Goal: Task Accomplishment & Management: Manage account settings

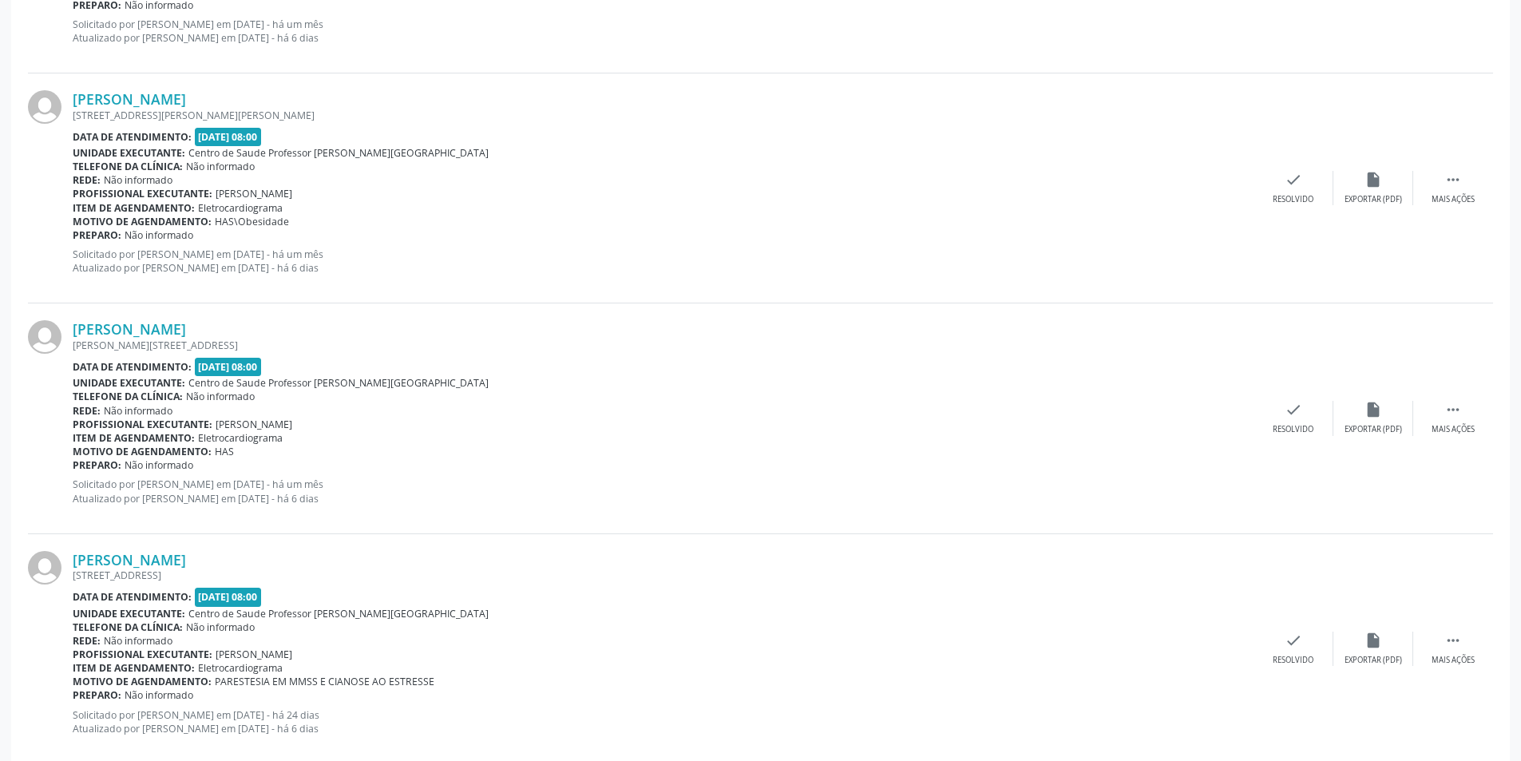
scroll to position [3265, 0]
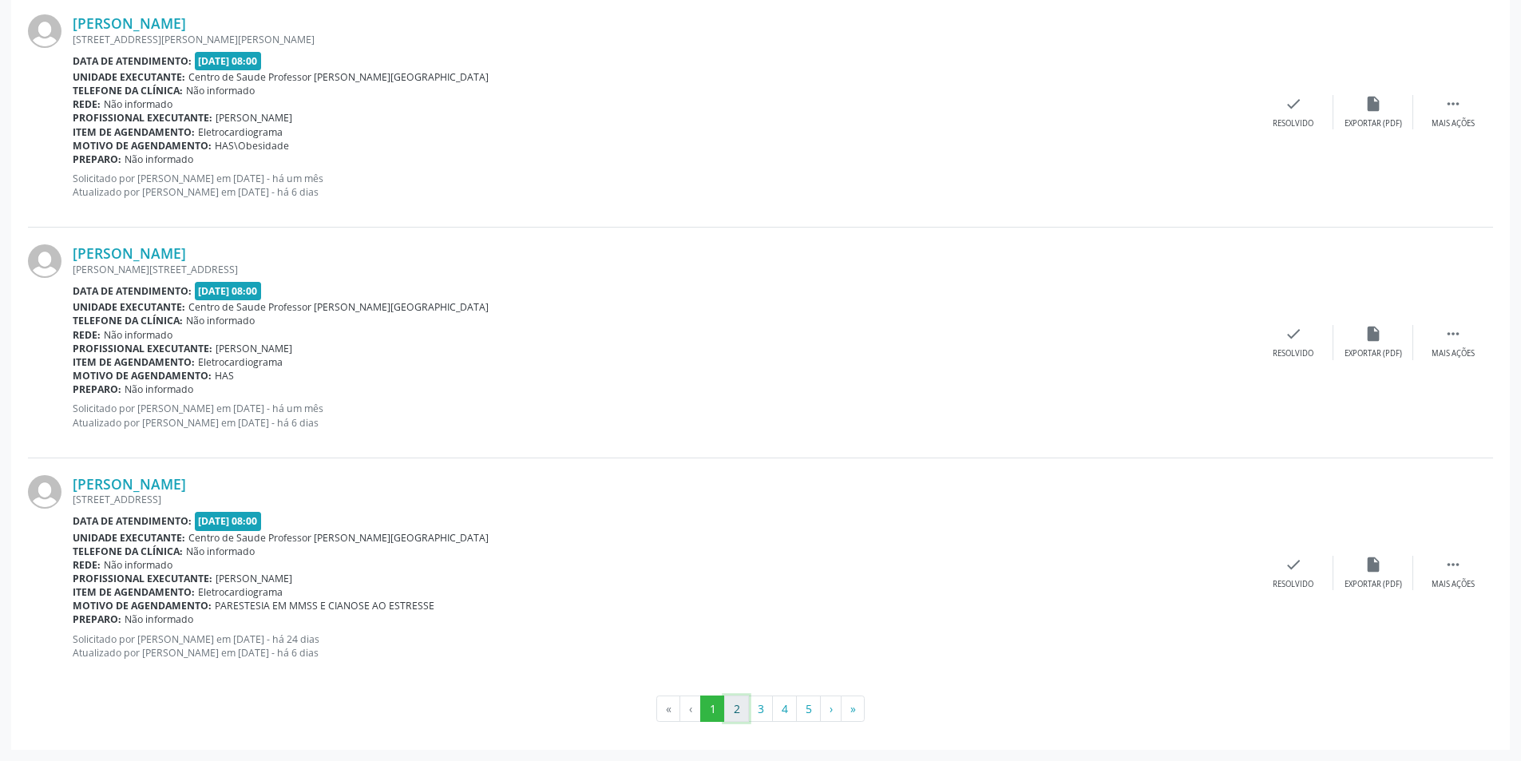
click at [735, 709] on button "2" at bounding box center [736, 708] width 25 height 27
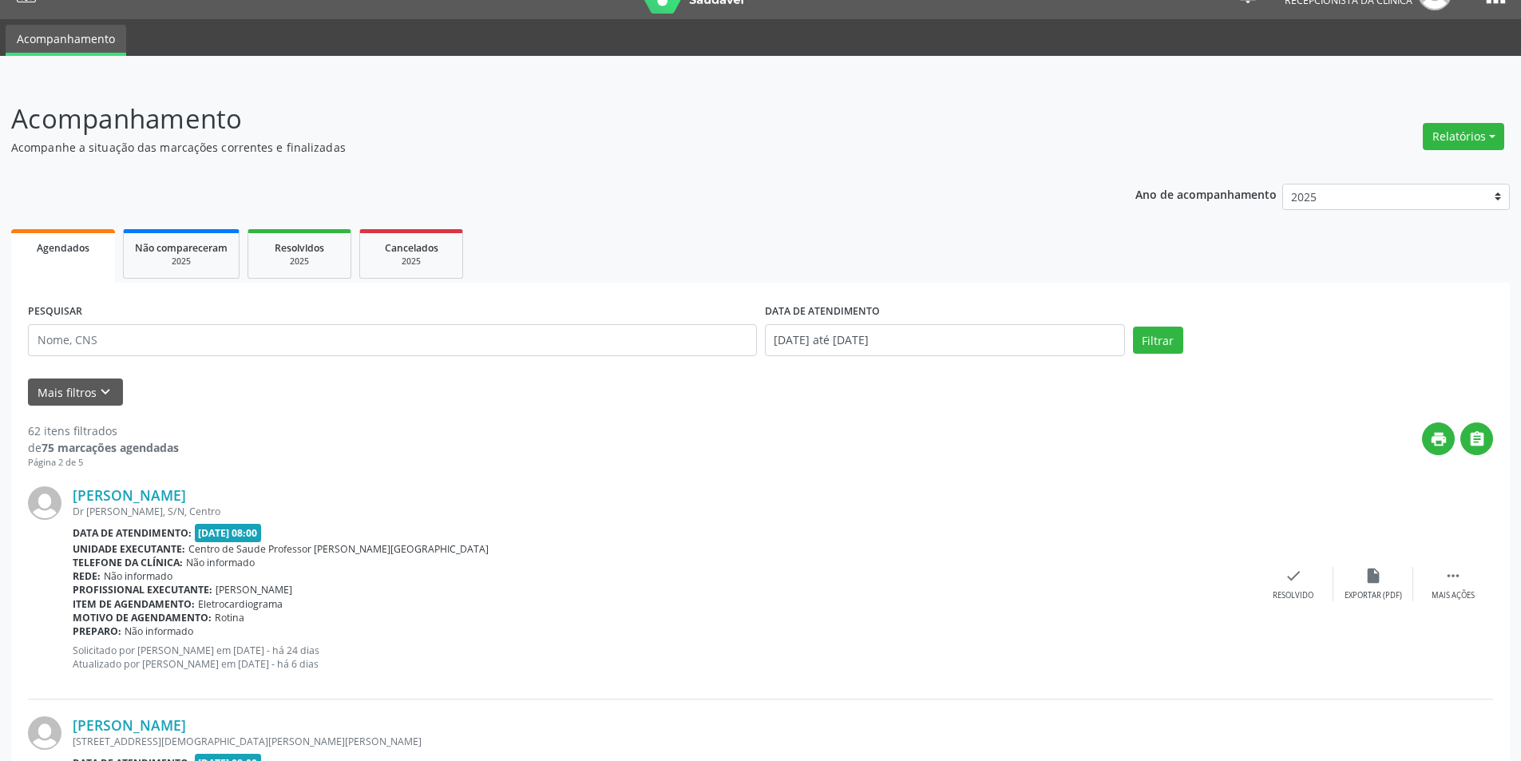
scroll to position [80, 0]
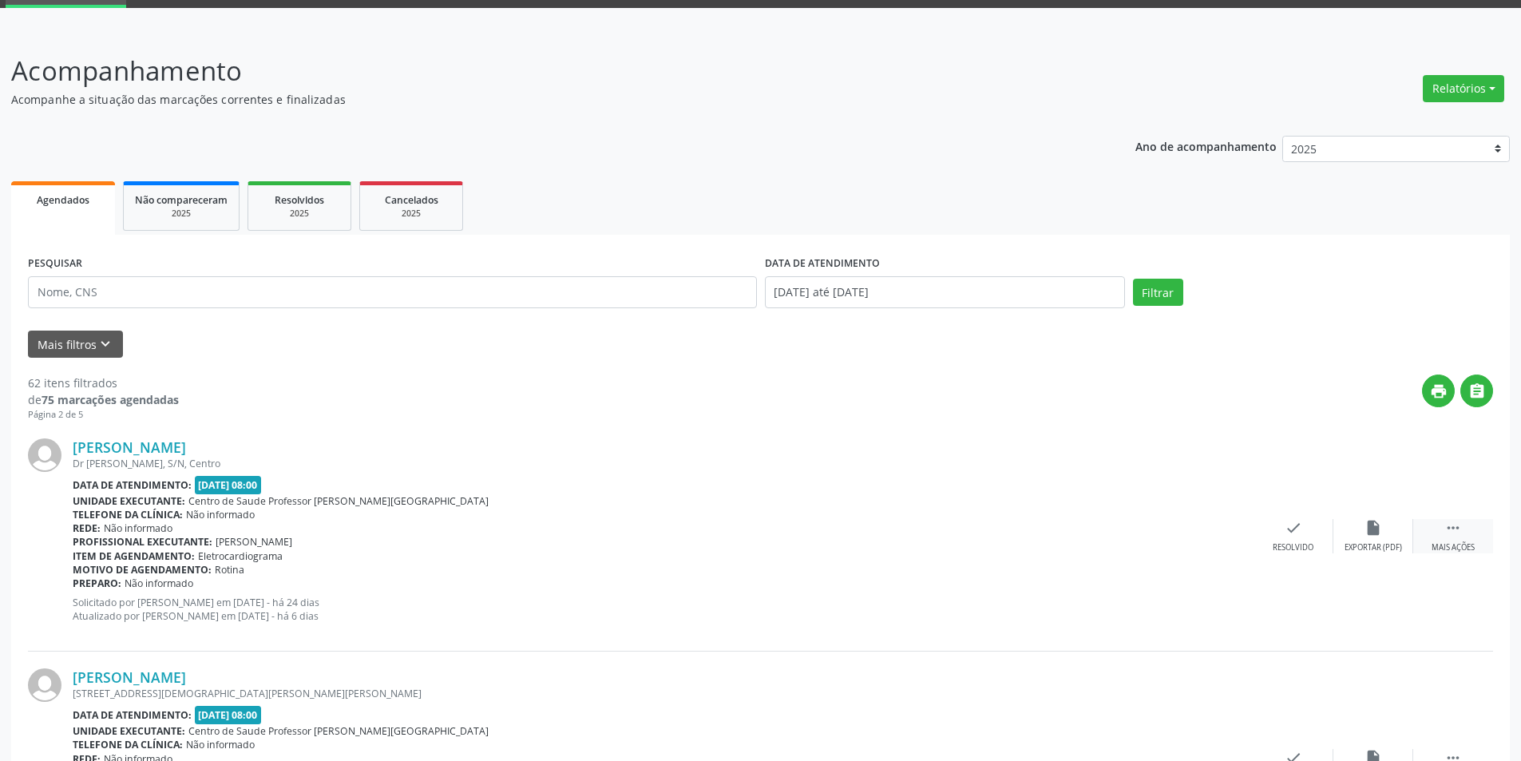
click at [1439, 545] on div "Mais ações" at bounding box center [1453, 547] width 43 height 11
click at [1364, 550] on div "Não compareceu" at bounding box center [1373, 547] width 68 height 11
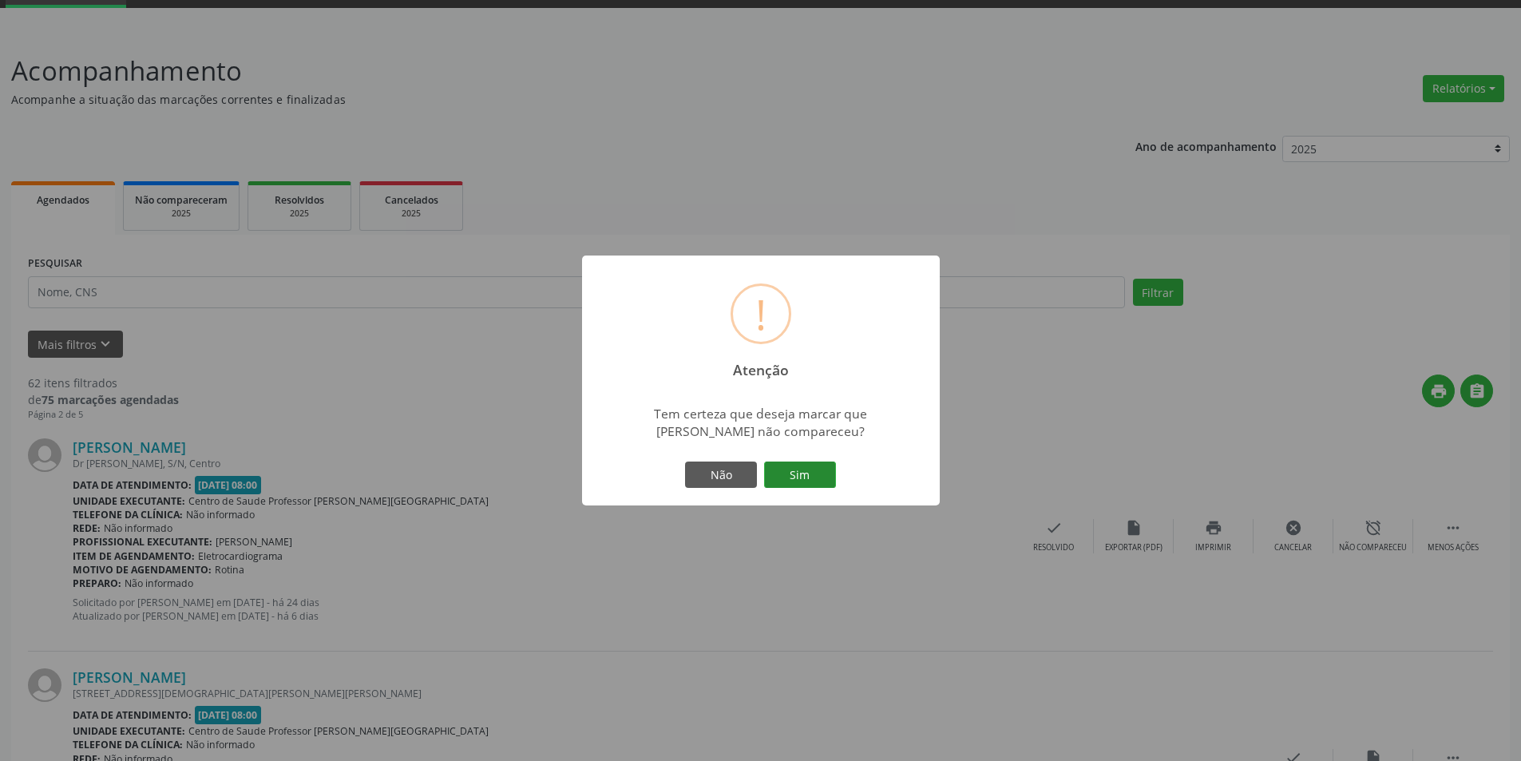
click at [797, 477] on button "Sim" at bounding box center [800, 474] width 72 height 27
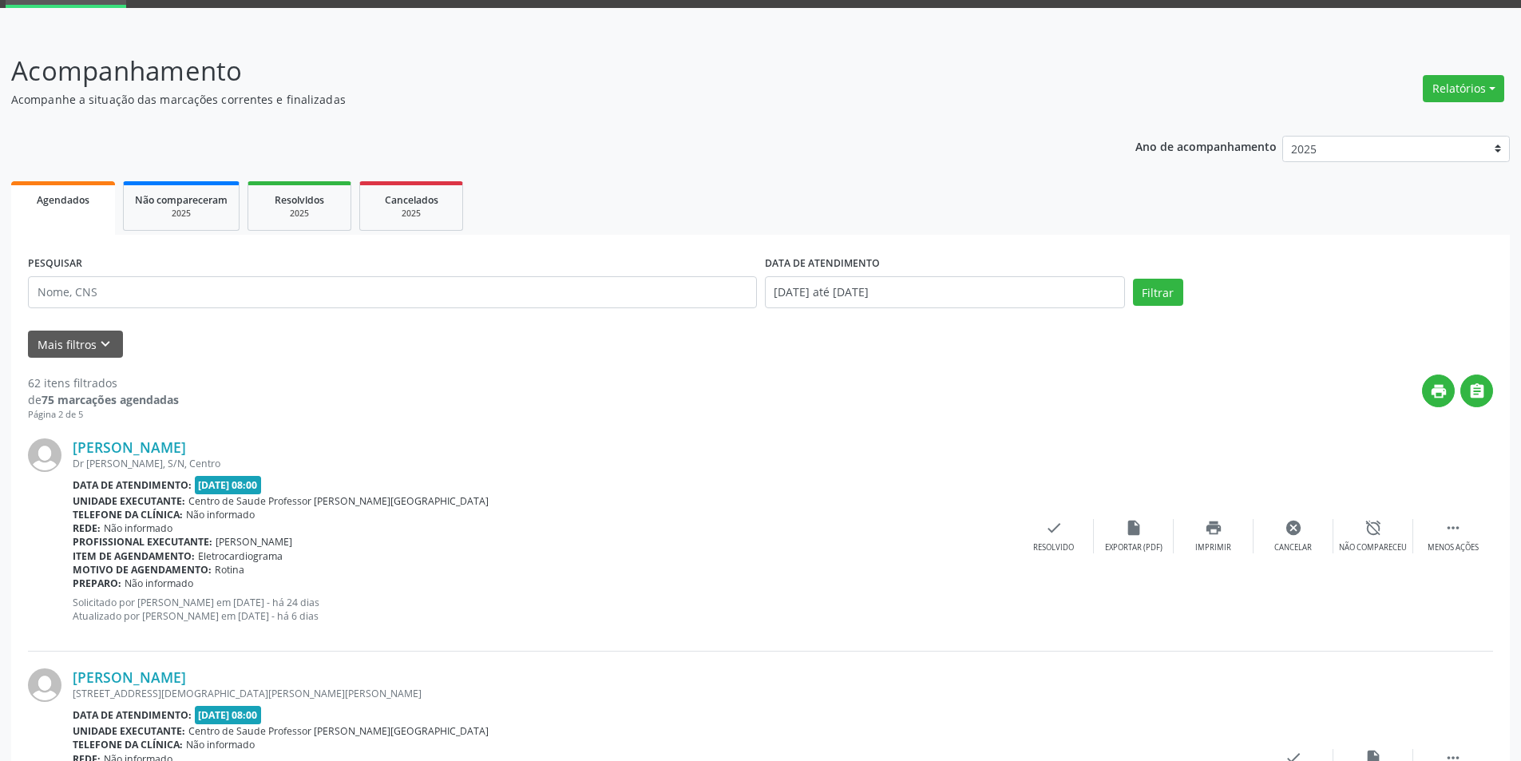
scroll to position [0, 0]
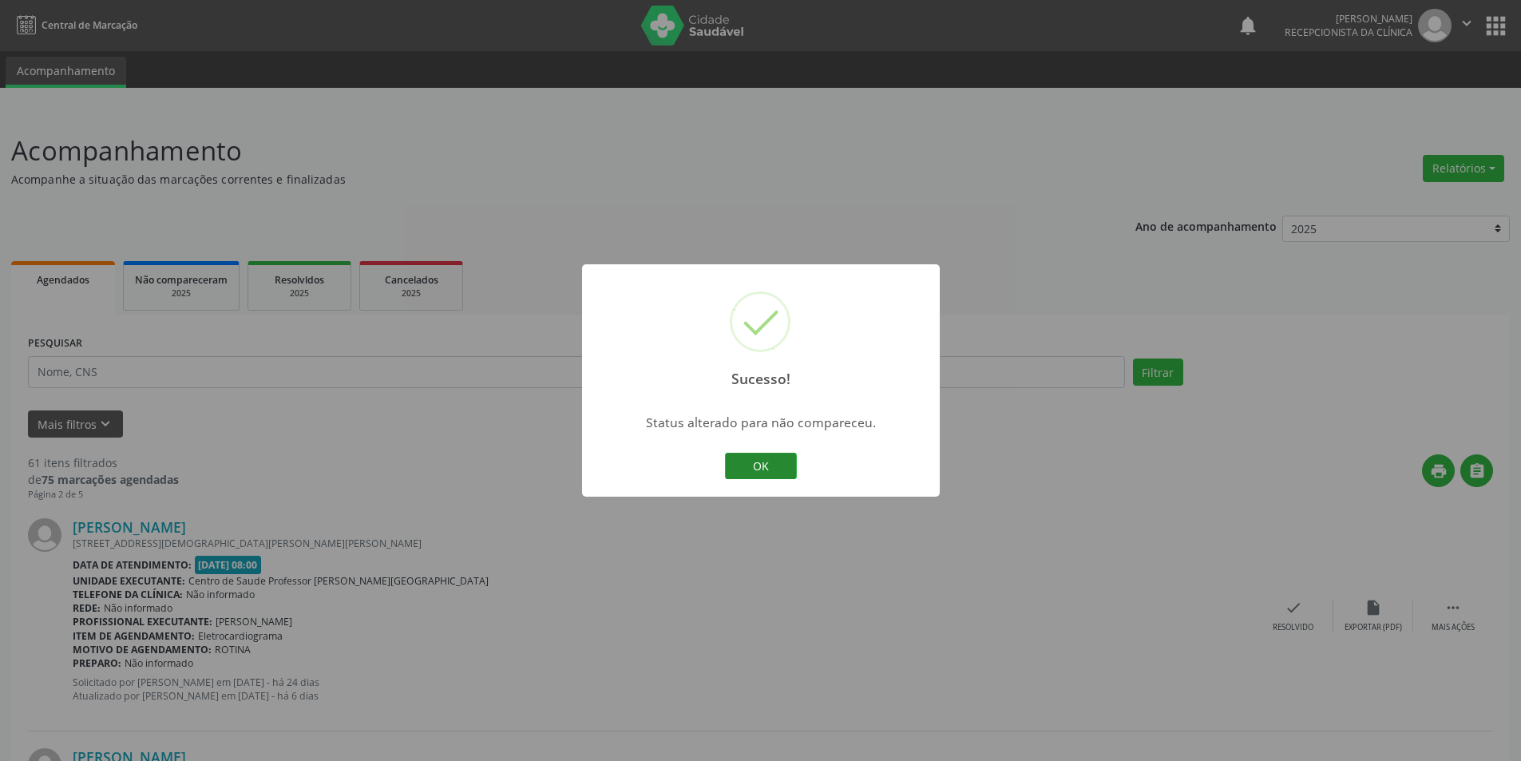
click at [748, 465] on button "OK" at bounding box center [761, 466] width 72 height 27
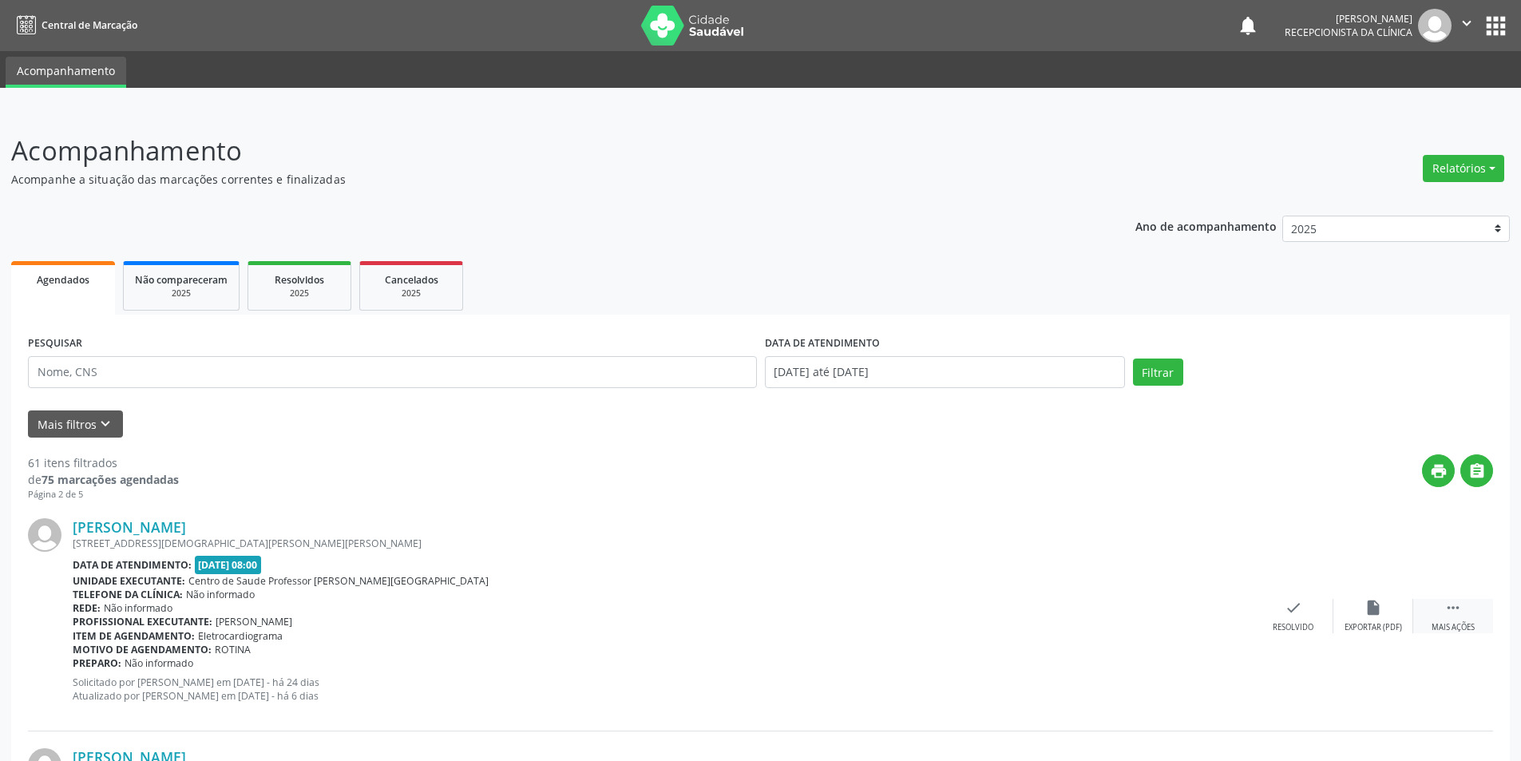
click at [1450, 624] on div "Mais ações" at bounding box center [1453, 627] width 43 height 11
click at [1371, 631] on div "Não compareceu" at bounding box center [1373, 627] width 68 height 11
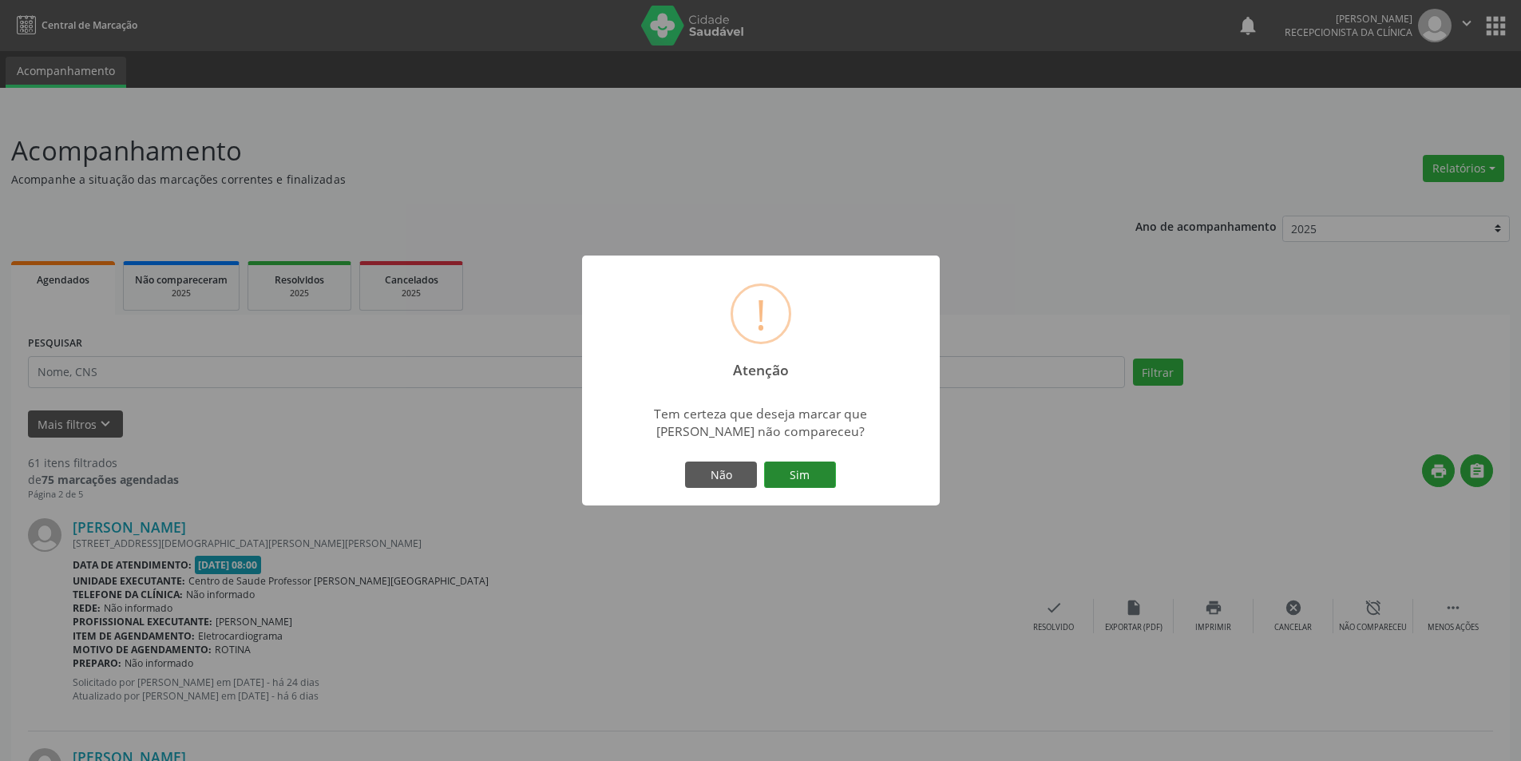
click at [831, 475] on button "Sim" at bounding box center [800, 474] width 72 height 27
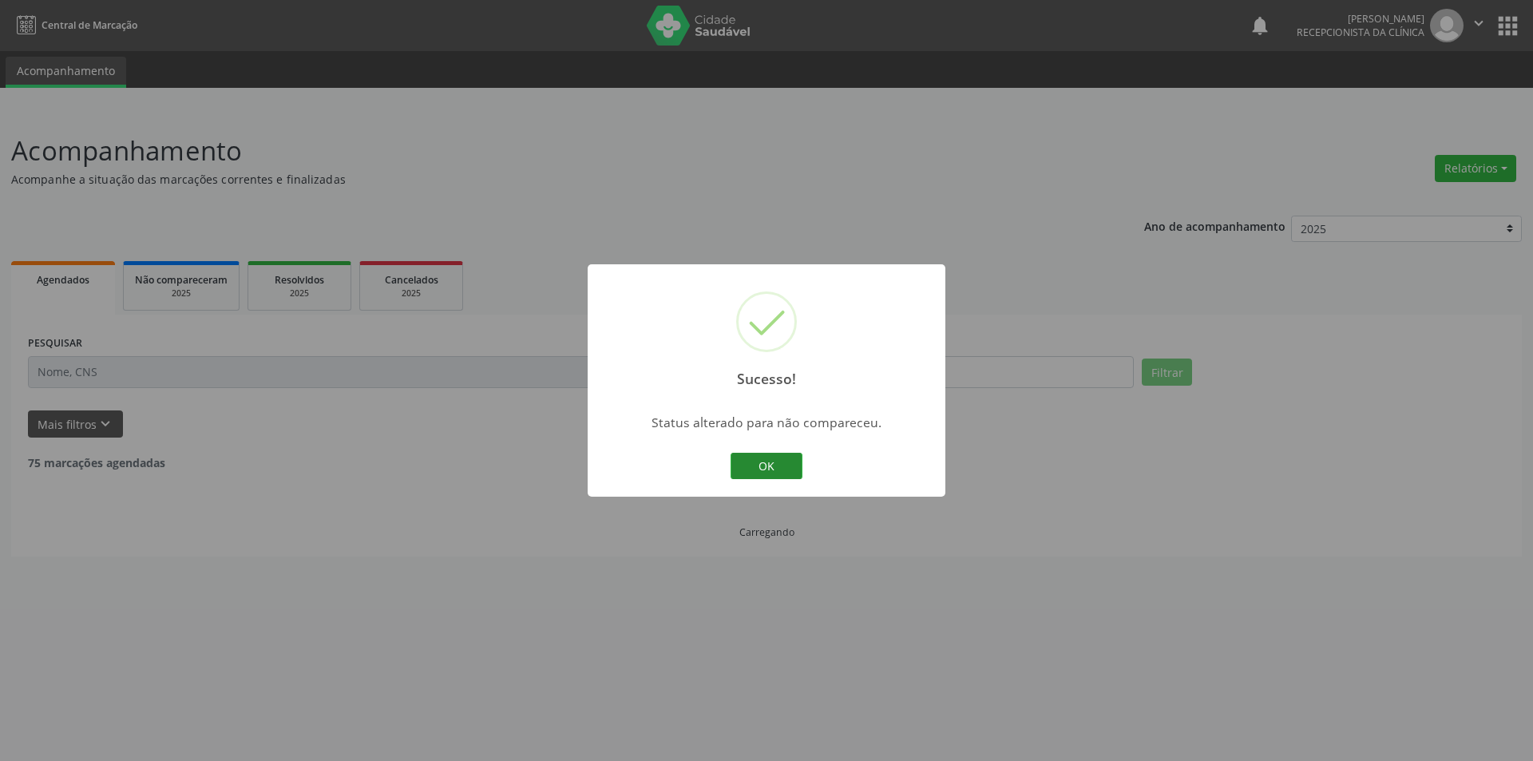
click at [762, 472] on button "OK" at bounding box center [767, 466] width 72 height 27
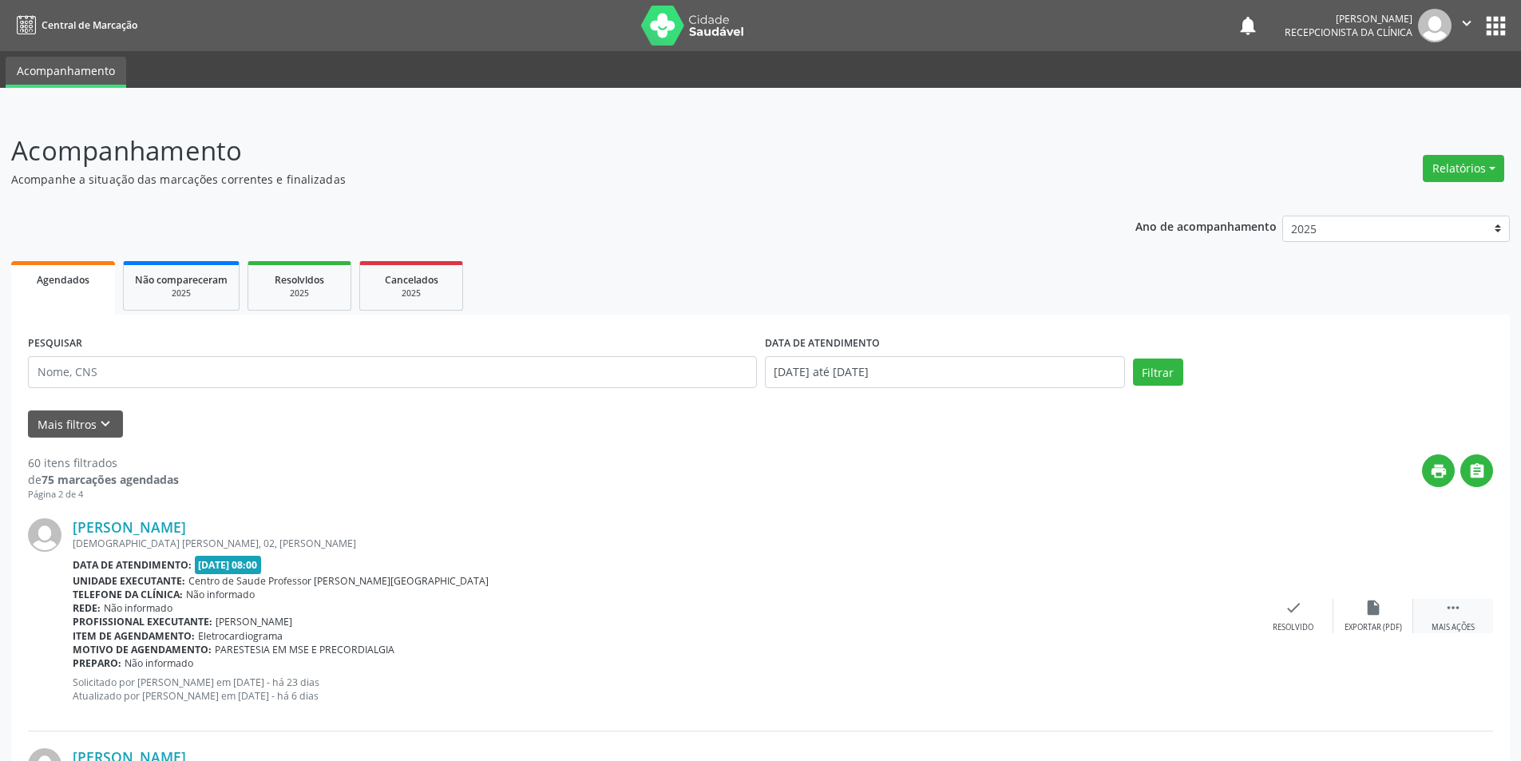
click at [1462, 624] on div "Mais ações" at bounding box center [1453, 627] width 43 height 11
click at [1384, 624] on div "Não compareceu" at bounding box center [1373, 627] width 68 height 11
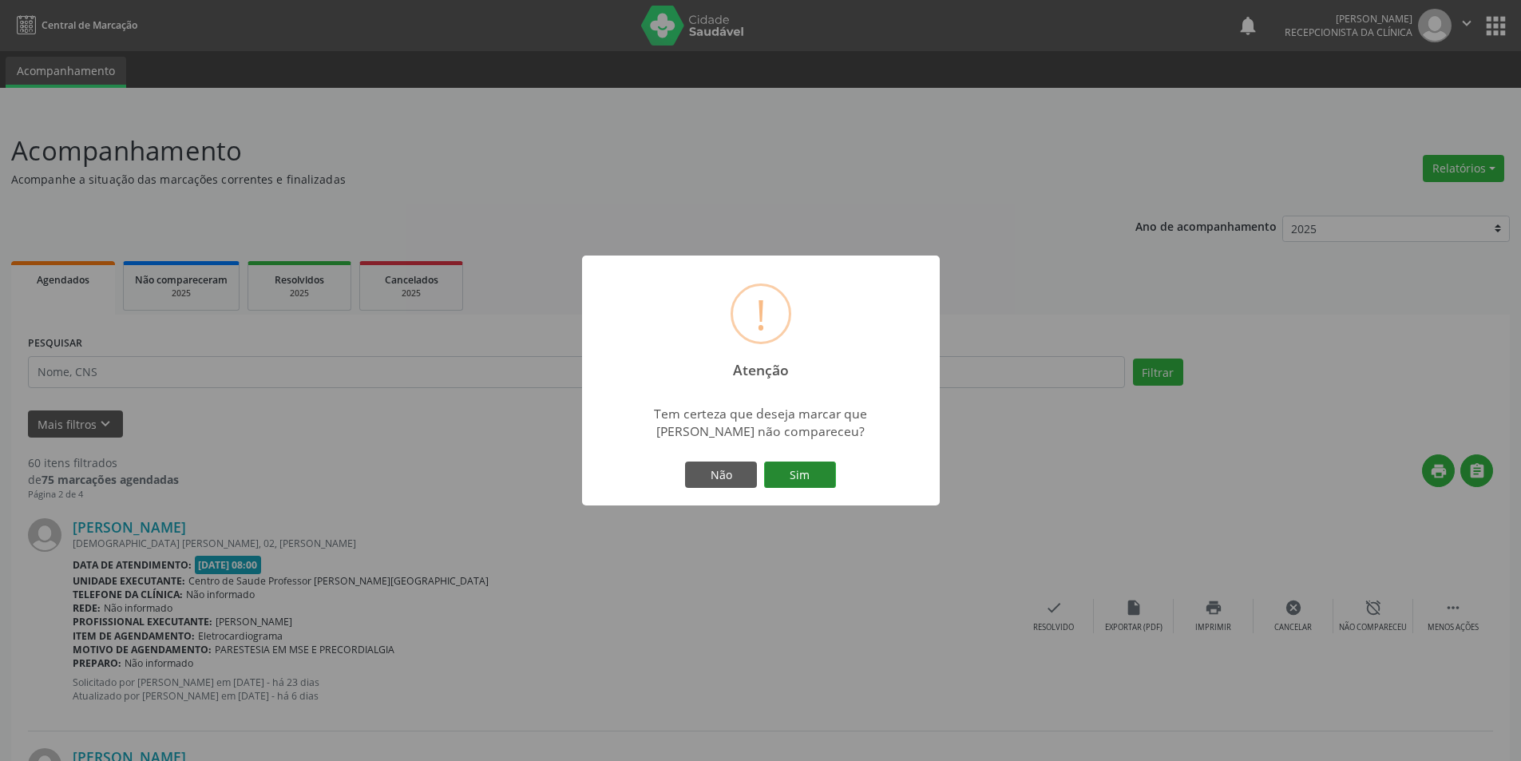
click at [796, 472] on button "Sim" at bounding box center [800, 474] width 72 height 27
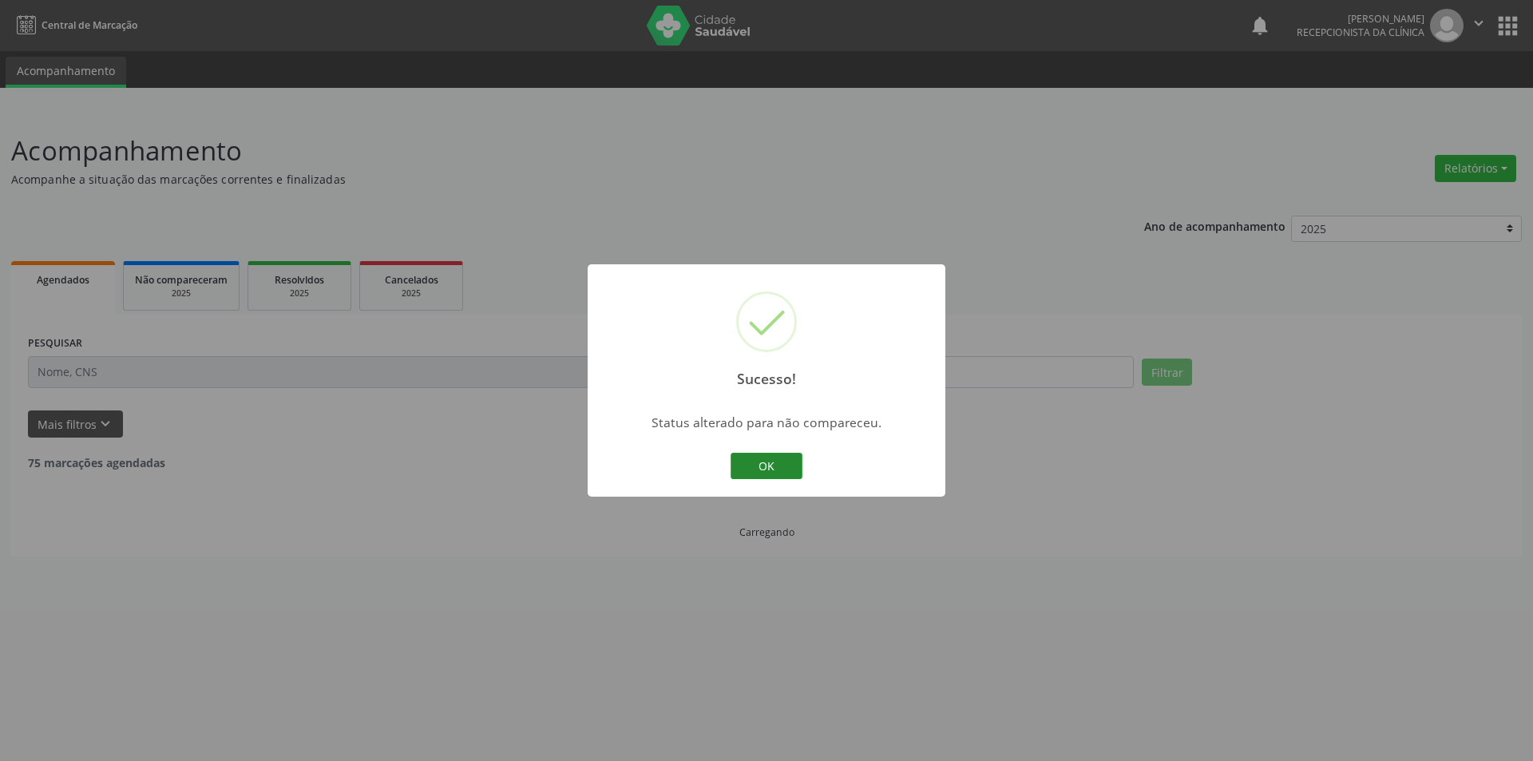
click at [758, 461] on button "OK" at bounding box center [767, 466] width 72 height 27
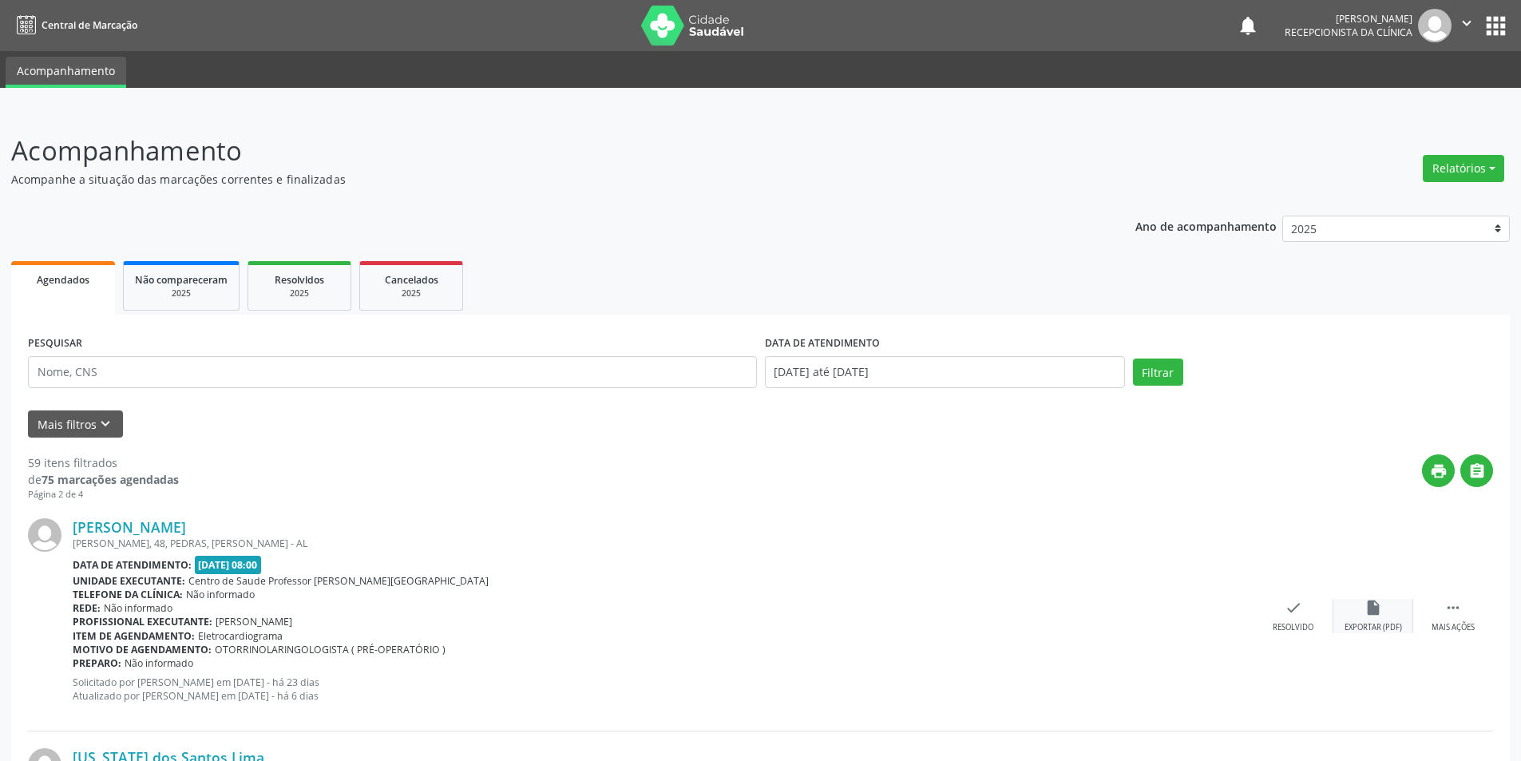
click at [1372, 607] on icon "insert_drive_file" at bounding box center [1373, 608] width 18 height 18
click at [1296, 618] on div "check Resolvido" at bounding box center [1293, 616] width 80 height 34
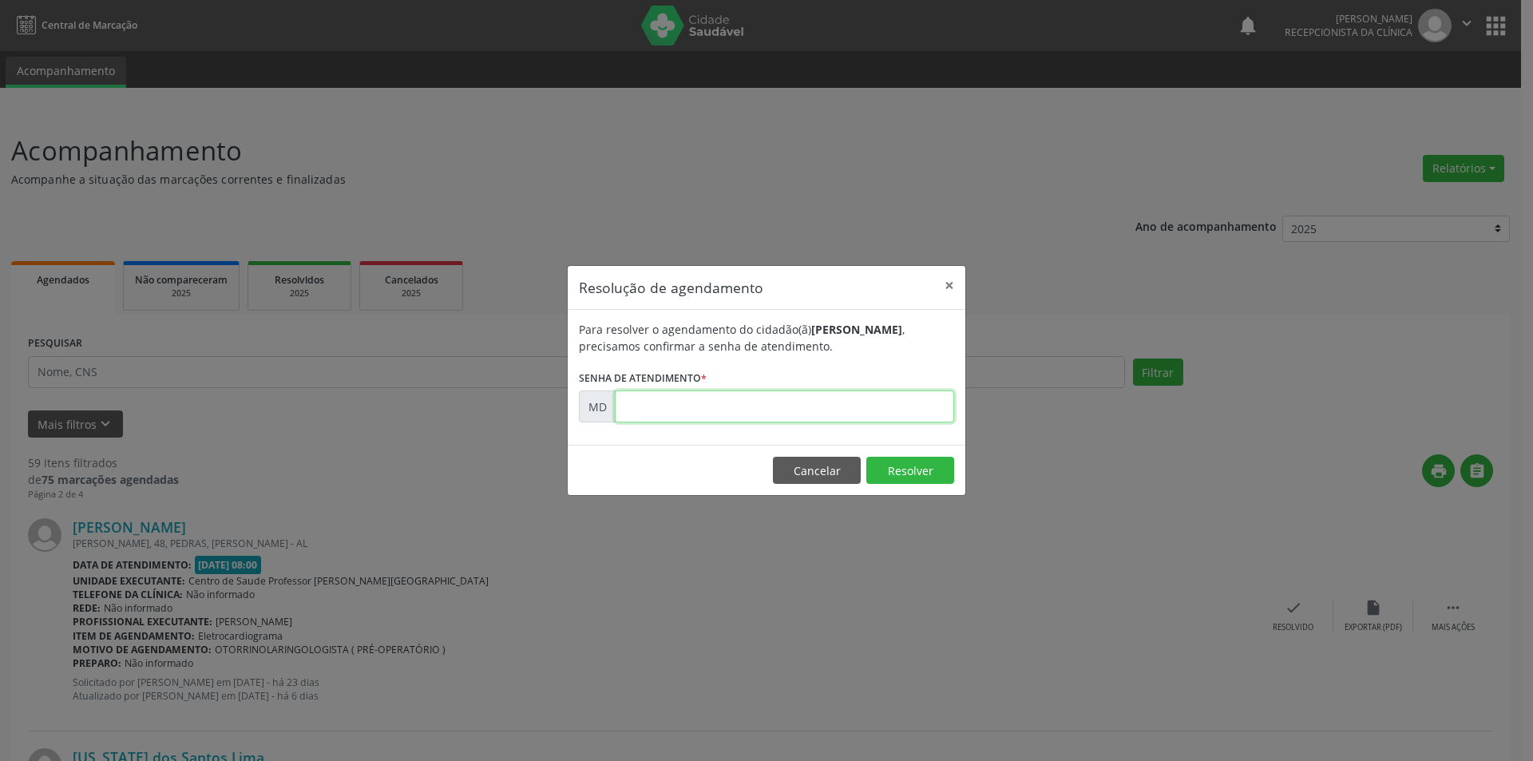
paste input "00000406"
type input "00000406"
click at [905, 477] on button "Resolver" at bounding box center [910, 470] width 88 height 27
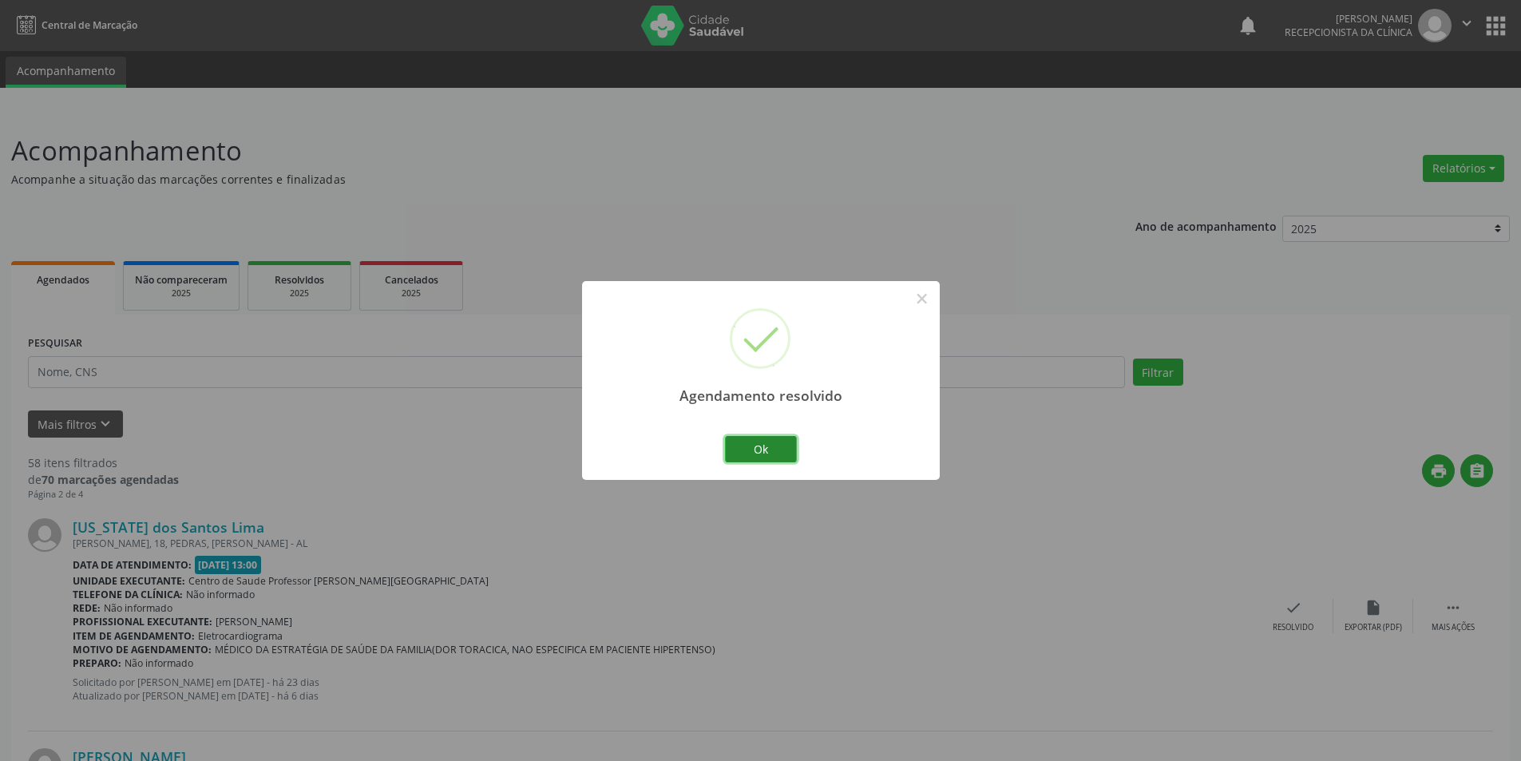
click at [783, 454] on button "Ok" at bounding box center [761, 449] width 72 height 27
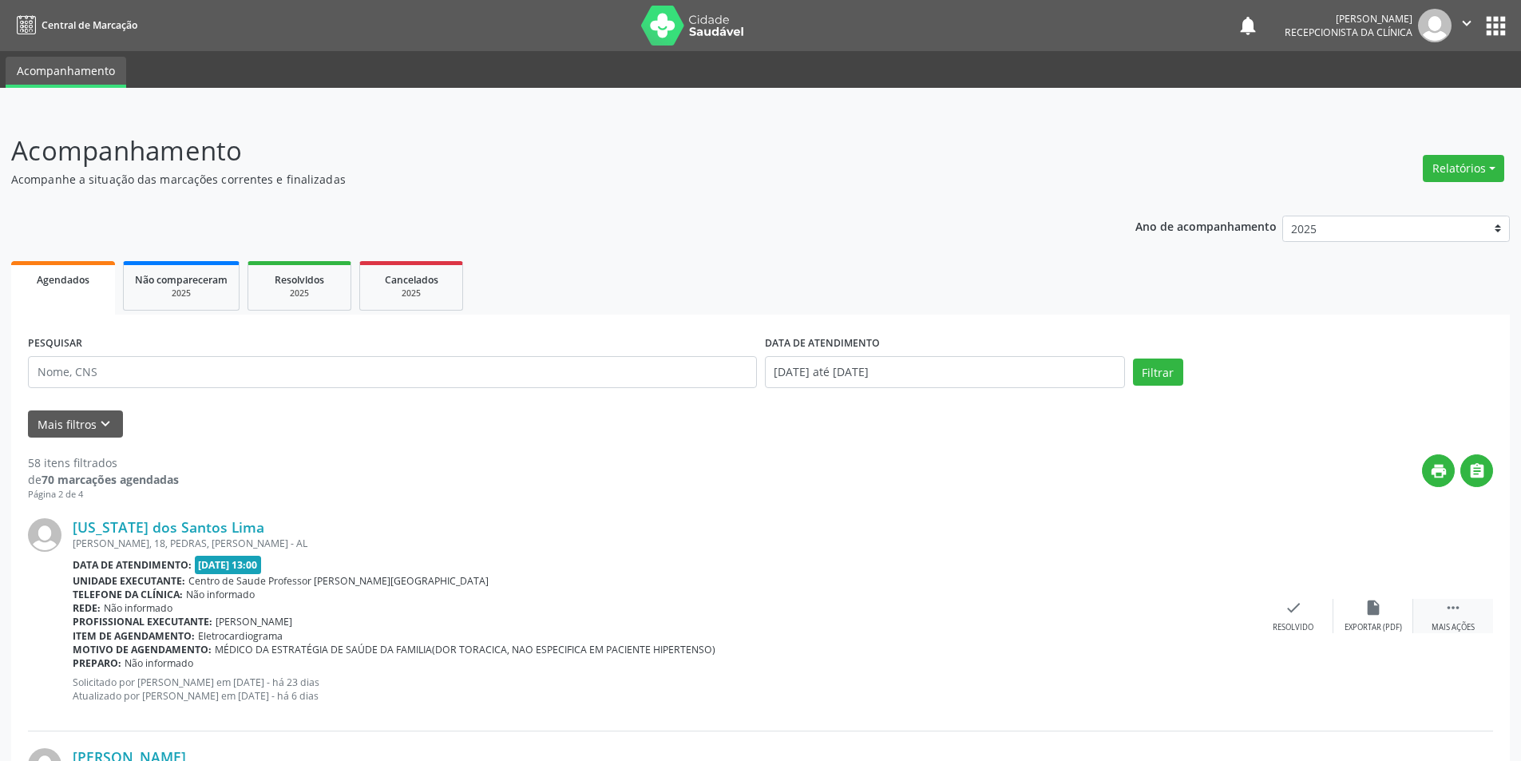
click at [1464, 614] on div " Mais ações" at bounding box center [1453, 616] width 80 height 34
click at [1385, 622] on div "Não compareceu" at bounding box center [1373, 627] width 68 height 11
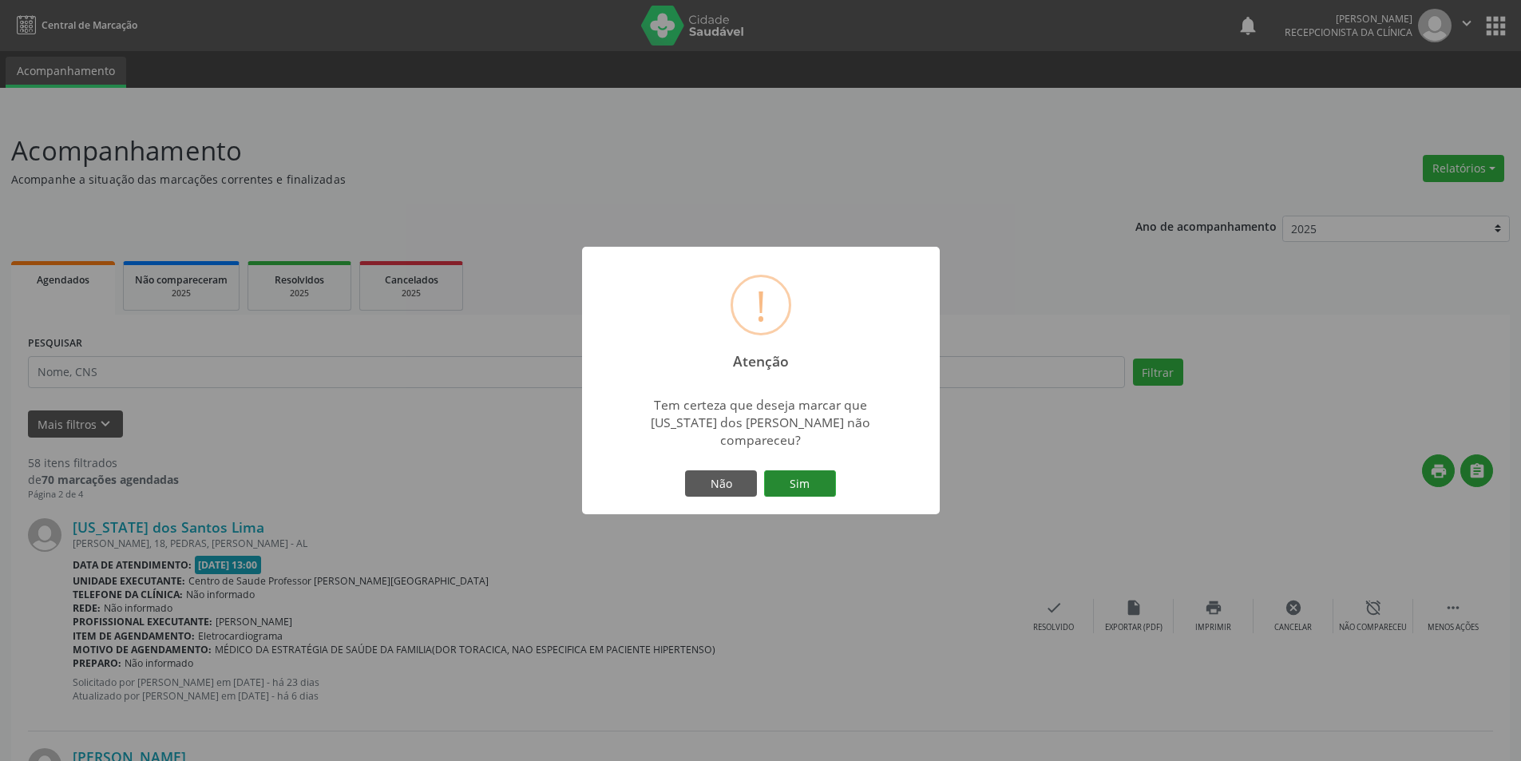
click at [776, 471] on button "Sim" at bounding box center [800, 483] width 72 height 27
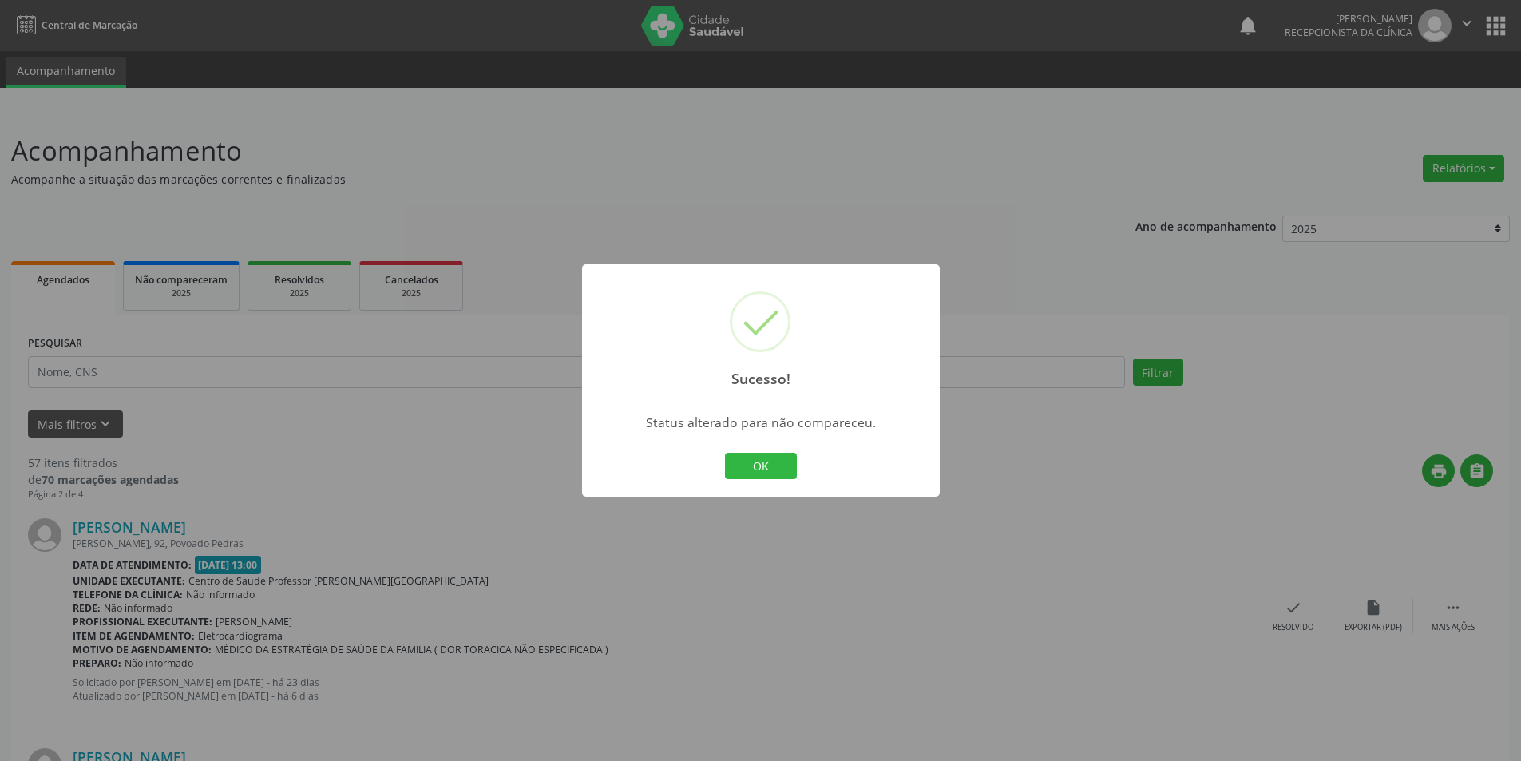
click at [776, 461] on button "OK" at bounding box center [761, 466] width 72 height 27
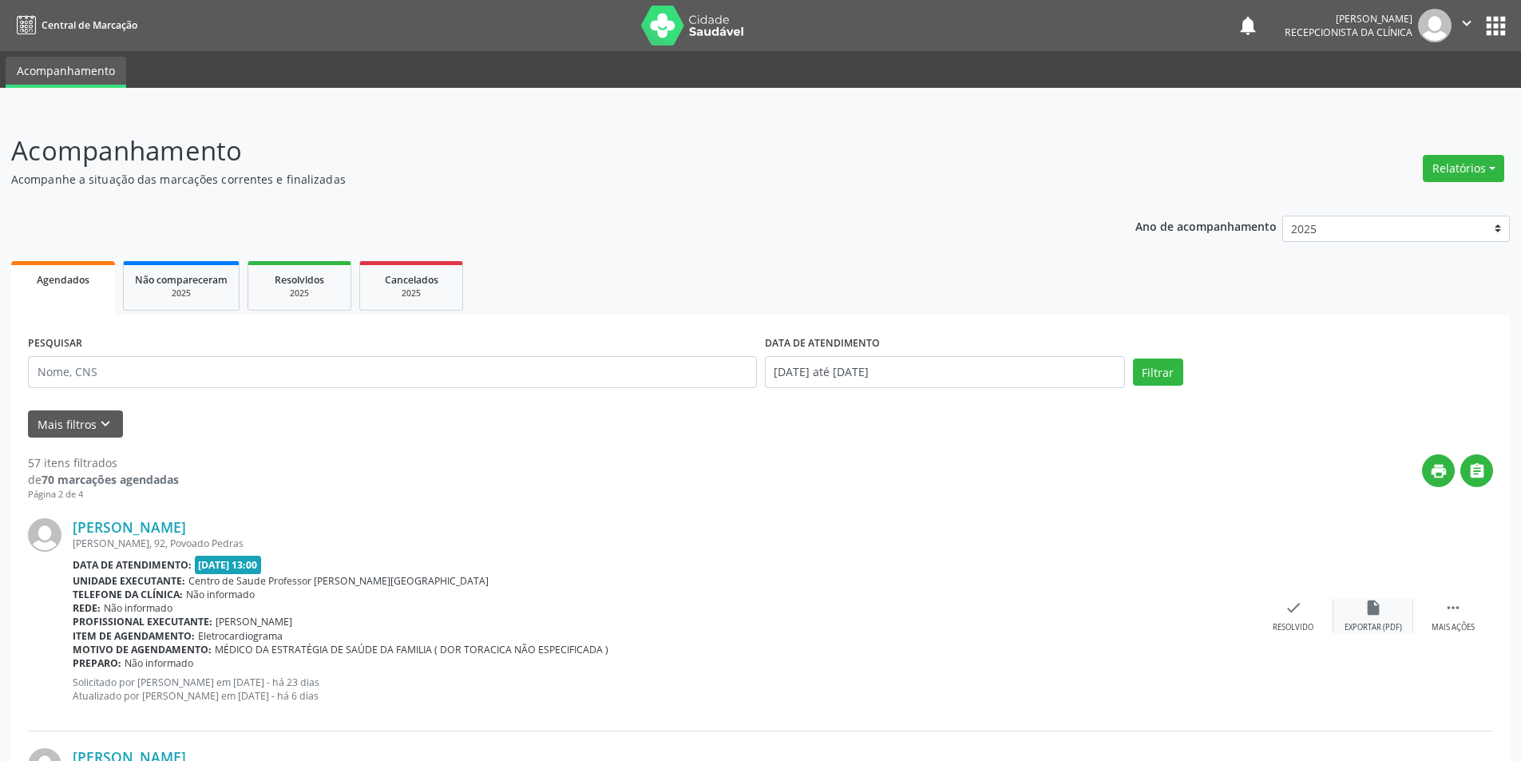
click at [1382, 624] on div "Exportar (PDF)" at bounding box center [1372, 627] width 57 height 11
click at [1293, 623] on div "Resolvido" at bounding box center [1293, 627] width 41 height 11
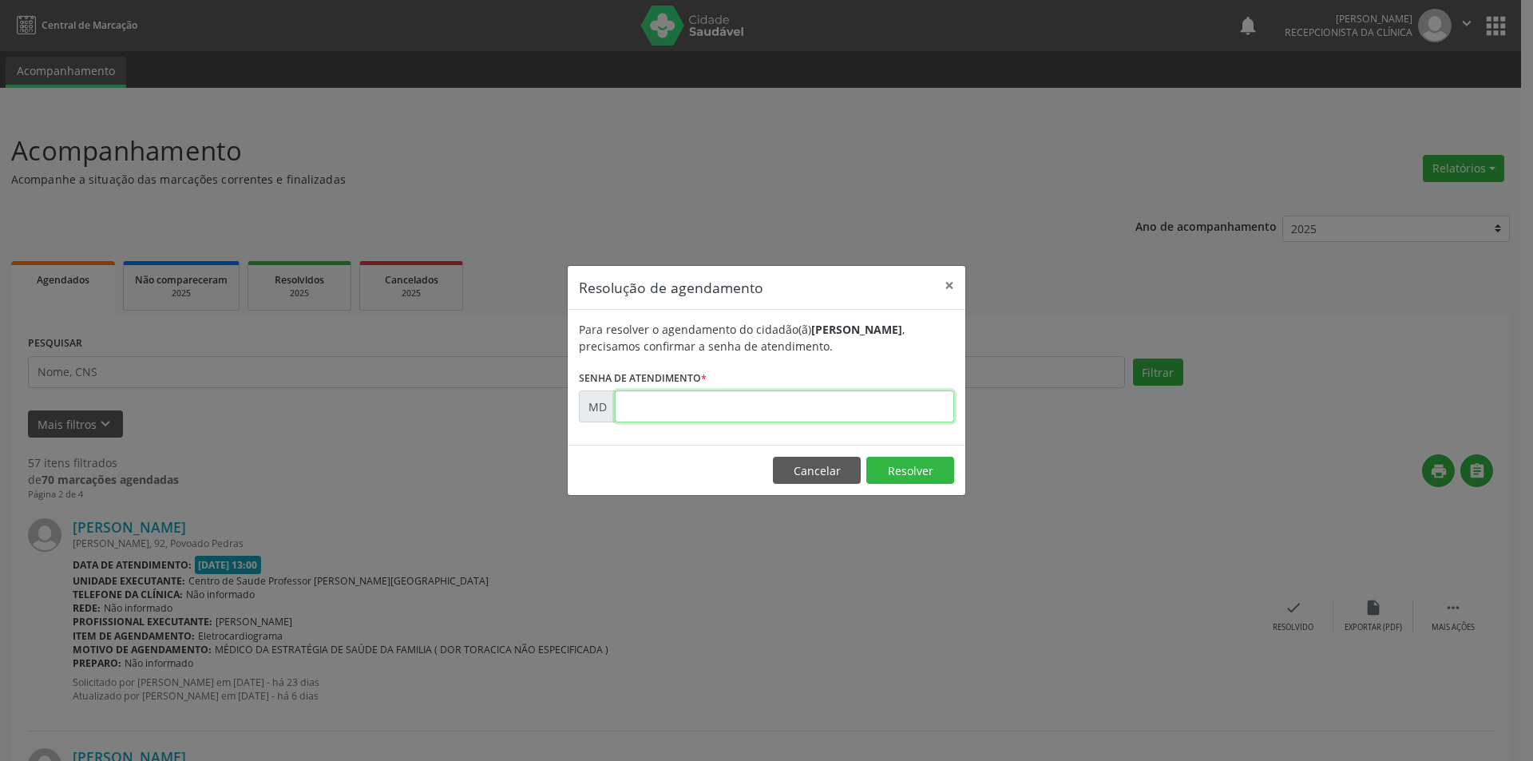
paste input "00000512"
type input "00000512"
click at [906, 477] on button "Resolver" at bounding box center [910, 470] width 88 height 27
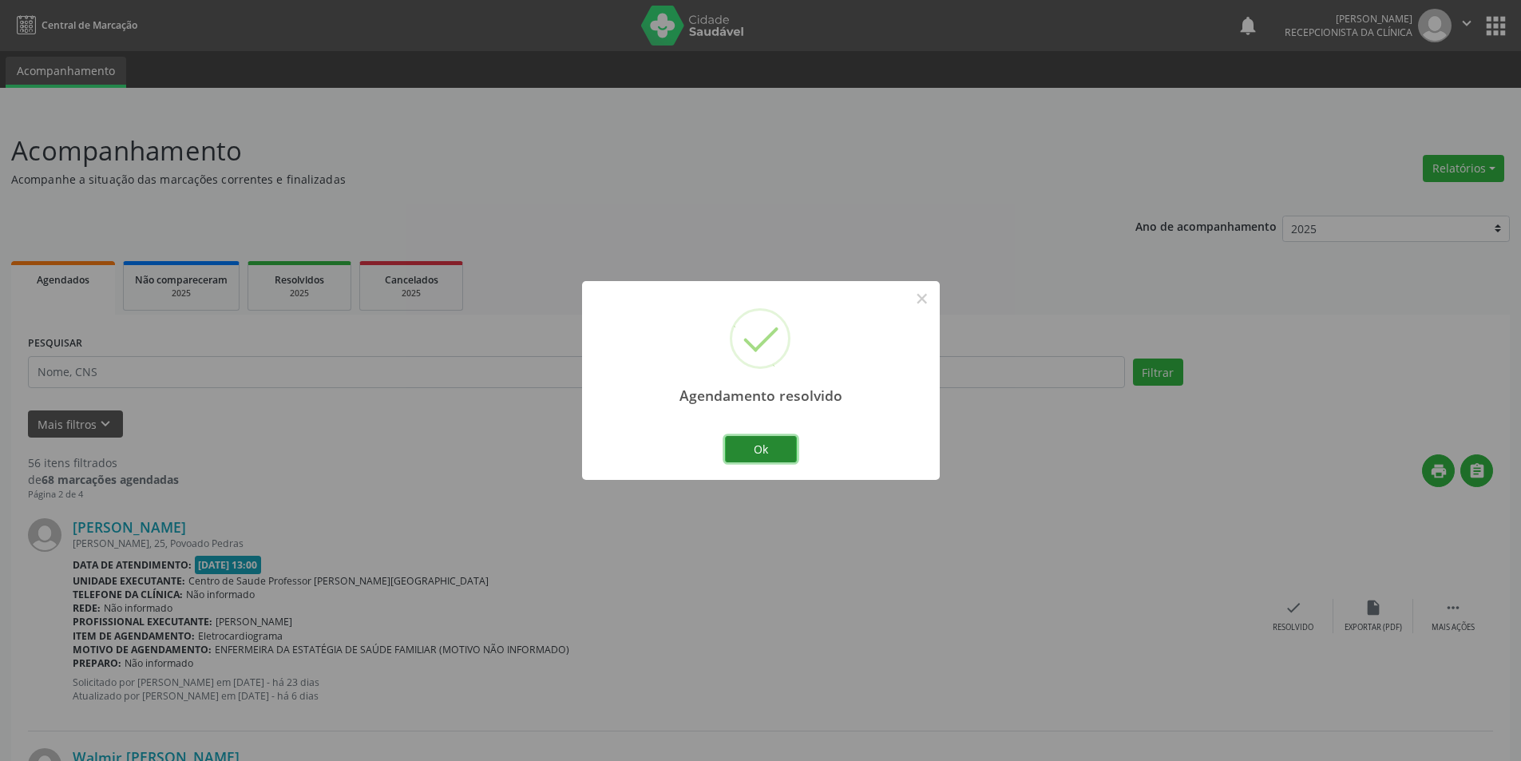
click at [773, 444] on button "Ok" at bounding box center [761, 449] width 72 height 27
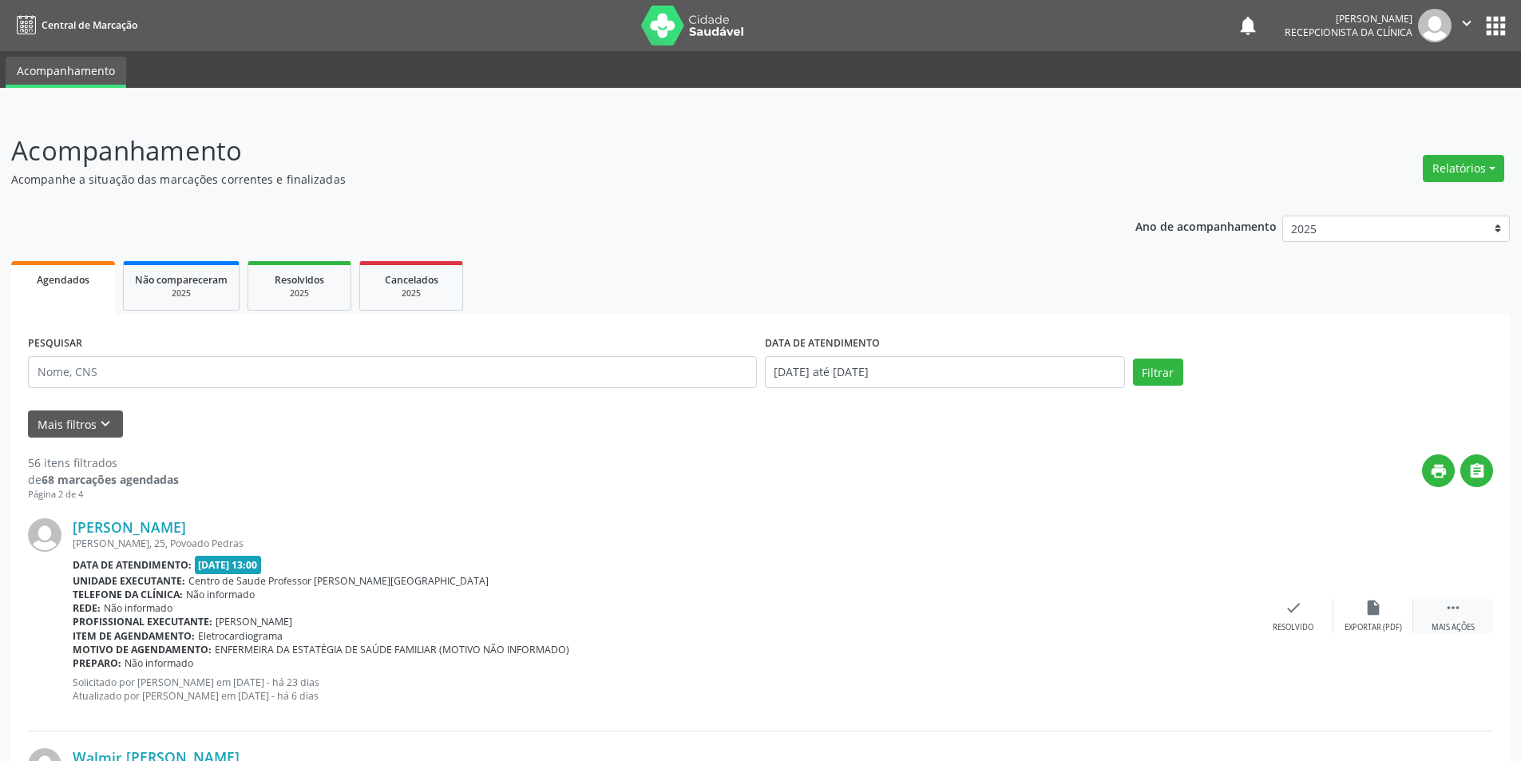
click at [1448, 624] on div "Mais ações" at bounding box center [1453, 627] width 43 height 11
click at [1386, 629] on div "Não compareceu" at bounding box center [1373, 627] width 68 height 11
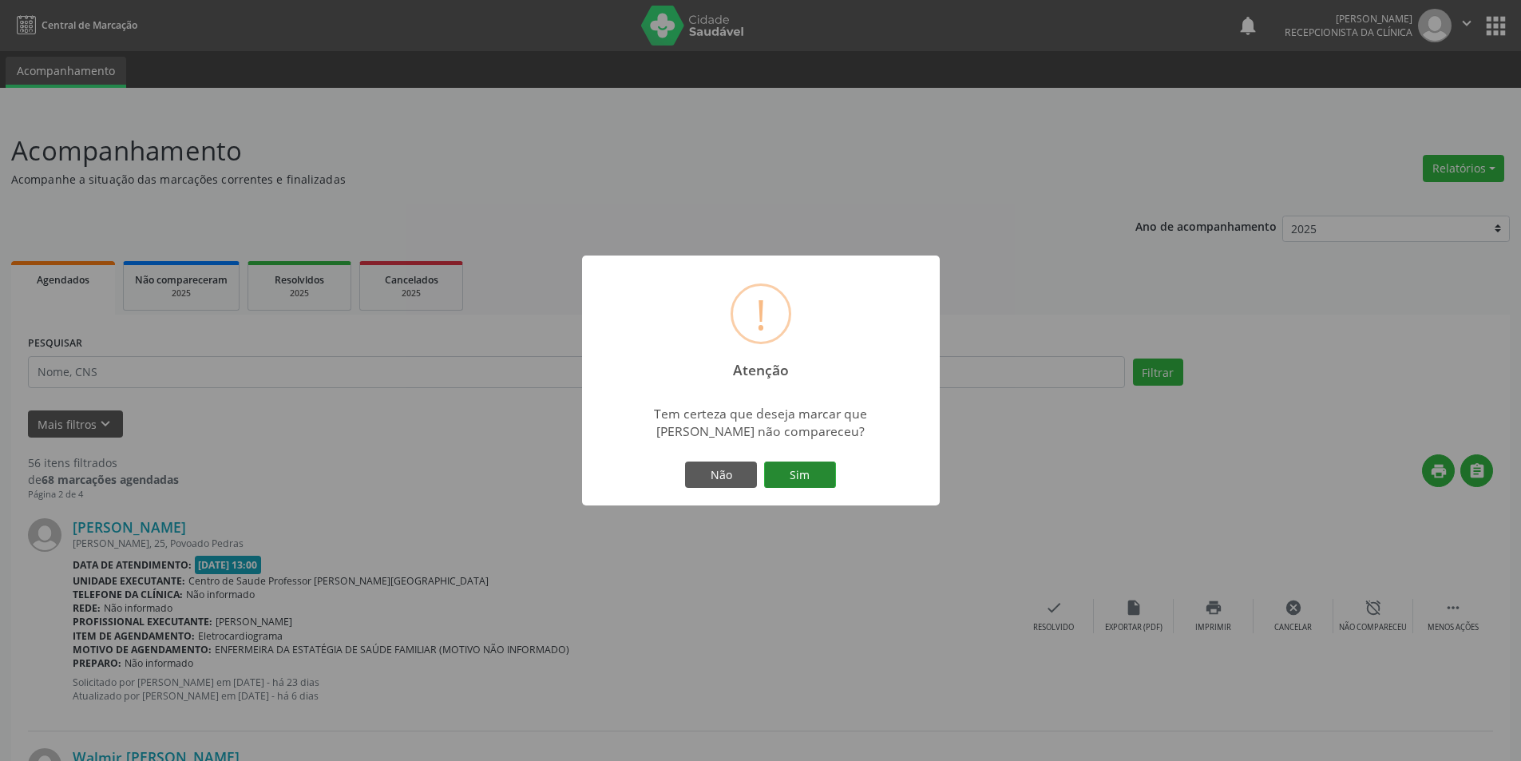
click at [828, 477] on button "Sim" at bounding box center [800, 474] width 72 height 27
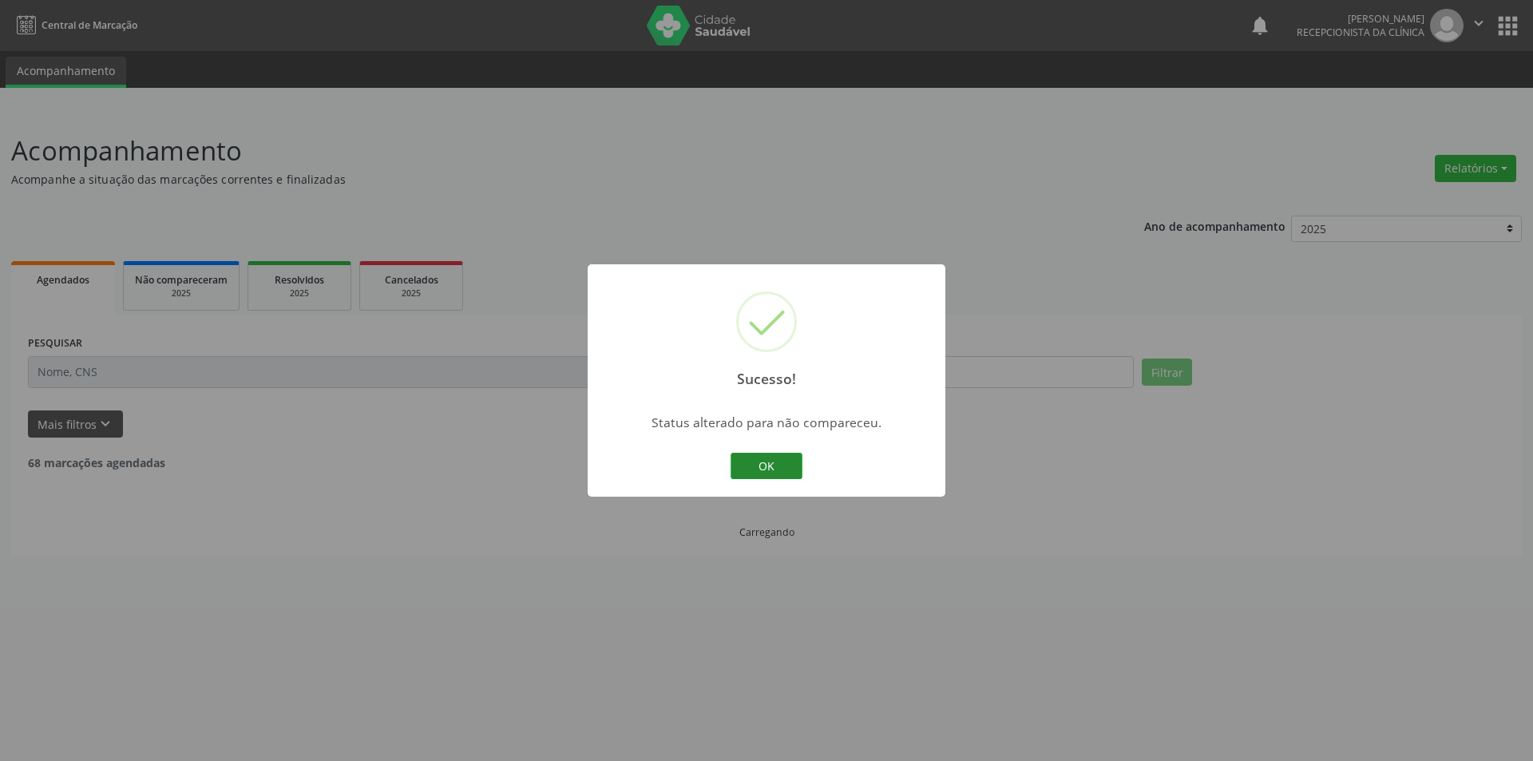
click at [789, 464] on button "OK" at bounding box center [767, 466] width 72 height 27
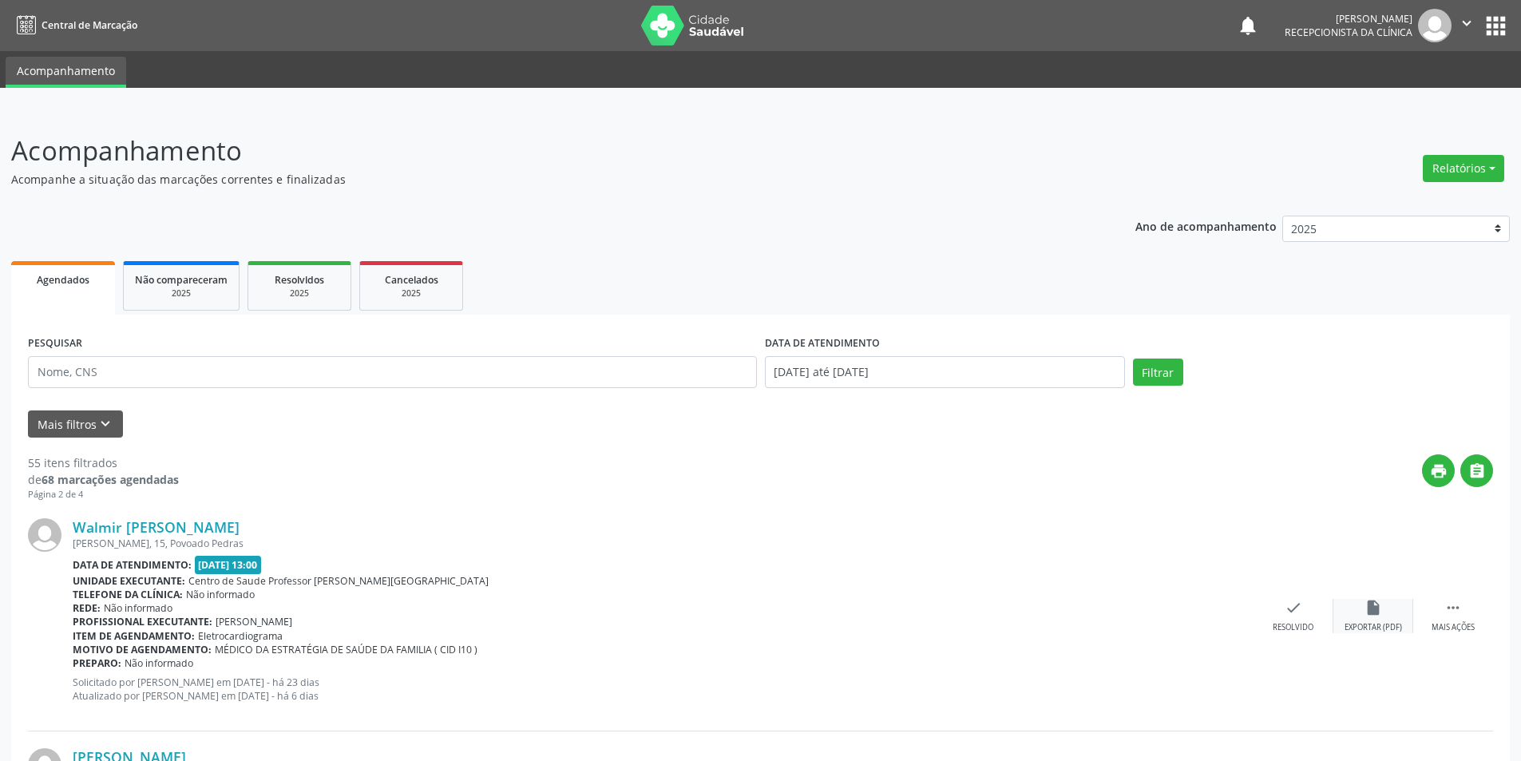
click at [1374, 624] on div "Exportar (PDF)" at bounding box center [1372, 627] width 57 height 11
click at [1309, 628] on div "Resolvido" at bounding box center [1293, 627] width 41 height 11
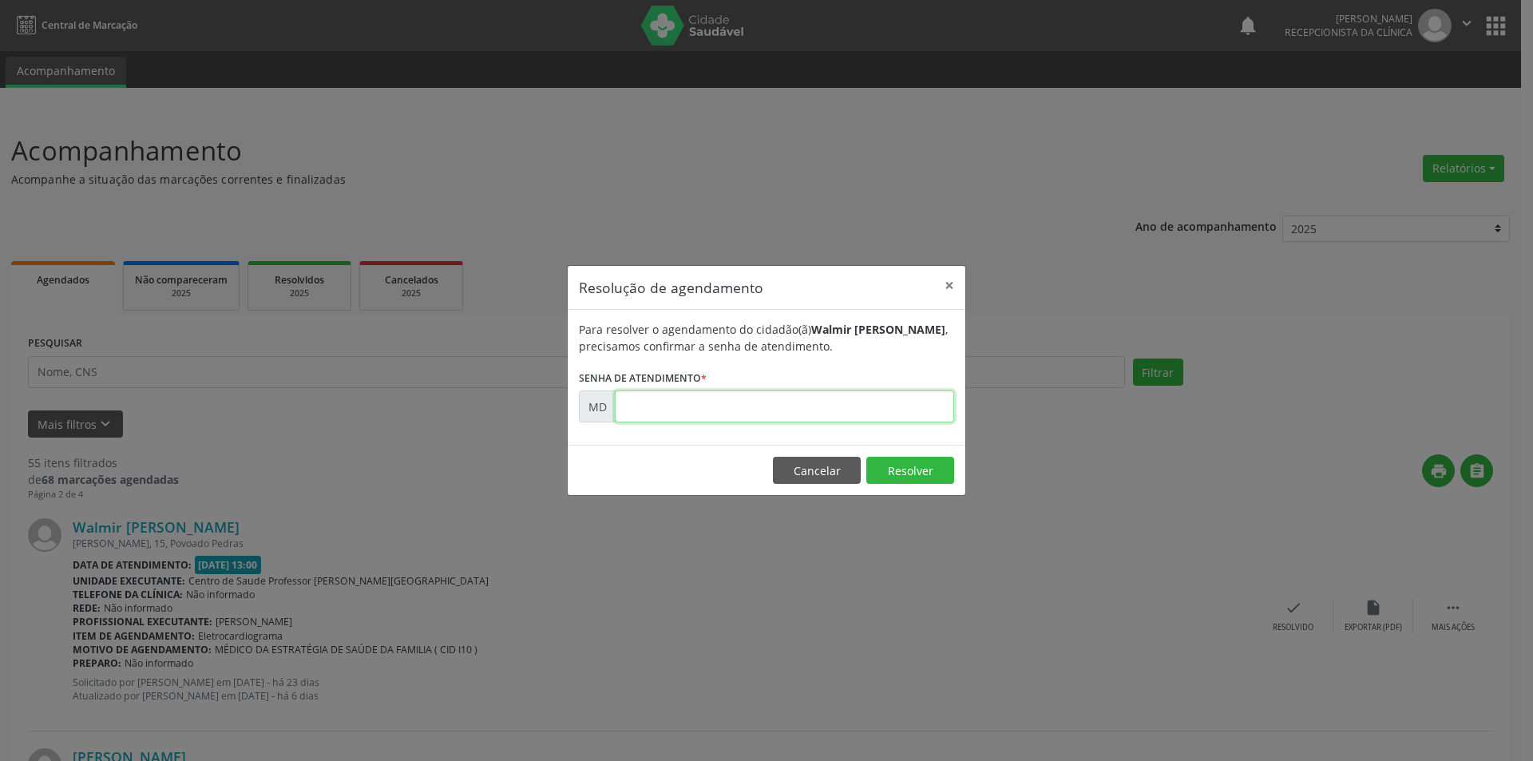
paste input "00000533"
type input "00000533"
click at [909, 471] on button "Resolver" at bounding box center [910, 470] width 88 height 27
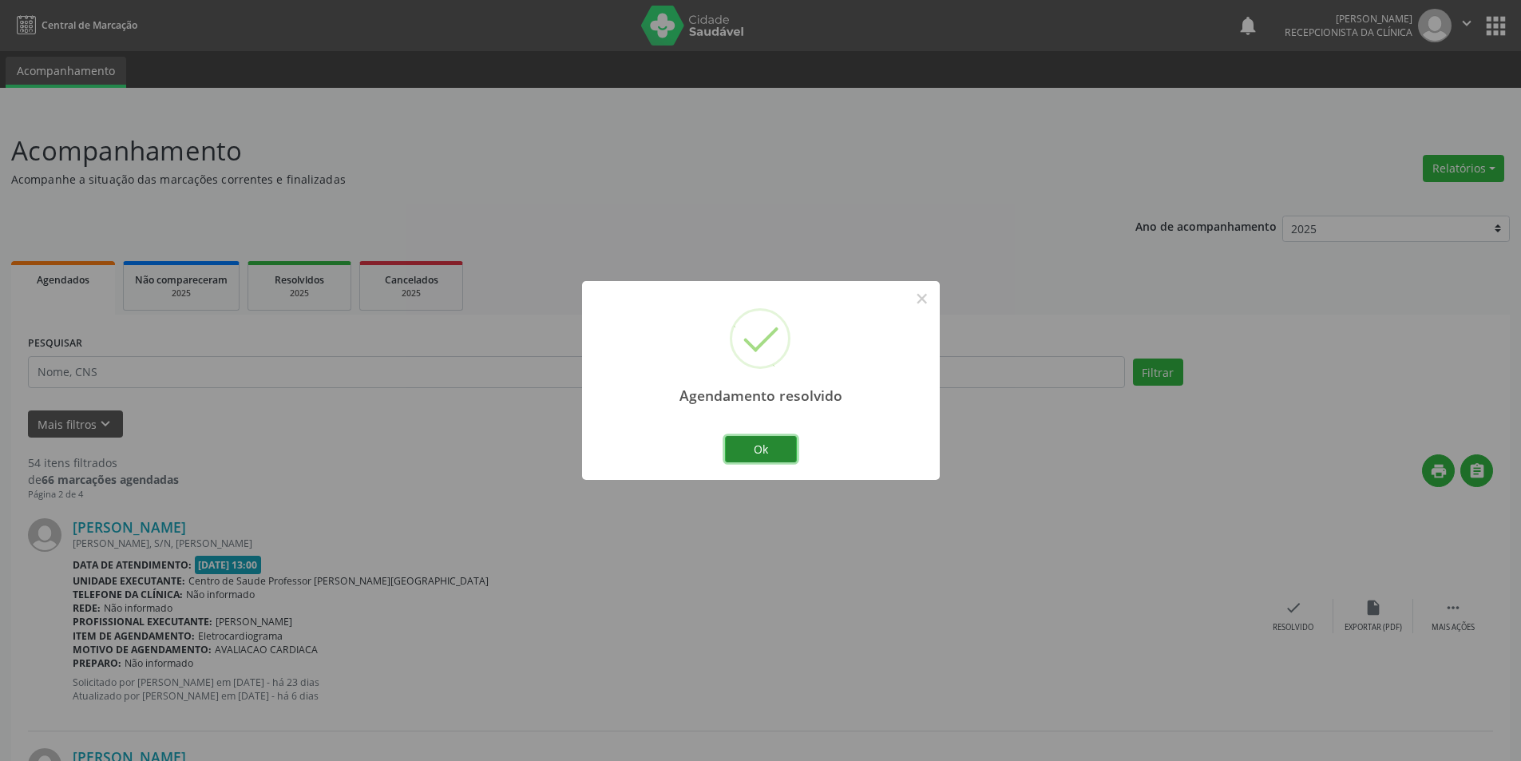
click at [775, 451] on button "Ok" at bounding box center [761, 449] width 72 height 27
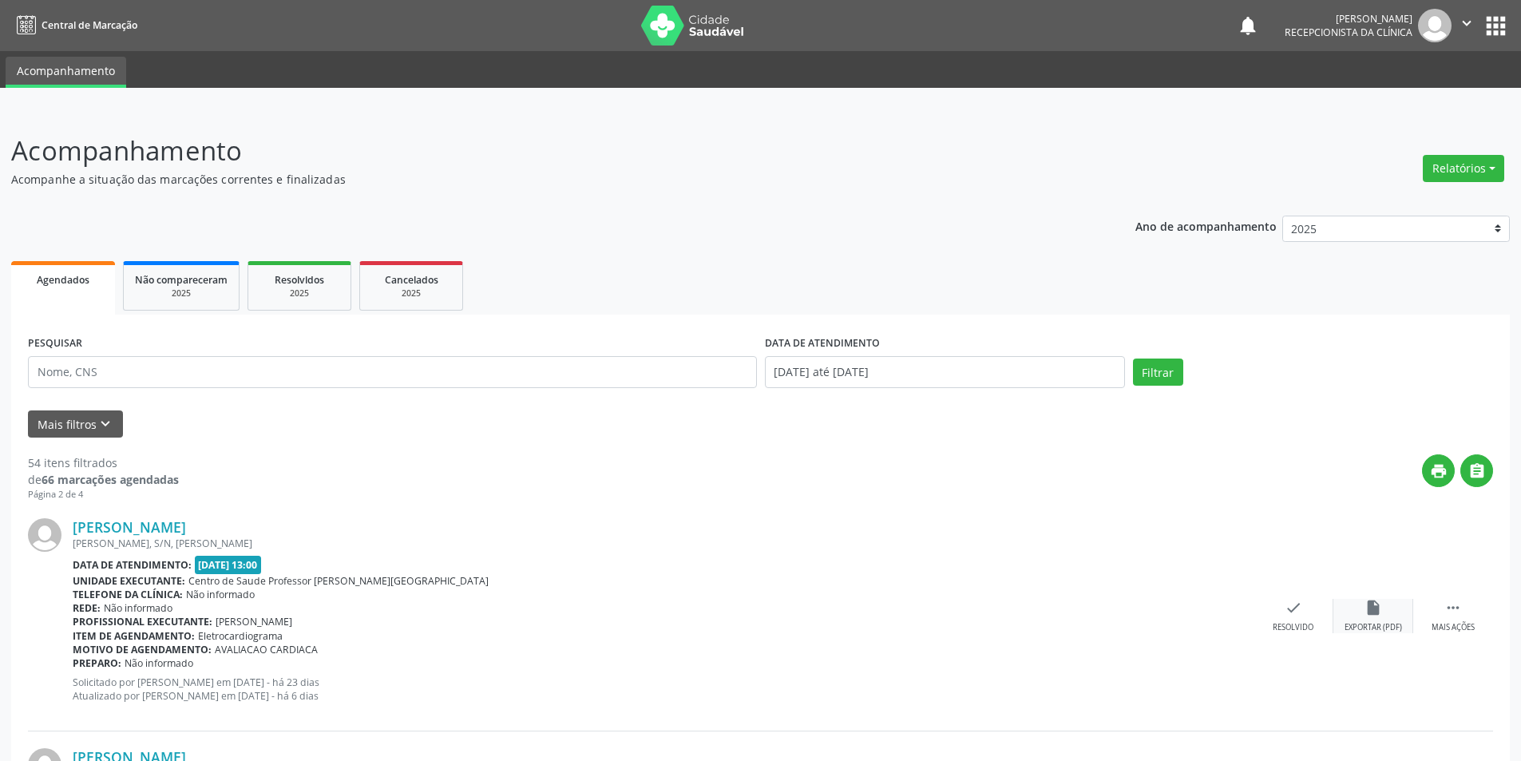
click at [1386, 620] on div "insert_drive_file Exportar (PDF)" at bounding box center [1373, 616] width 80 height 34
click at [1301, 626] on div "Resolvido" at bounding box center [1293, 627] width 41 height 11
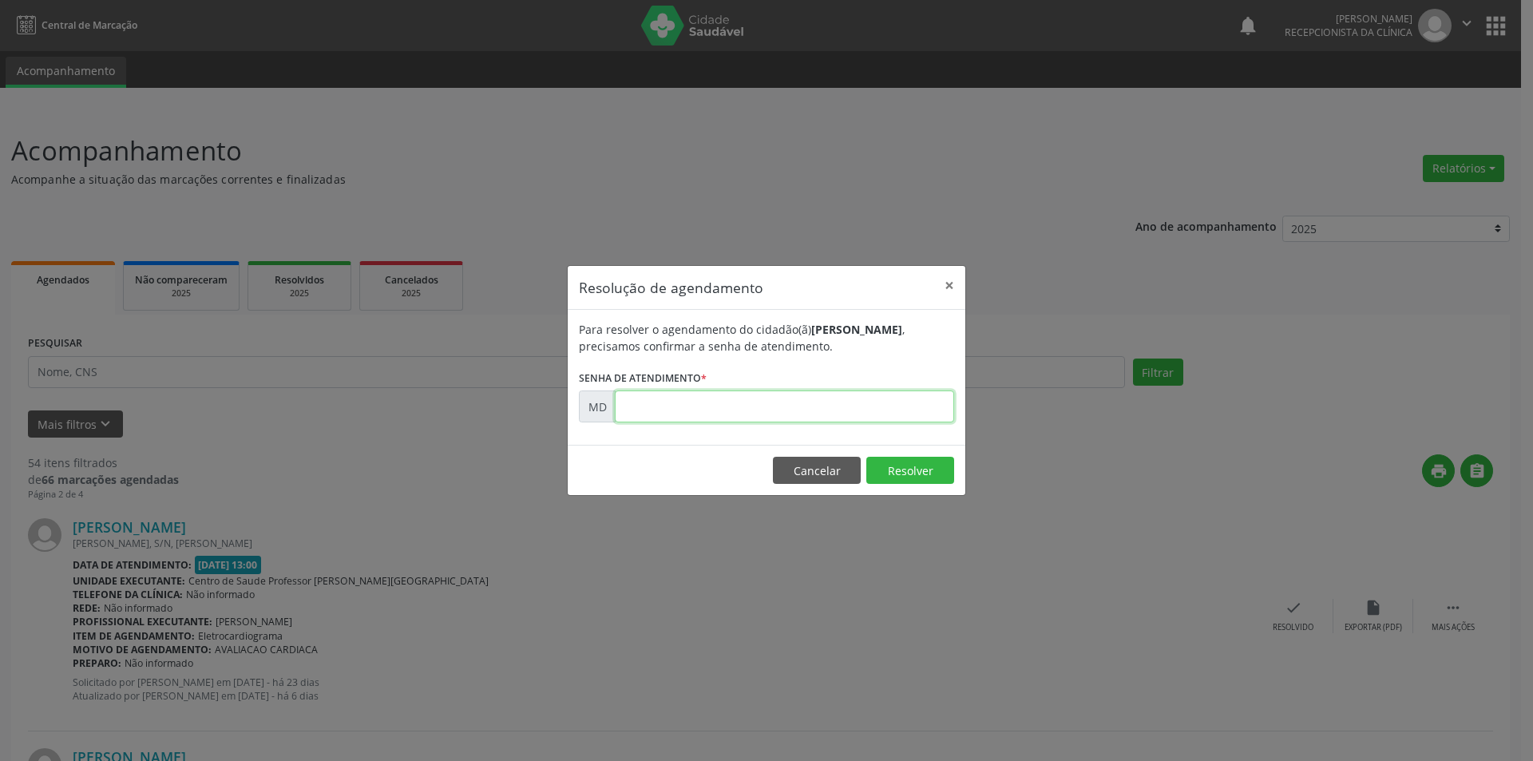
paste input "00000557"
type input "00000557"
click at [915, 475] on button "Resolver" at bounding box center [910, 470] width 88 height 27
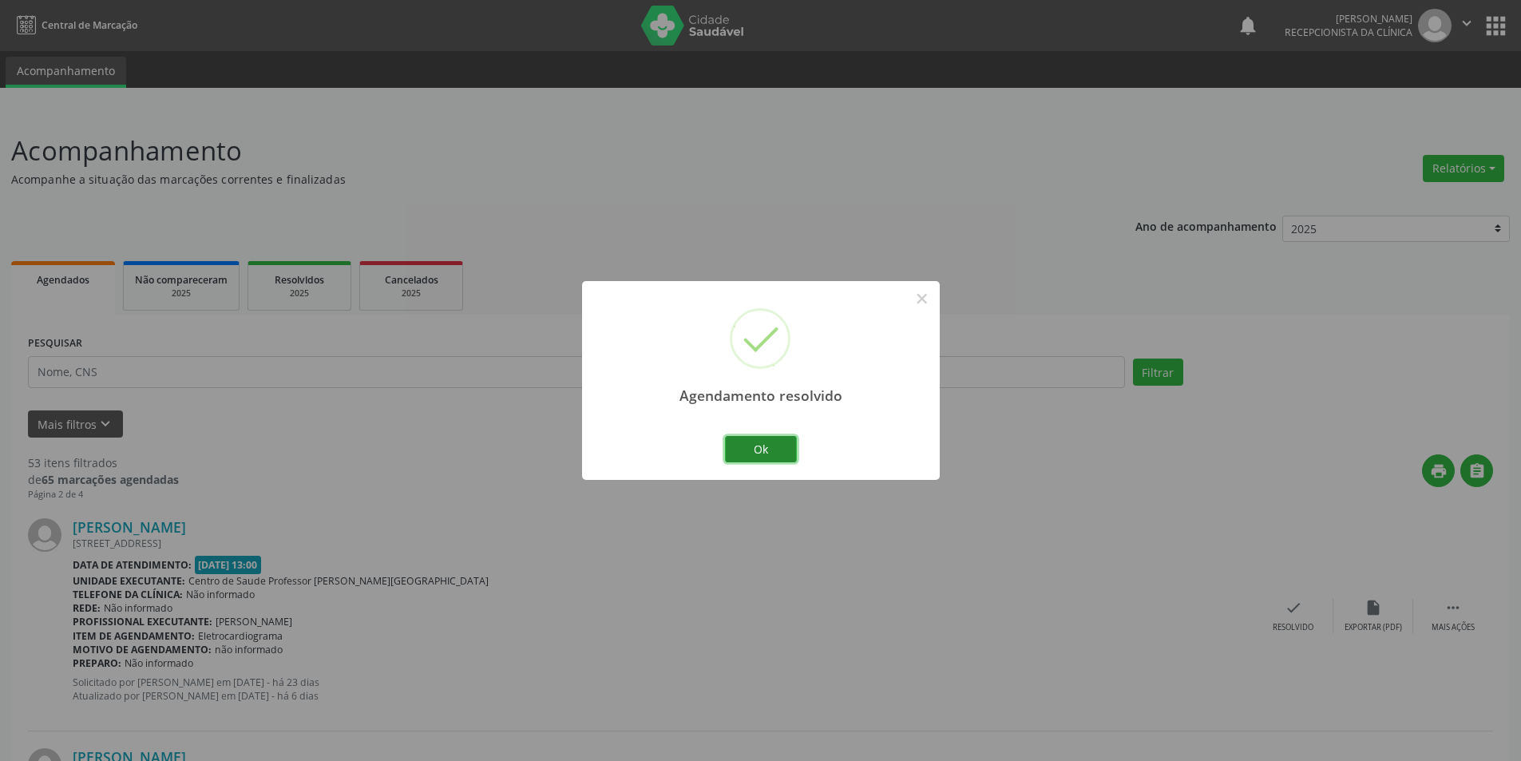
click at [758, 446] on button "Ok" at bounding box center [761, 449] width 72 height 27
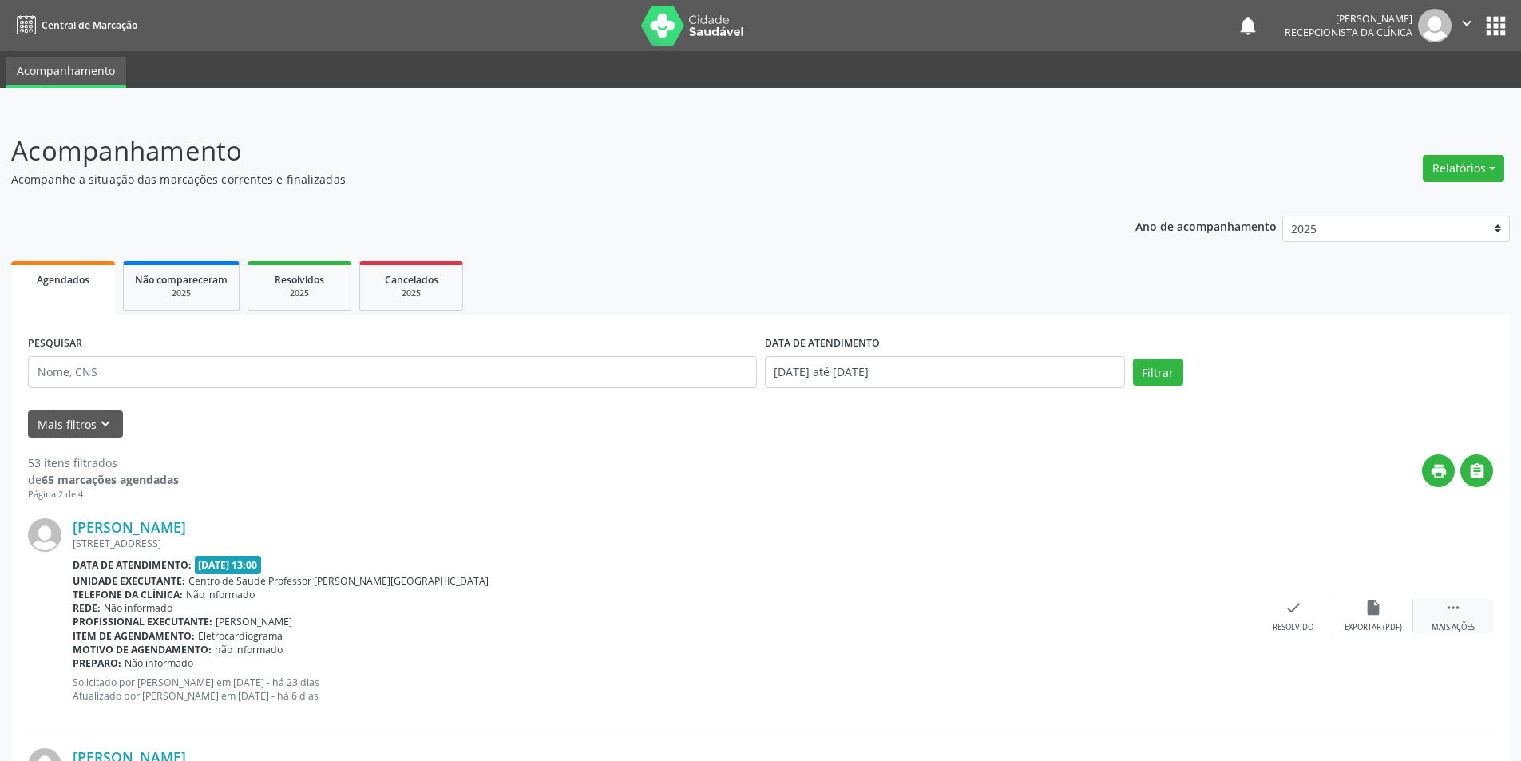
click at [1456, 630] on div "Mais ações" at bounding box center [1453, 627] width 43 height 11
click at [1370, 627] on div "Não compareceu" at bounding box center [1373, 627] width 68 height 11
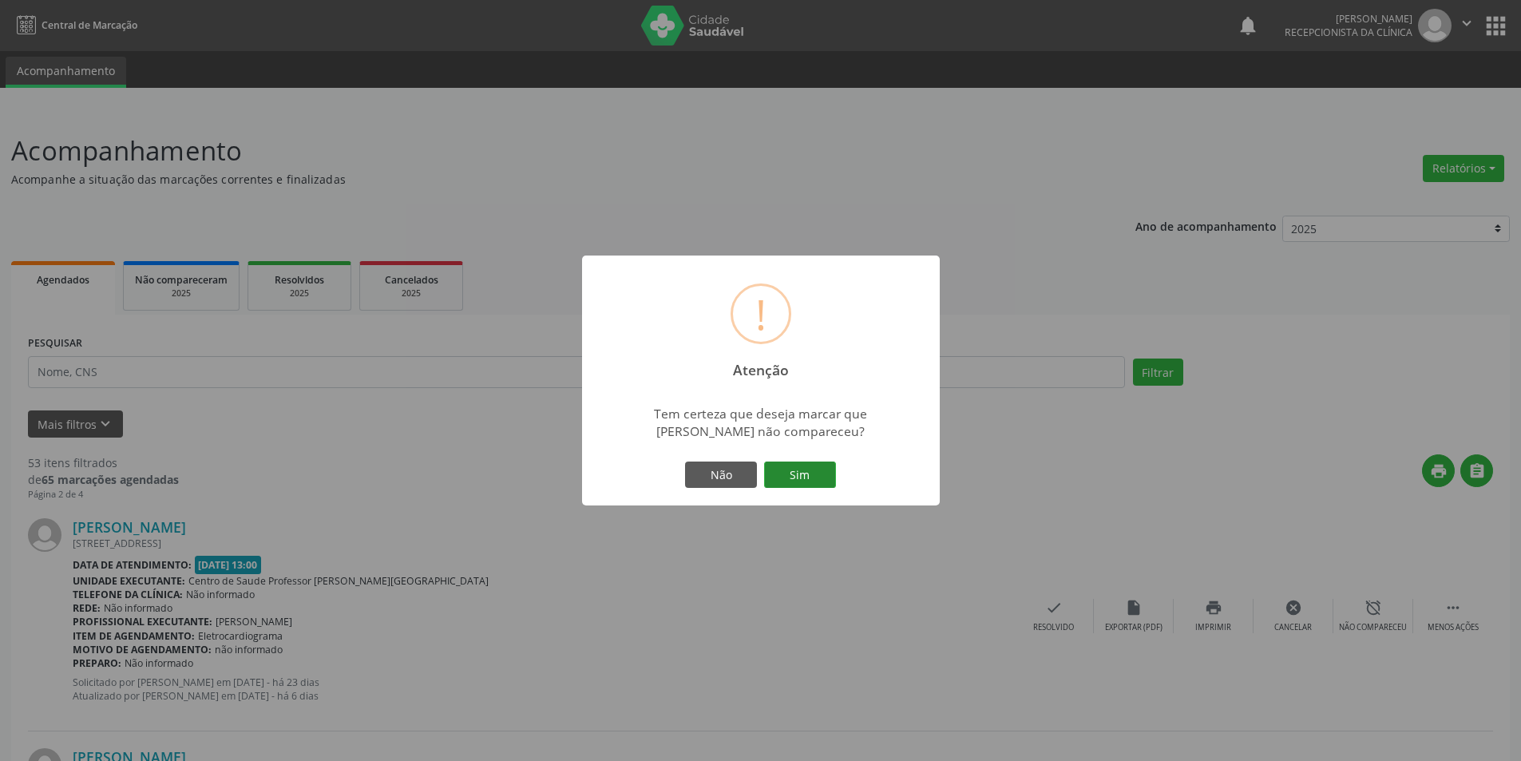
click at [833, 478] on button "Sim" at bounding box center [800, 474] width 72 height 27
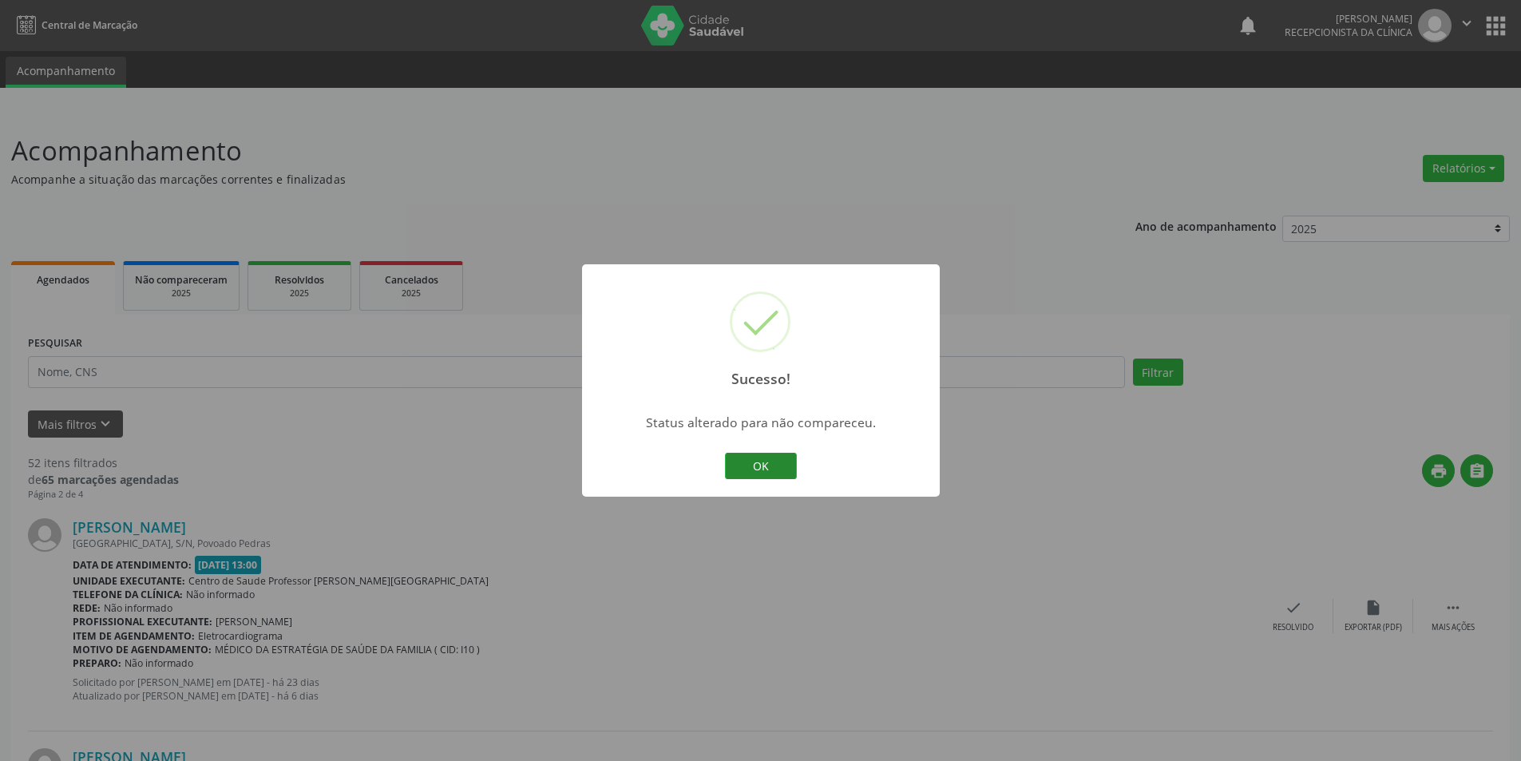
click at [760, 469] on button "OK" at bounding box center [761, 466] width 72 height 27
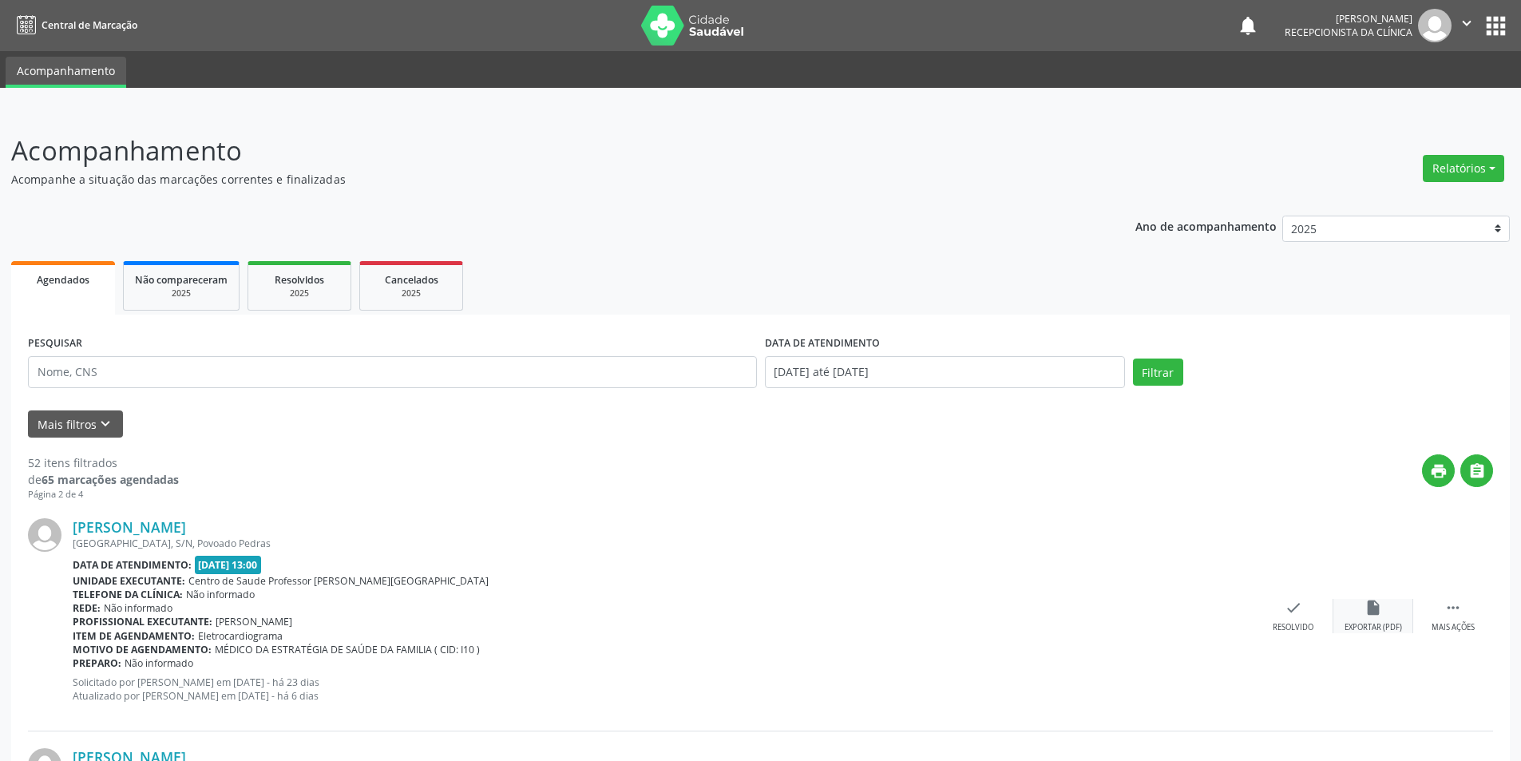
click at [1368, 621] on div "insert_drive_file Exportar (PDF)" at bounding box center [1373, 616] width 80 height 34
click at [1301, 617] on div "check Resolvido" at bounding box center [1293, 616] width 80 height 34
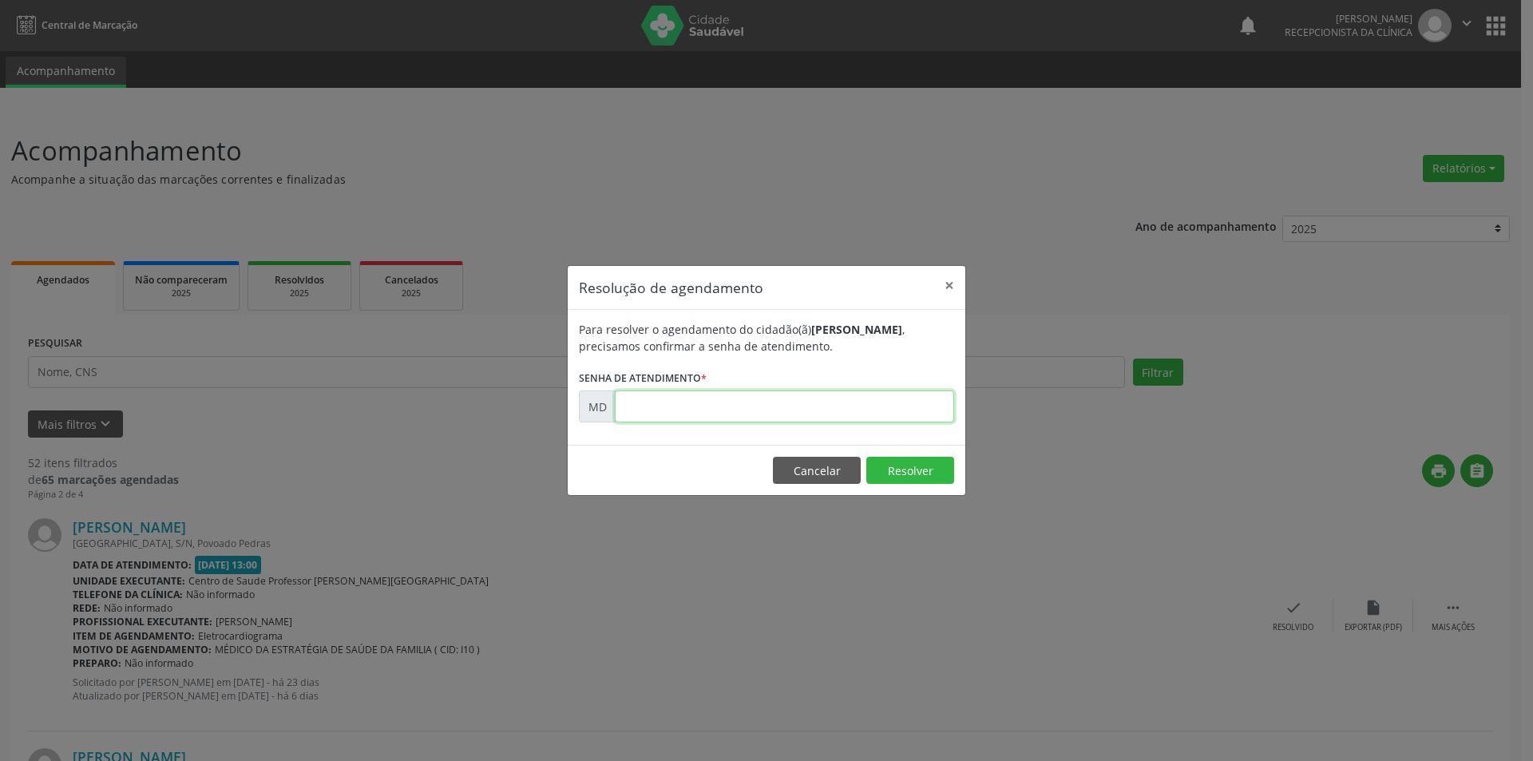
paste input "00000606"
type input "00000606"
click at [895, 486] on footer "Cancelar Resolver" at bounding box center [767, 470] width 398 height 50
click at [896, 477] on button "Resolver" at bounding box center [910, 470] width 88 height 27
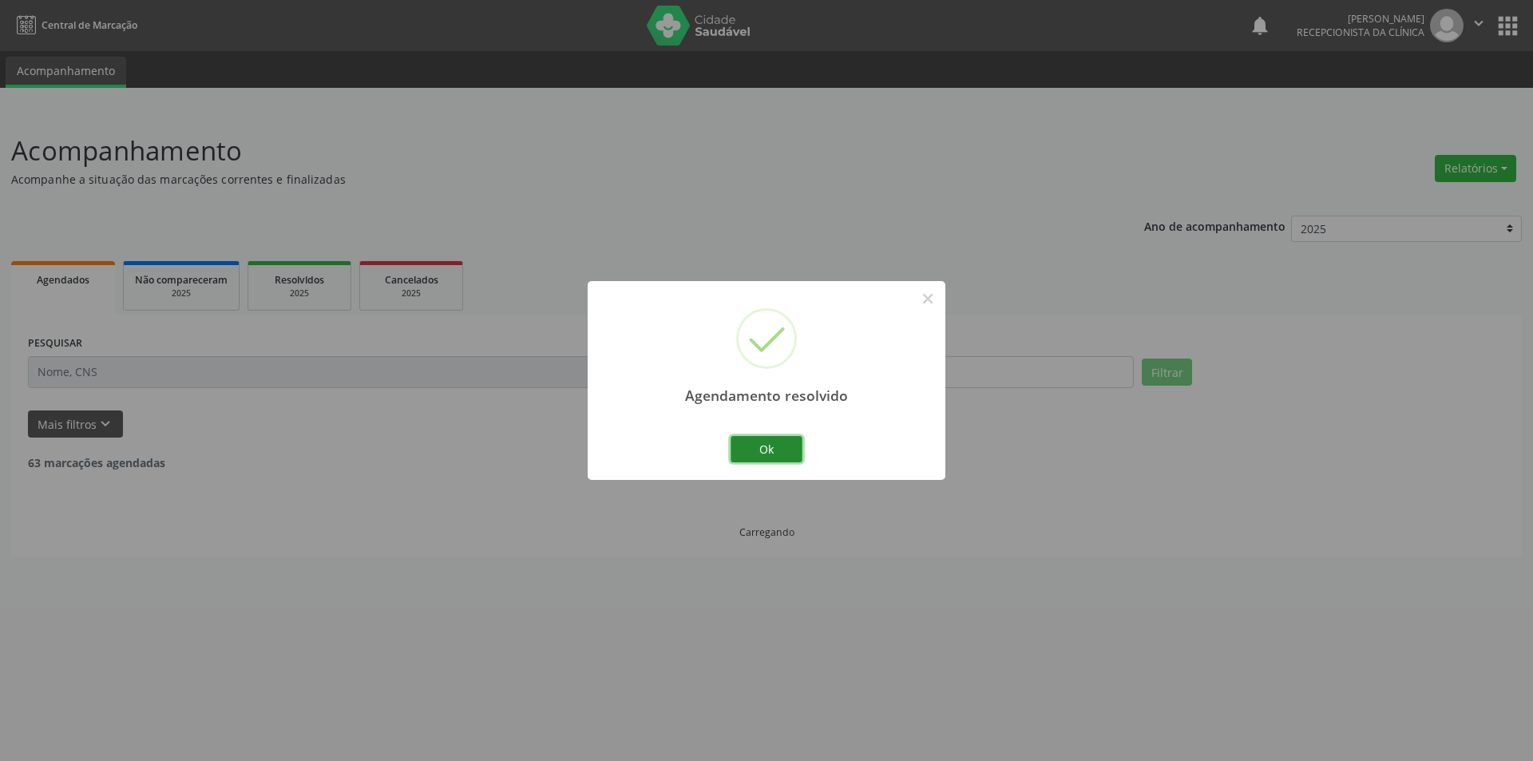
click at [789, 449] on button "Ok" at bounding box center [767, 449] width 72 height 27
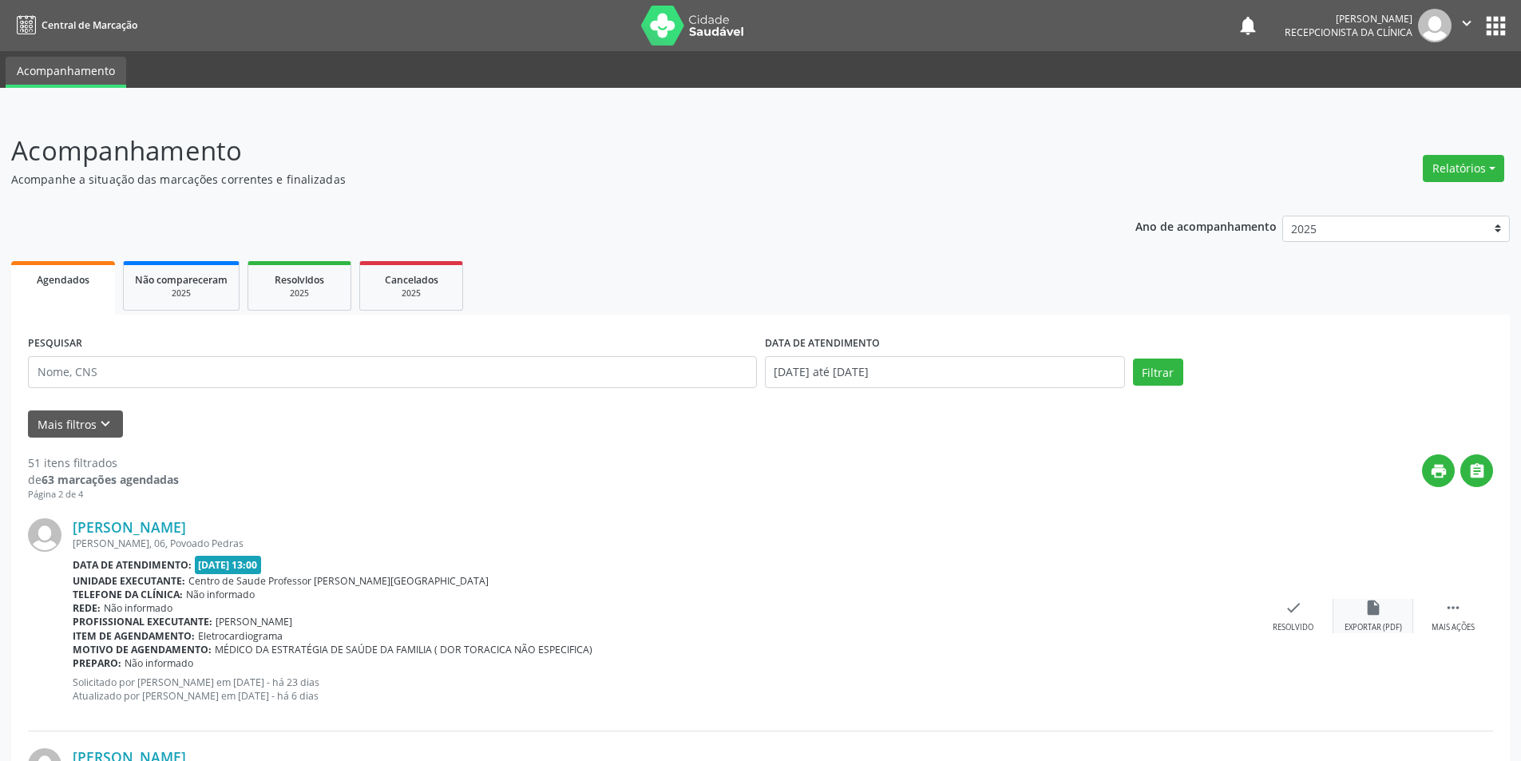
click at [1379, 624] on div "Exportar (PDF)" at bounding box center [1372, 627] width 57 height 11
click at [1288, 609] on icon "check" at bounding box center [1294, 608] width 18 height 18
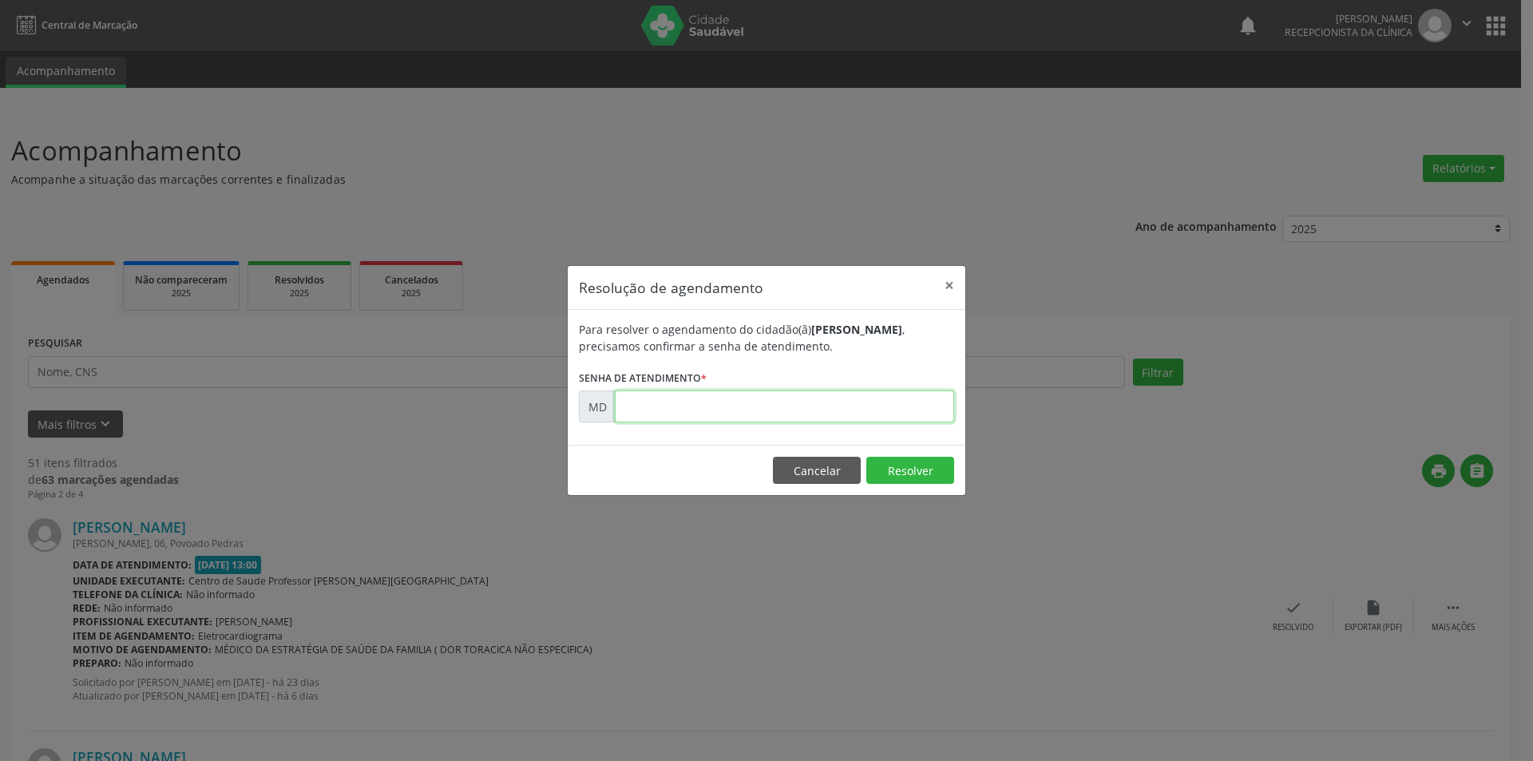
paste input "00000608"
type input "00000608"
click at [917, 478] on button "Resolver" at bounding box center [910, 470] width 88 height 27
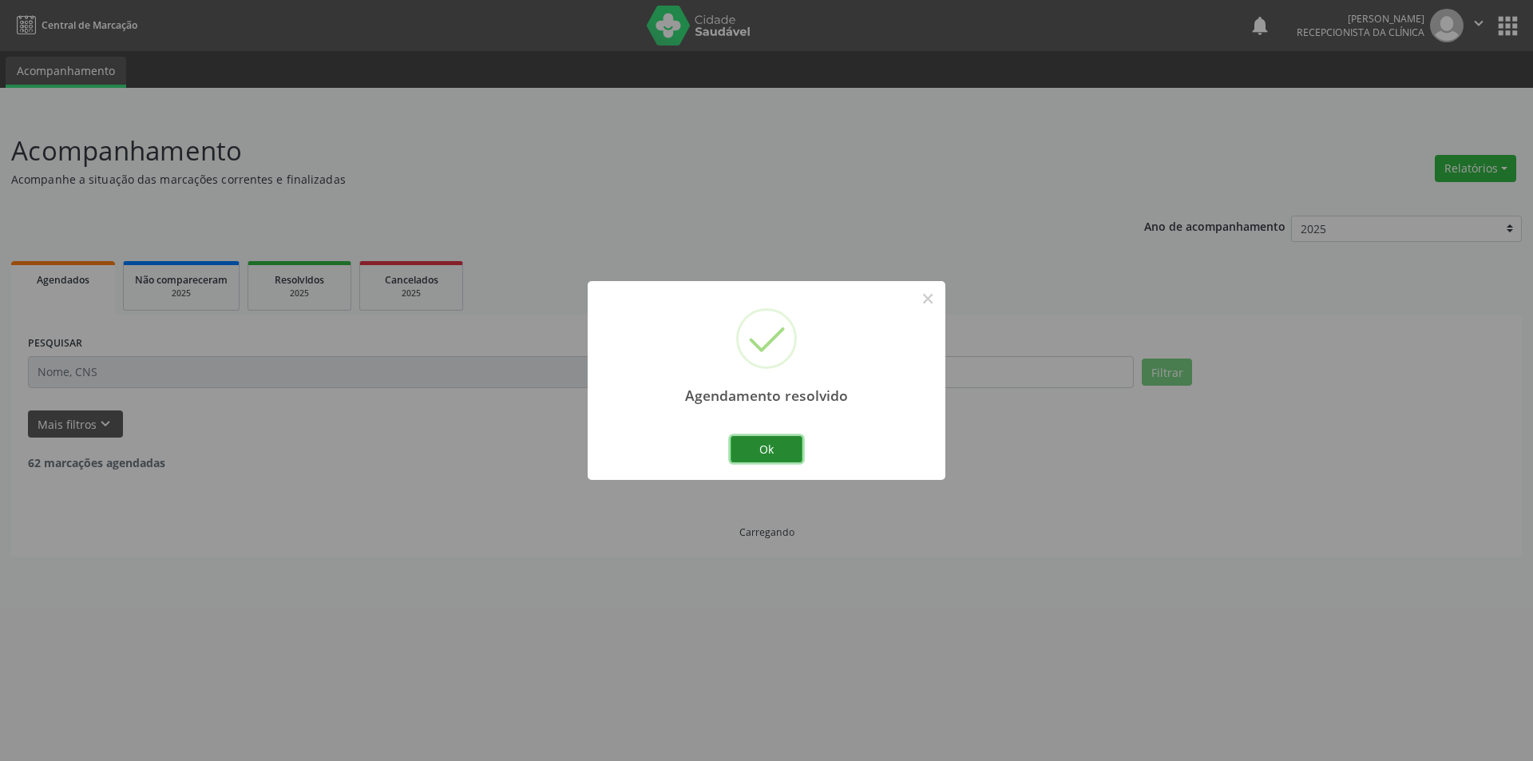
click at [781, 452] on button "Ok" at bounding box center [767, 449] width 72 height 27
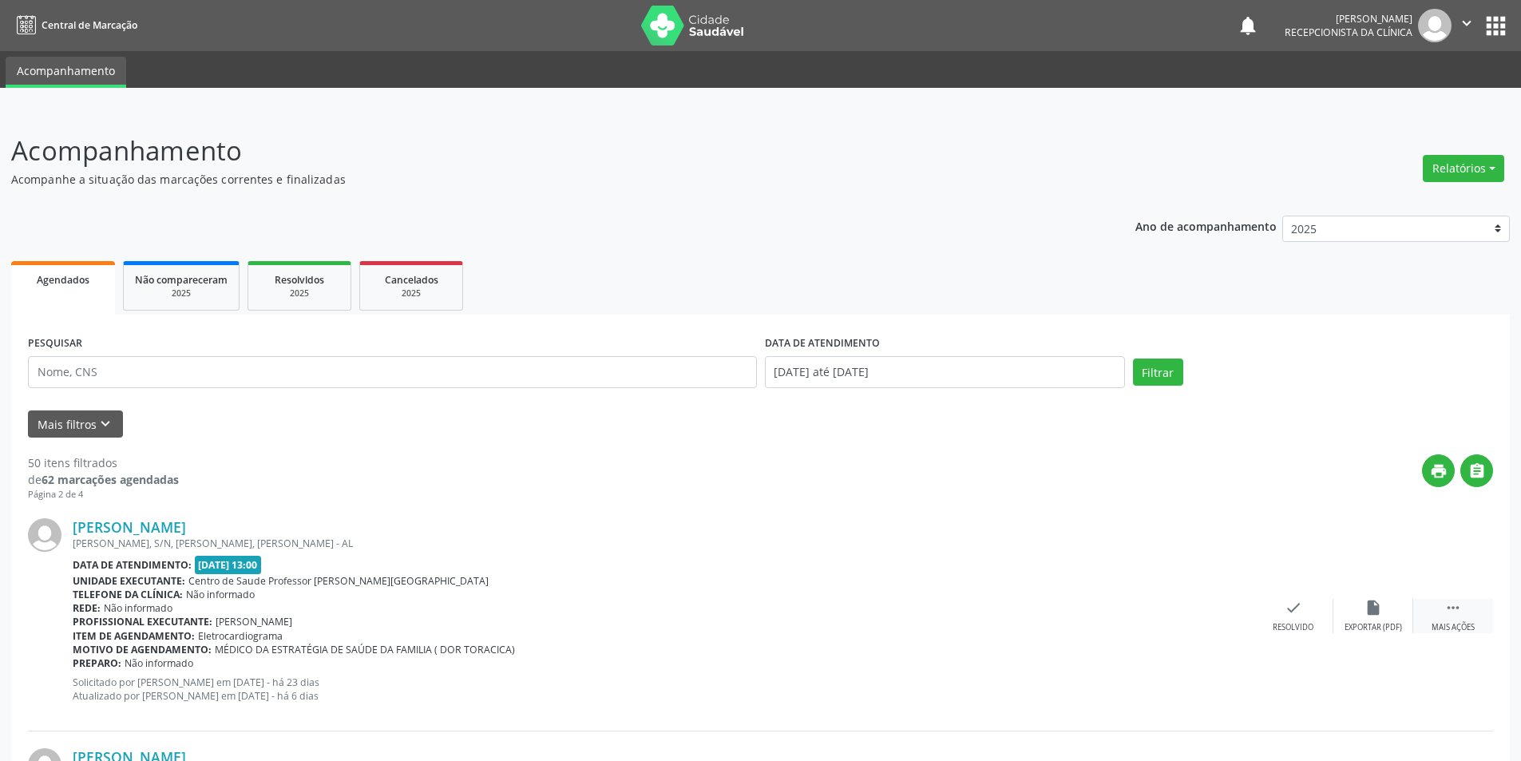
click at [1455, 626] on div "Mais ações" at bounding box center [1453, 627] width 43 height 11
click at [1368, 620] on div "alarm_off Não compareceu" at bounding box center [1373, 616] width 80 height 34
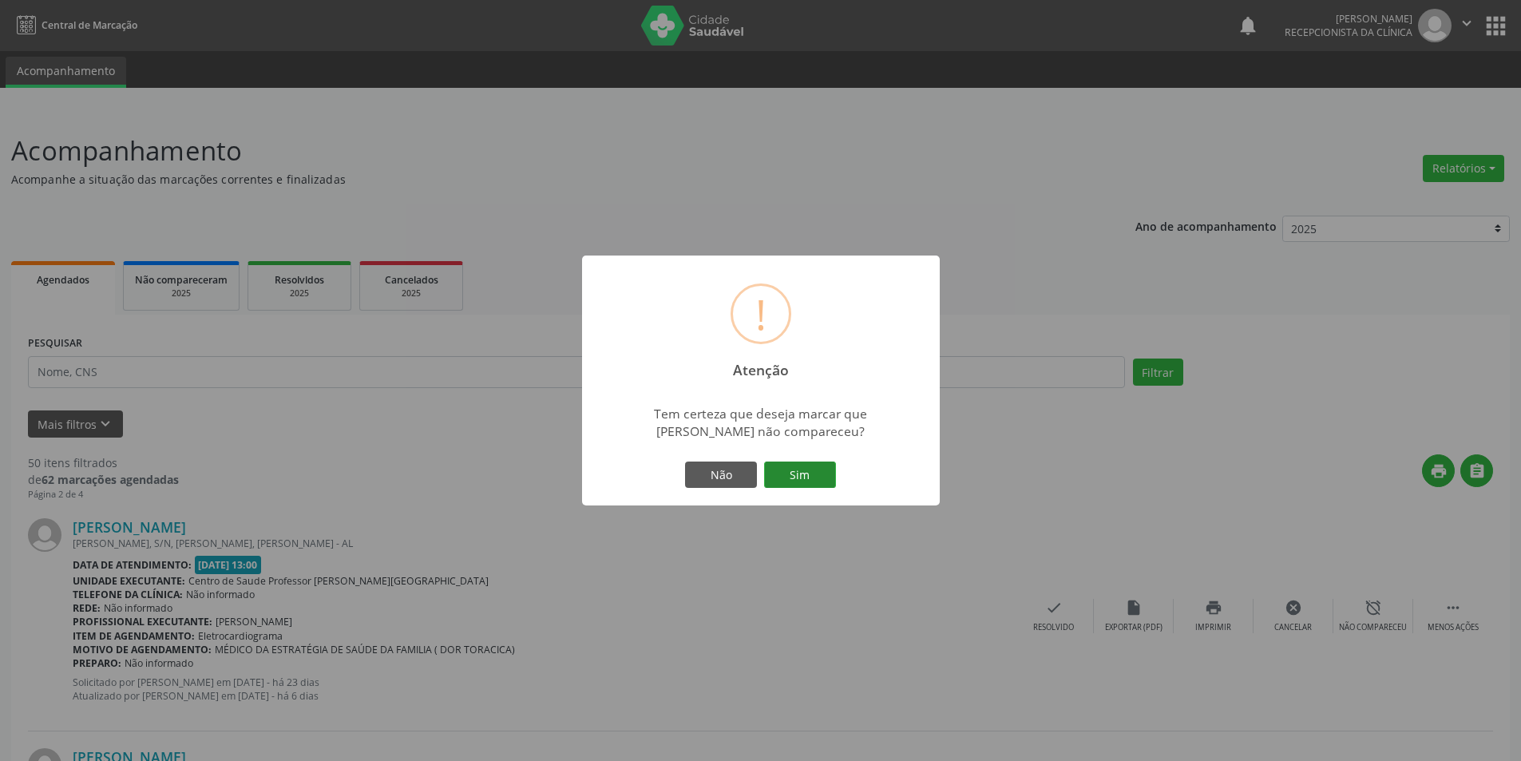
click at [816, 478] on button "Sim" at bounding box center [800, 474] width 72 height 27
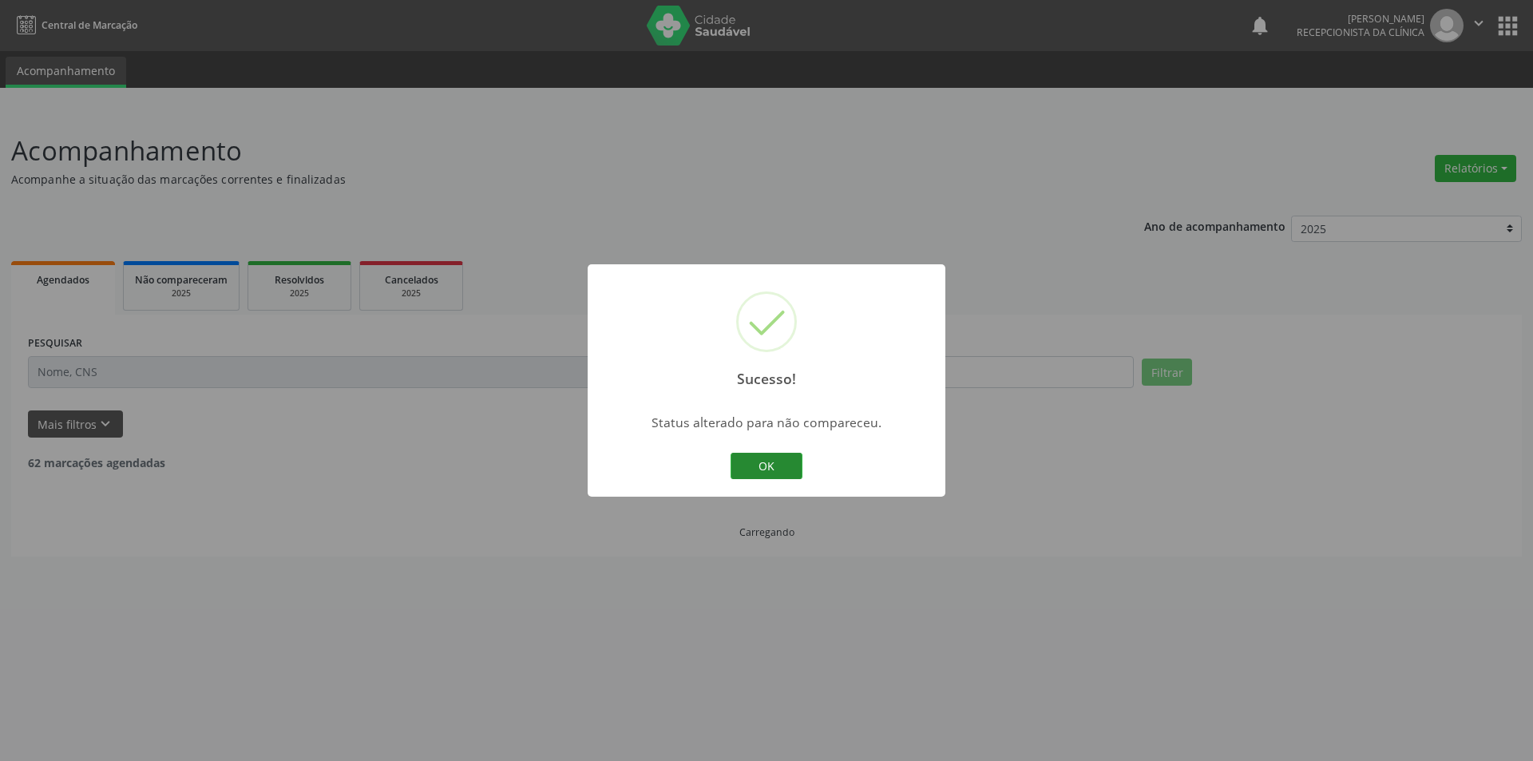
click at [763, 459] on button "OK" at bounding box center [767, 466] width 72 height 27
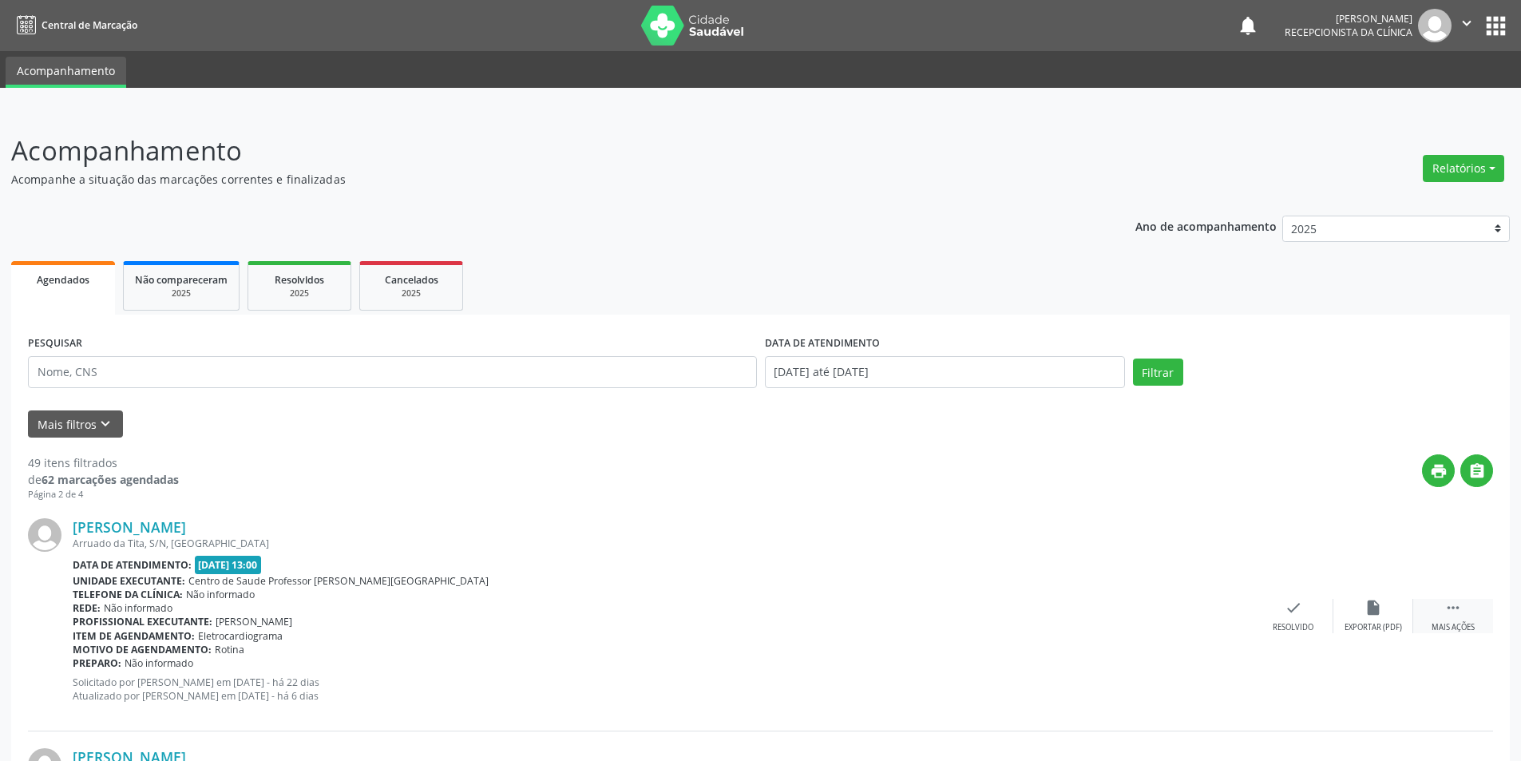
click at [1445, 621] on div " Mais ações" at bounding box center [1453, 616] width 80 height 34
click at [1360, 629] on div "Não compareceu" at bounding box center [1373, 627] width 68 height 11
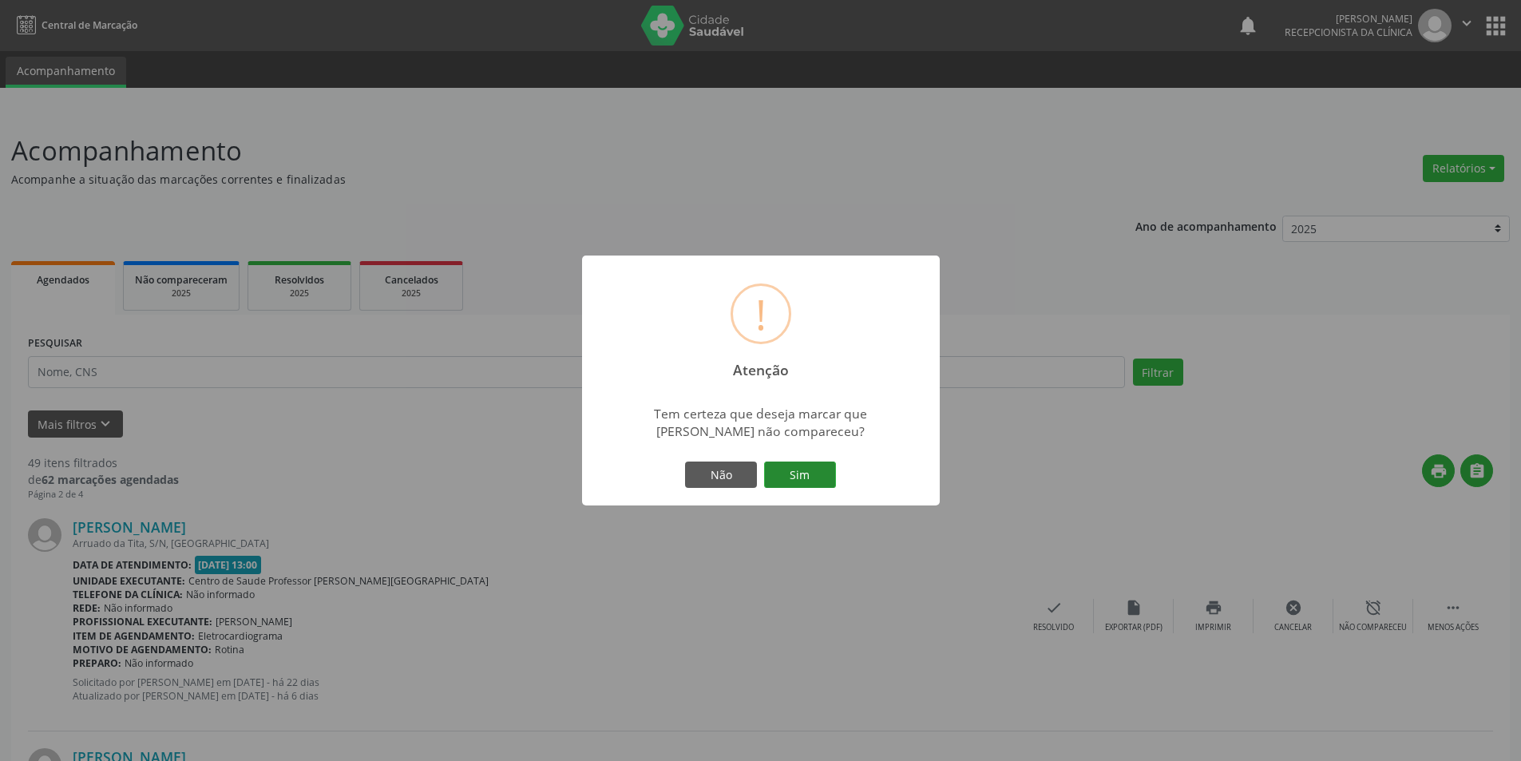
click at [790, 475] on button "Sim" at bounding box center [800, 474] width 72 height 27
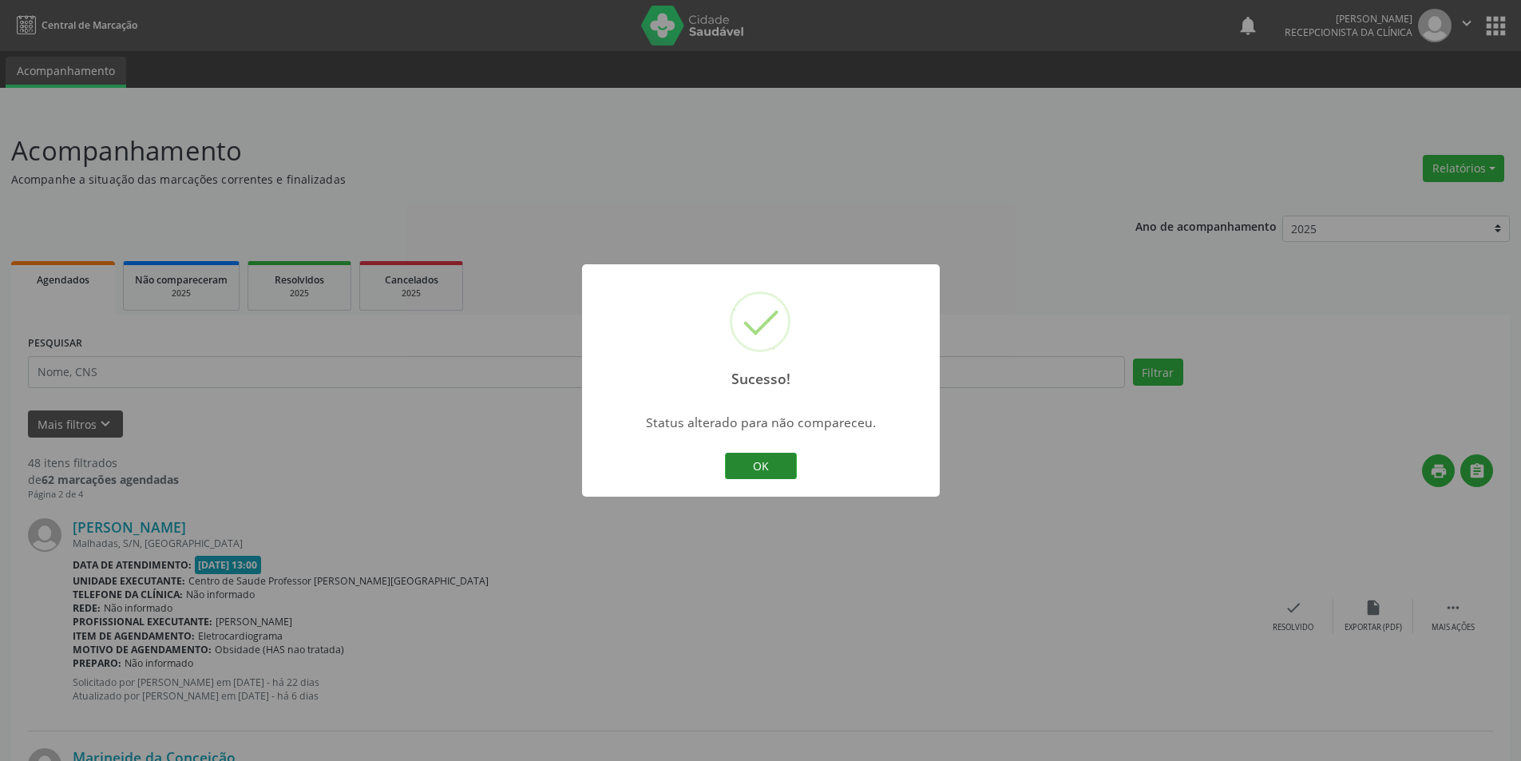
click at [766, 470] on button "OK" at bounding box center [761, 466] width 72 height 27
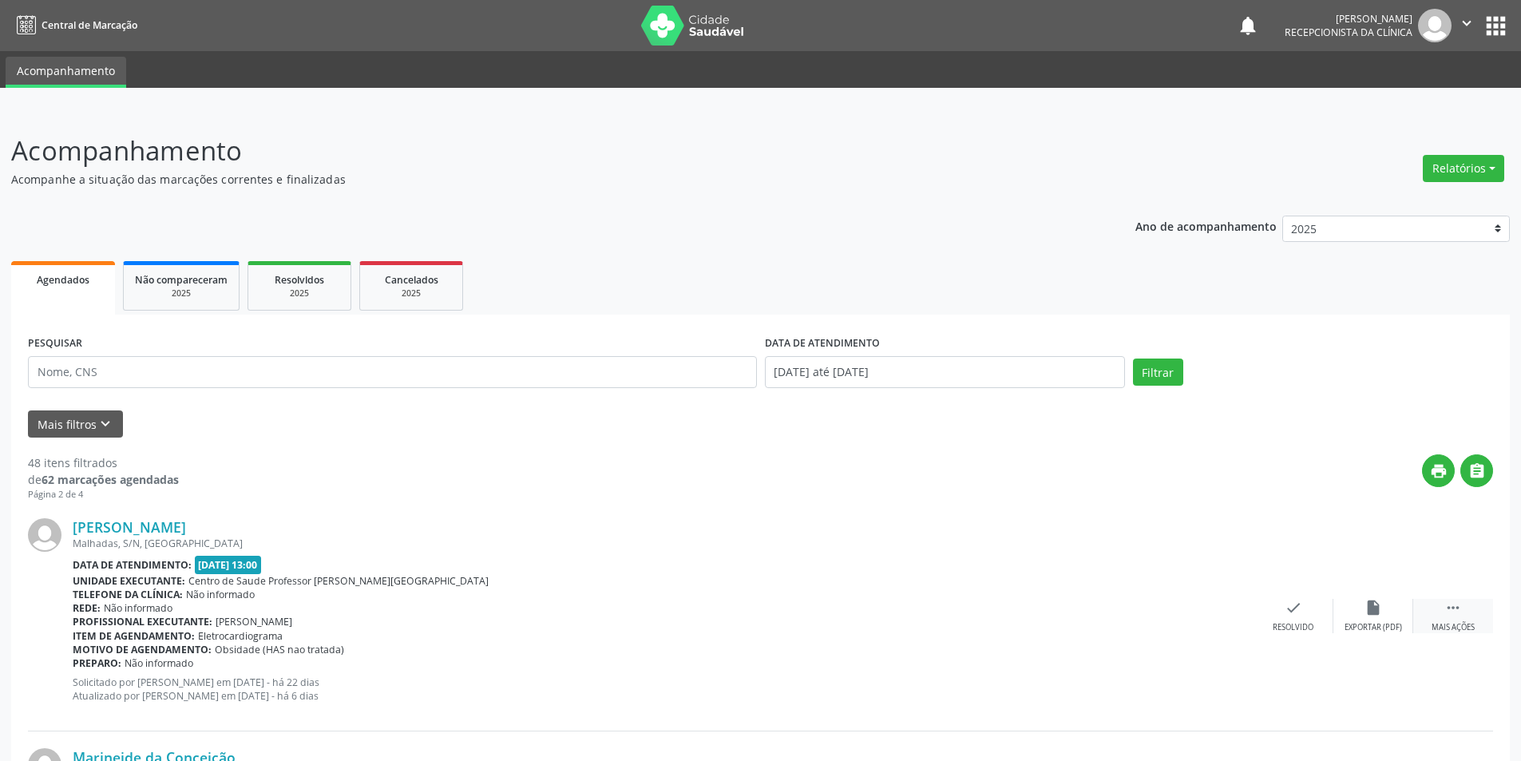
click at [1446, 607] on icon "" at bounding box center [1453, 608] width 18 height 18
click at [1388, 620] on div "alarm_off Não compareceu" at bounding box center [1373, 616] width 80 height 34
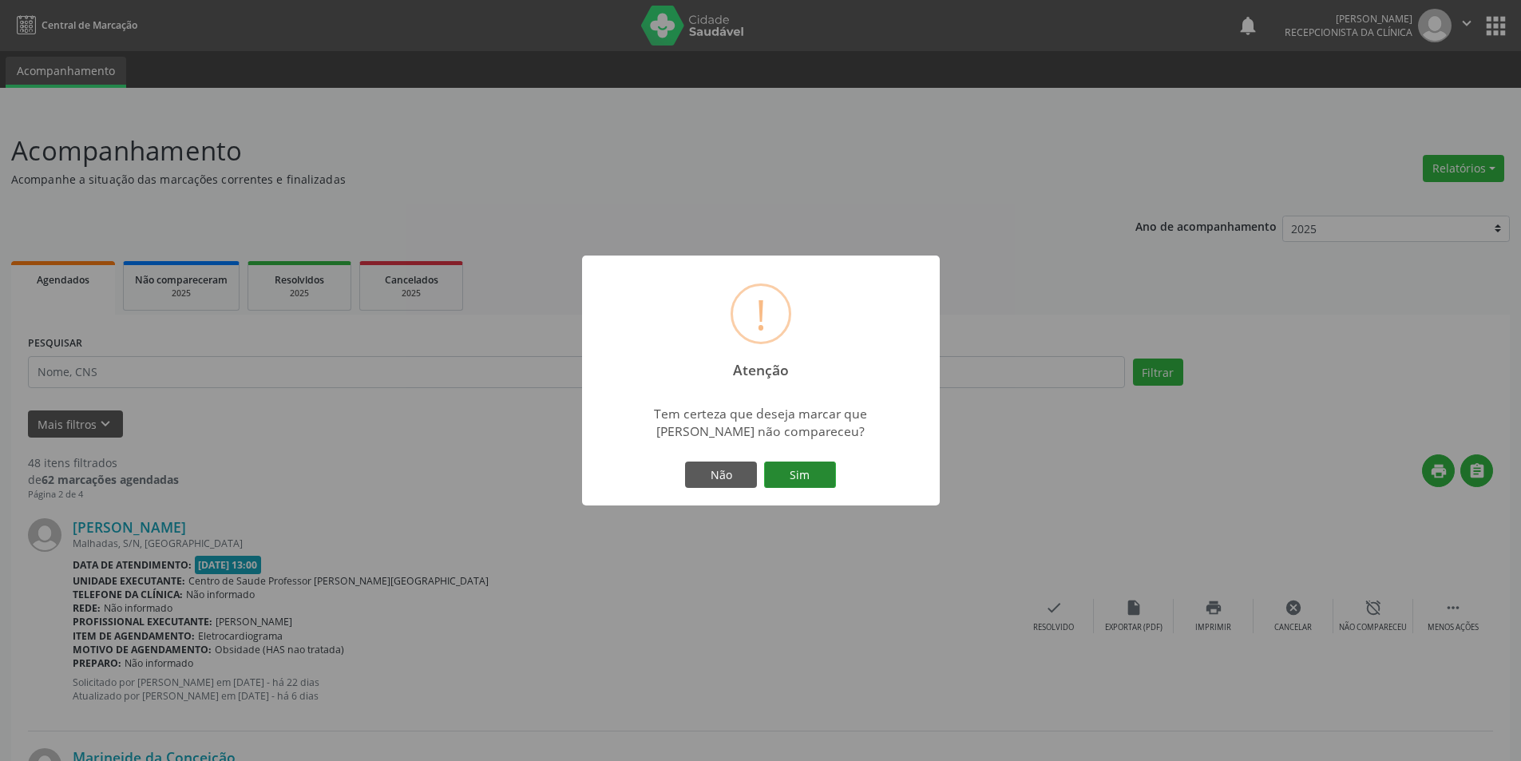
click at [778, 473] on button "Sim" at bounding box center [800, 474] width 72 height 27
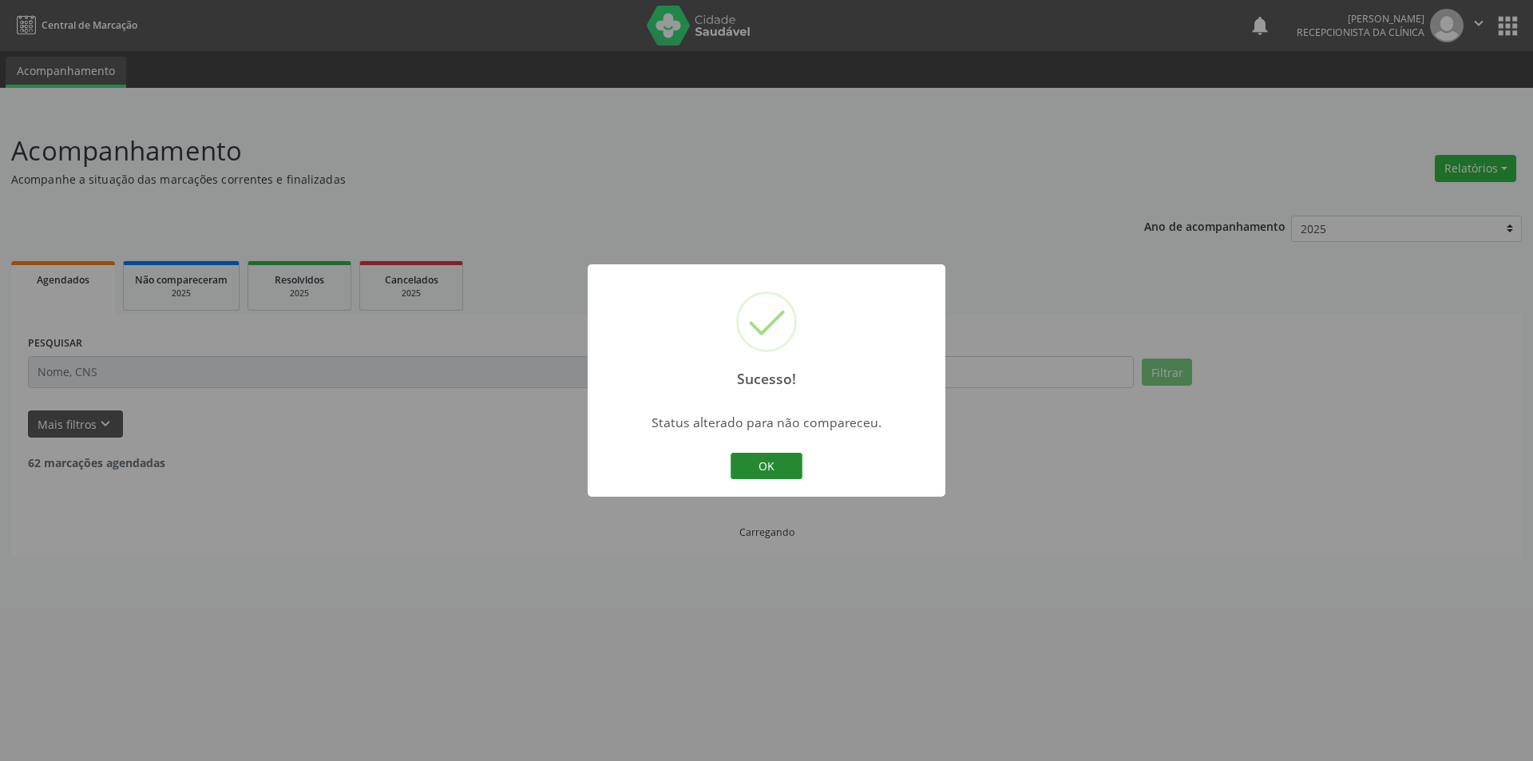
click at [752, 469] on button "OK" at bounding box center [767, 466] width 72 height 27
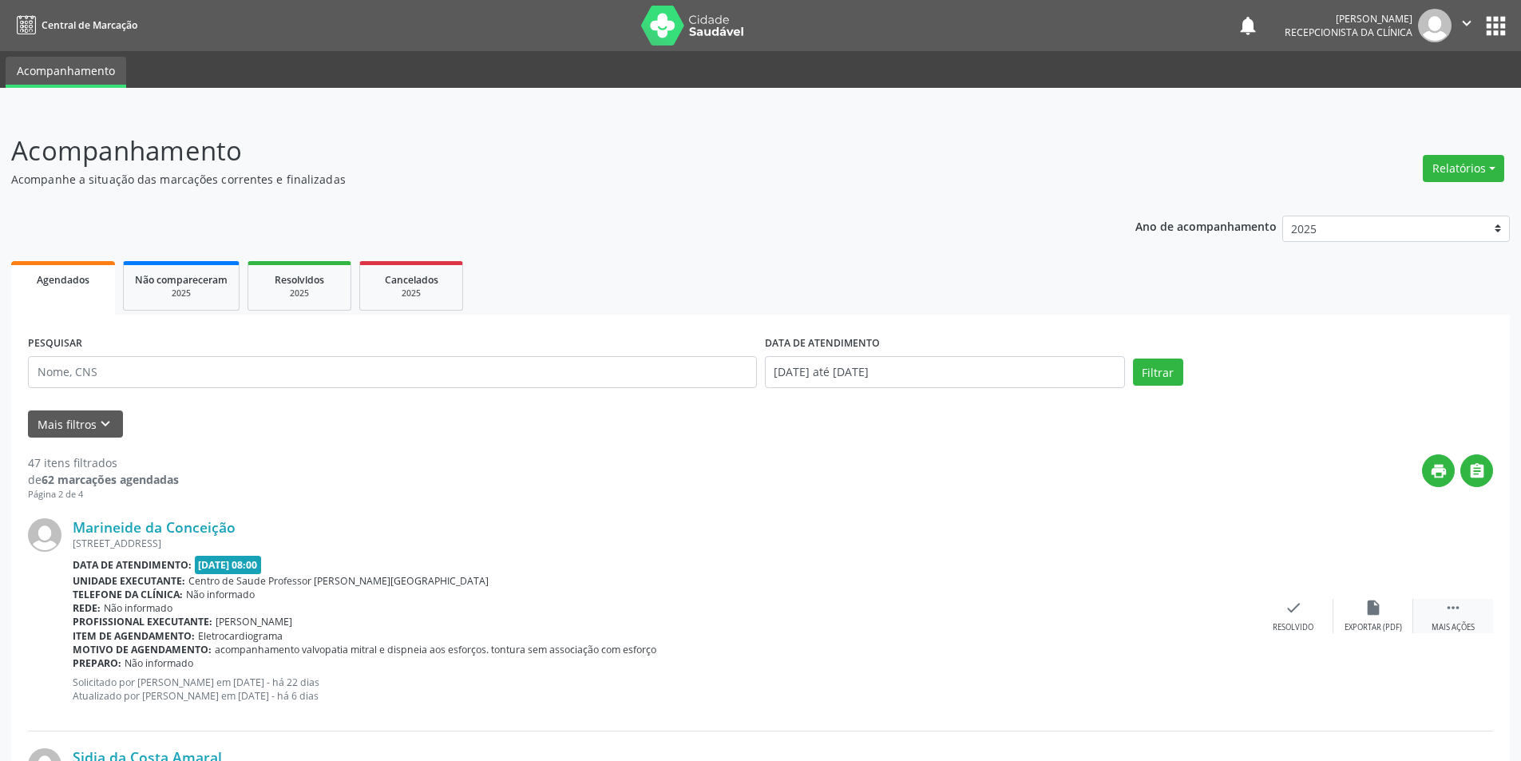
click at [1455, 630] on div "Mais ações" at bounding box center [1453, 627] width 43 height 11
click at [1390, 621] on div "alarm_off Não compareceu" at bounding box center [1373, 616] width 80 height 34
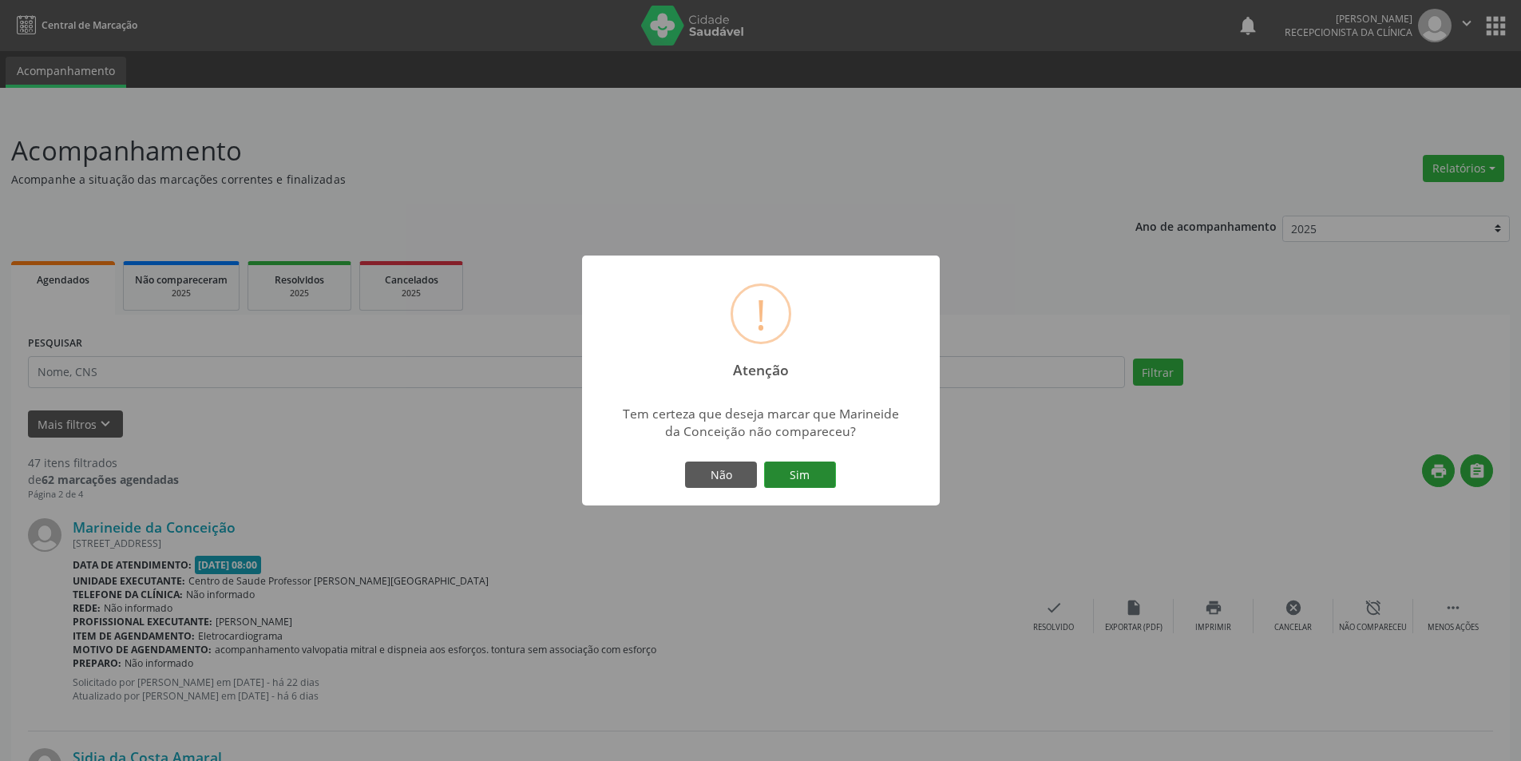
click at [814, 477] on button "Sim" at bounding box center [800, 474] width 72 height 27
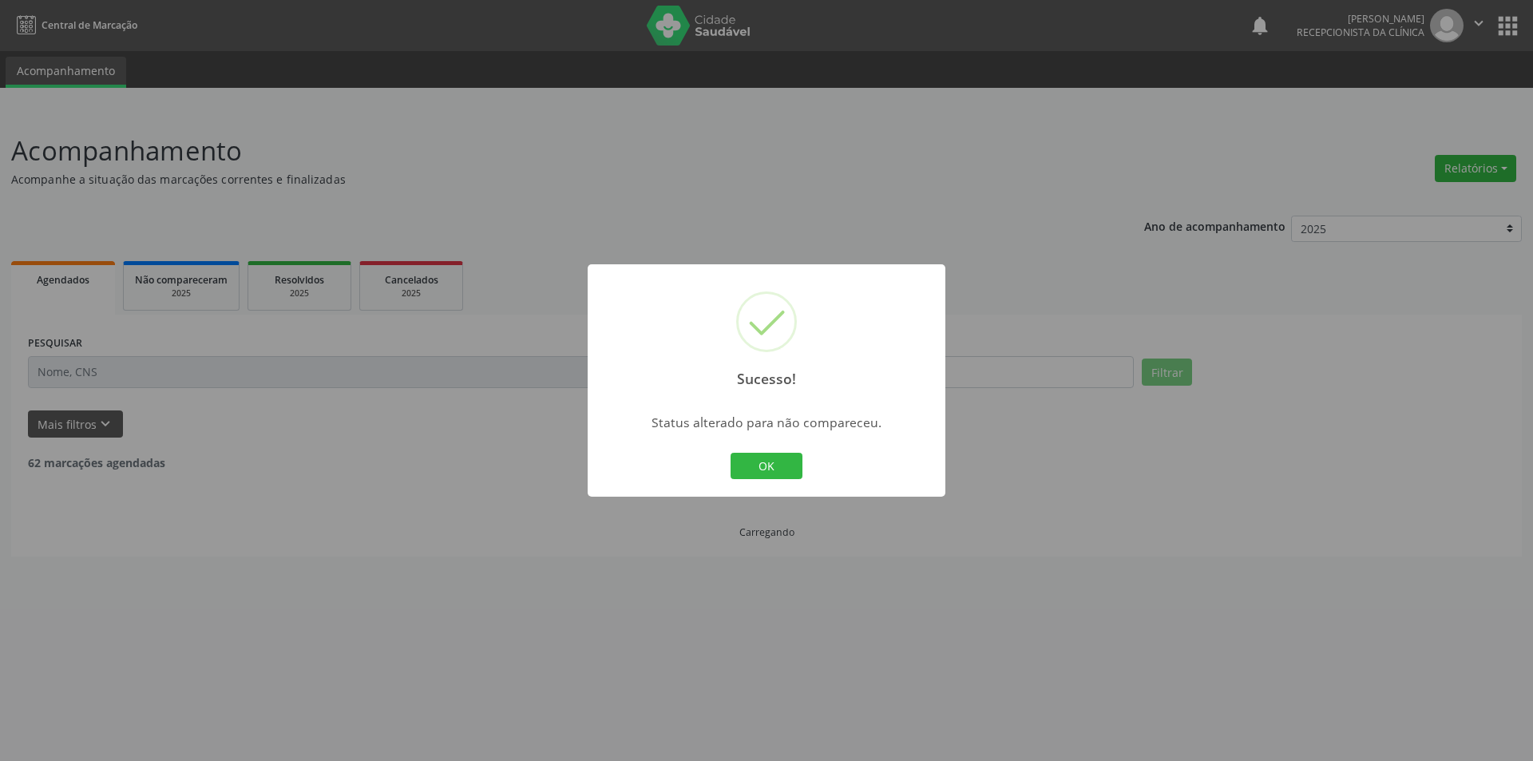
drag, startPoint x: 790, startPoint y: 471, endPoint x: 805, endPoint y: 456, distance: 20.9
click at [791, 470] on button "OK" at bounding box center [767, 466] width 72 height 27
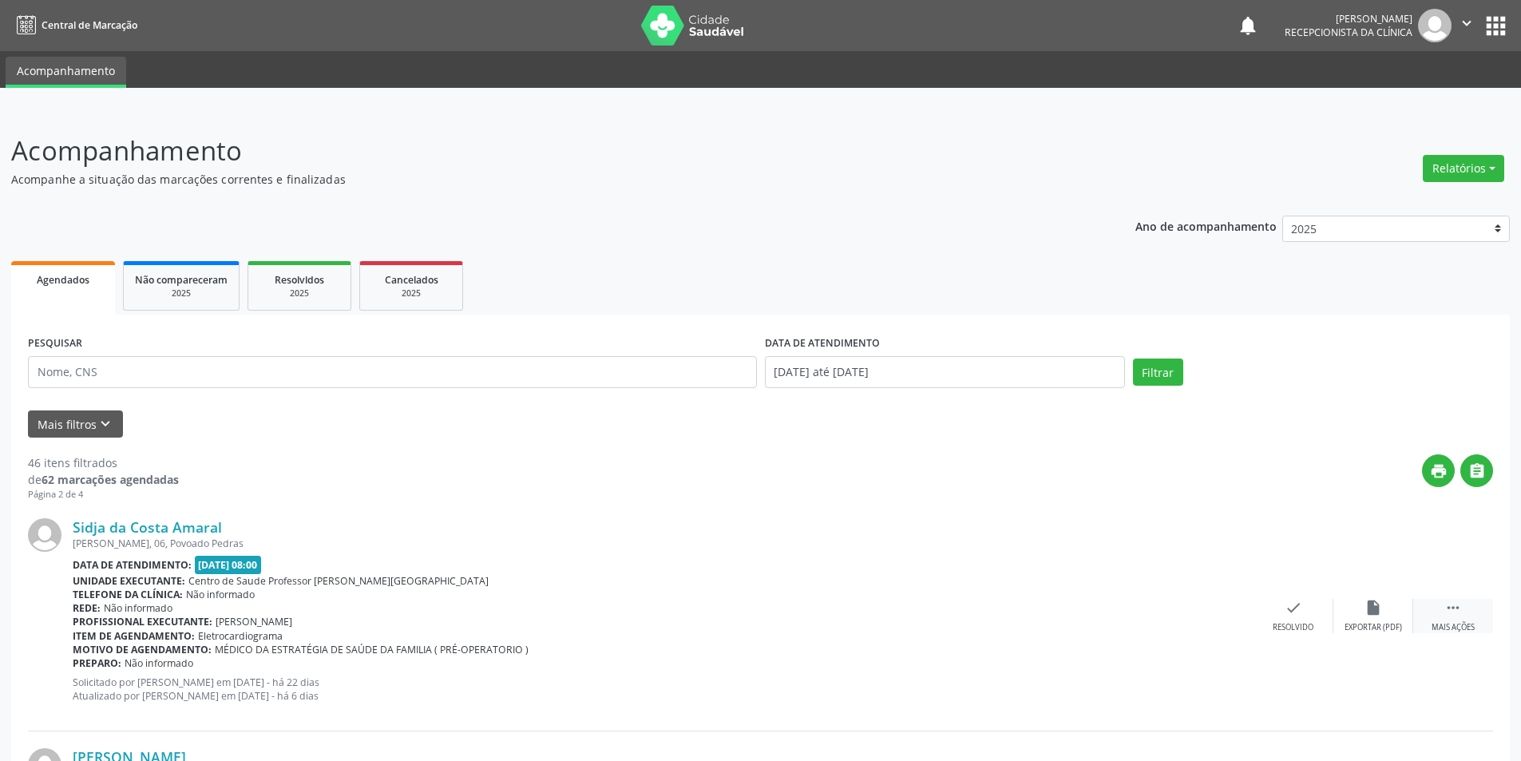
click at [1467, 622] on div "Mais ações" at bounding box center [1453, 627] width 43 height 11
click at [1371, 626] on div "Não compareceu" at bounding box center [1373, 627] width 68 height 11
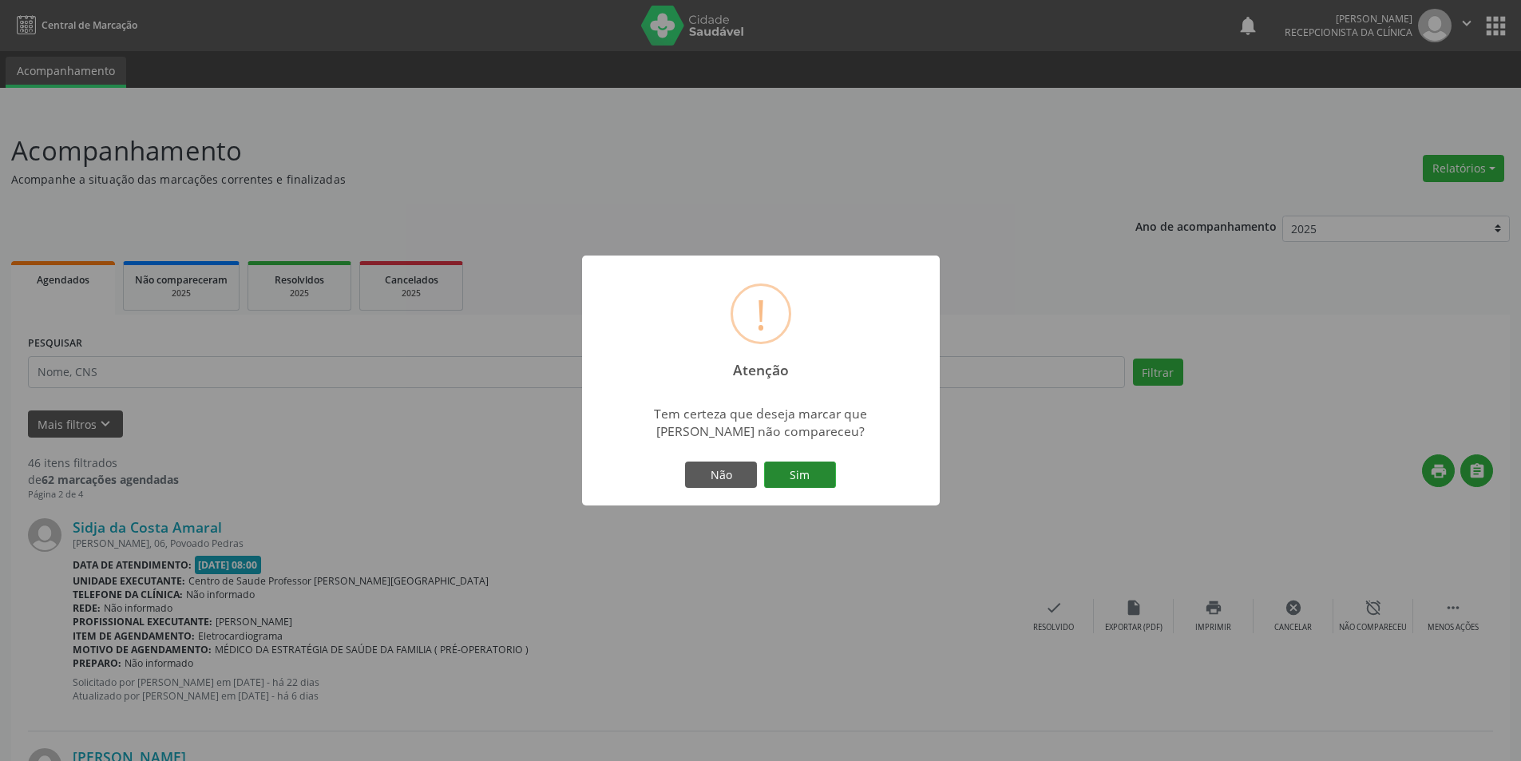
click at [800, 474] on button "Sim" at bounding box center [800, 474] width 72 height 27
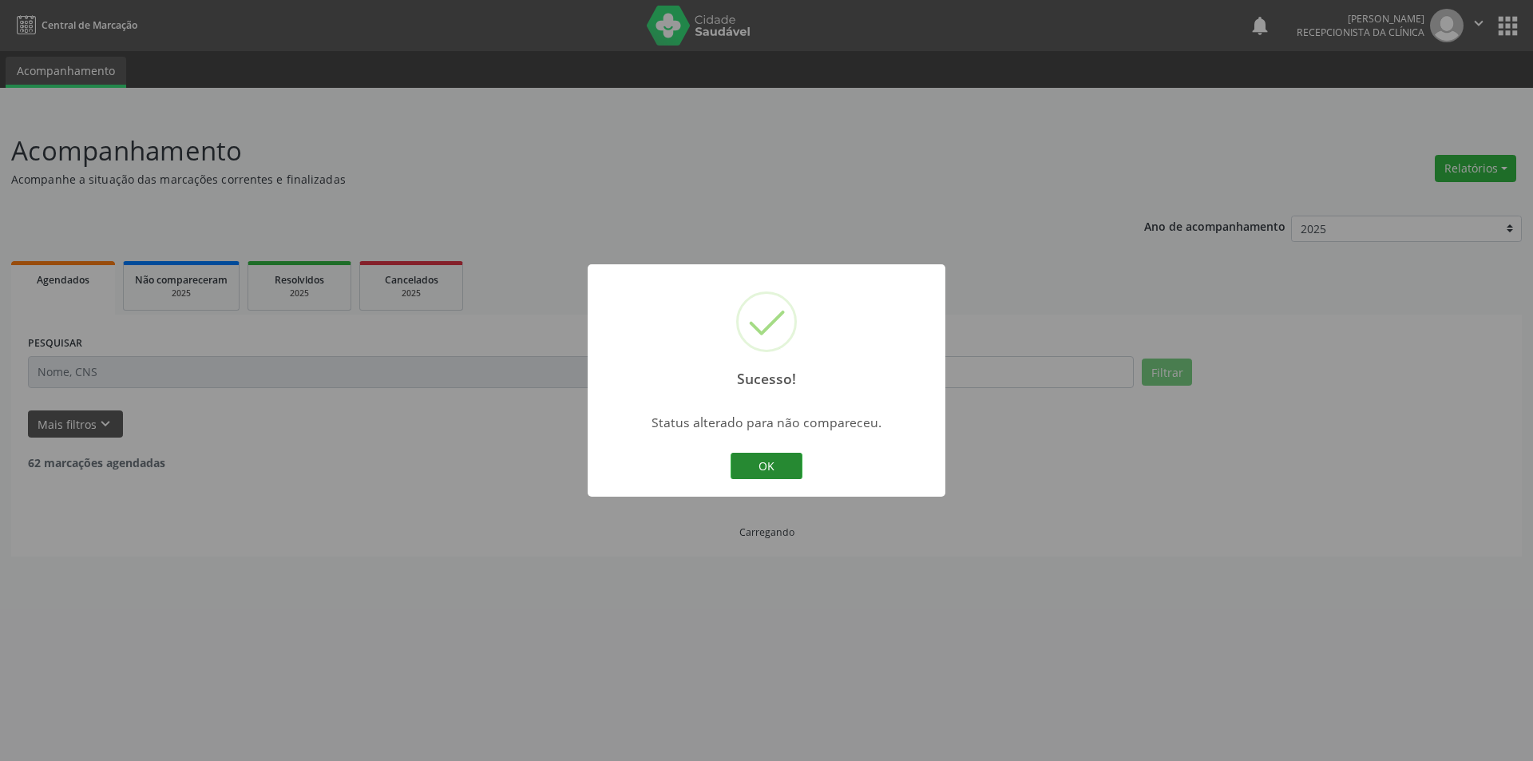
click at [770, 461] on button "OK" at bounding box center [767, 466] width 72 height 27
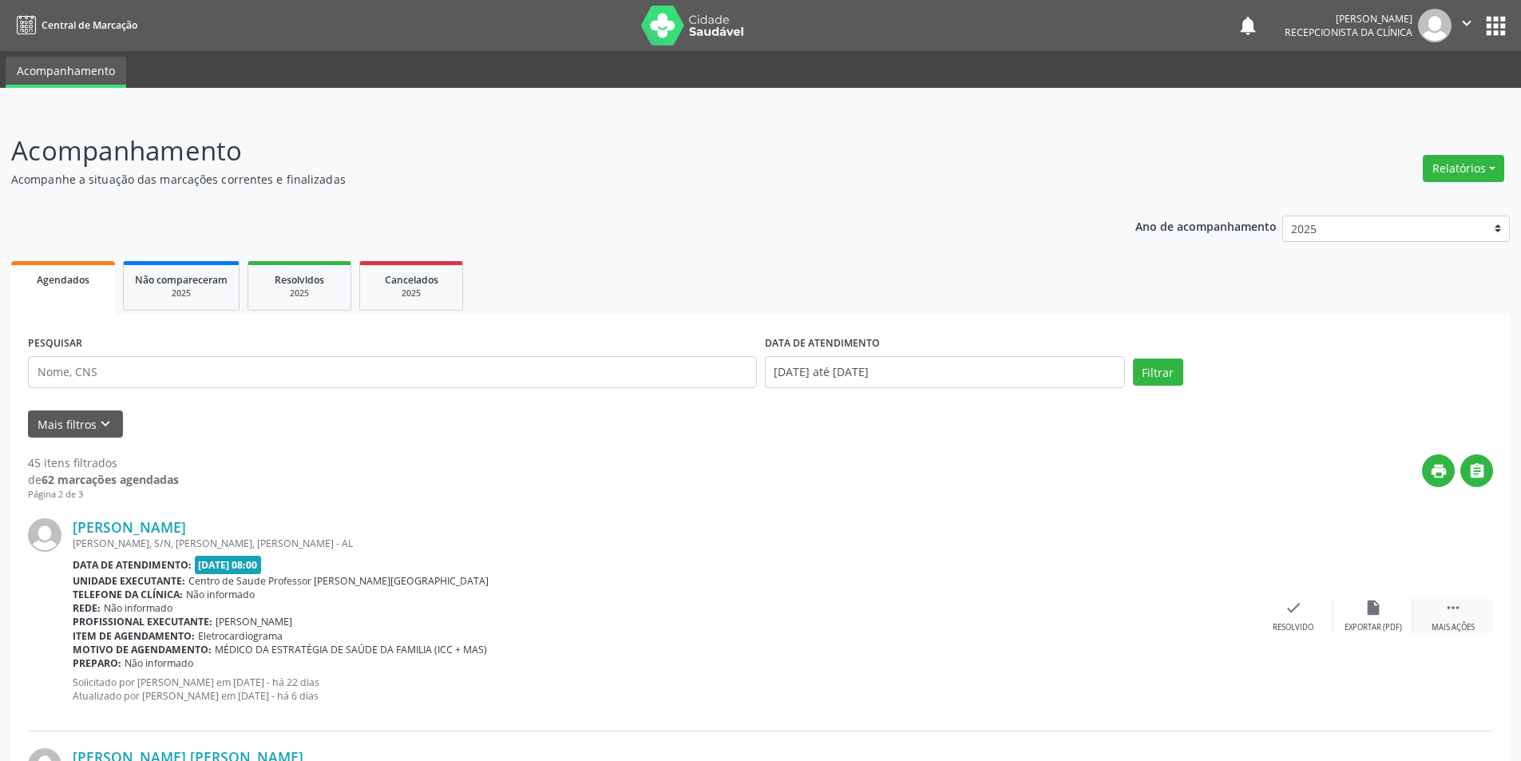
click at [1461, 625] on div "Mais ações" at bounding box center [1453, 627] width 43 height 11
click at [1364, 627] on div "Não compareceu" at bounding box center [1373, 627] width 68 height 11
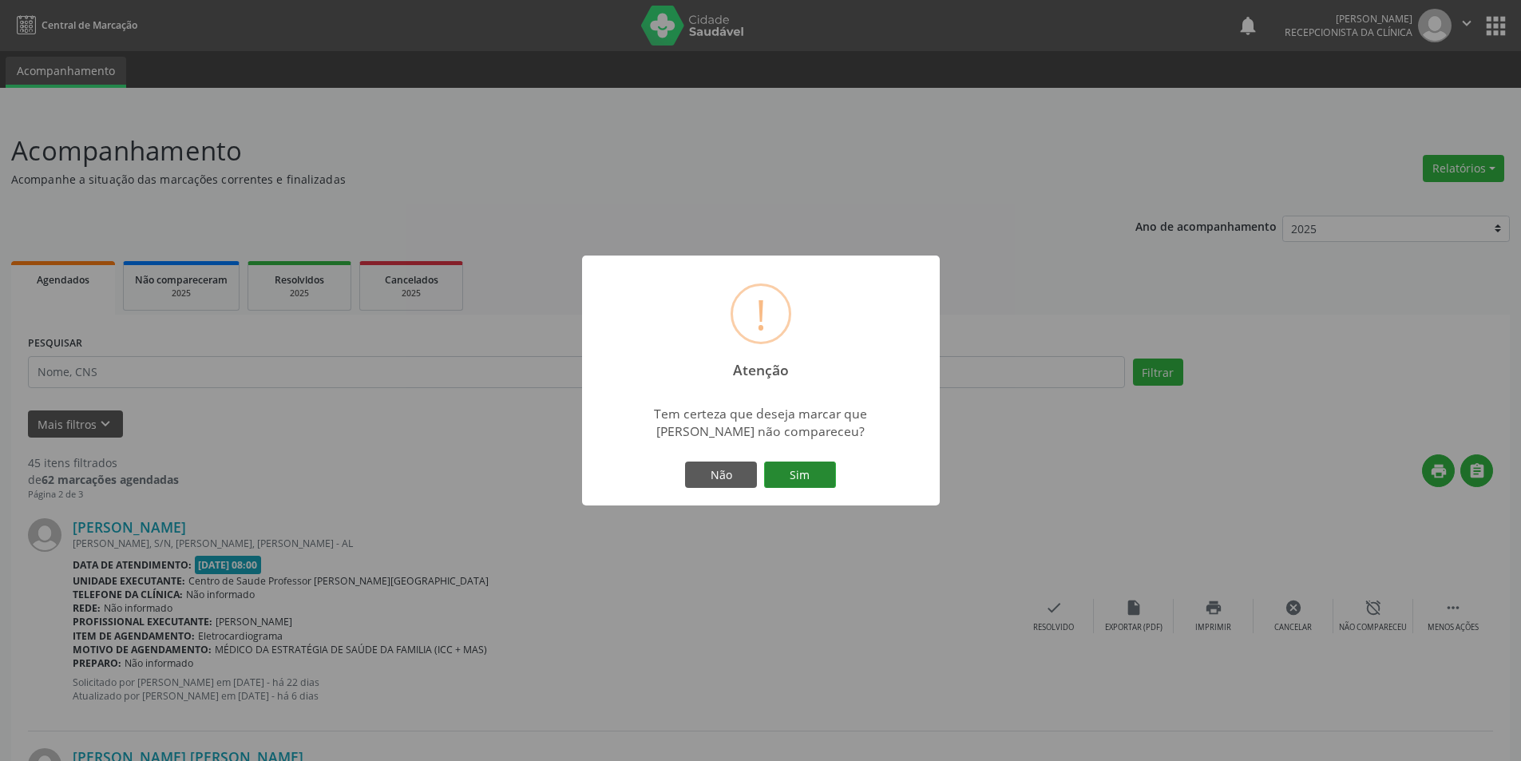
click at [807, 477] on button "Sim" at bounding box center [800, 474] width 72 height 27
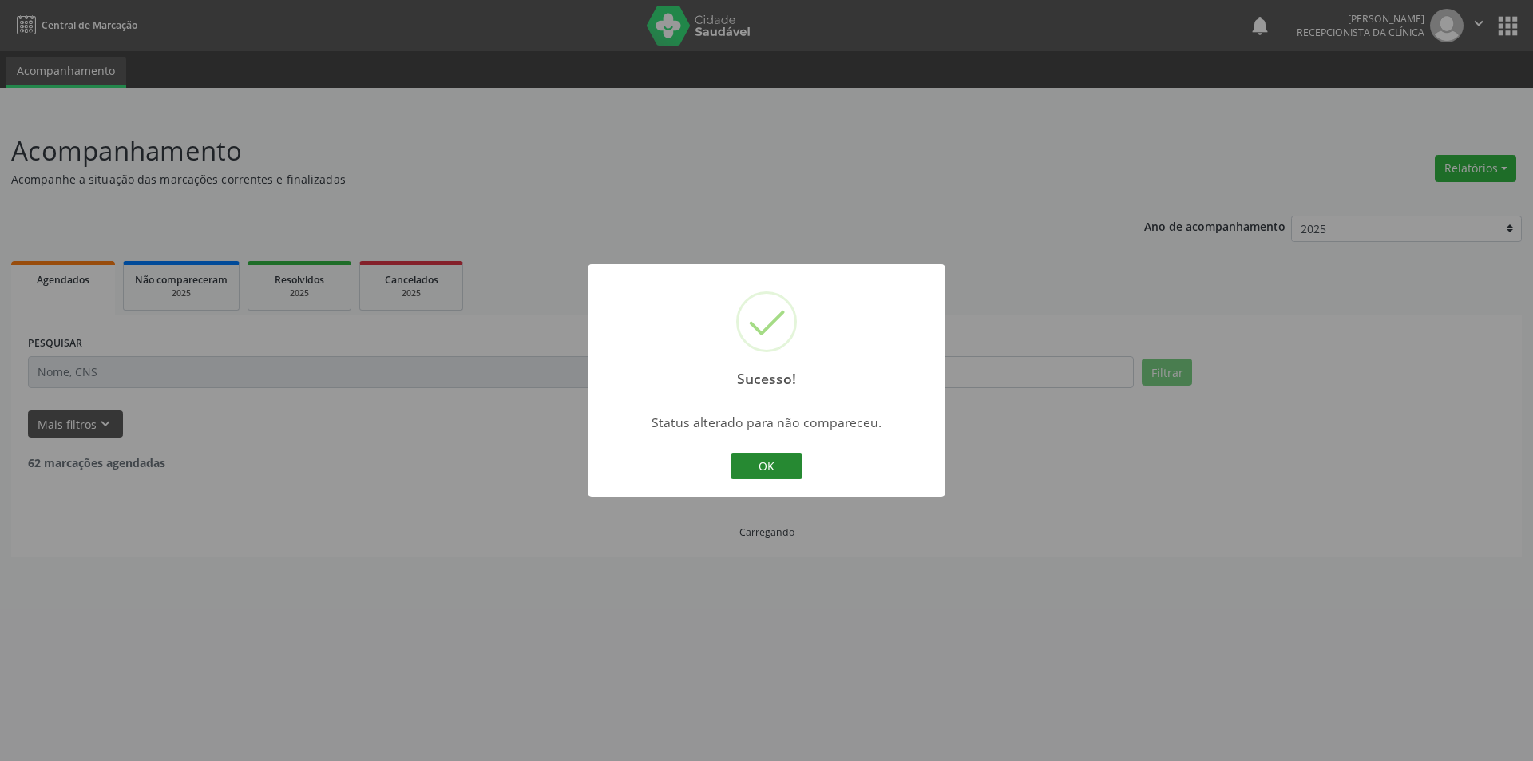
click at [767, 460] on button "OK" at bounding box center [767, 466] width 72 height 27
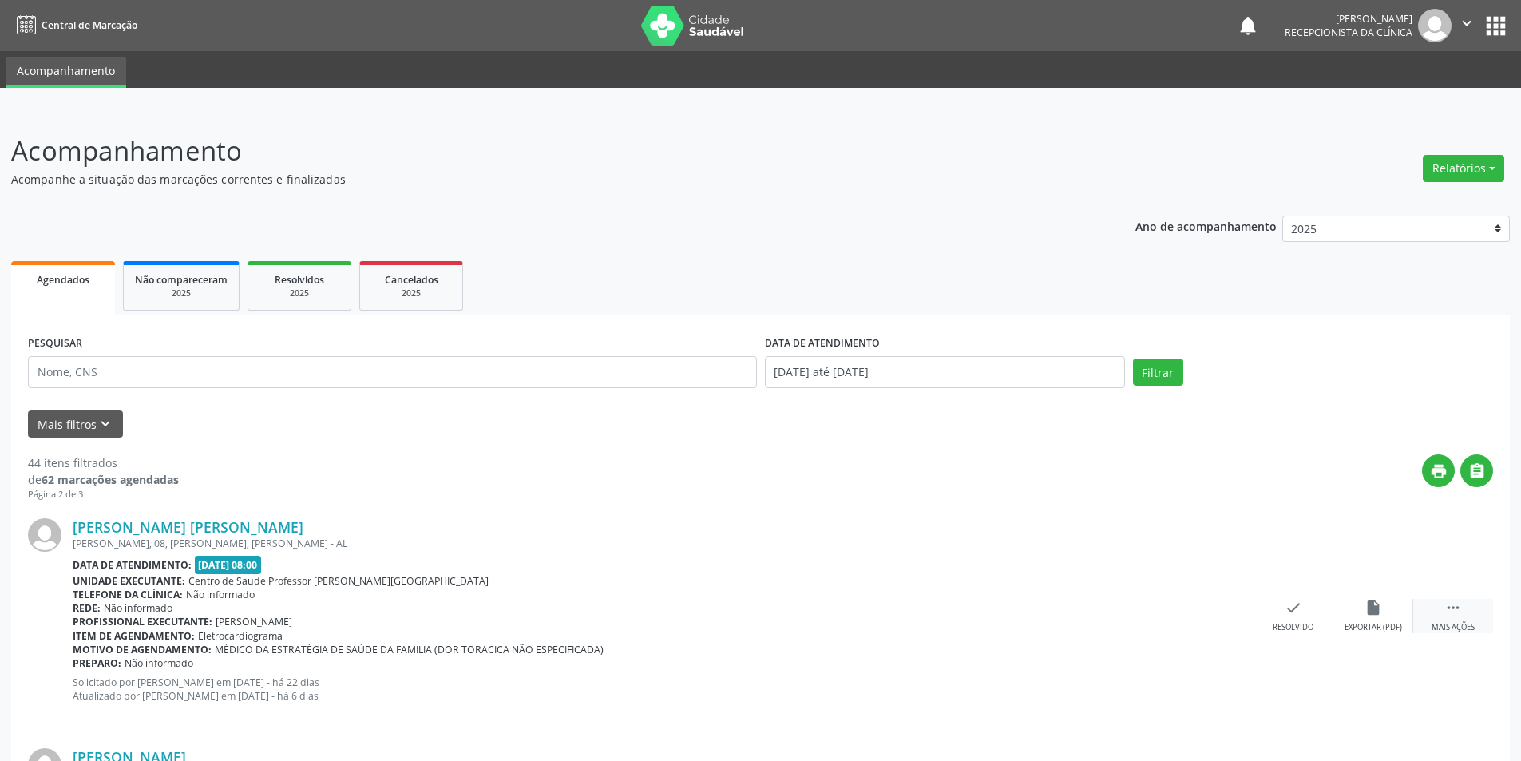
click at [1459, 625] on div "Mais ações" at bounding box center [1453, 627] width 43 height 11
click at [1378, 624] on div "Não compareceu" at bounding box center [1373, 627] width 68 height 11
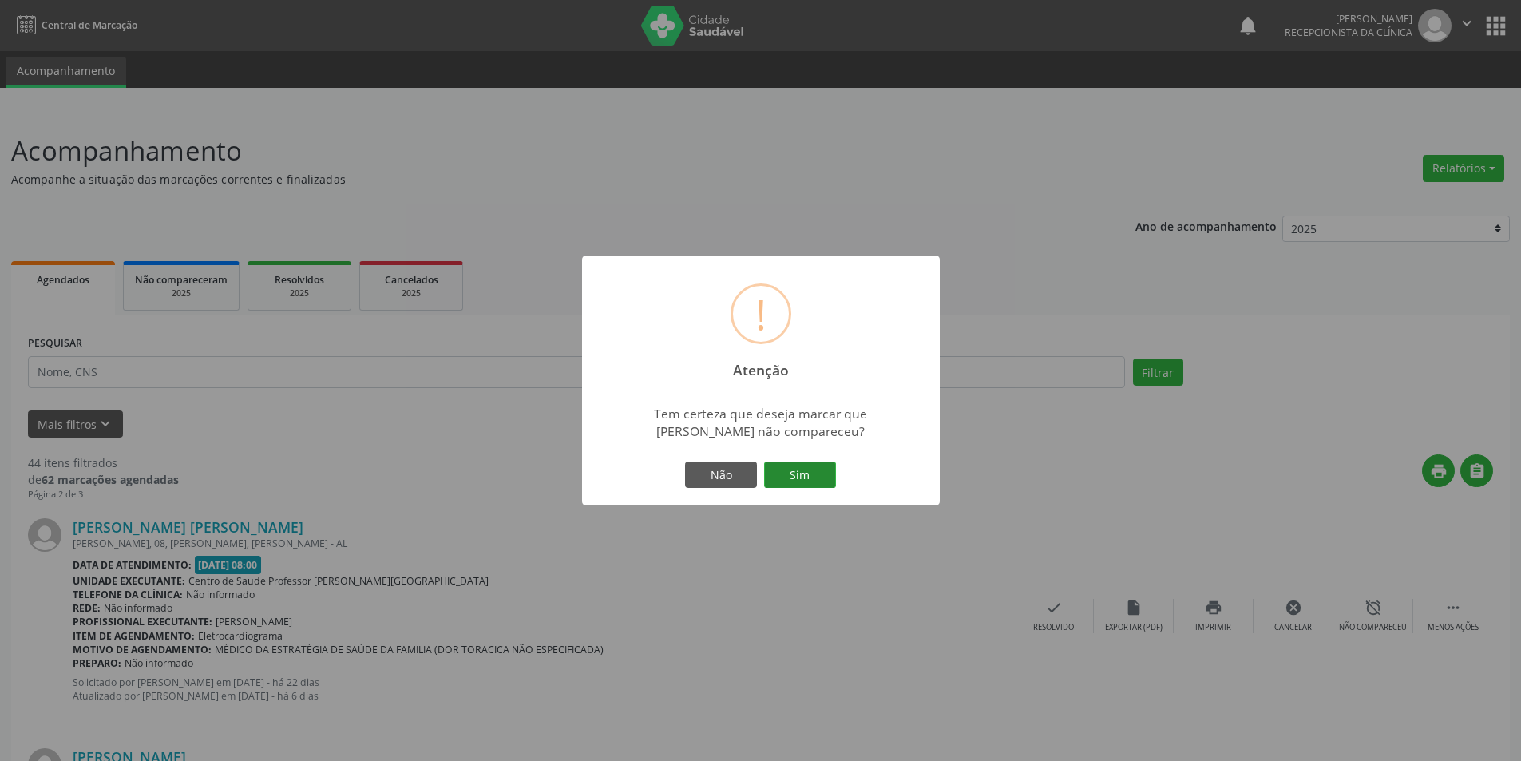
click at [782, 468] on button "Sim" at bounding box center [800, 474] width 72 height 27
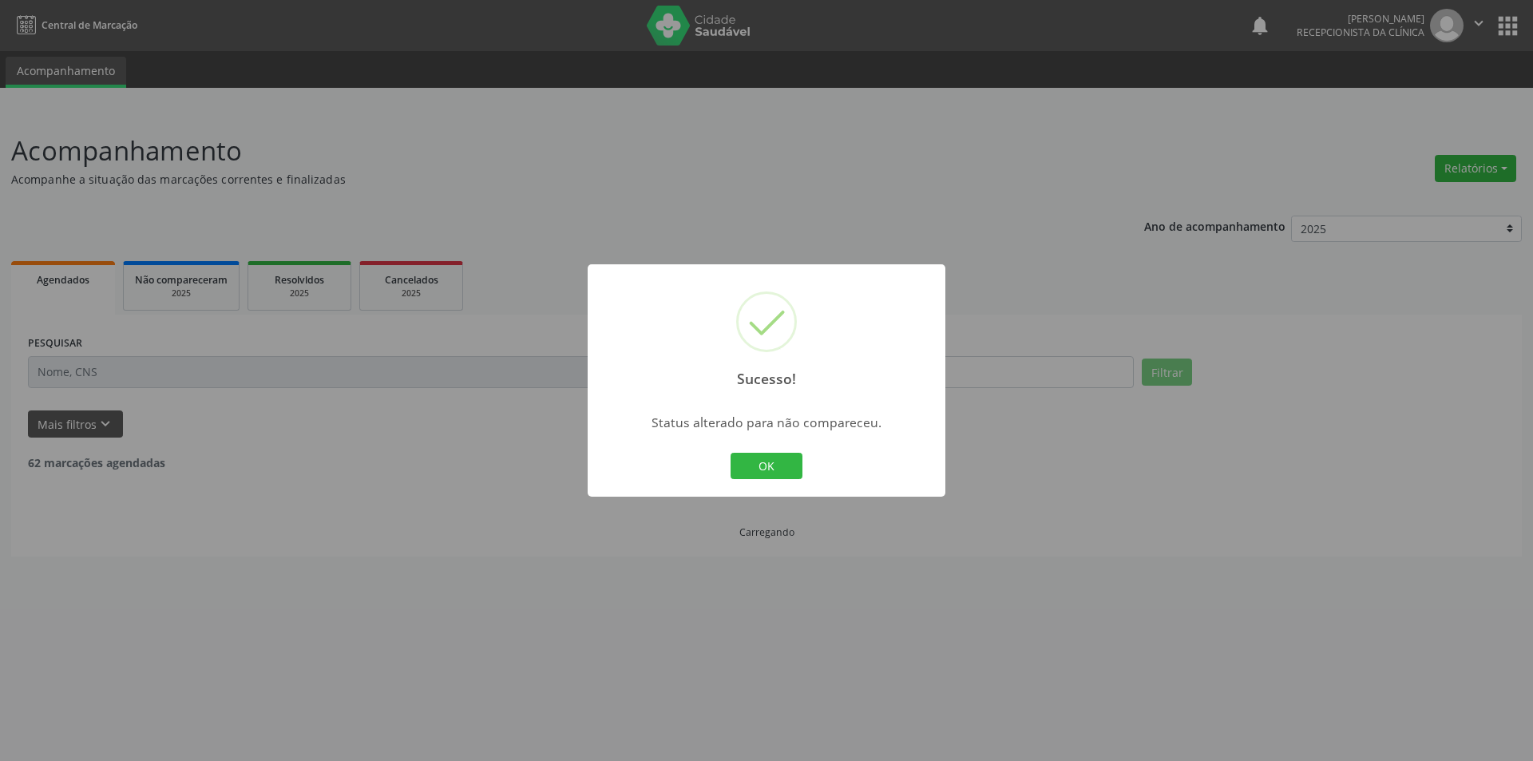
click at [788, 454] on button "OK" at bounding box center [767, 466] width 72 height 27
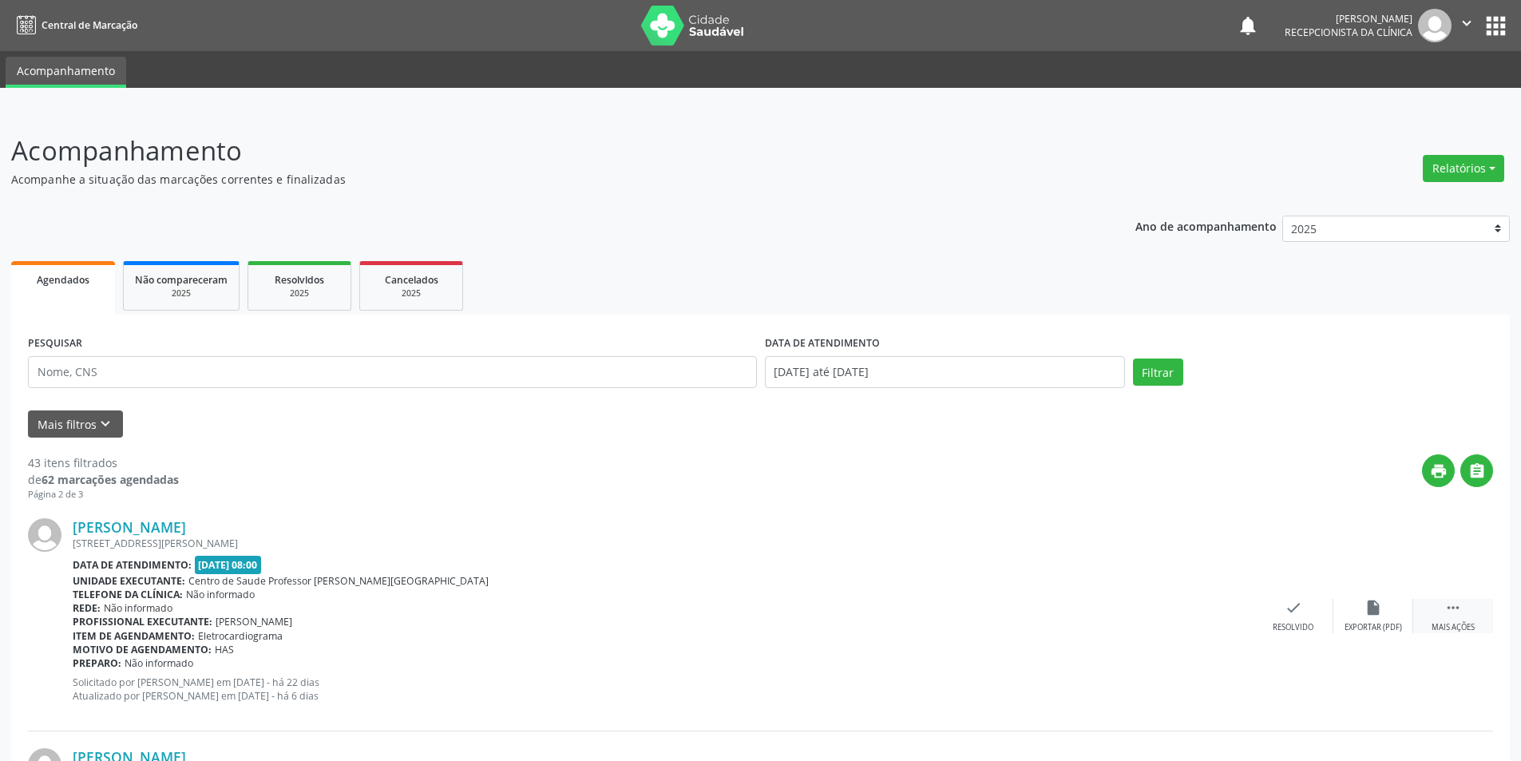
click at [1445, 612] on icon "" at bounding box center [1453, 608] width 18 height 18
click at [1372, 620] on div "alarm_off Não compareceu" at bounding box center [1373, 616] width 80 height 34
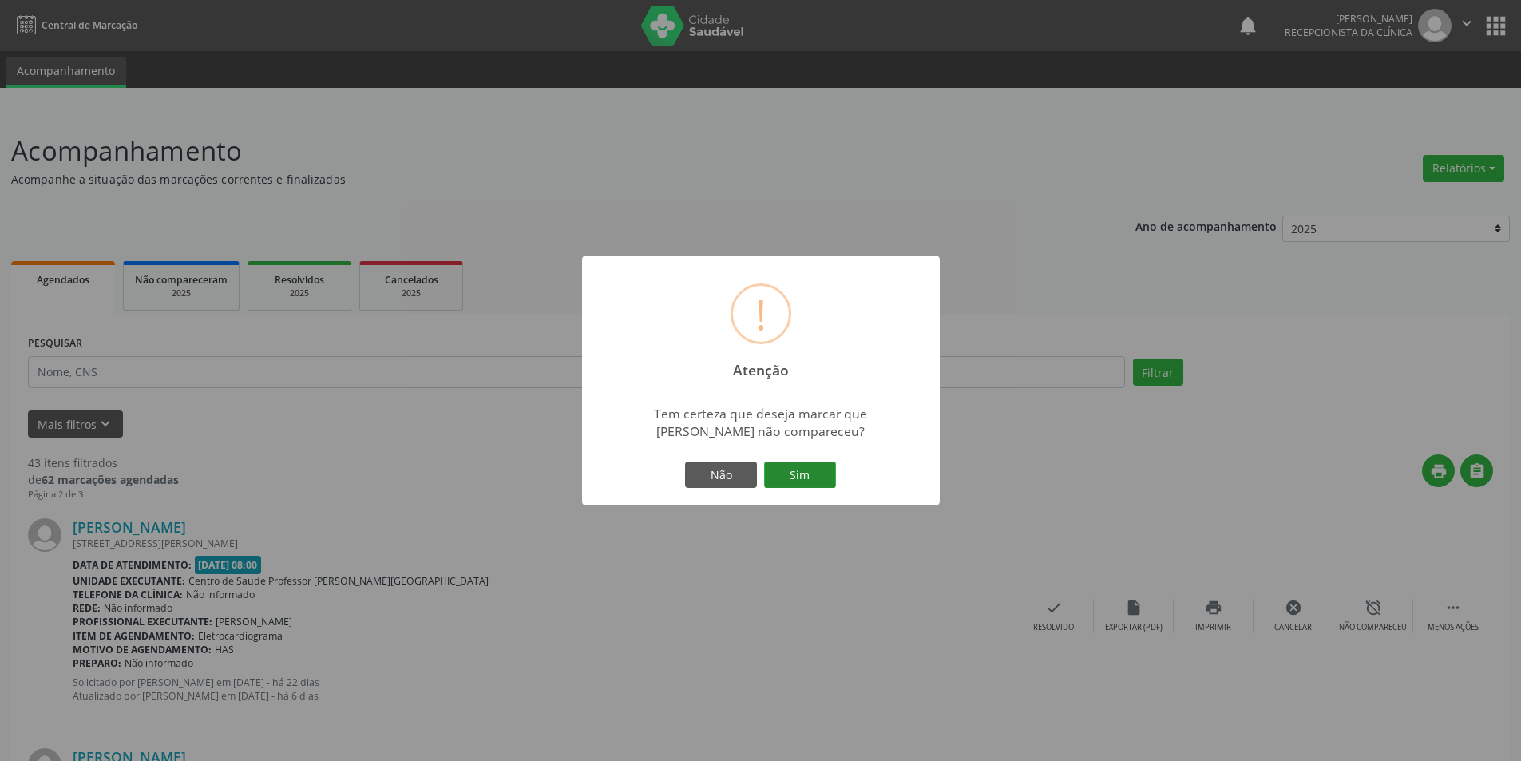
click at [817, 481] on button "Sim" at bounding box center [800, 474] width 72 height 27
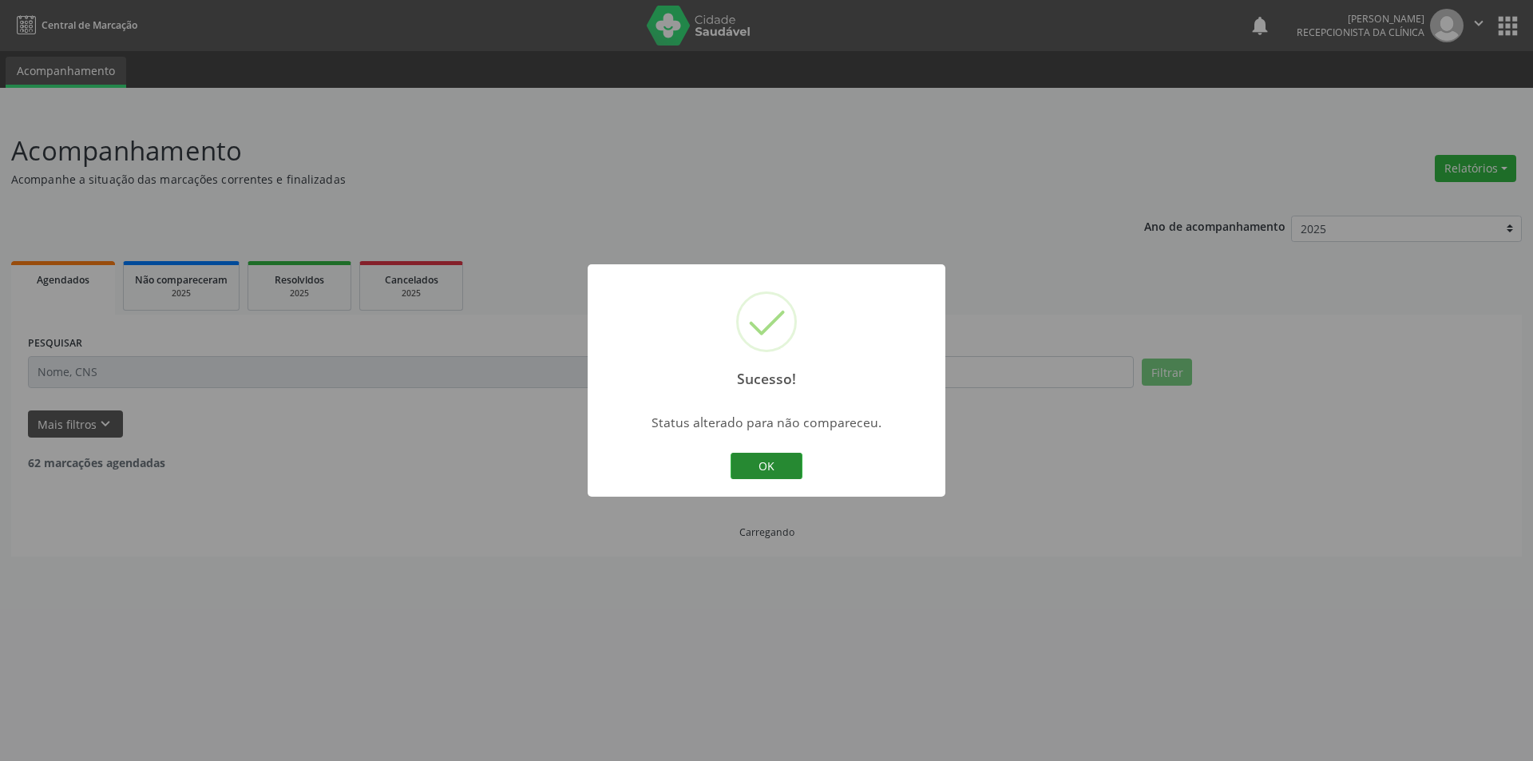
click at [770, 467] on button "OK" at bounding box center [767, 466] width 72 height 27
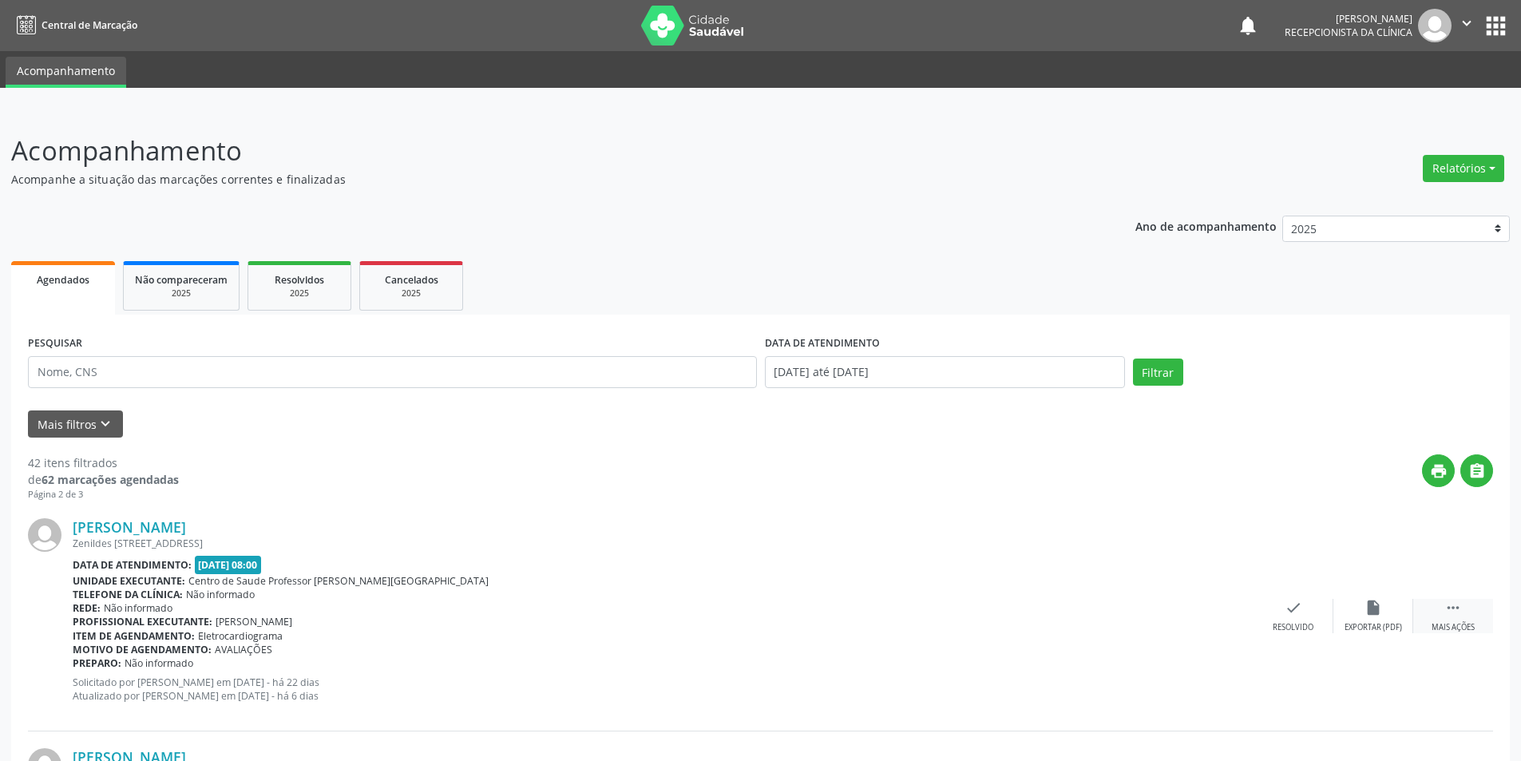
click at [1463, 622] on div "Mais ações" at bounding box center [1453, 627] width 43 height 11
click at [1366, 620] on div "alarm_off Não compareceu" at bounding box center [1373, 616] width 80 height 34
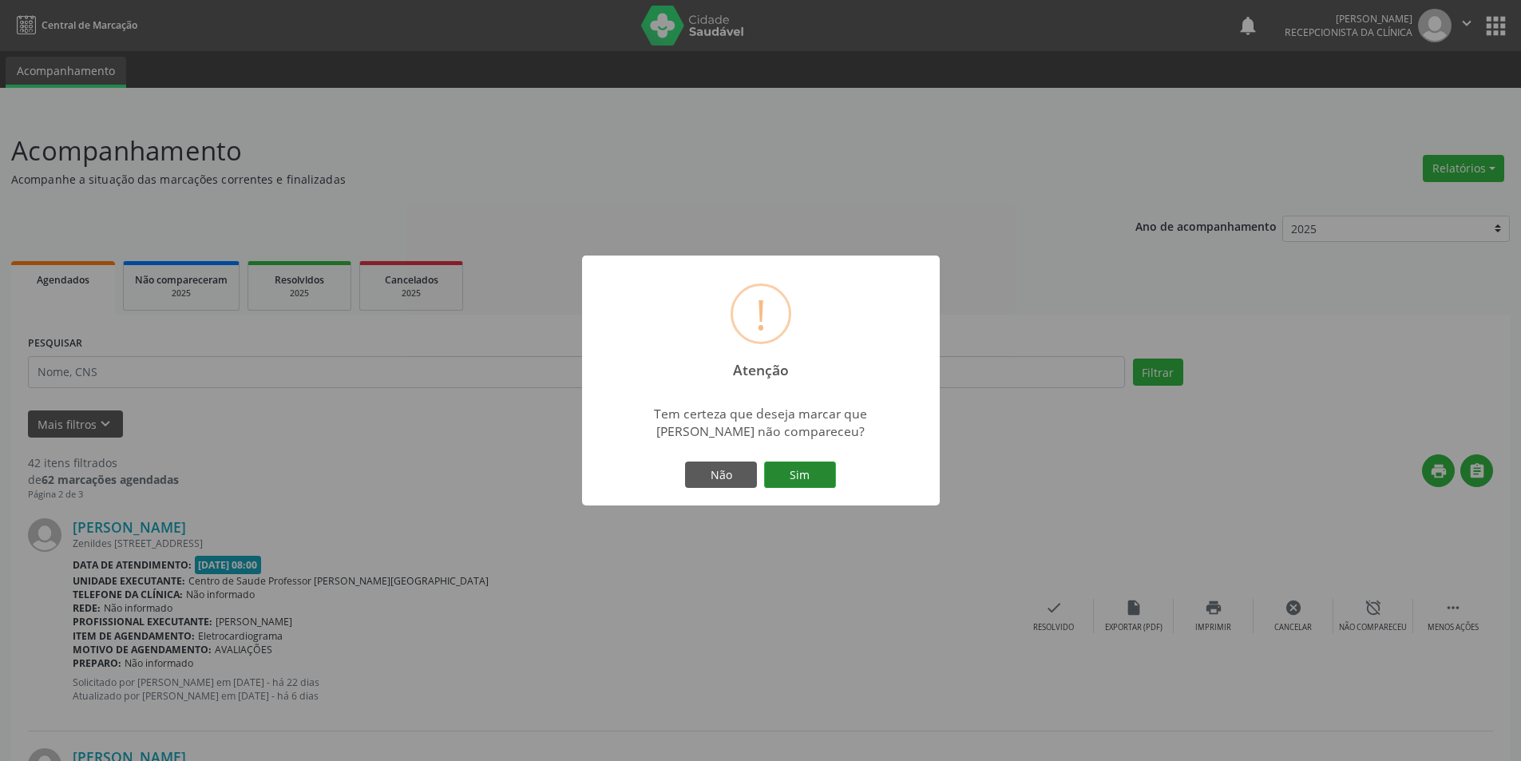
click at [778, 477] on button "Sim" at bounding box center [800, 474] width 72 height 27
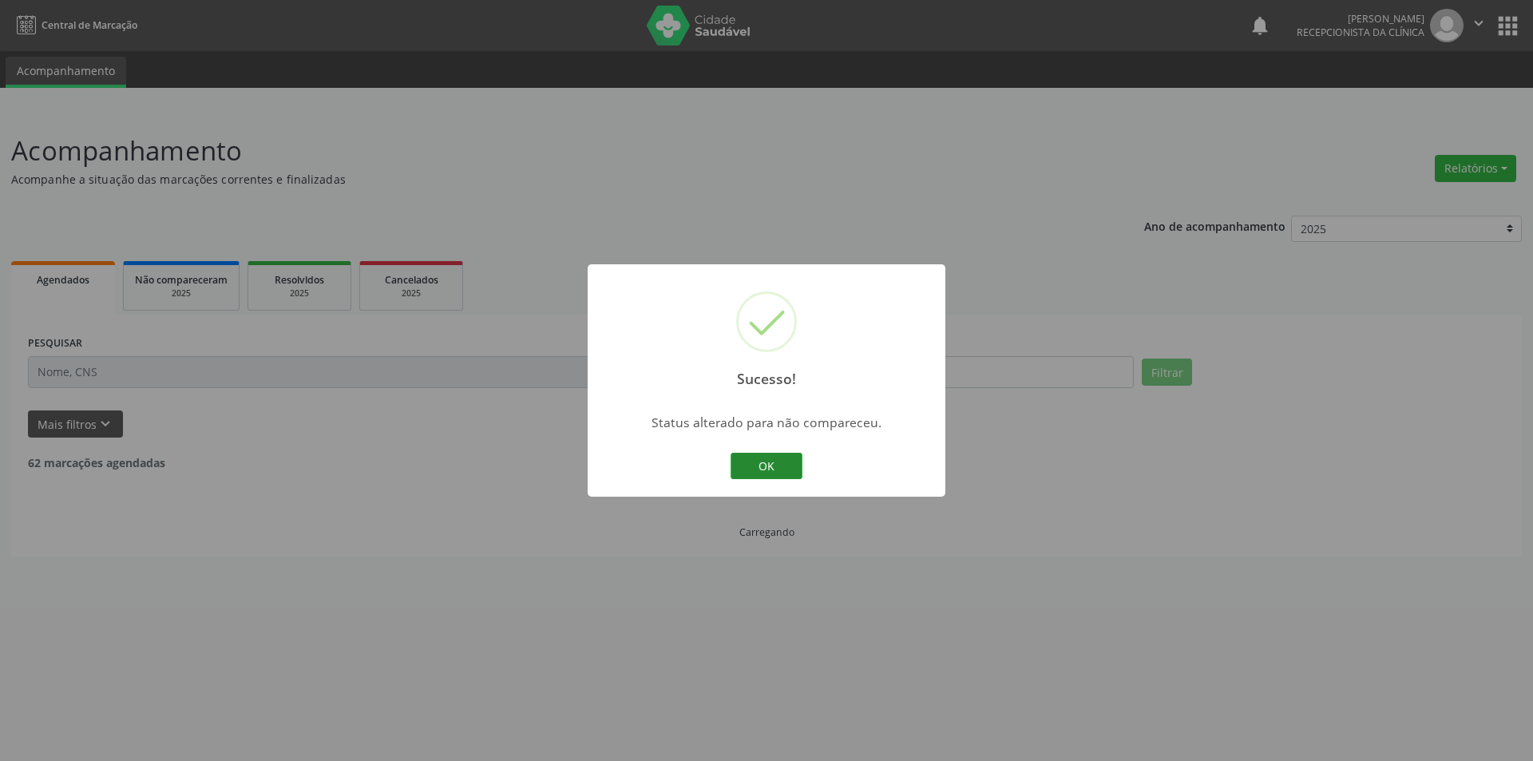
click at [794, 474] on button "OK" at bounding box center [767, 466] width 72 height 27
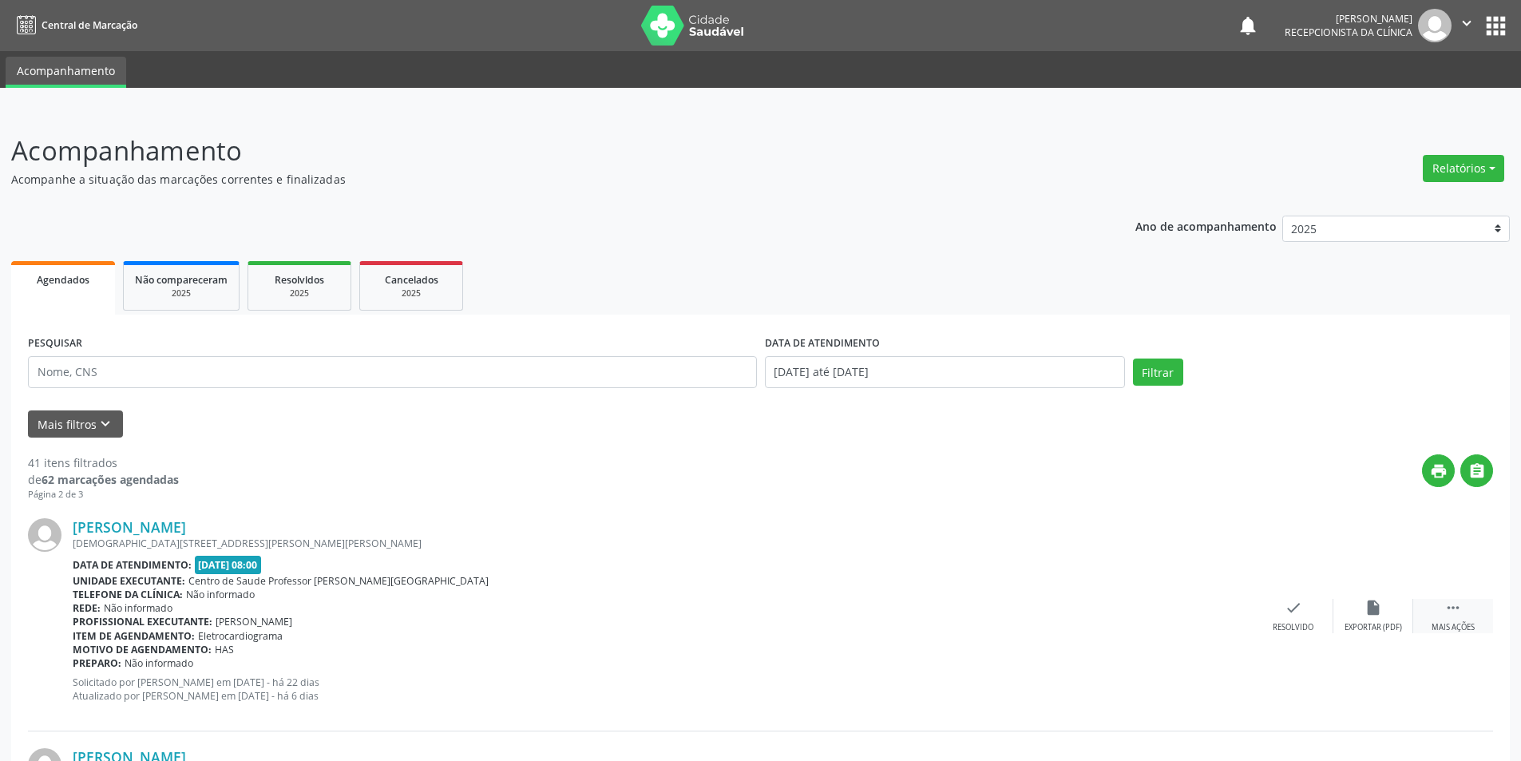
click at [1471, 620] on div " Mais ações" at bounding box center [1453, 616] width 80 height 34
click at [1388, 613] on div "alarm_off Não compareceu" at bounding box center [1373, 616] width 80 height 34
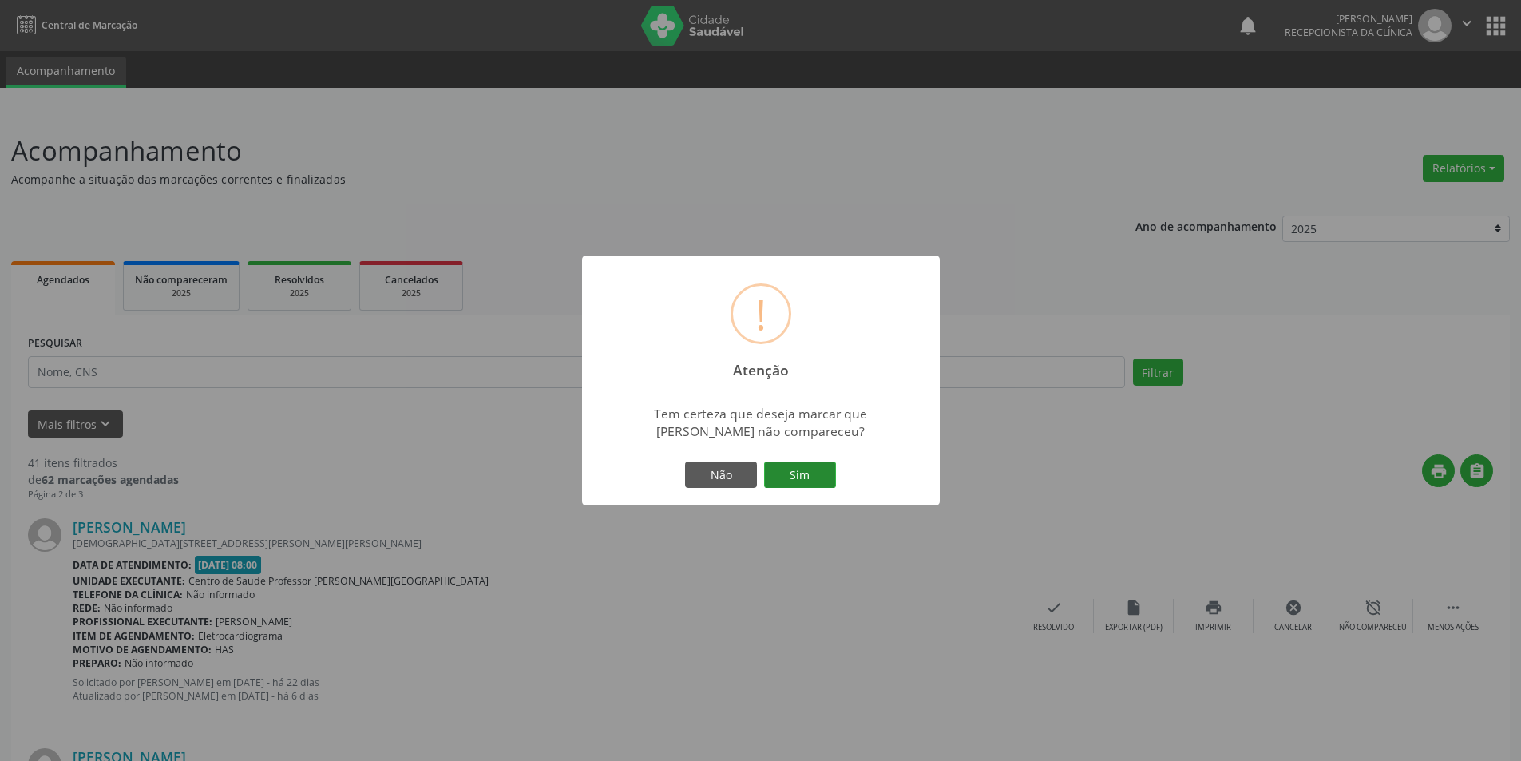
click at [812, 467] on button "Sim" at bounding box center [800, 474] width 72 height 27
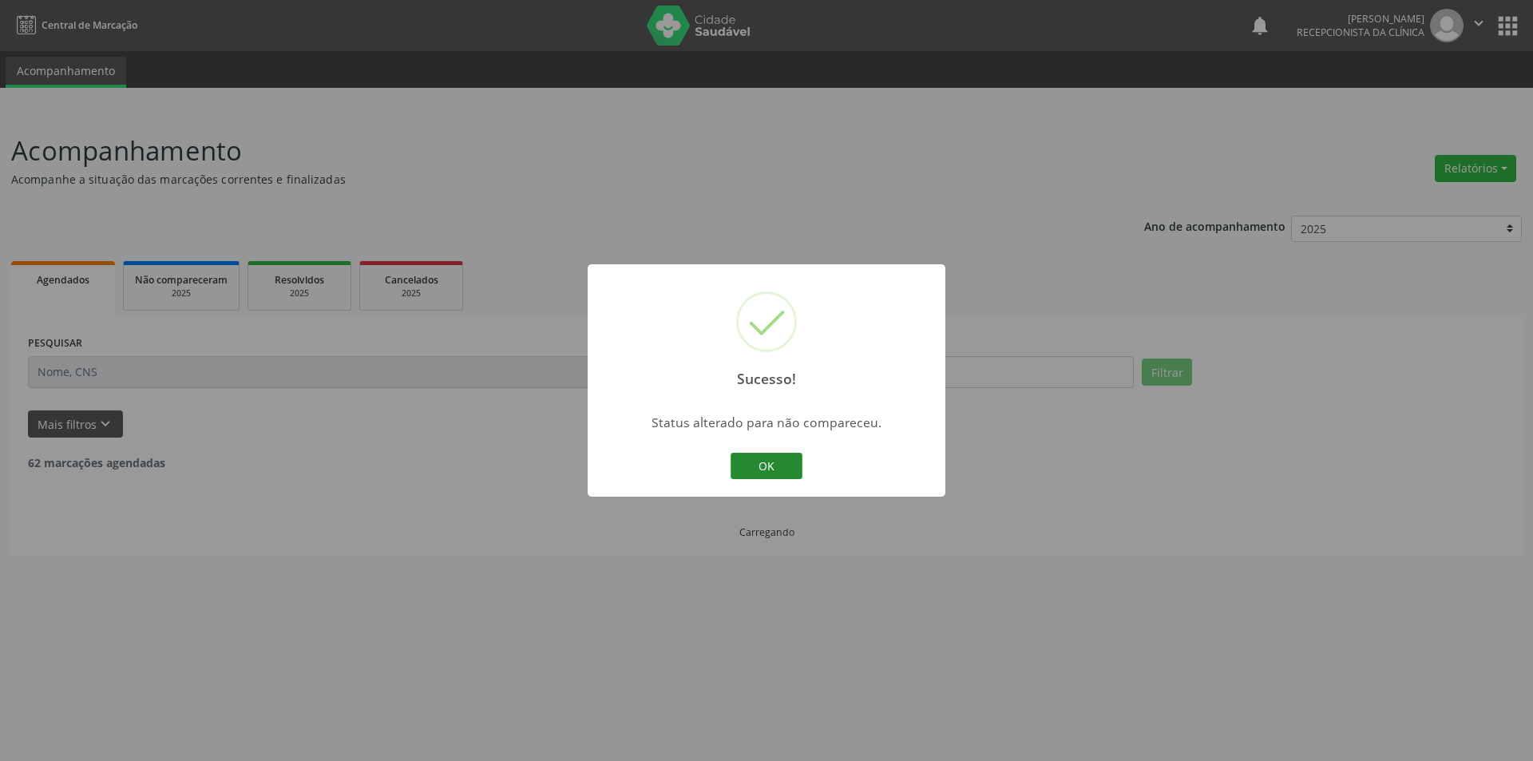
click at [778, 478] on button "OK" at bounding box center [767, 466] width 72 height 27
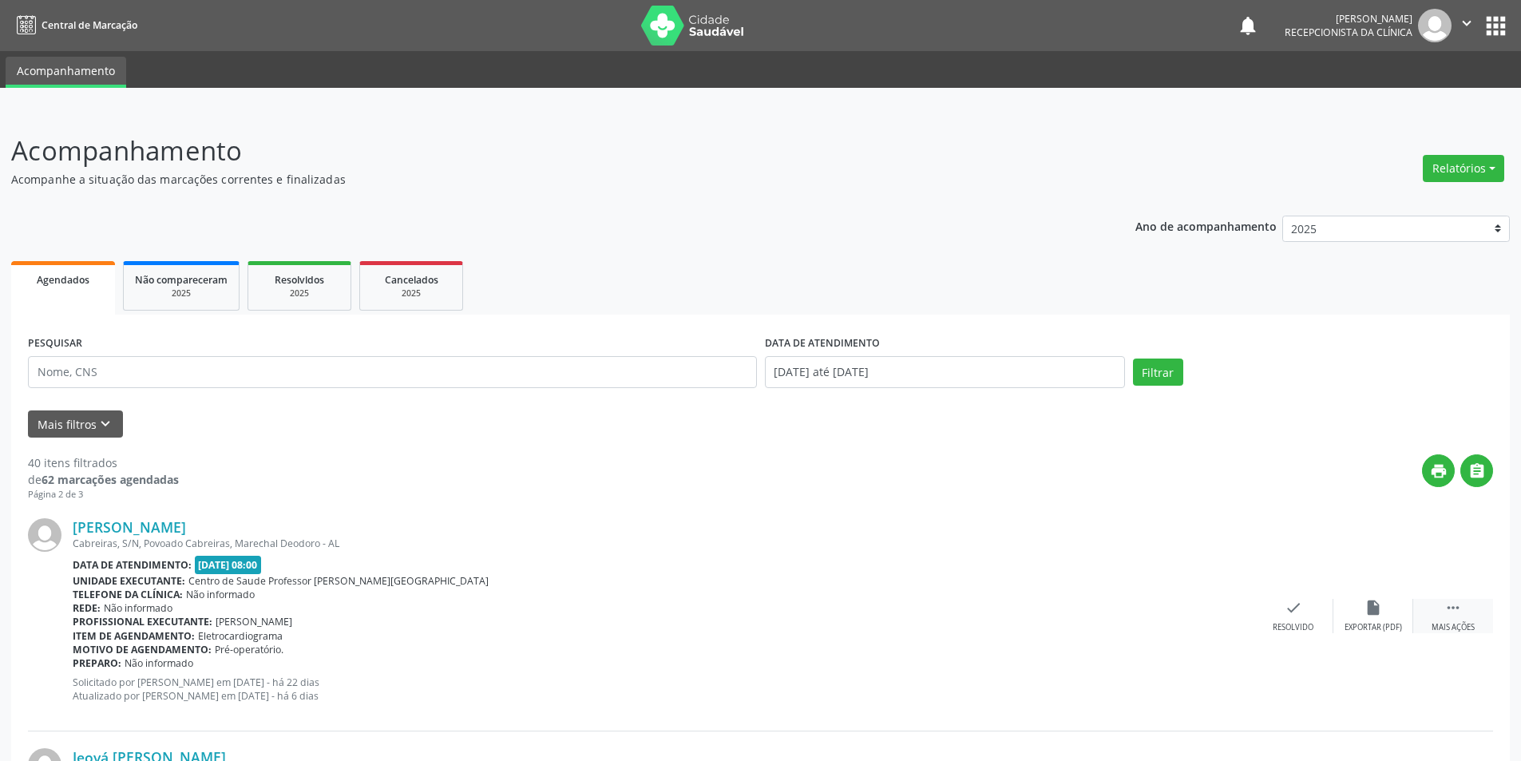
click at [1454, 628] on div "Mais ações" at bounding box center [1453, 627] width 43 height 11
click at [1383, 628] on div "Não compareceu" at bounding box center [1373, 627] width 68 height 11
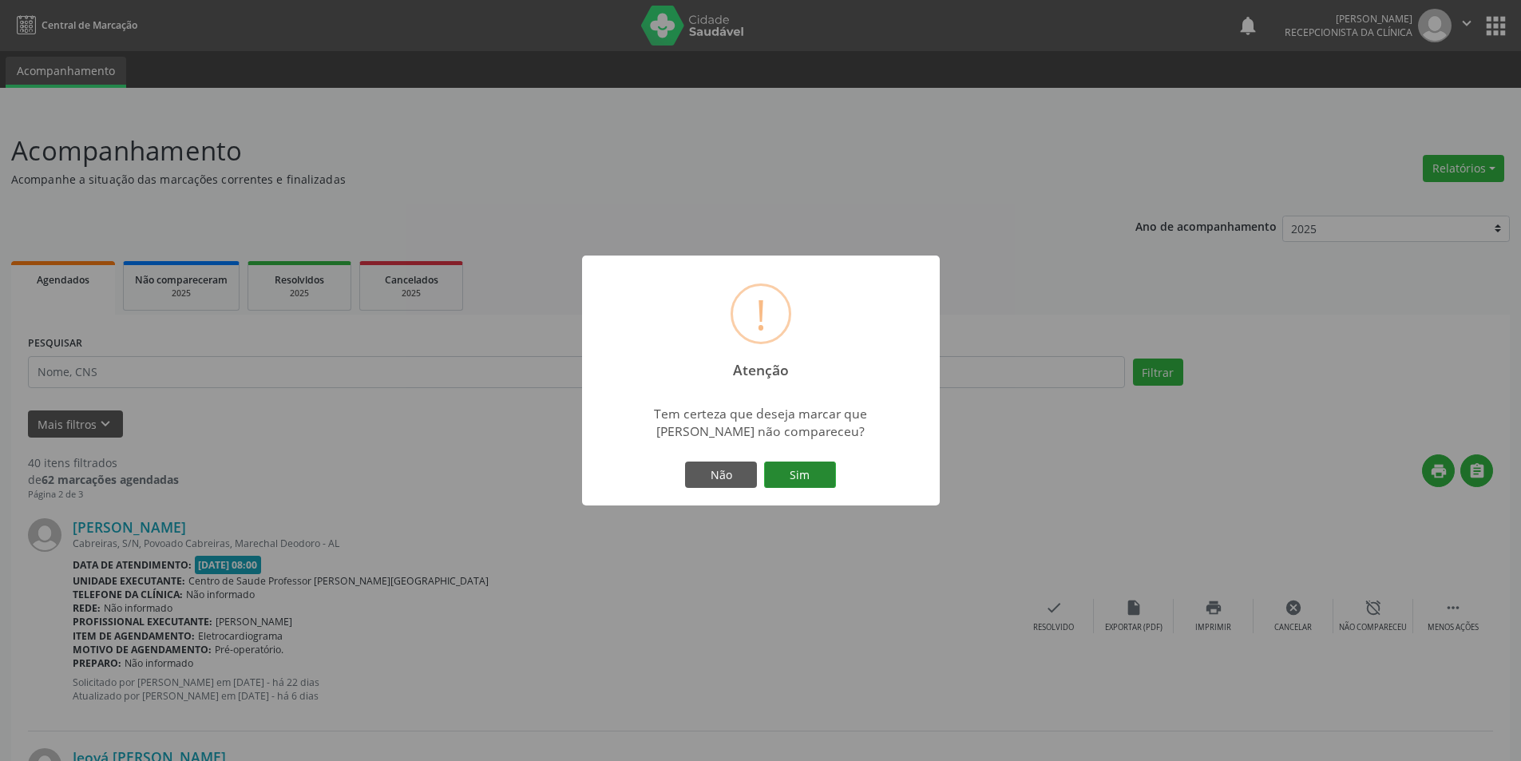
click at [815, 479] on button "Sim" at bounding box center [800, 474] width 72 height 27
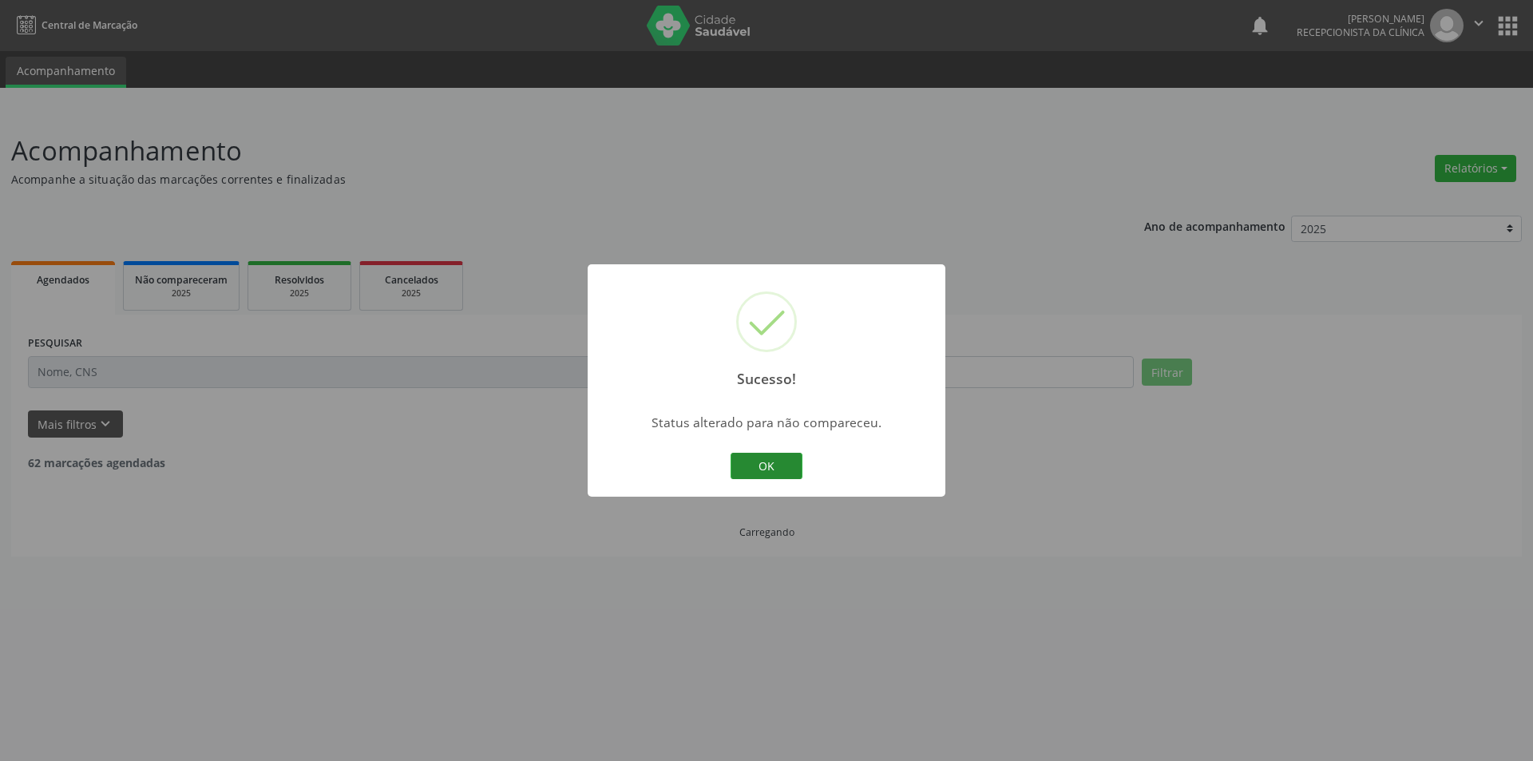
click at [769, 469] on button "OK" at bounding box center [767, 466] width 72 height 27
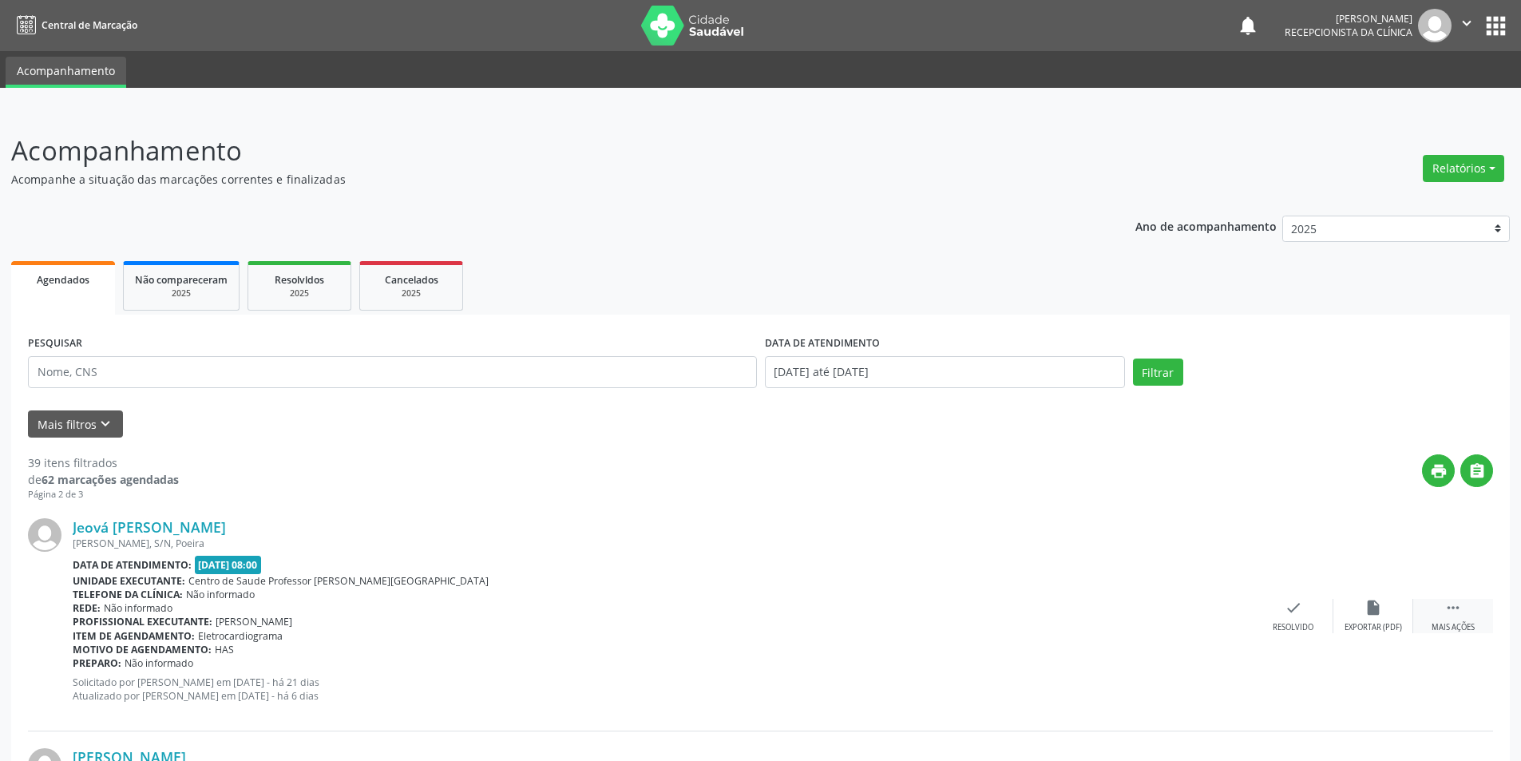
click at [1432, 623] on div "Mais ações" at bounding box center [1453, 627] width 43 height 11
click at [1372, 626] on div "Não compareceu" at bounding box center [1373, 627] width 68 height 11
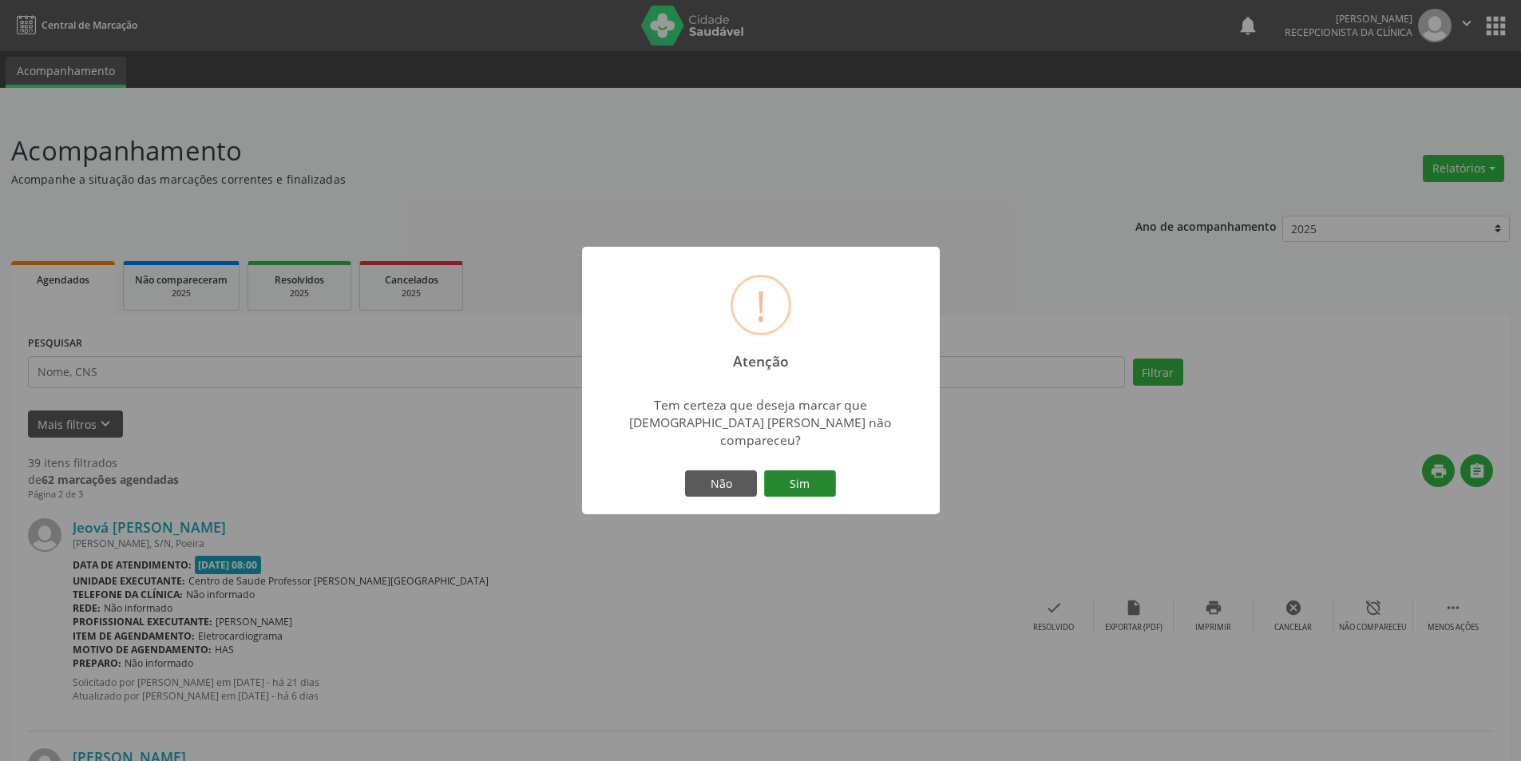
click at [798, 470] on button "Sim" at bounding box center [800, 483] width 72 height 27
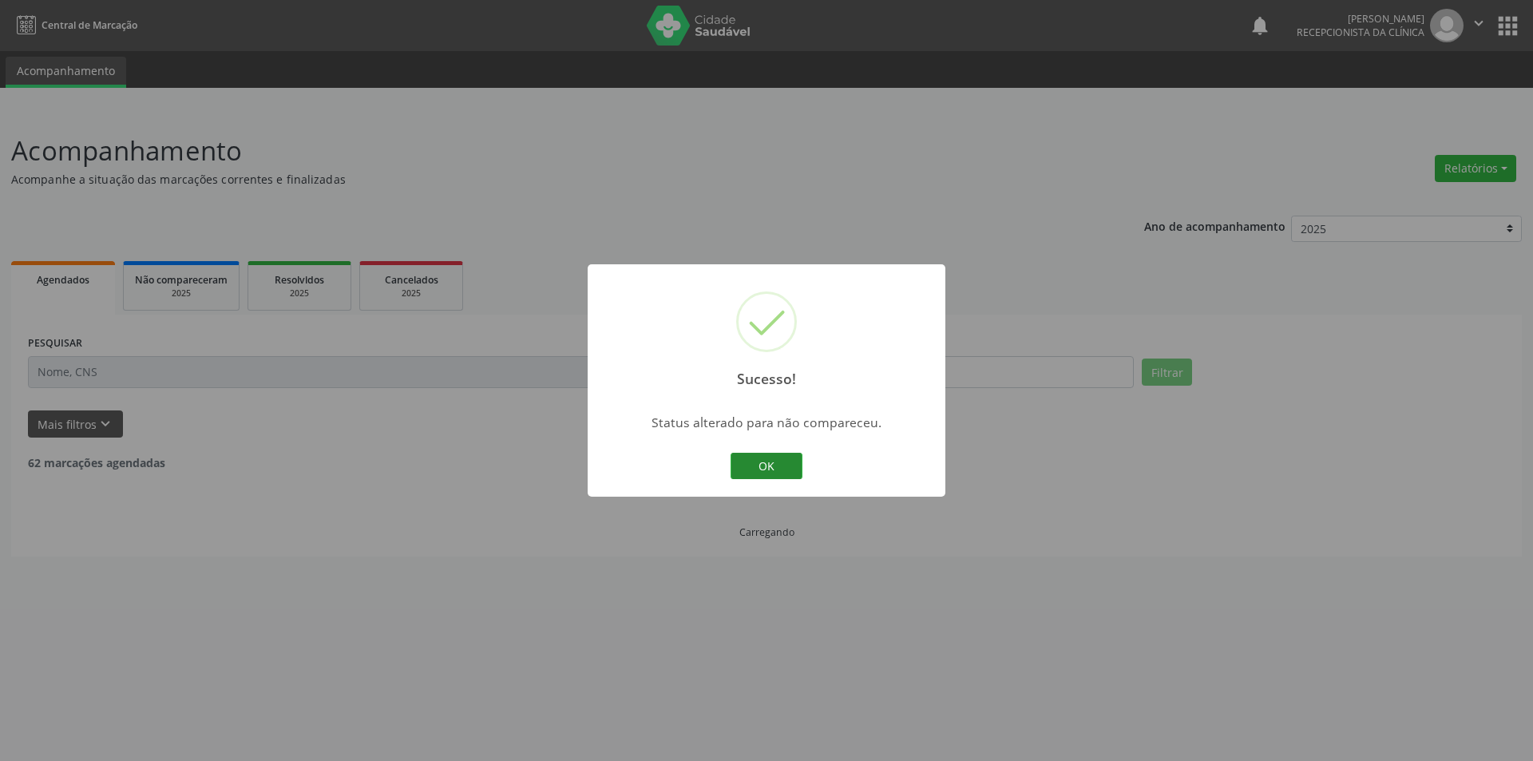
click at [786, 464] on button "OK" at bounding box center [767, 466] width 72 height 27
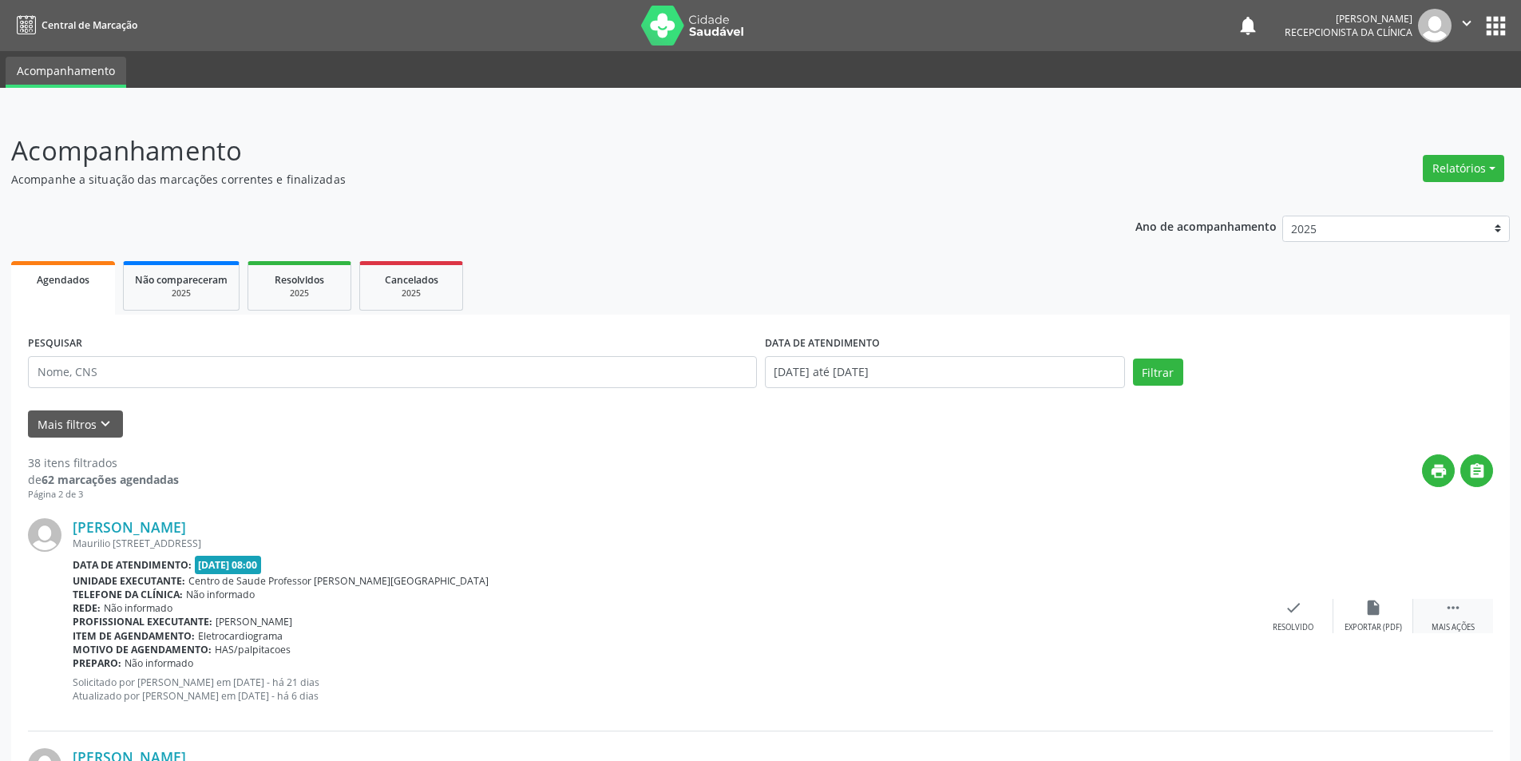
click at [1455, 620] on div " Mais ações" at bounding box center [1453, 616] width 80 height 34
click at [1357, 624] on div "Não compareceu" at bounding box center [1373, 627] width 68 height 11
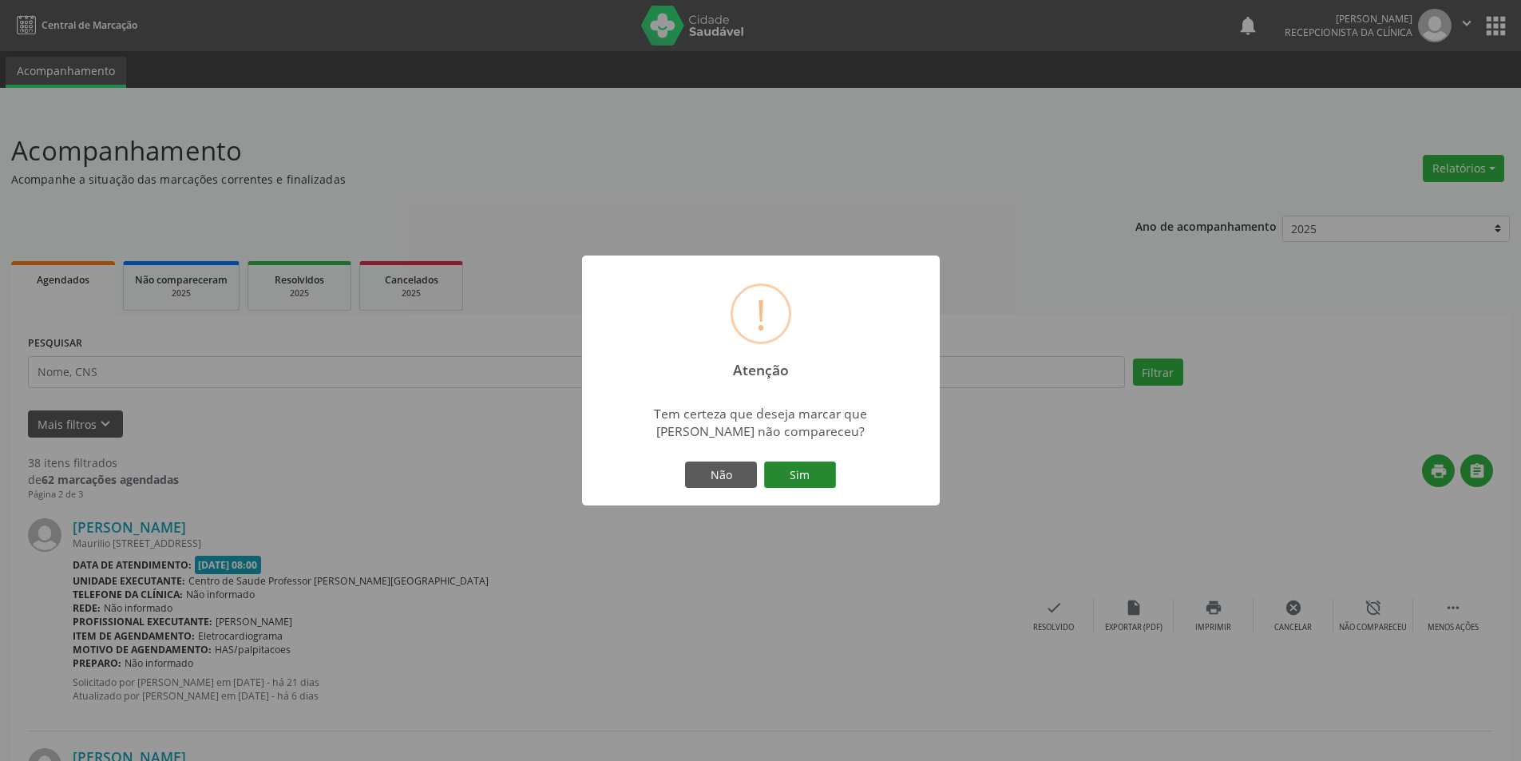
click at [821, 481] on button "Sim" at bounding box center [800, 474] width 72 height 27
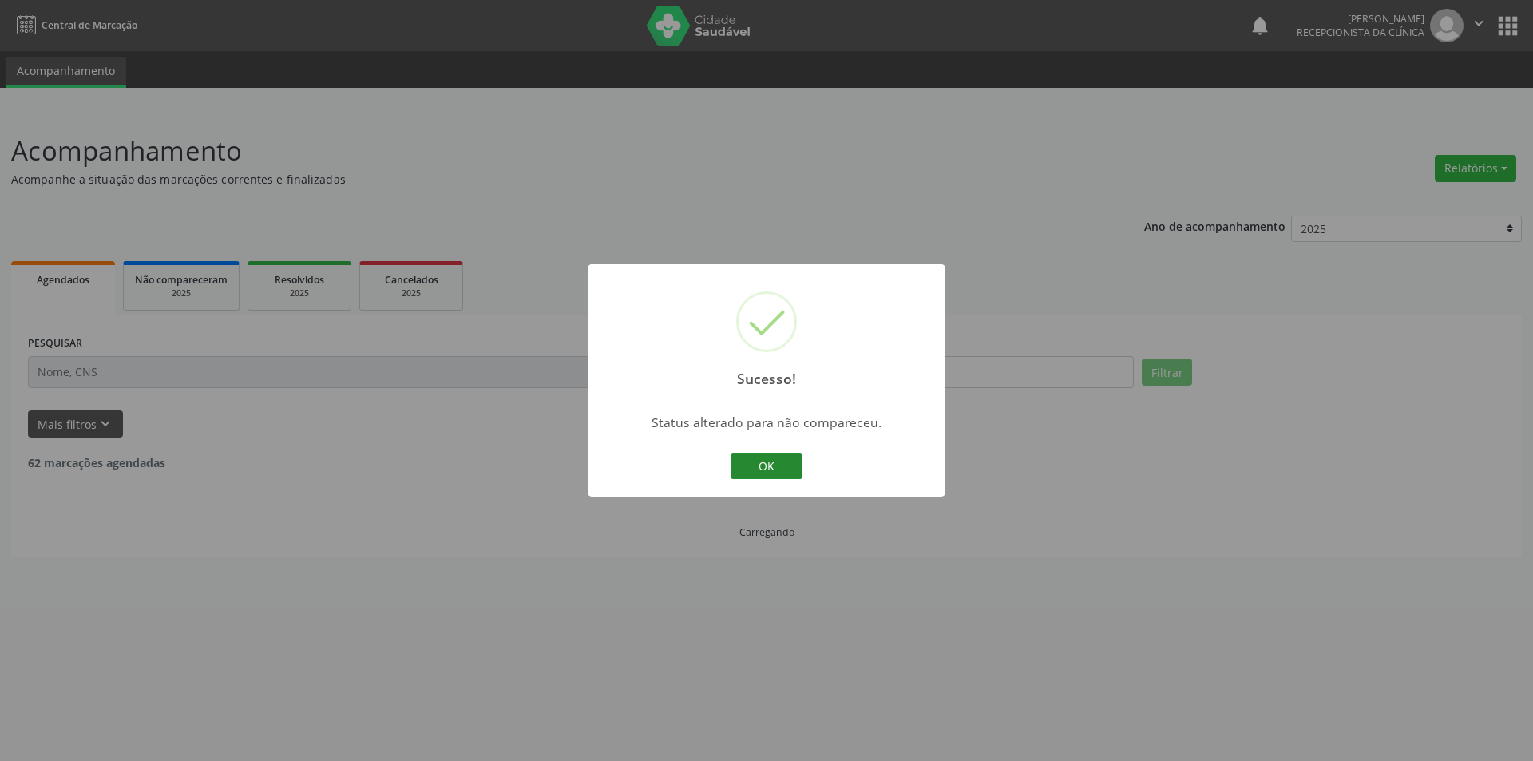
click at [758, 469] on button "OK" at bounding box center [767, 466] width 72 height 27
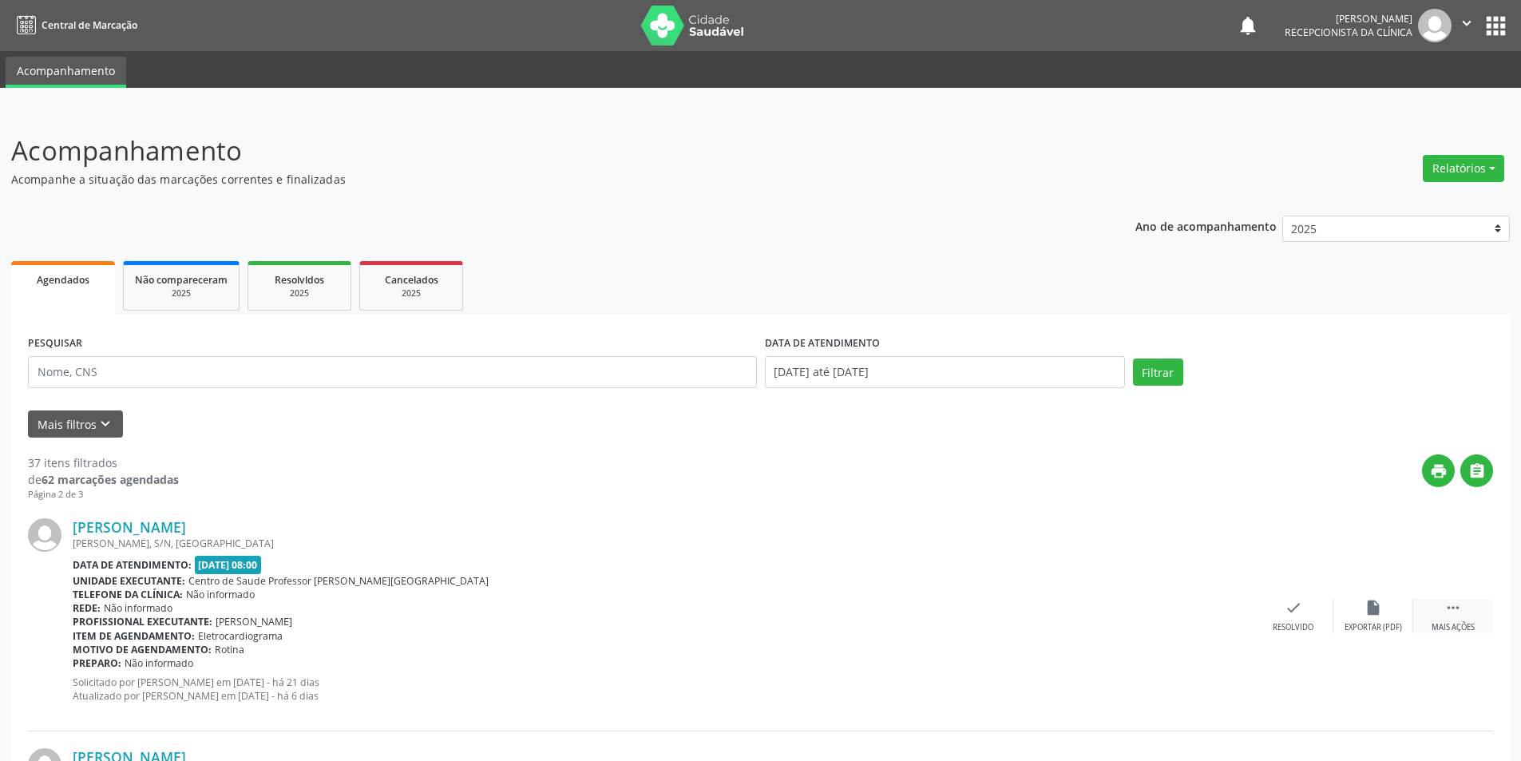
click at [1447, 632] on div "Mais ações" at bounding box center [1453, 627] width 43 height 11
click at [1352, 616] on div "alarm_off Não compareceu" at bounding box center [1373, 616] width 80 height 34
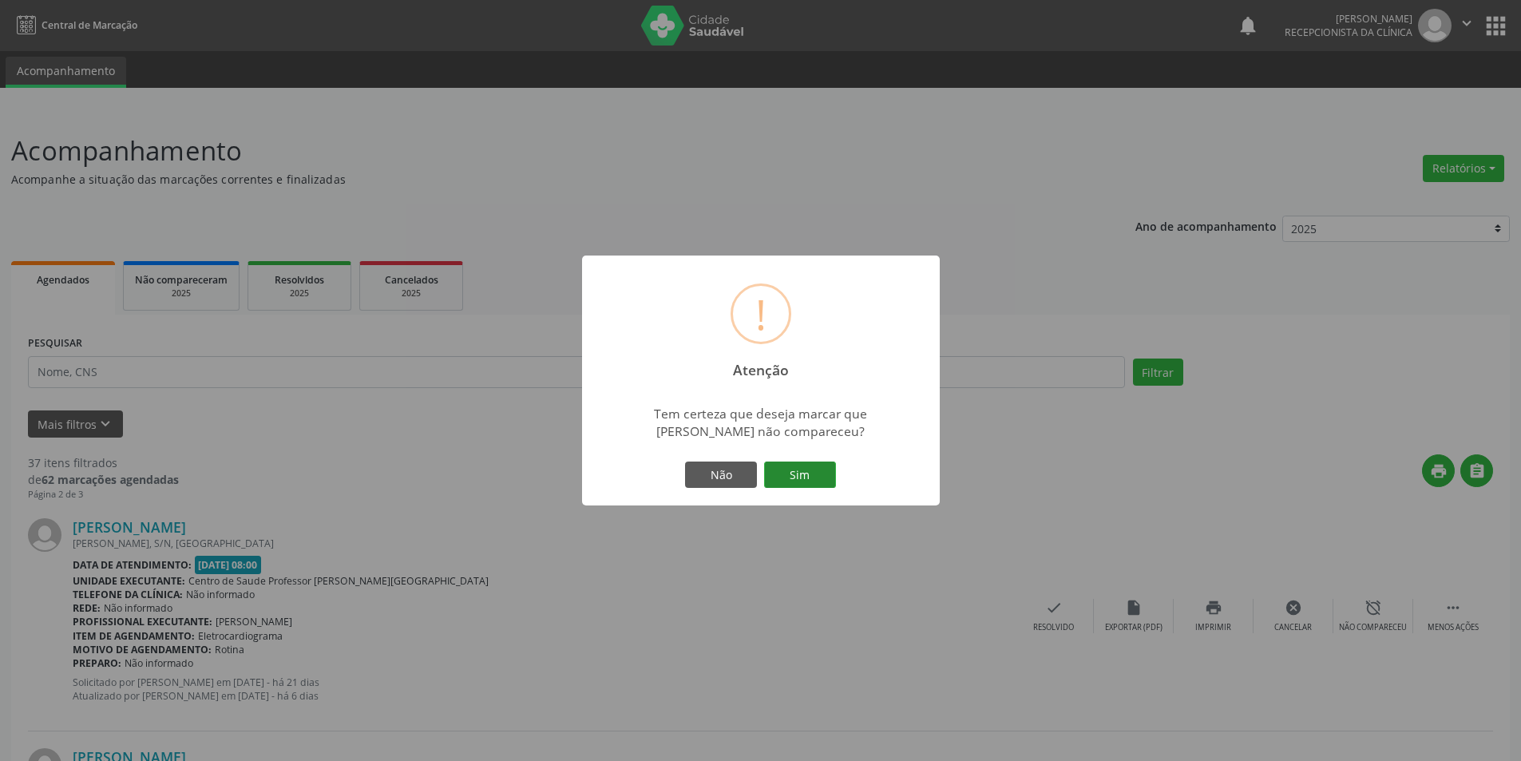
click at [785, 480] on button "Sim" at bounding box center [800, 474] width 72 height 27
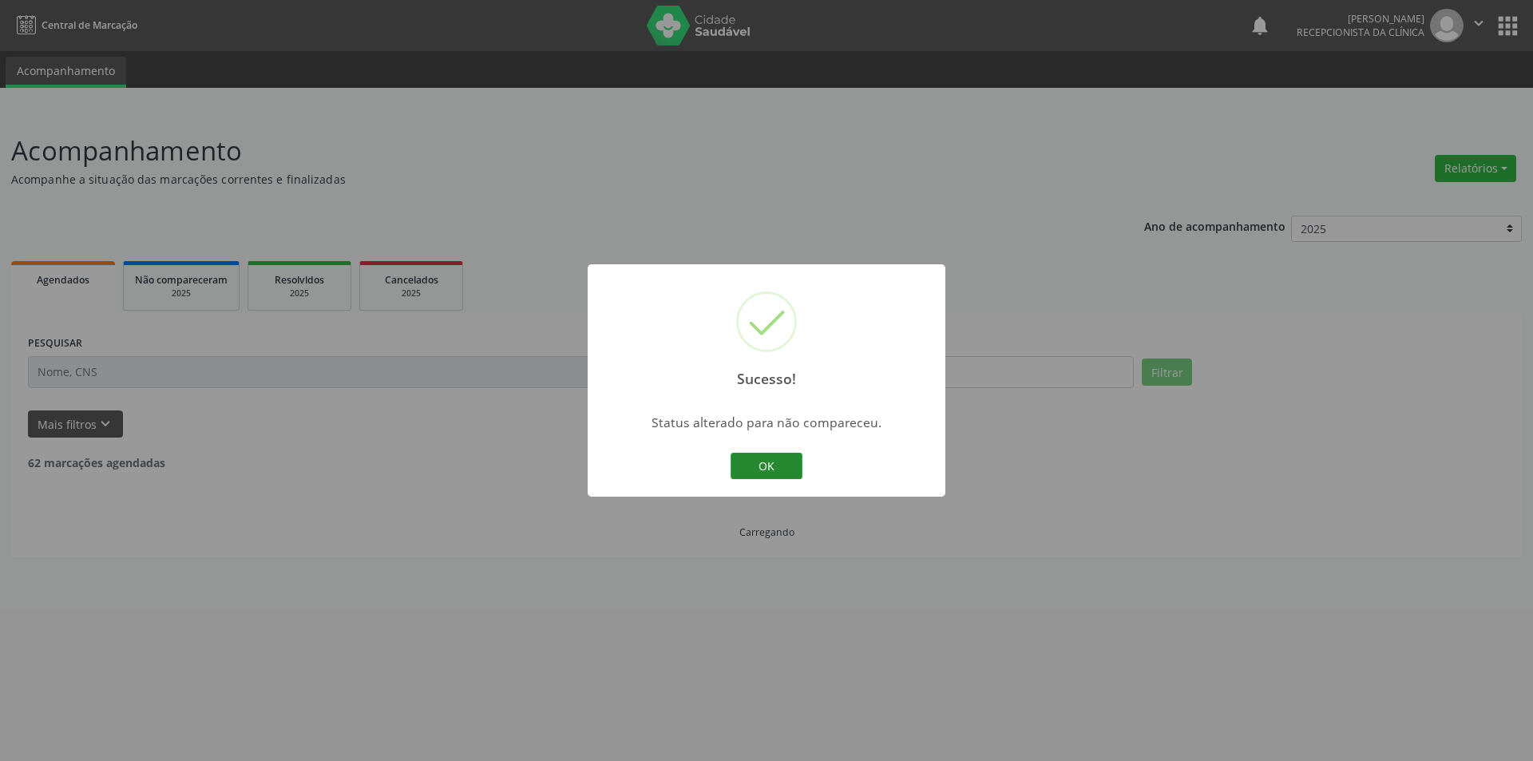
click at [777, 462] on button "OK" at bounding box center [767, 466] width 72 height 27
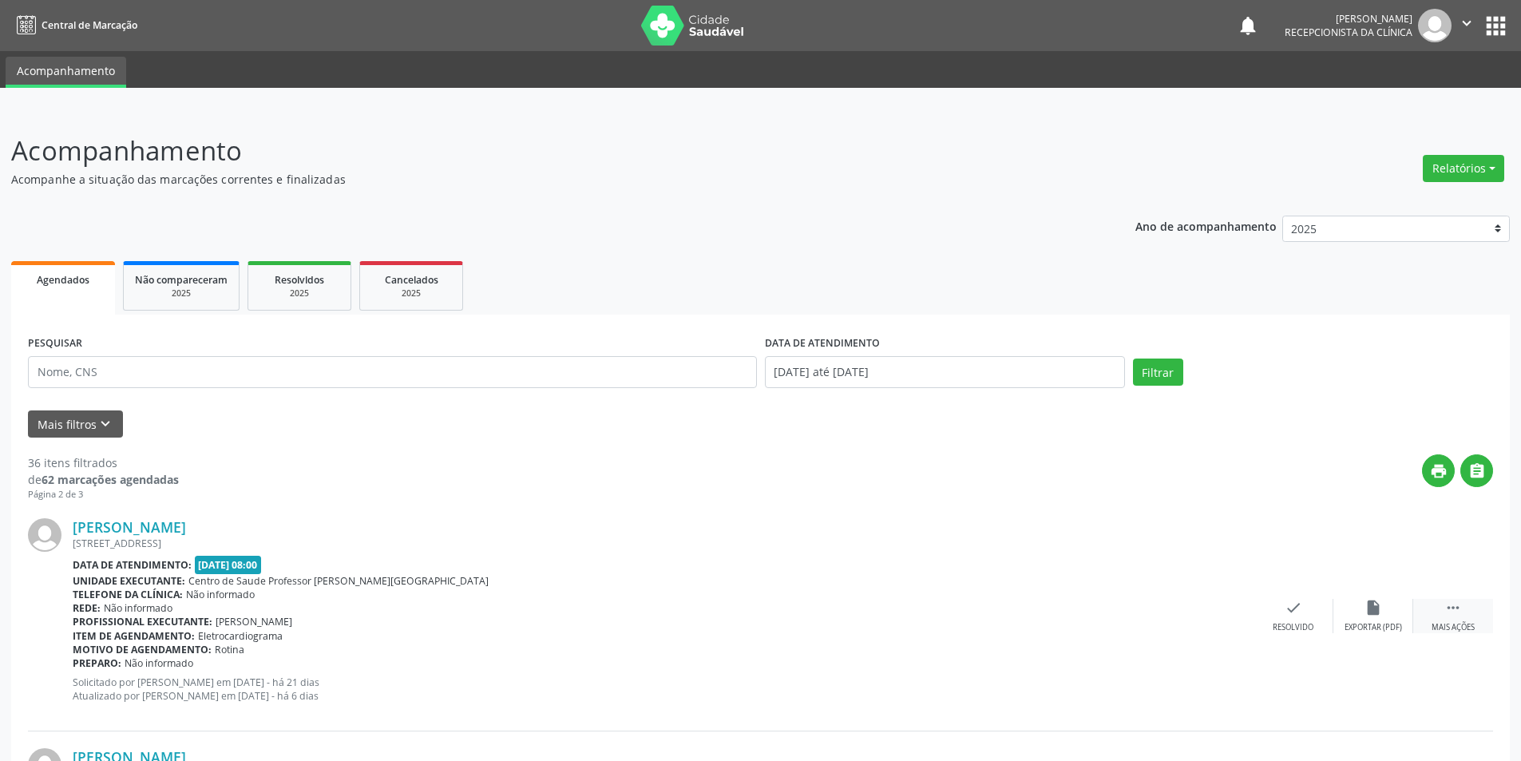
click at [1443, 618] on div " Mais ações" at bounding box center [1453, 616] width 80 height 34
click at [1372, 616] on icon "alarm_off" at bounding box center [1373, 608] width 18 height 18
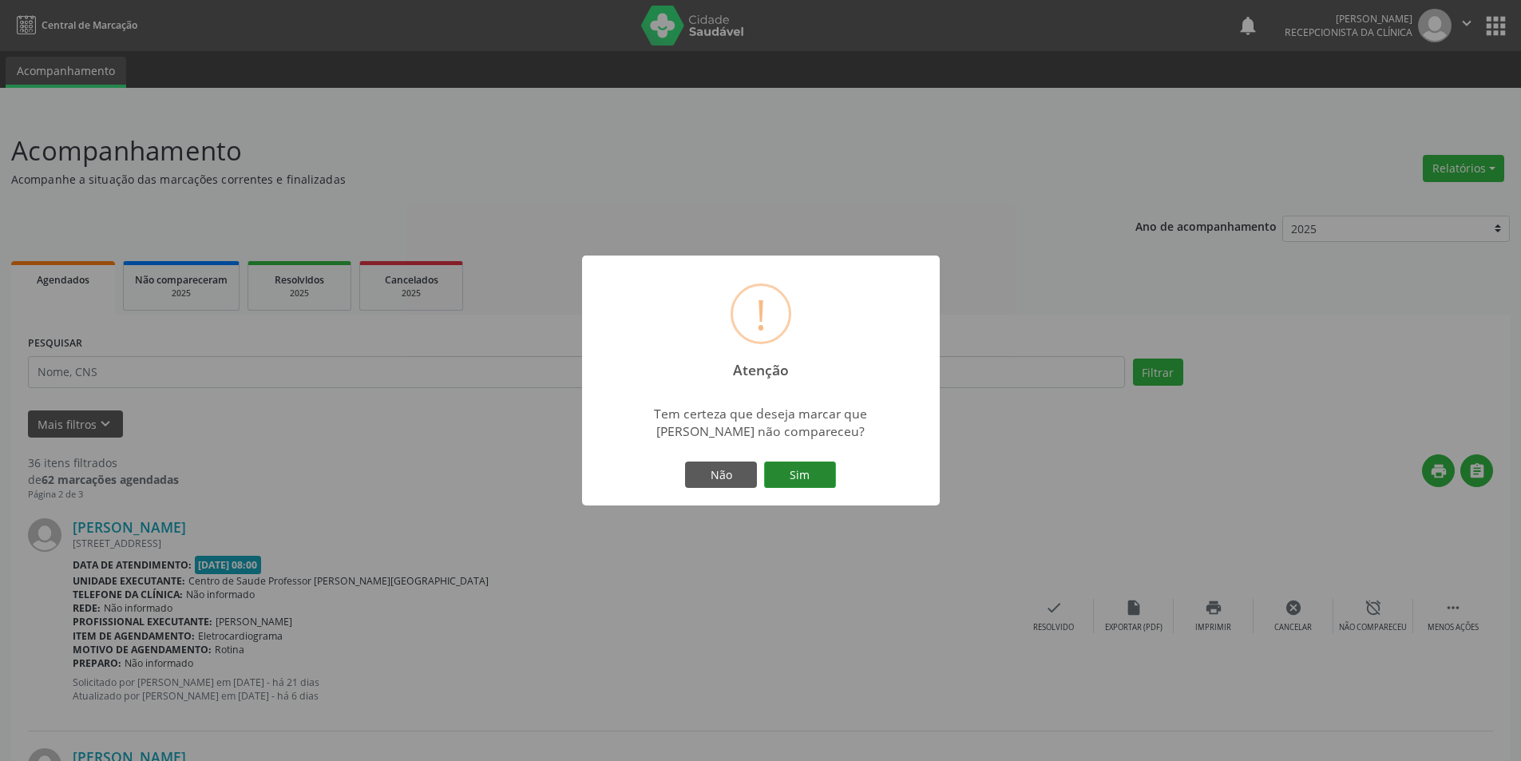
click at [806, 481] on button "Sim" at bounding box center [800, 474] width 72 height 27
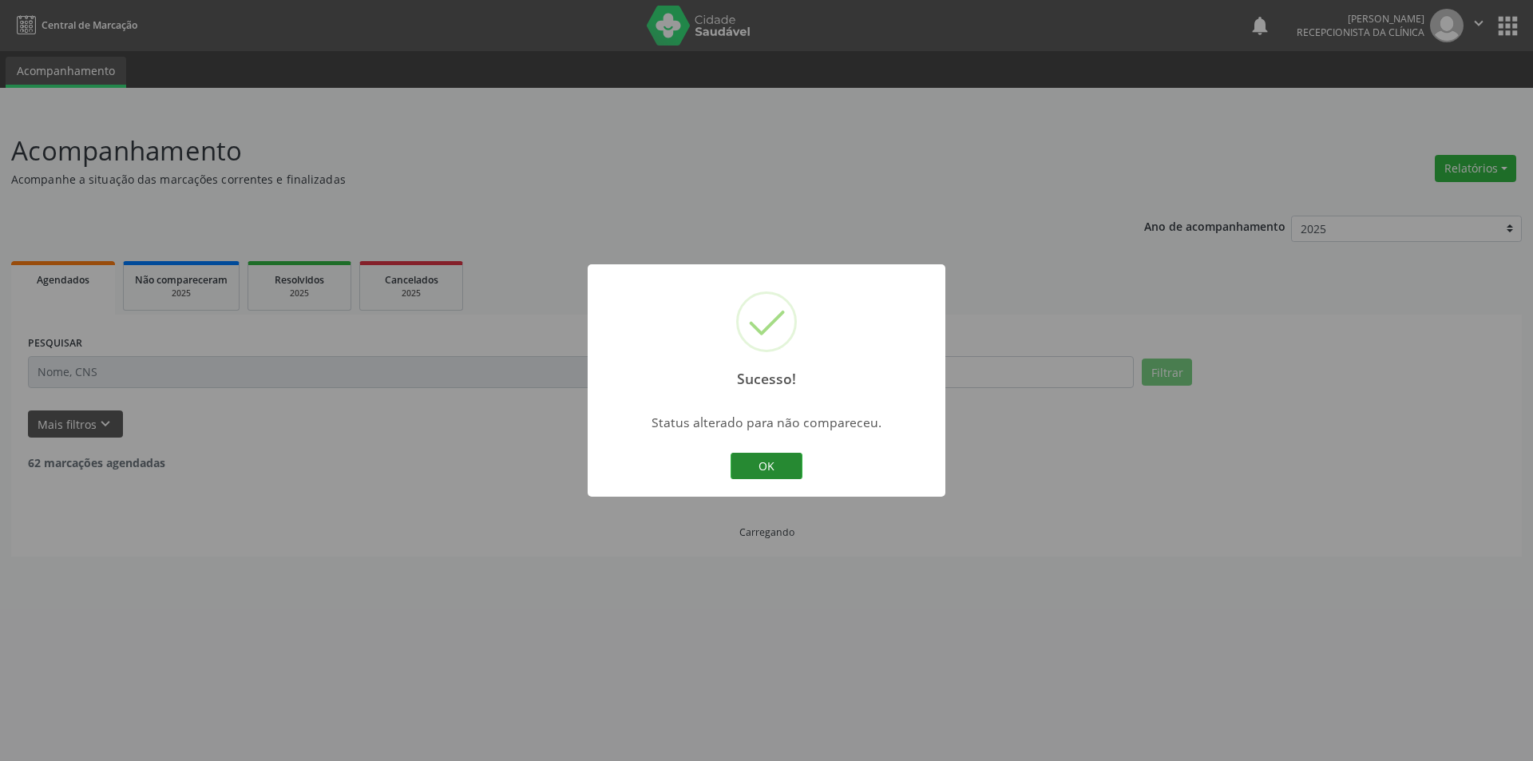
click at [755, 454] on button "OK" at bounding box center [767, 466] width 72 height 27
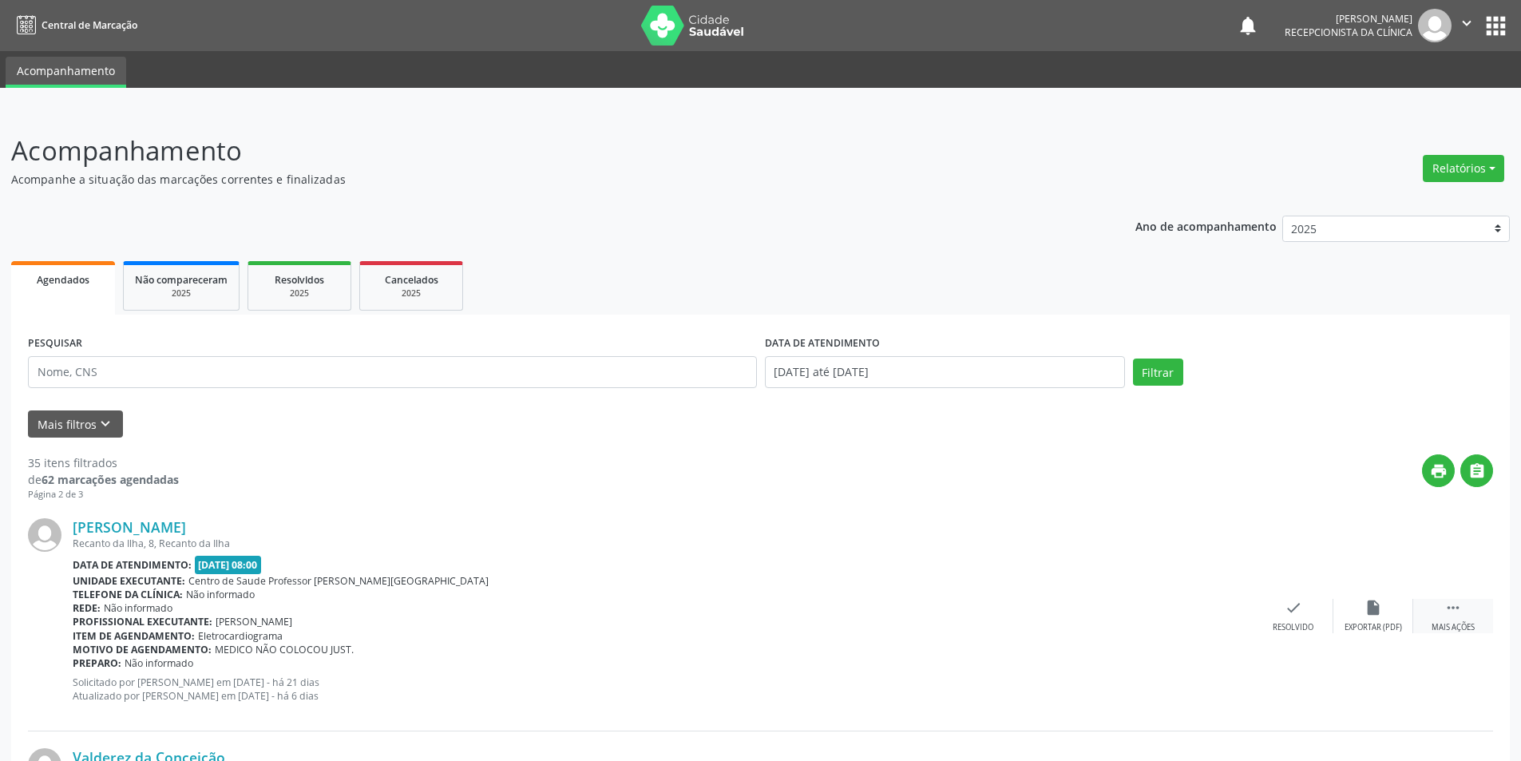
click at [1455, 629] on div "Mais ações" at bounding box center [1453, 627] width 43 height 11
click at [1387, 620] on div "alarm_off Não compareceu" at bounding box center [1373, 616] width 80 height 34
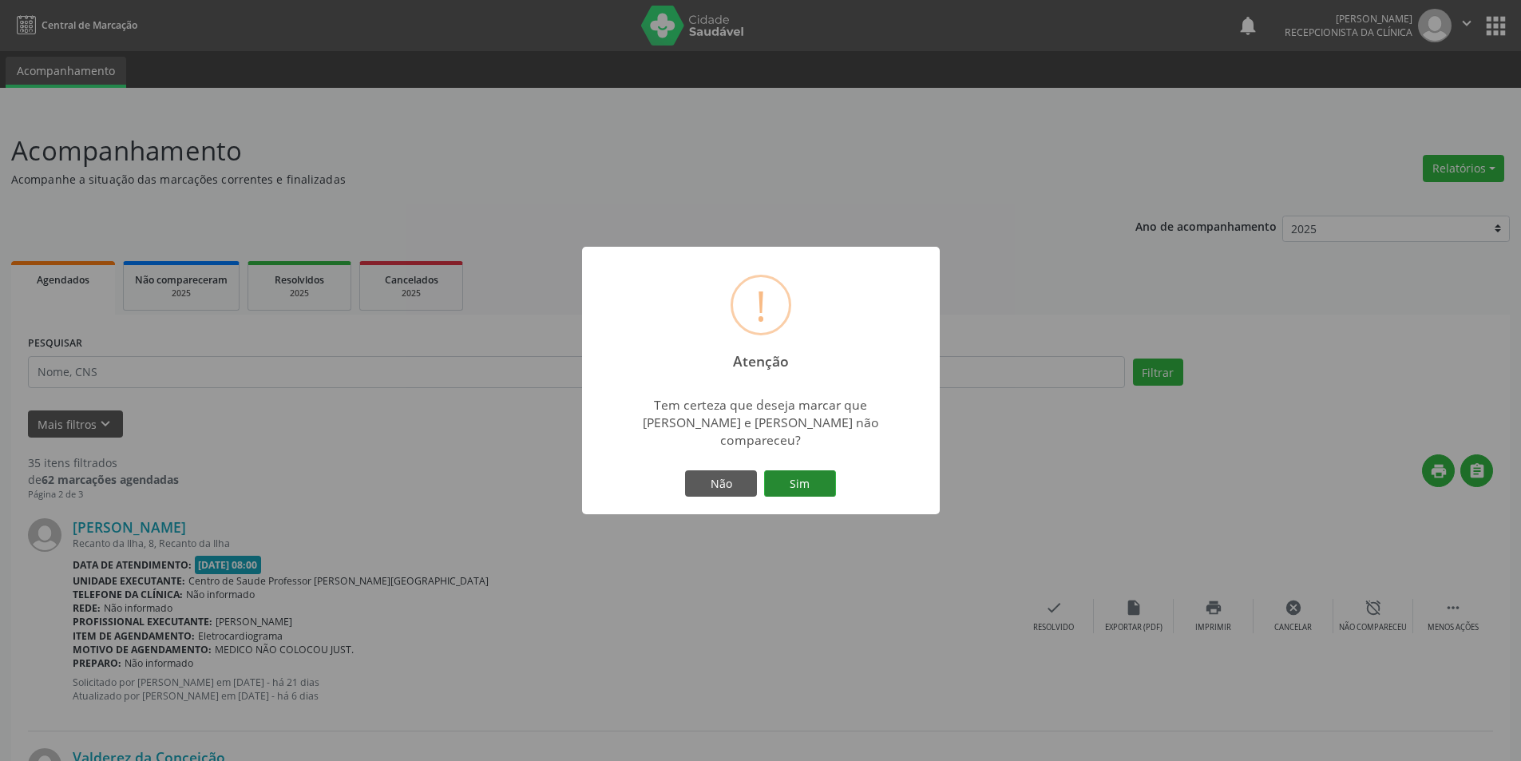
click at [784, 470] on button "Sim" at bounding box center [800, 483] width 72 height 27
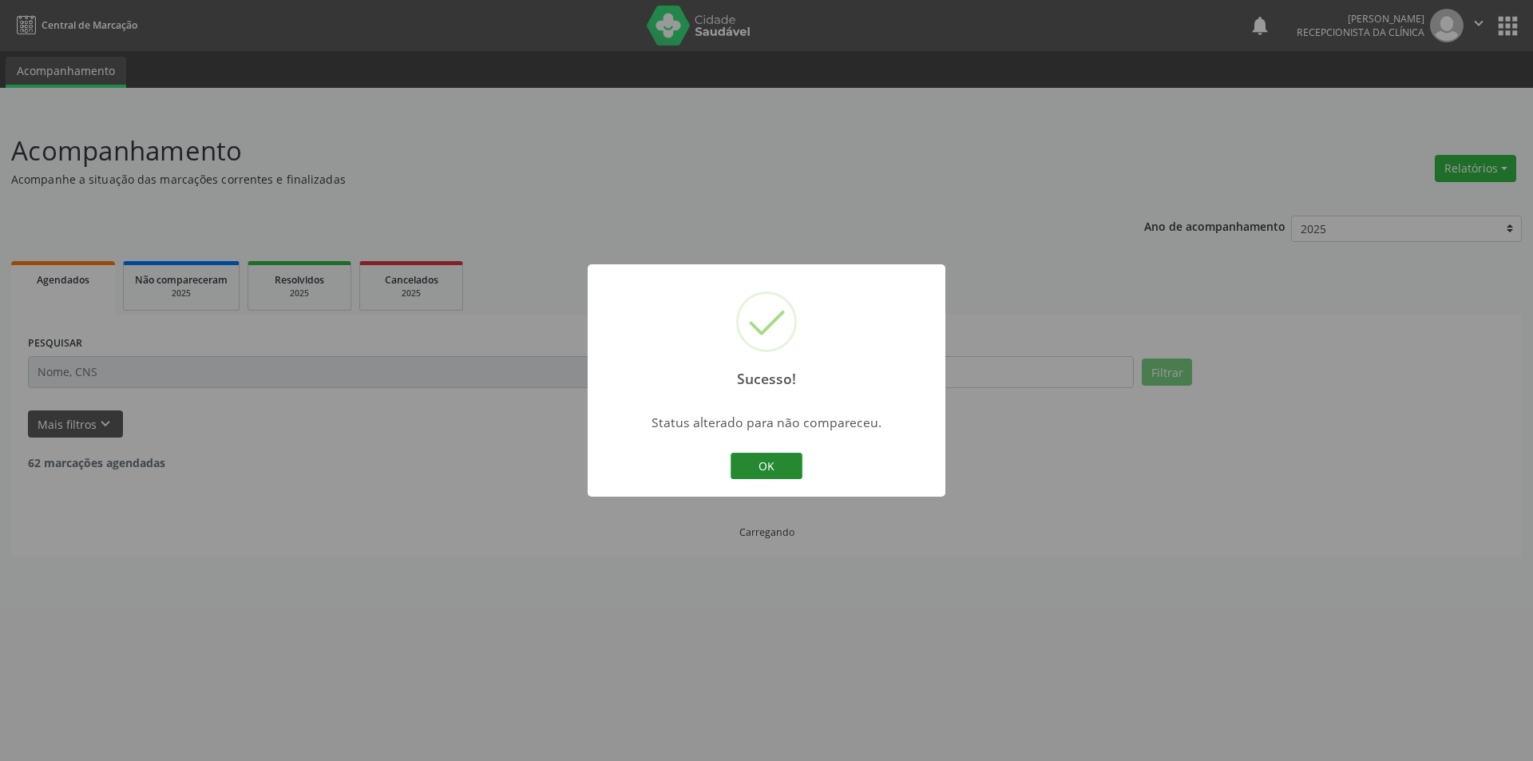
click at [782, 462] on button "OK" at bounding box center [767, 466] width 72 height 27
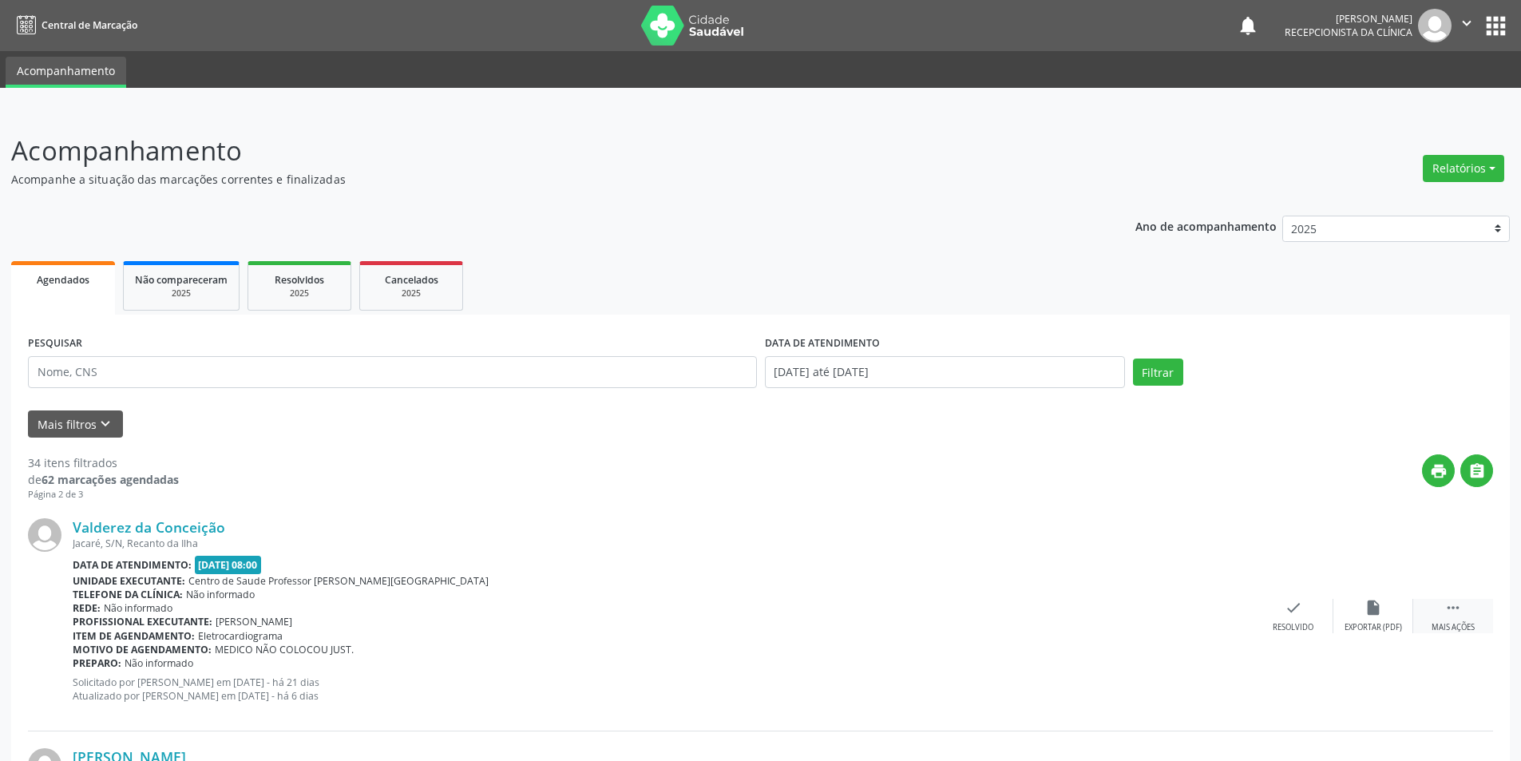
click at [1451, 622] on div "Mais ações" at bounding box center [1453, 627] width 43 height 11
click at [1379, 624] on div "Não compareceu" at bounding box center [1373, 627] width 68 height 11
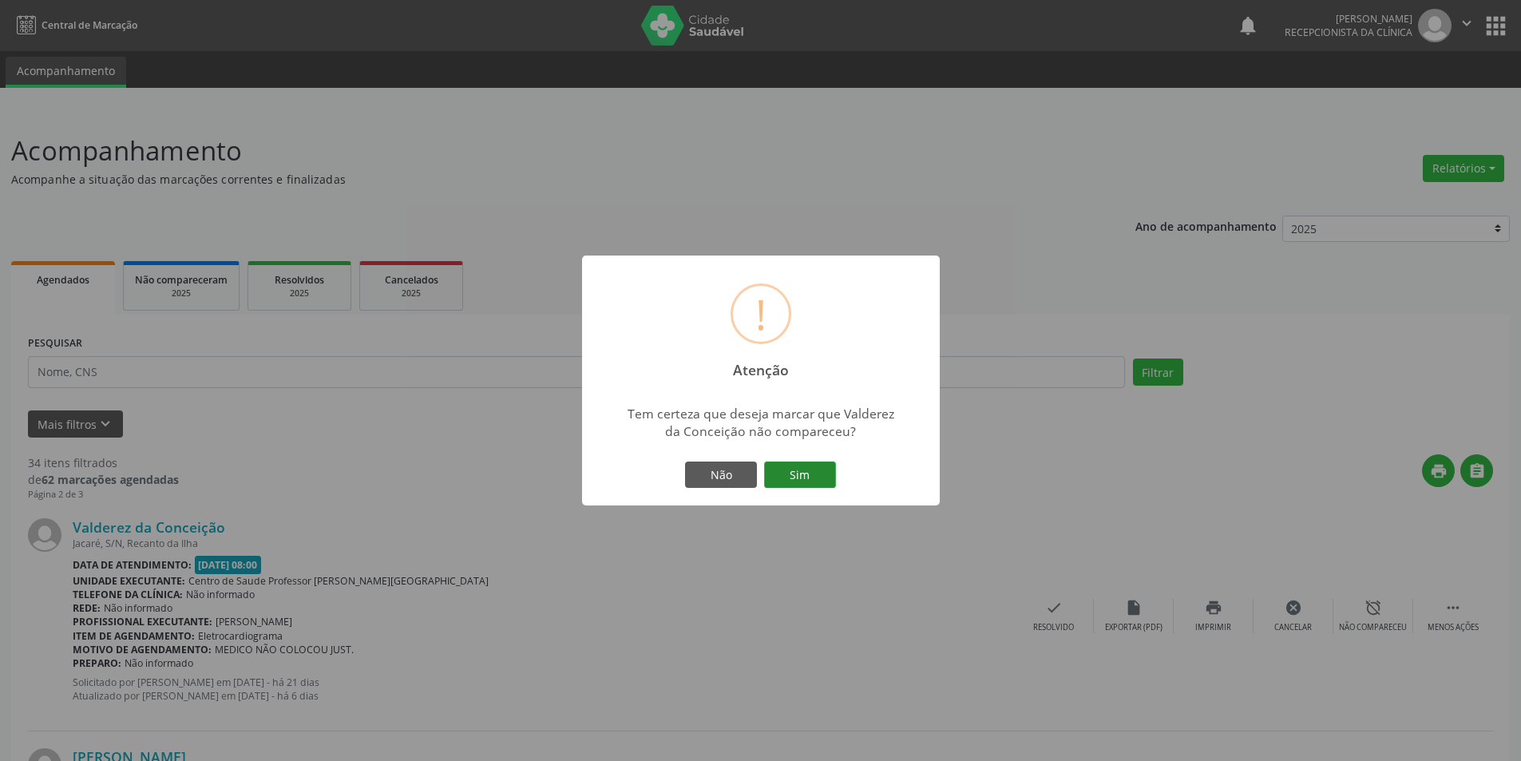
click at [790, 477] on button "Sim" at bounding box center [800, 474] width 72 height 27
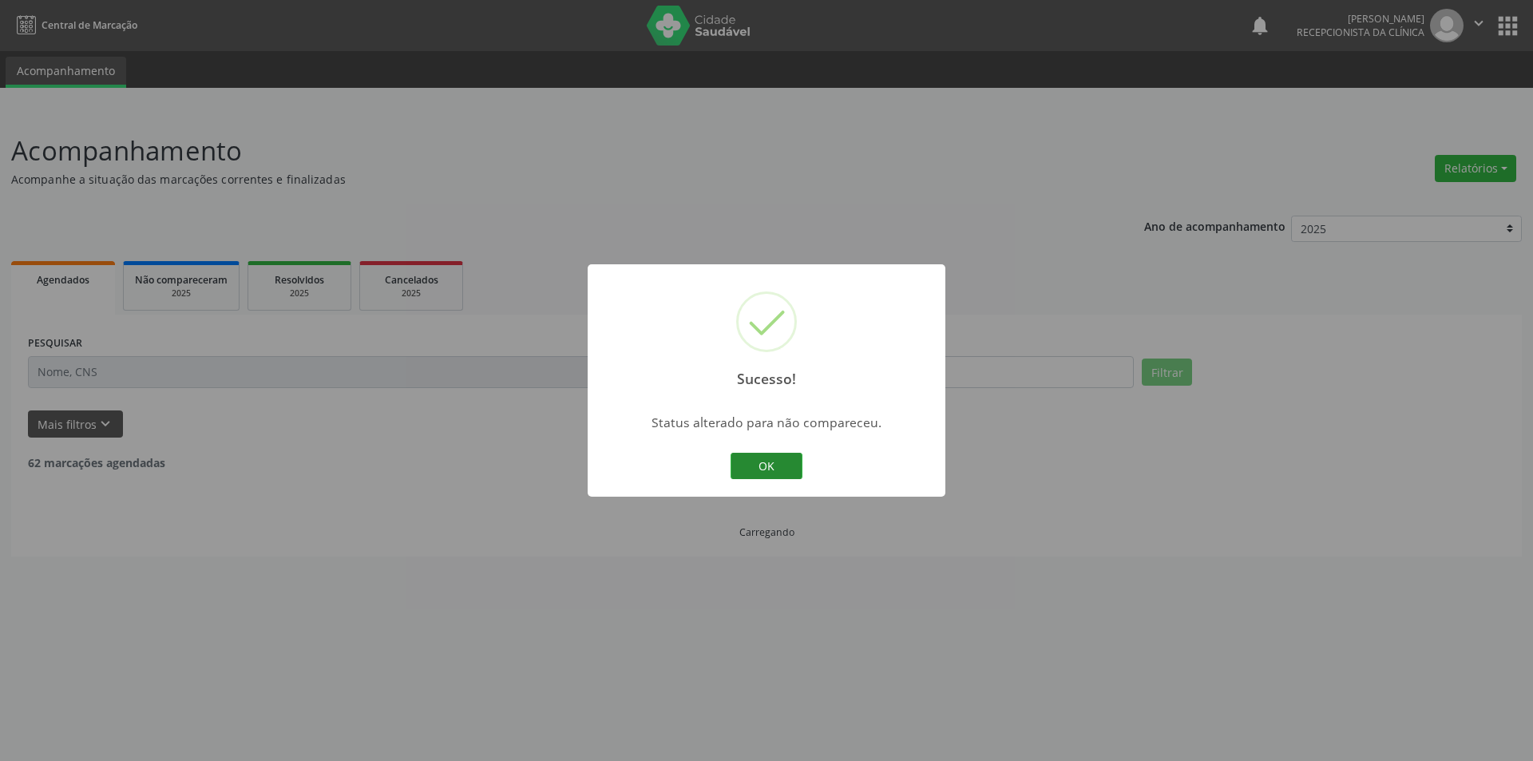
click at [782, 453] on button "OK" at bounding box center [767, 466] width 72 height 27
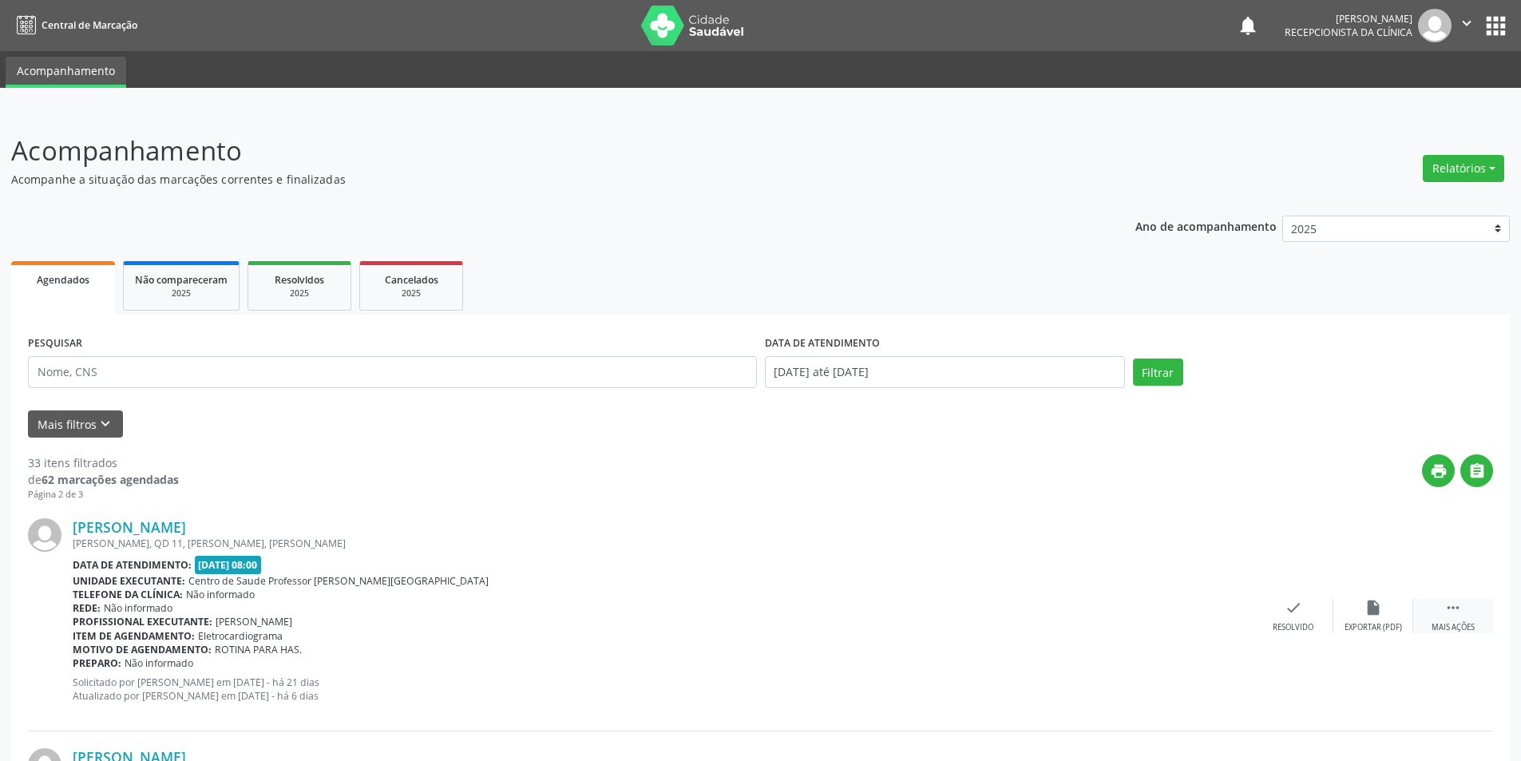
click at [1434, 618] on div " Mais ações" at bounding box center [1453, 616] width 80 height 34
click at [1370, 623] on div "Não compareceu" at bounding box center [1373, 627] width 68 height 11
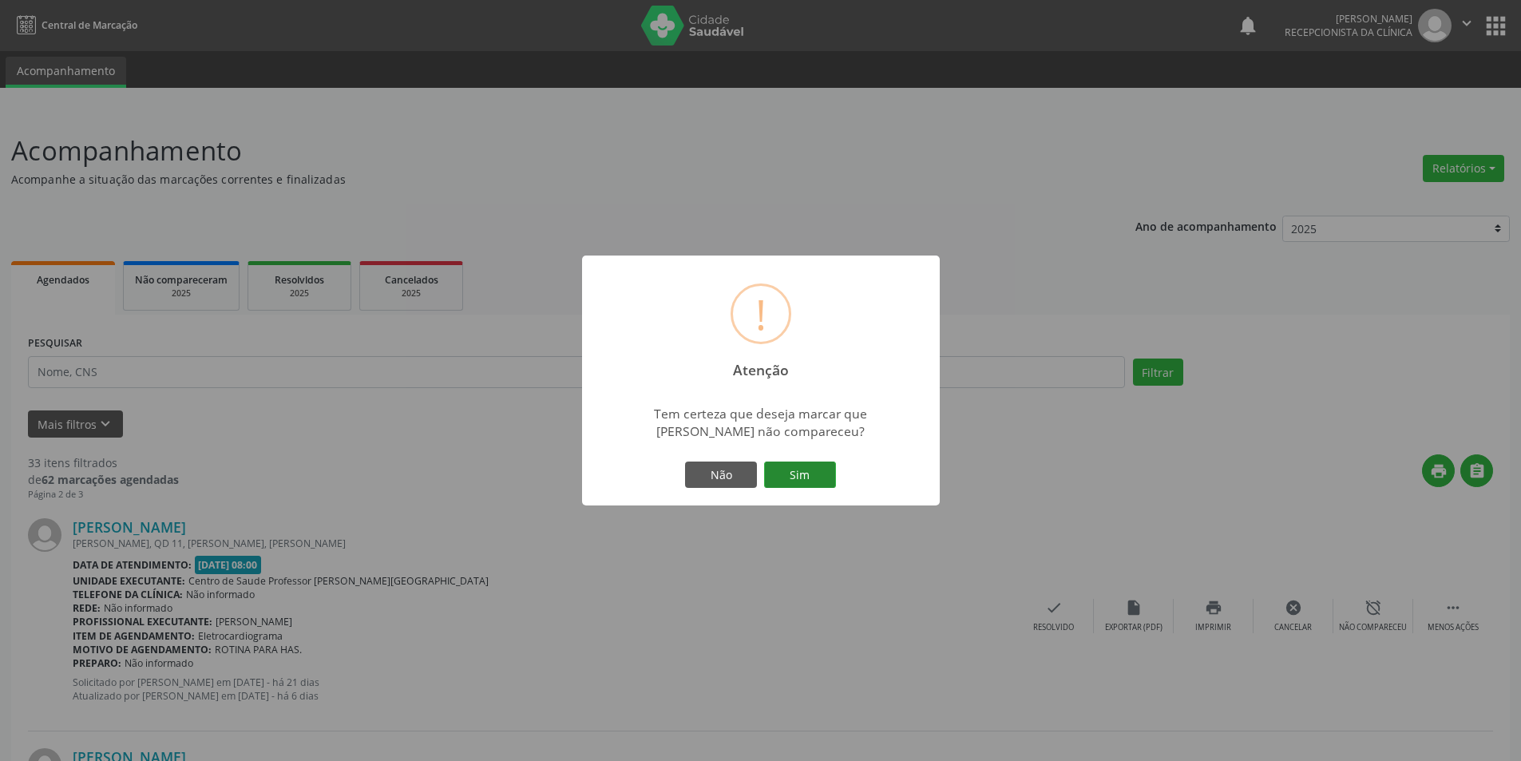
click at [799, 465] on button "Sim" at bounding box center [800, 474] width 72 height 27
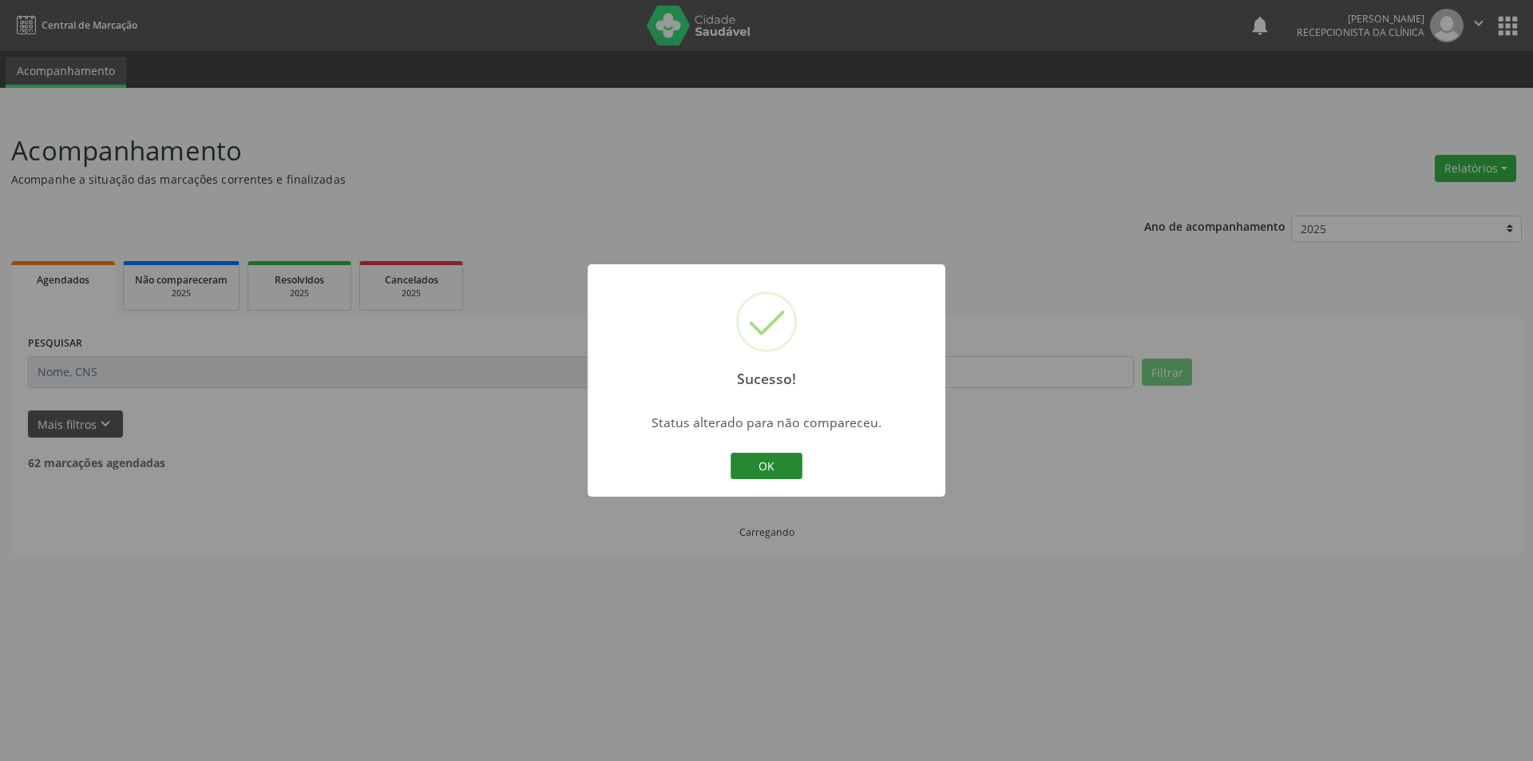
click at [780, 468] on button "OK" at bounding box center [767, 466] width 72 height 27
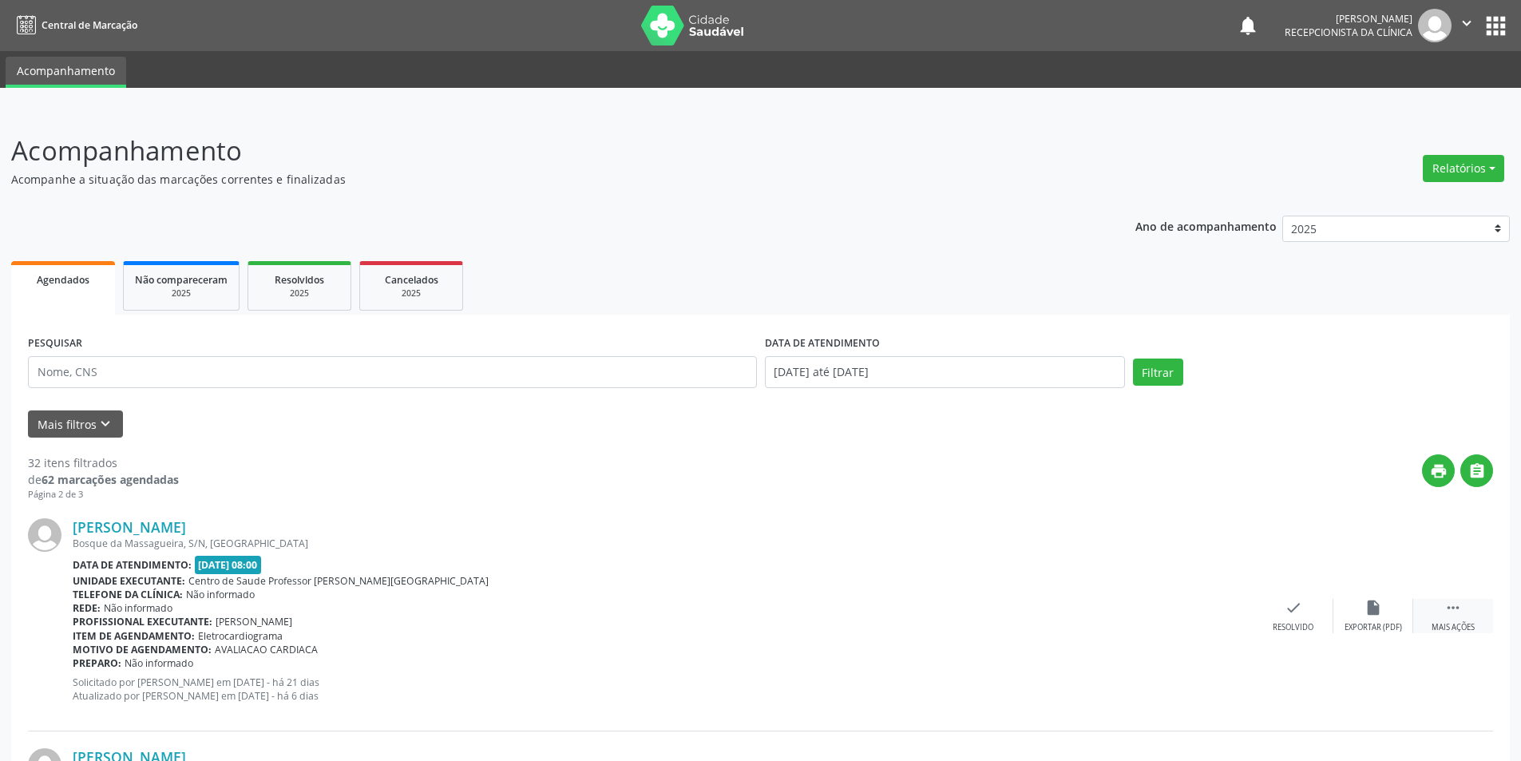
click at [1439, 610] on div " Mais ações" at bounding box center [1453, 616] width 80 height 34
click at [1361, 614] on div "alarm_off Não compareceu" at bounding box center [1373, 616] width 80 height 34
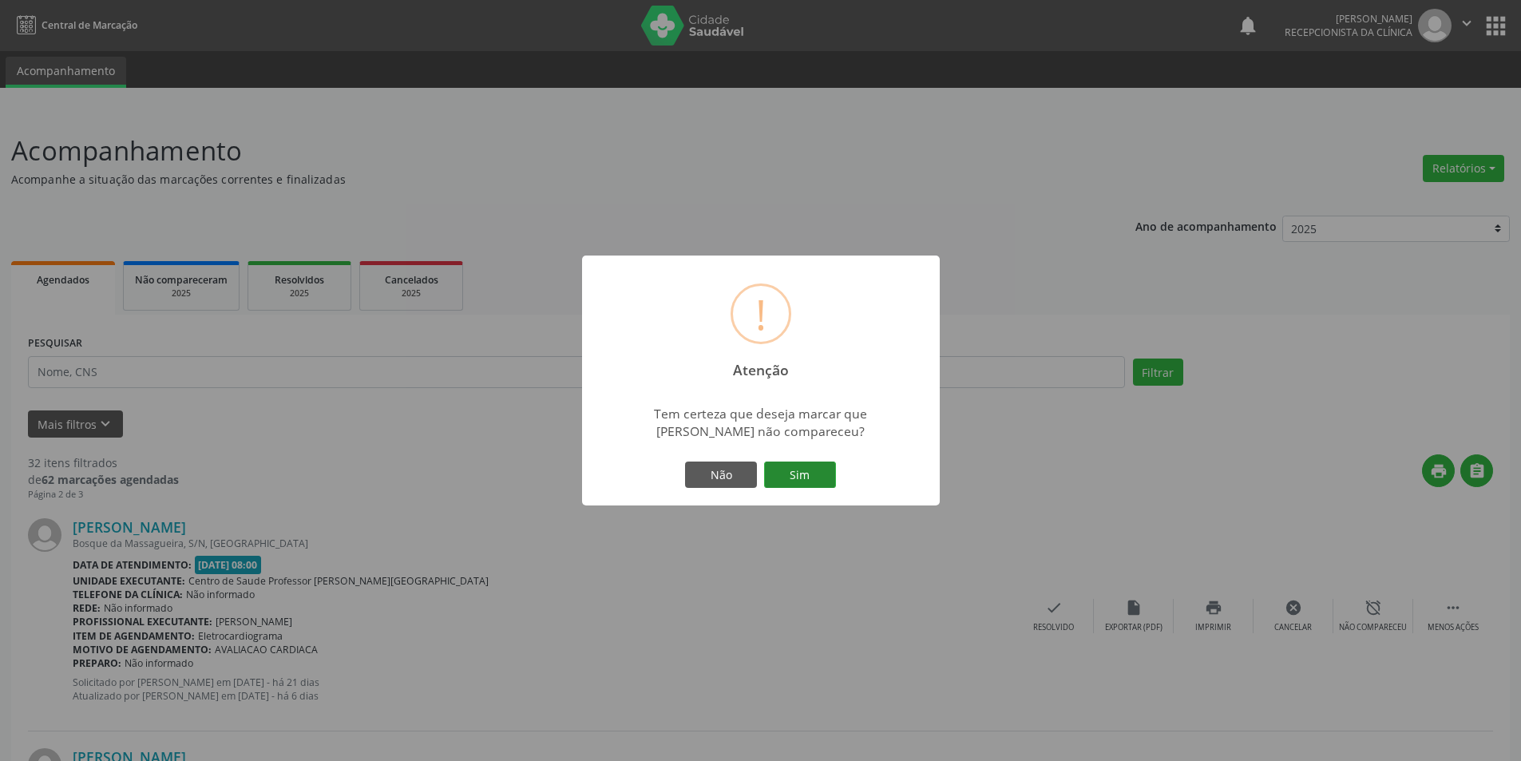
click at [797, 463] on button "Sim" at bounding box center [800, 474] width 72 height 27
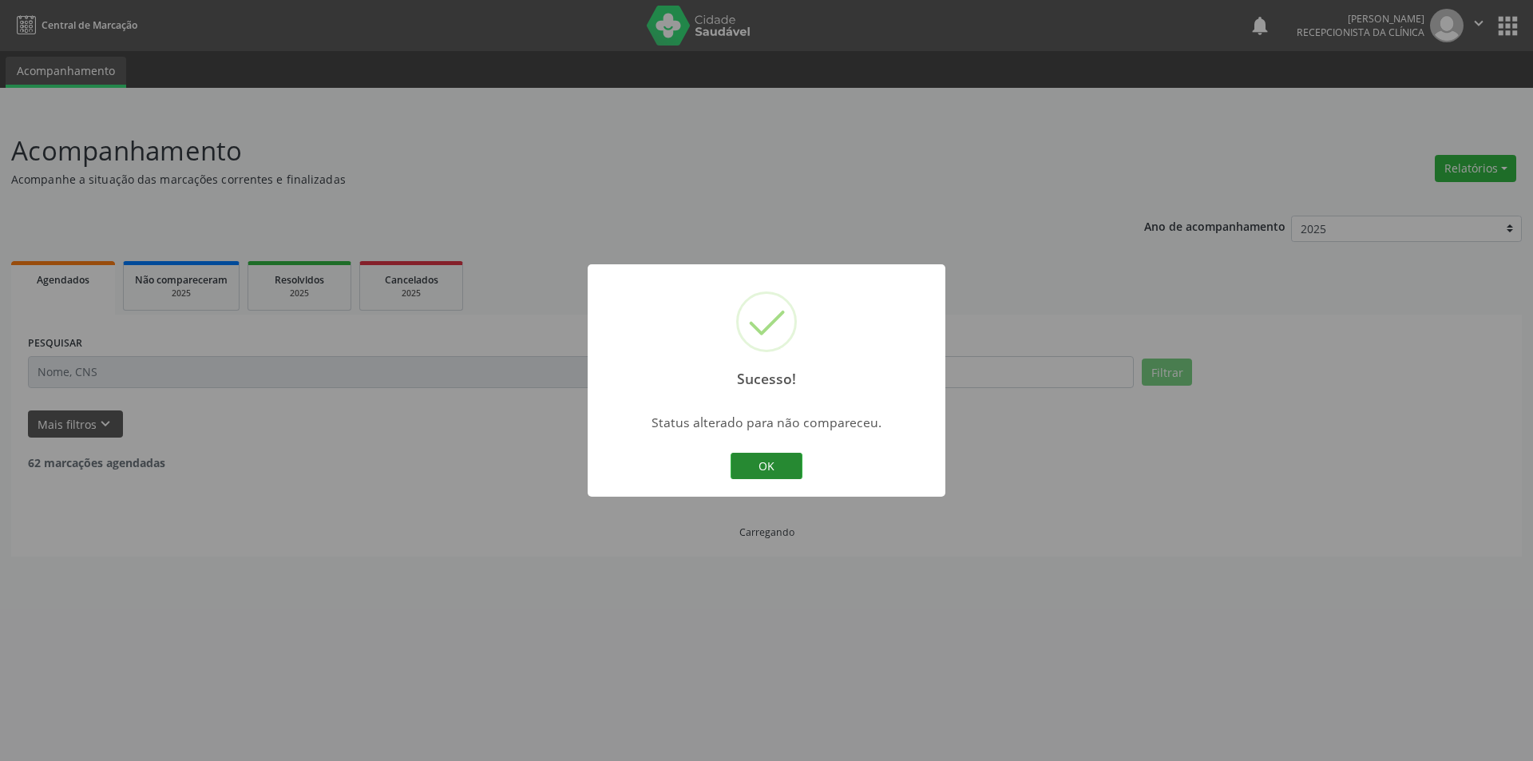
click at [790, 459] on button "OK" at bounding box center [767, 466] width 72 height 27
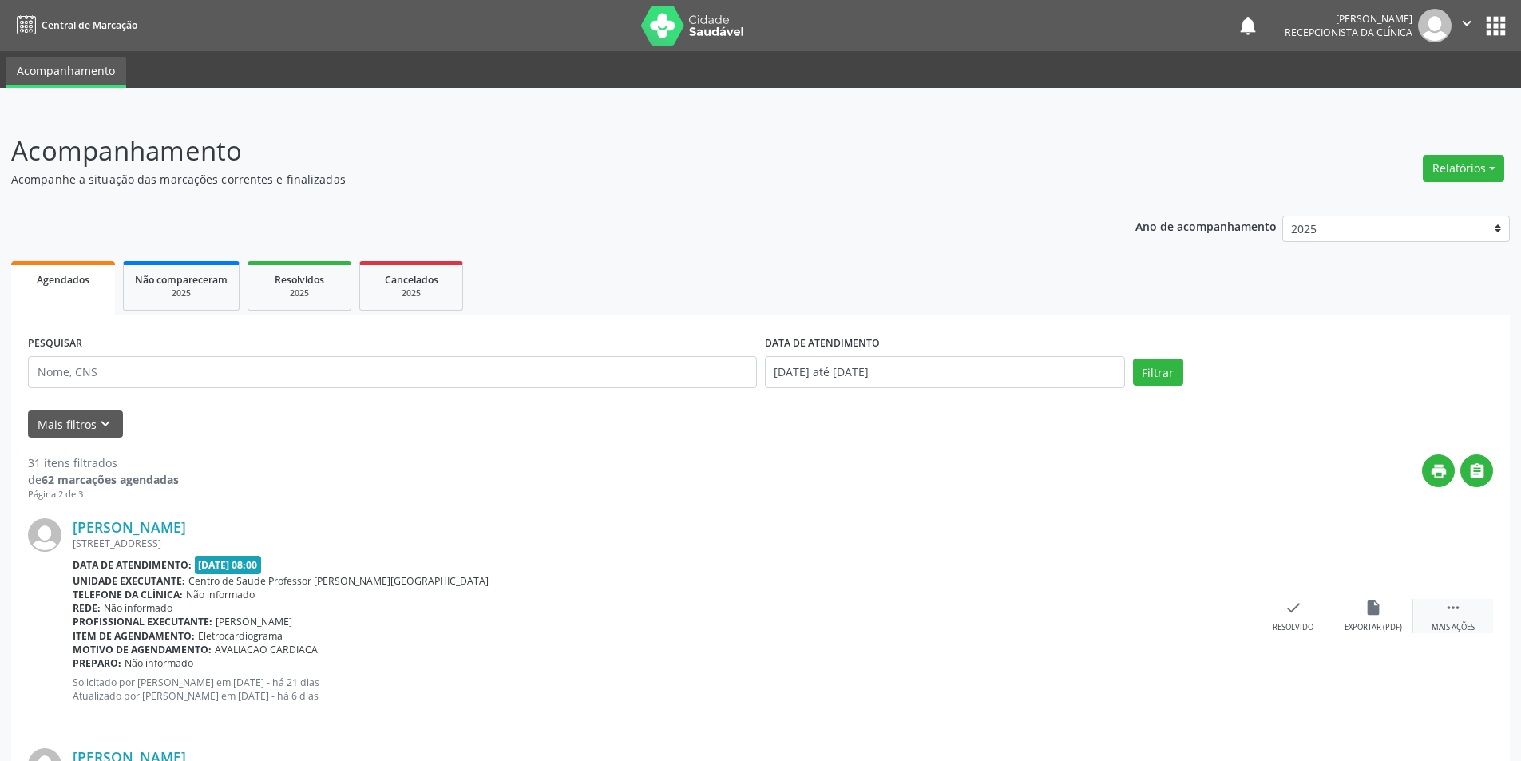
click at [1459, 621] on div " Mais ações" at bounding box center [1453, 616] width 80 height 34
click at [1372, 626] on div "Não compareceu" at bounding box center [1373, 627] width 68 height 11
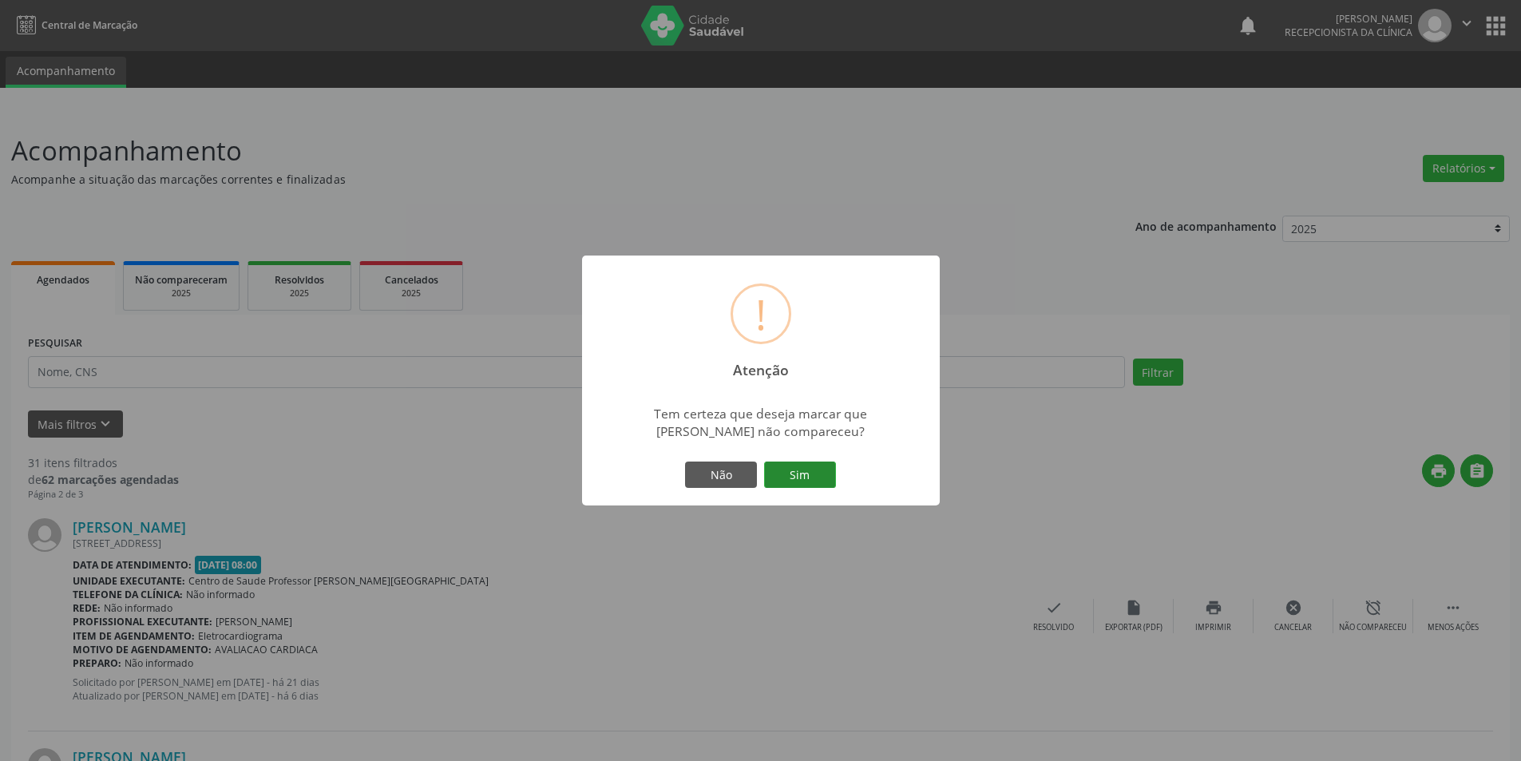
click at [805, 468] on button "Sim" at bounding box center [800, 474] width 72 height 27
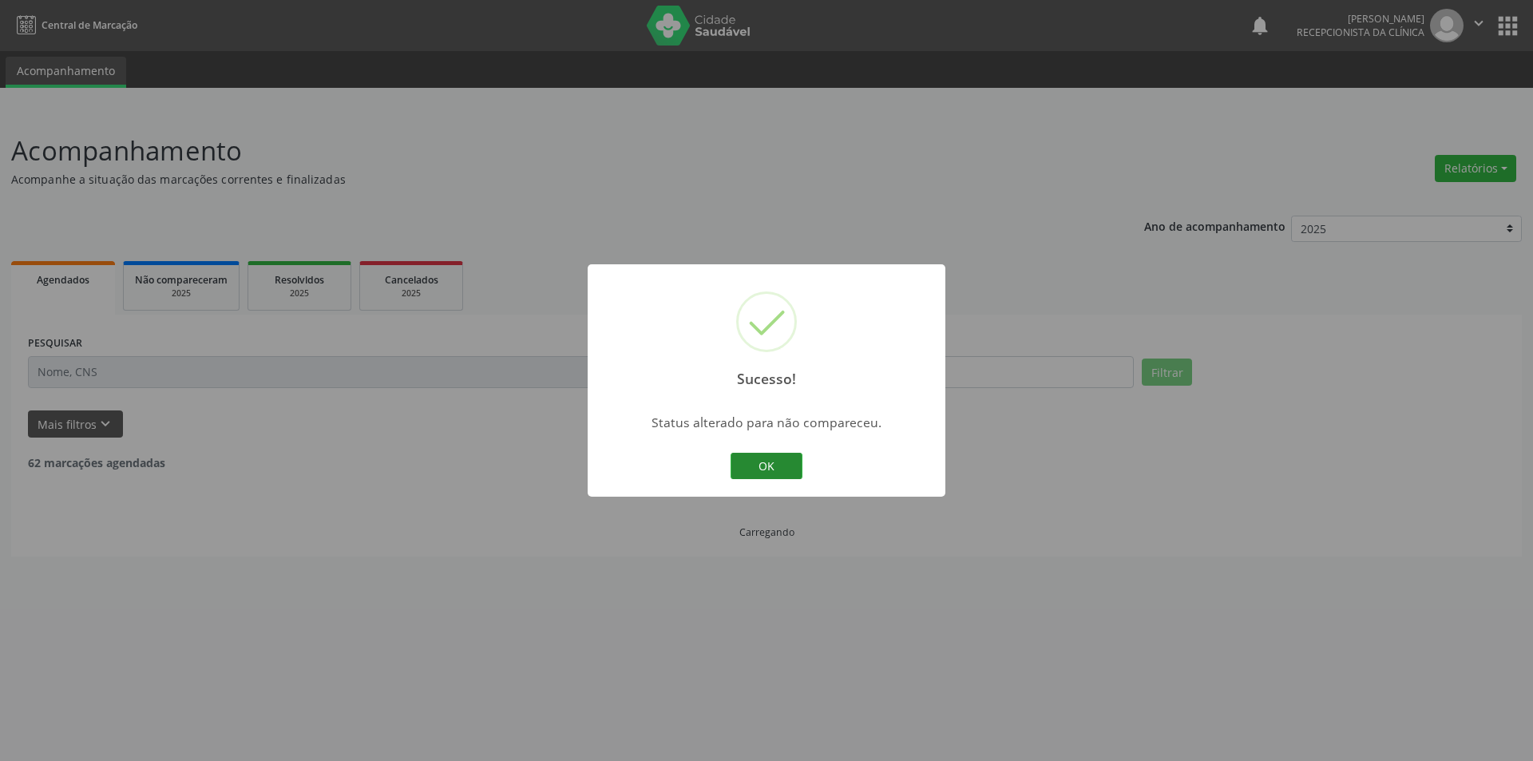
click at [780, 461] on button "OK" at bounding box center [767, 466] width 72 height 27
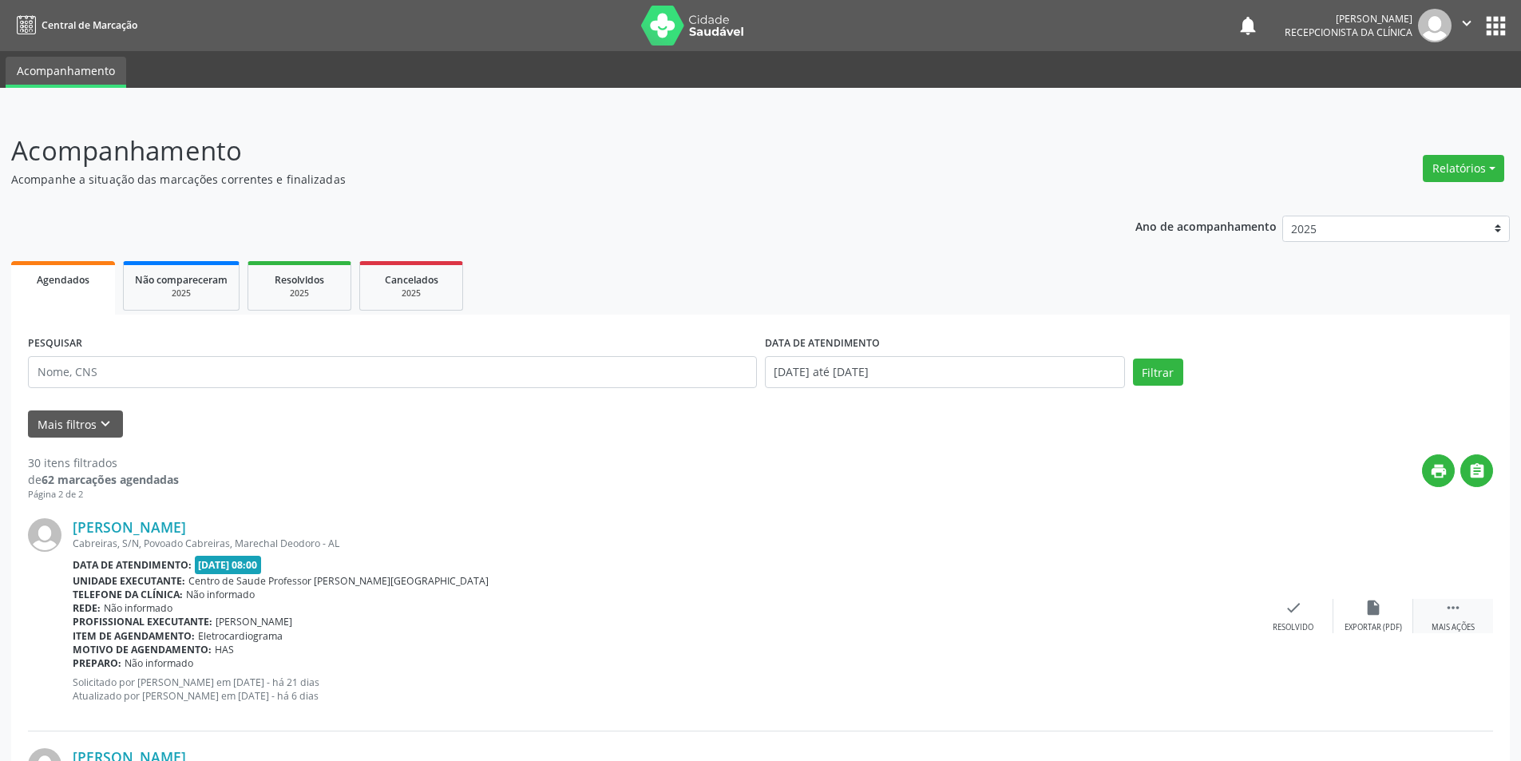
click at [1463, 626] on div "Mais ações" at bounding box center [1453, 627] width 43 height 11
click at [1368, 609] on icon "alarm_off" at bounding box center [1373, 608] width 18 height 18
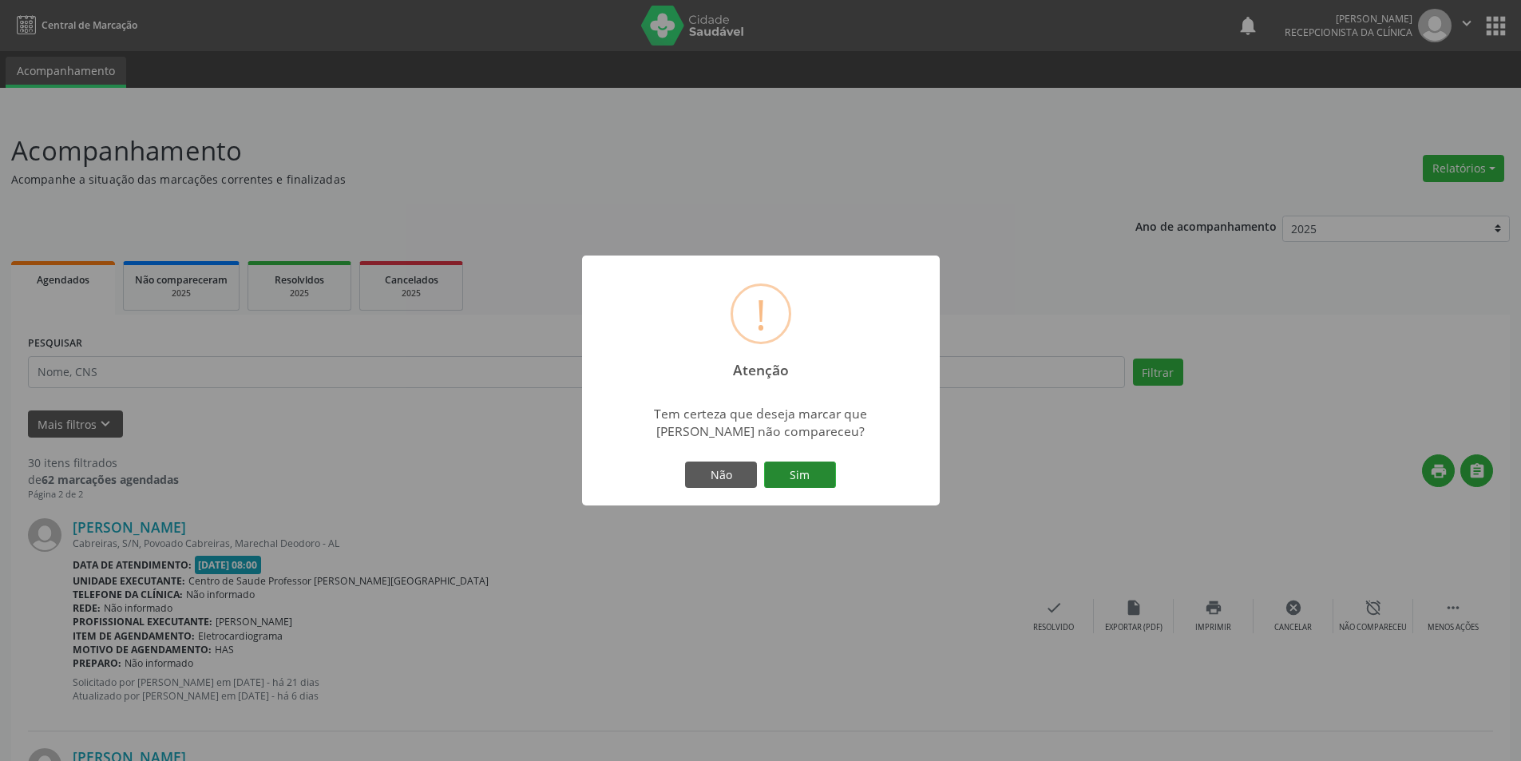
click at [792, 485] on button "Sim" at bounding box center [800, 474] width 72 height 27
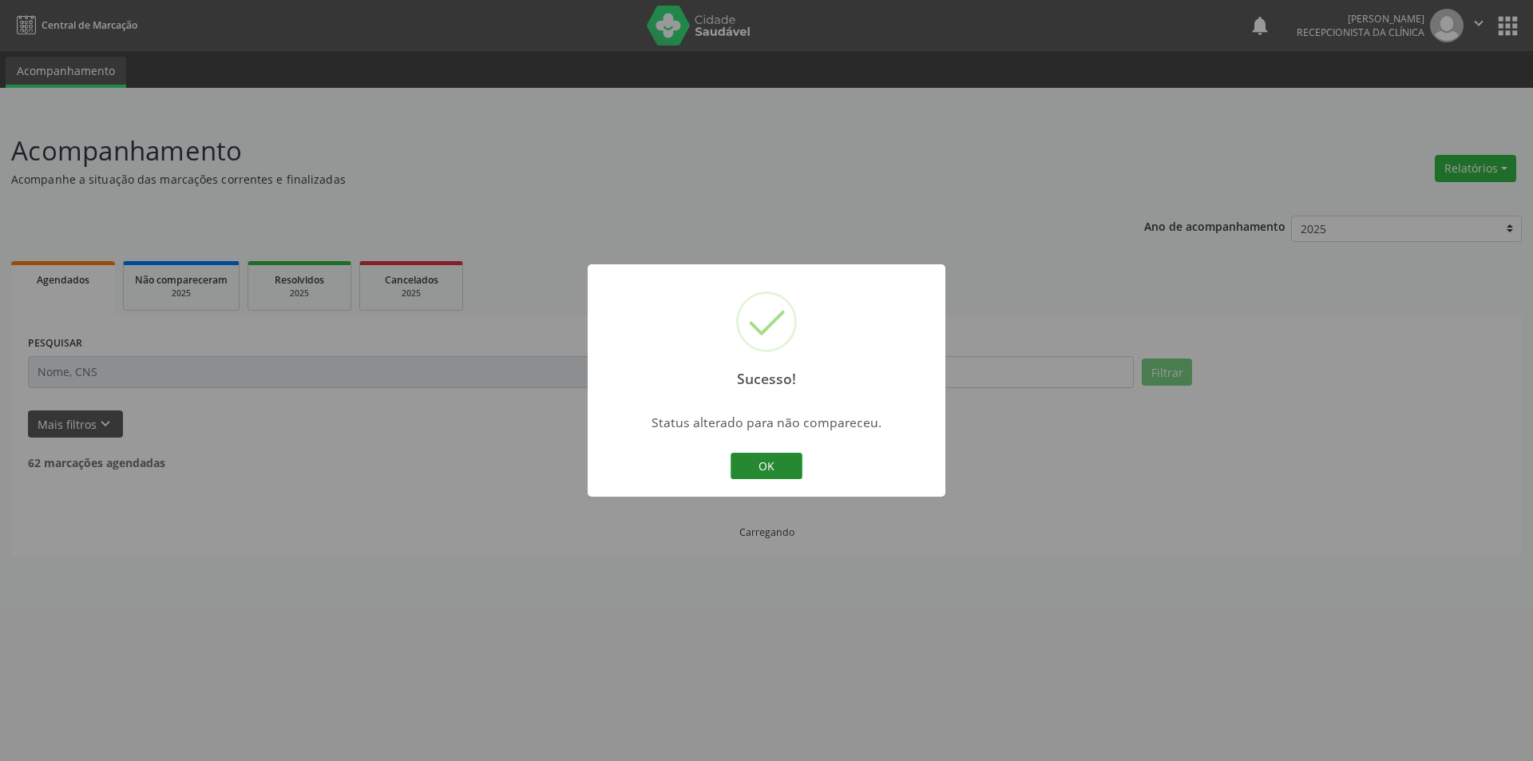
click at [755, 462] on button "OK" at bounding box center [767, 466] width 72 height 27
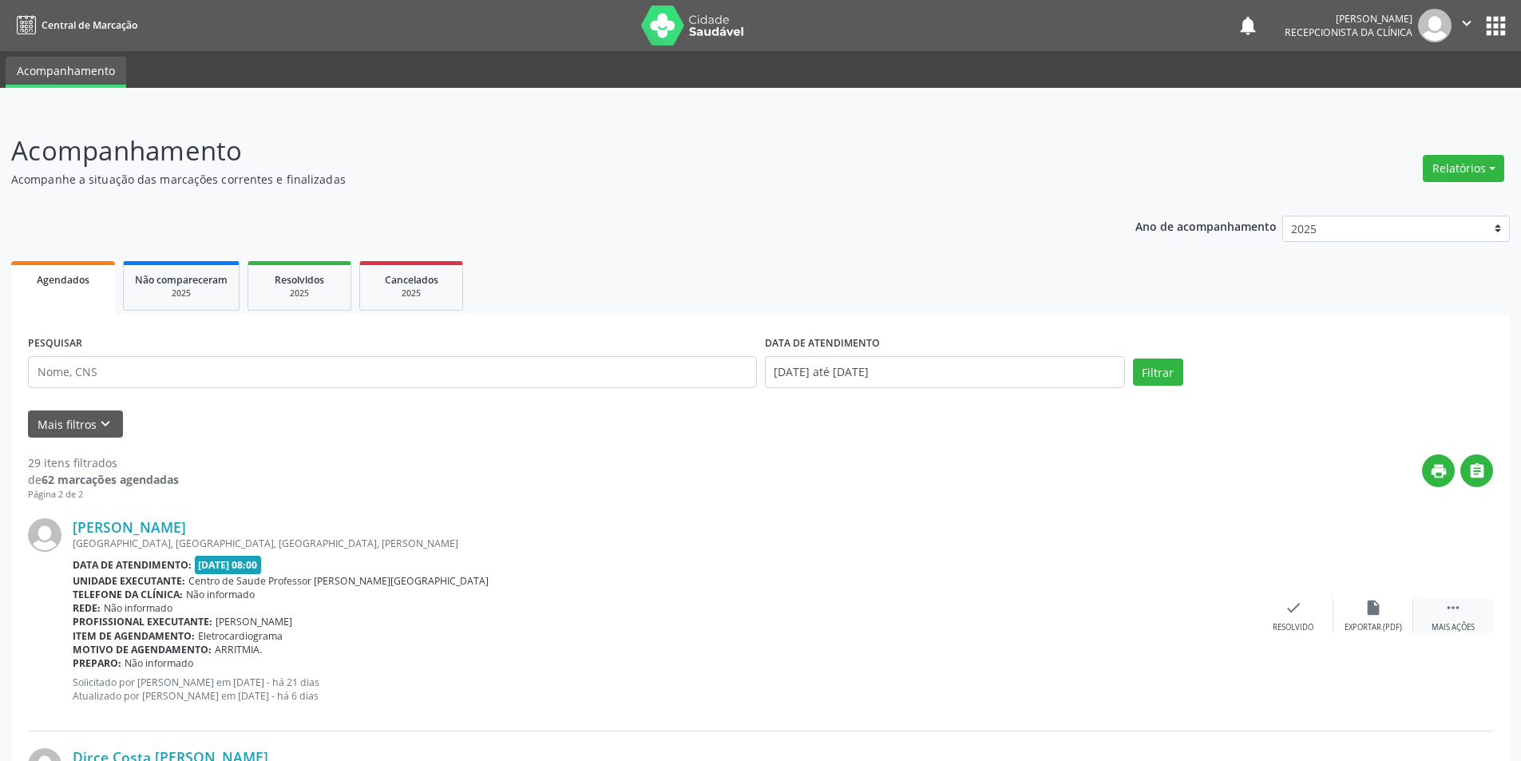
click at [1448, 632] on div "Mais ações" at bounding box center [1453, 627] width 43 height 11
click at [1386, 619] on div "alarm_off Não compareceu" at bounding box center [1373, 616] width 80 height 34
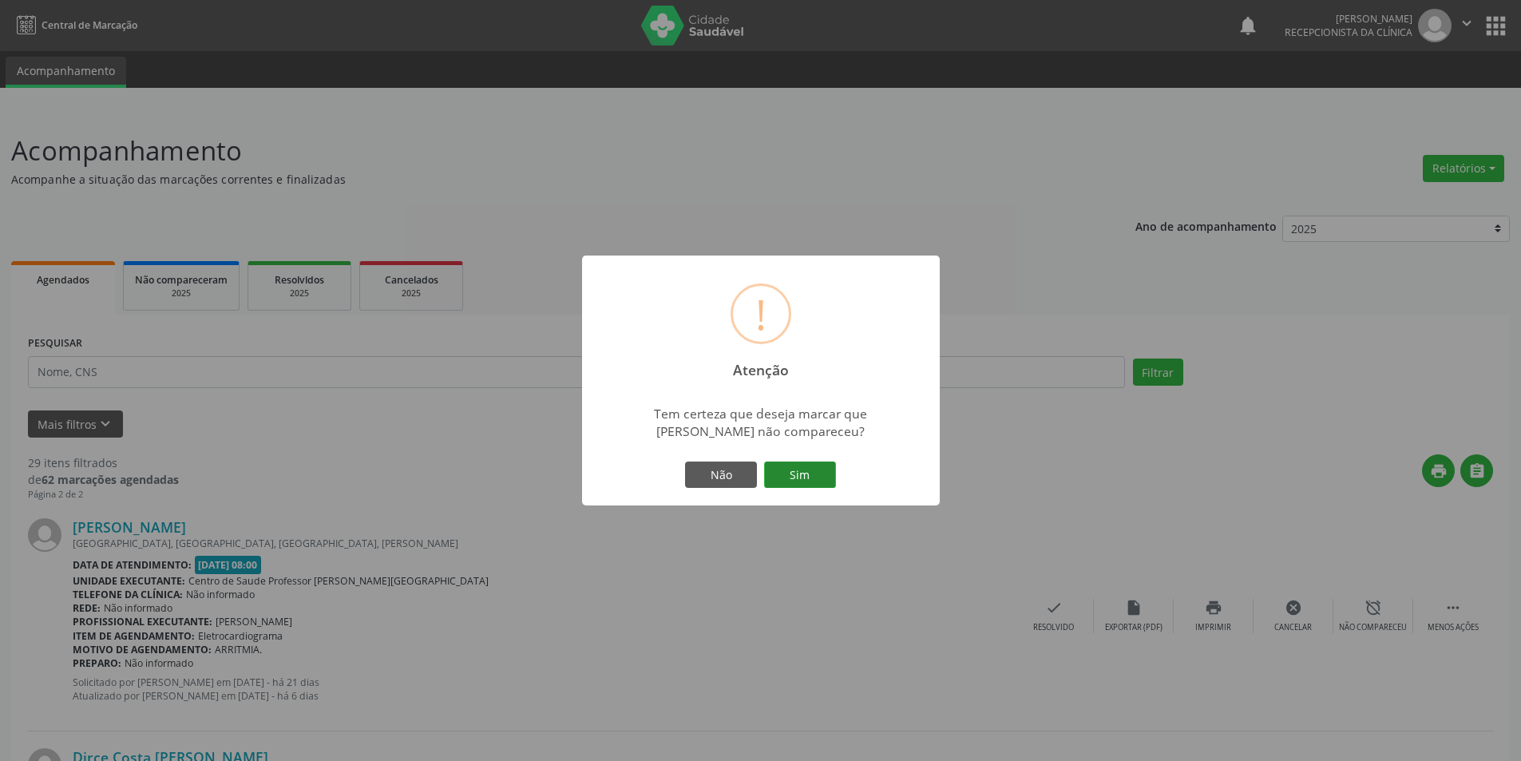
click at [796, 469] on button "Sim" at bounding box center [800, 474] width 72 height 27
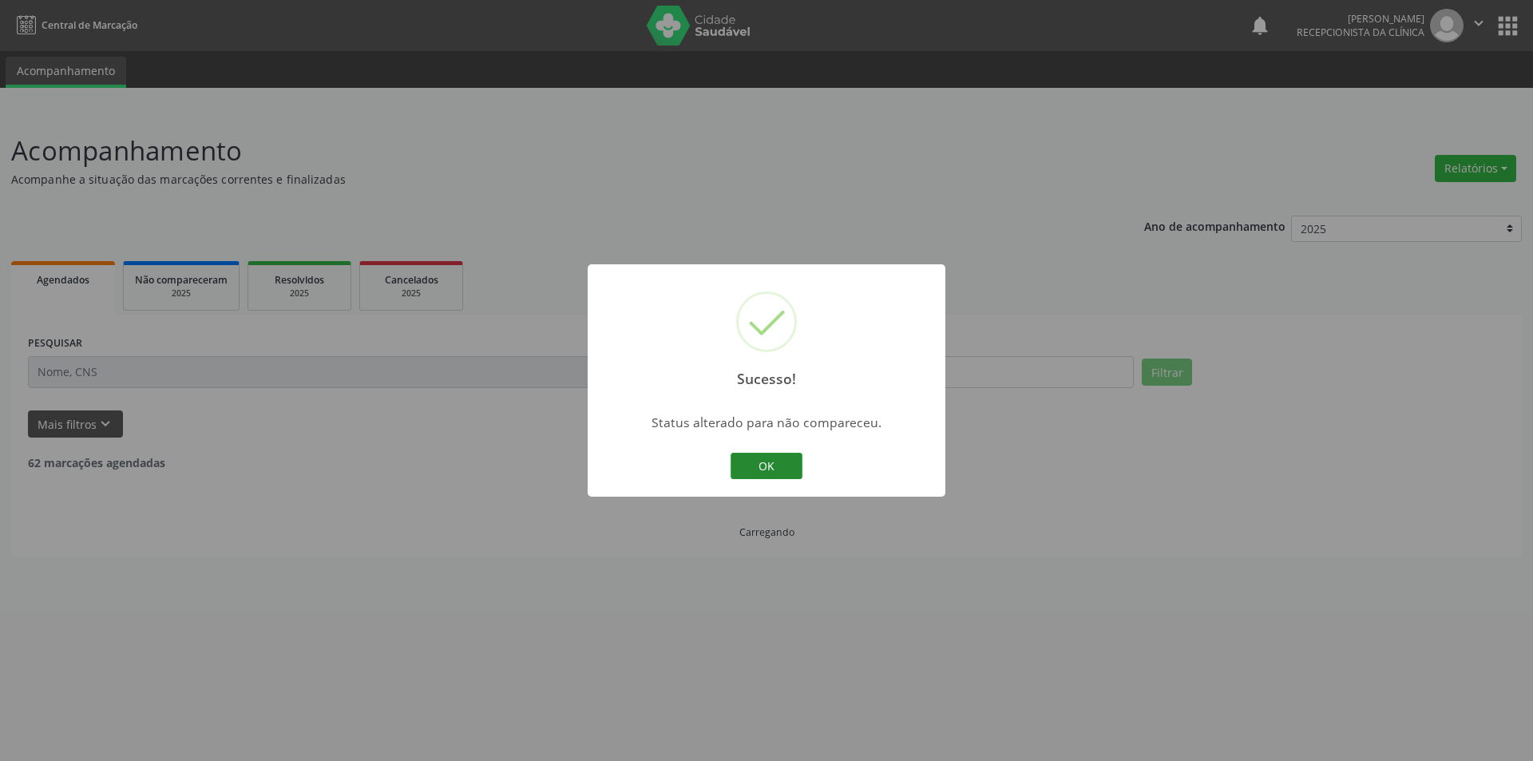
click at [764, 468] on button "OK" at bounding box center [767, 466] width 72 height 27
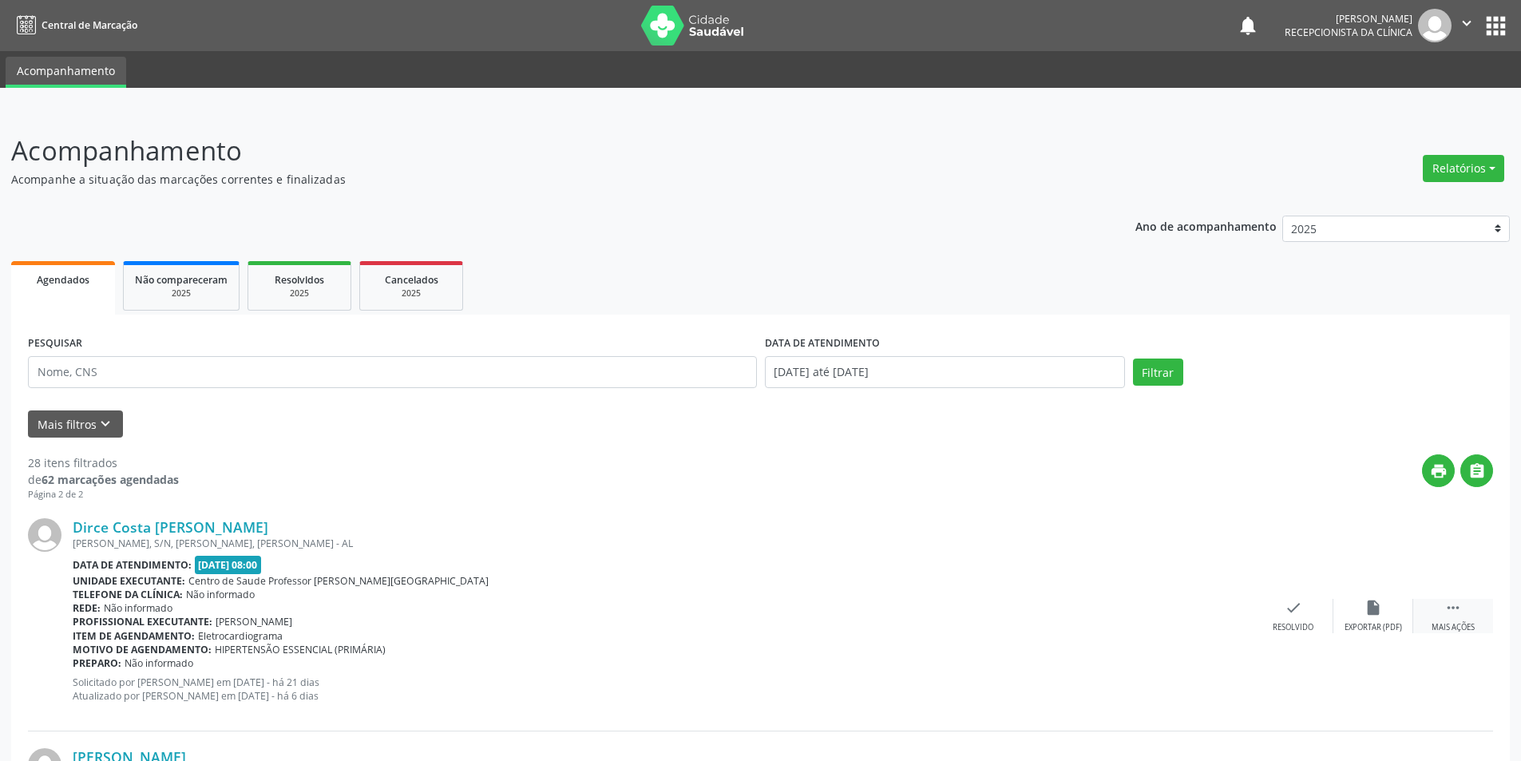
click at [1457, 614] on icon "" at bounding box center [1453, 608] width 18 height 18
click at [1364, 615] on icon "alarm_off" at bounding box center [1373, 608] width 18 height 18
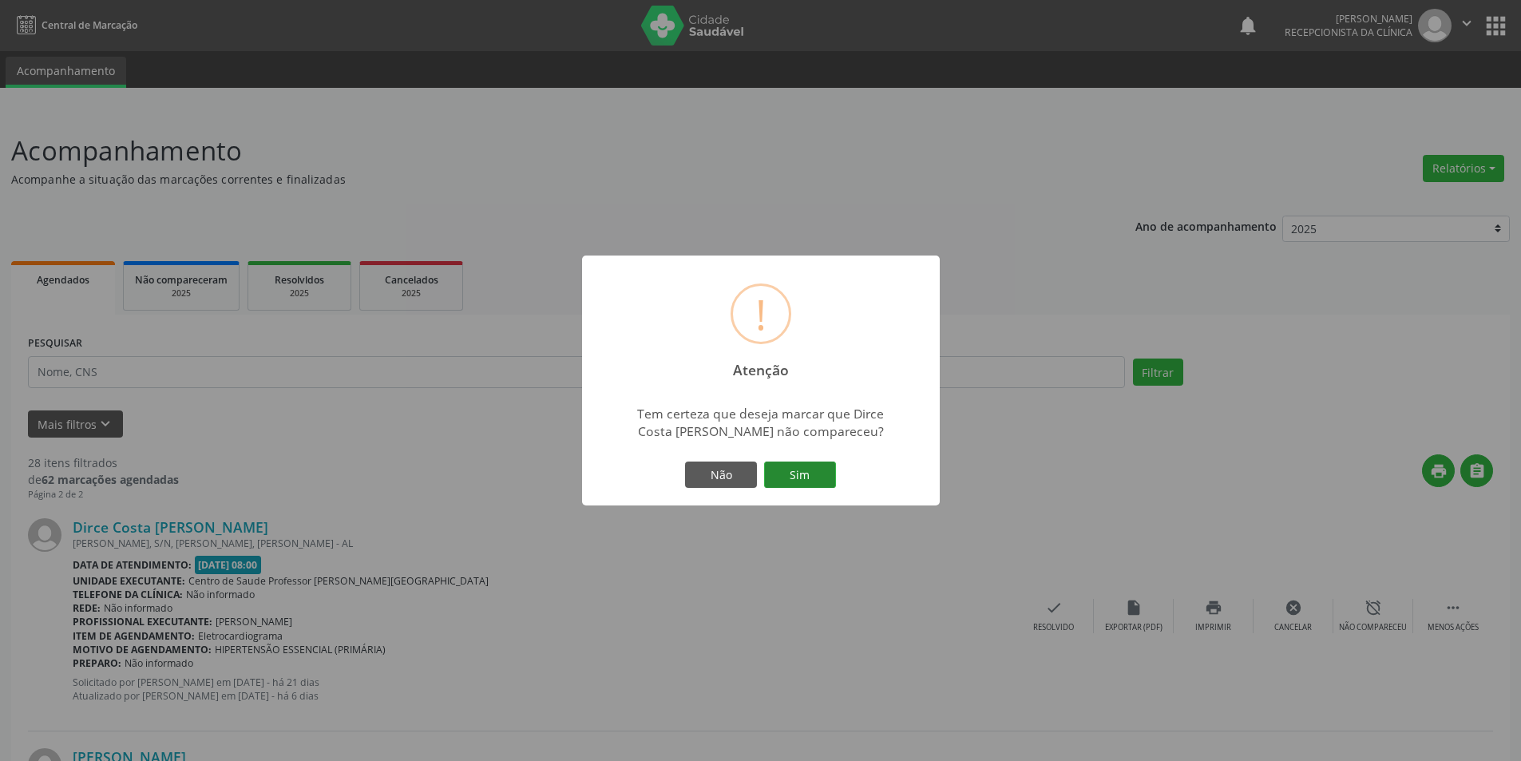
click at [834, 474] on button "Sim" at bounding box center [800, 474] width 72 height 27
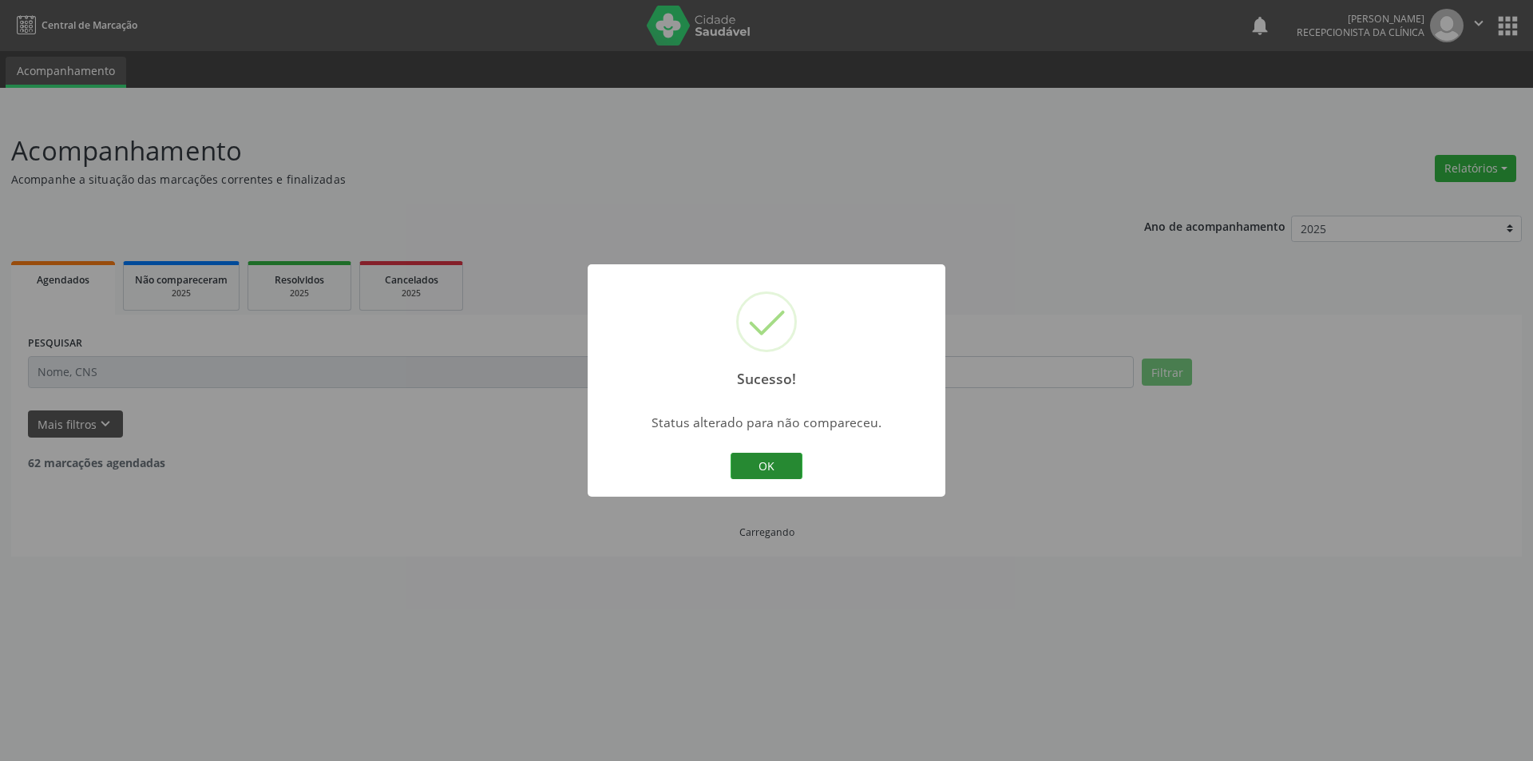
click at [798, 475] on button "OK" at bounding box center [767, 466] width 72 height 27
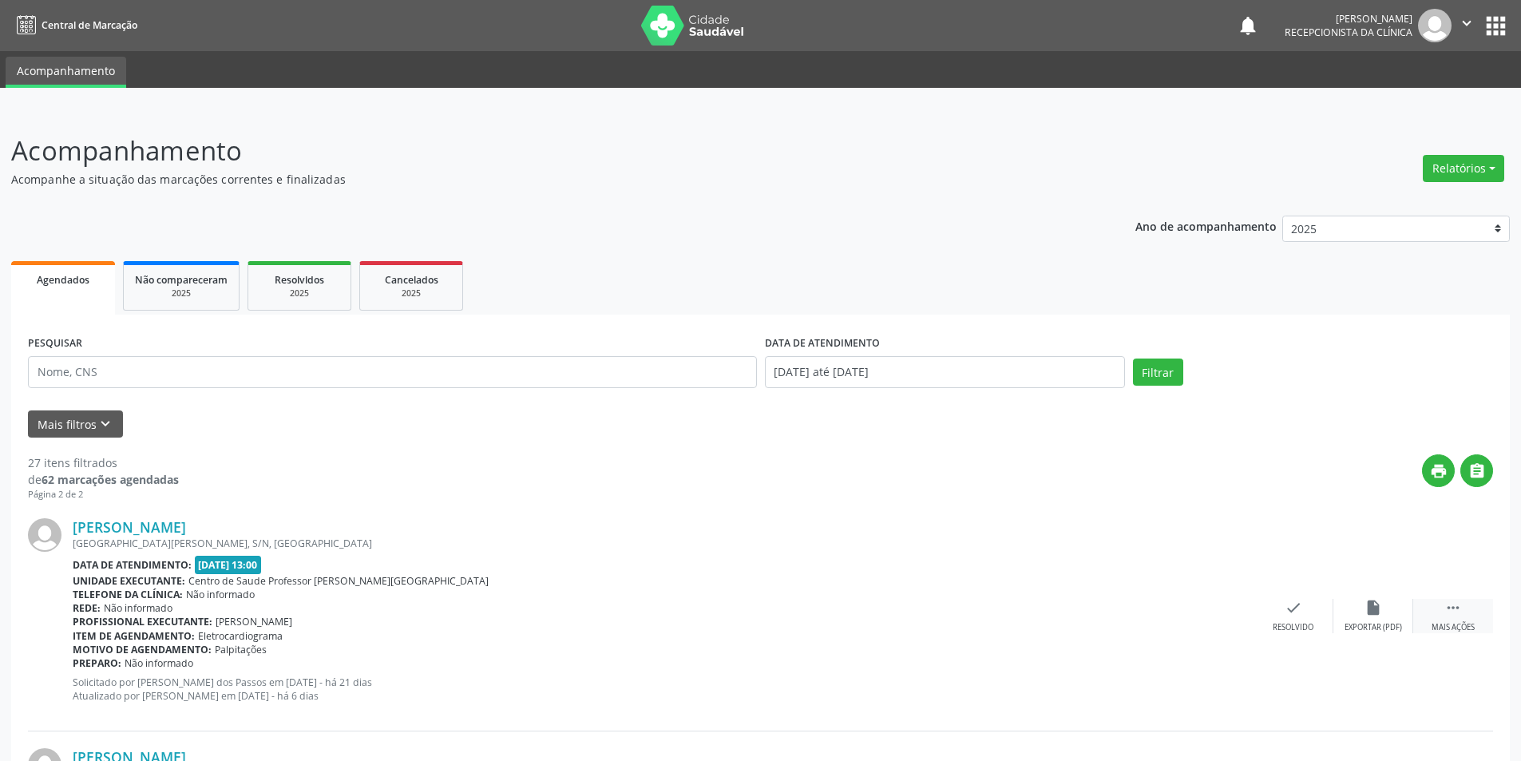
click at [1448, 616] on icon "" at bounding box center [1453, 608] width 18 height 18
click at [1368, 623] on div "Não compareceu" at bounding box center [1373, 627] width 68 height 11
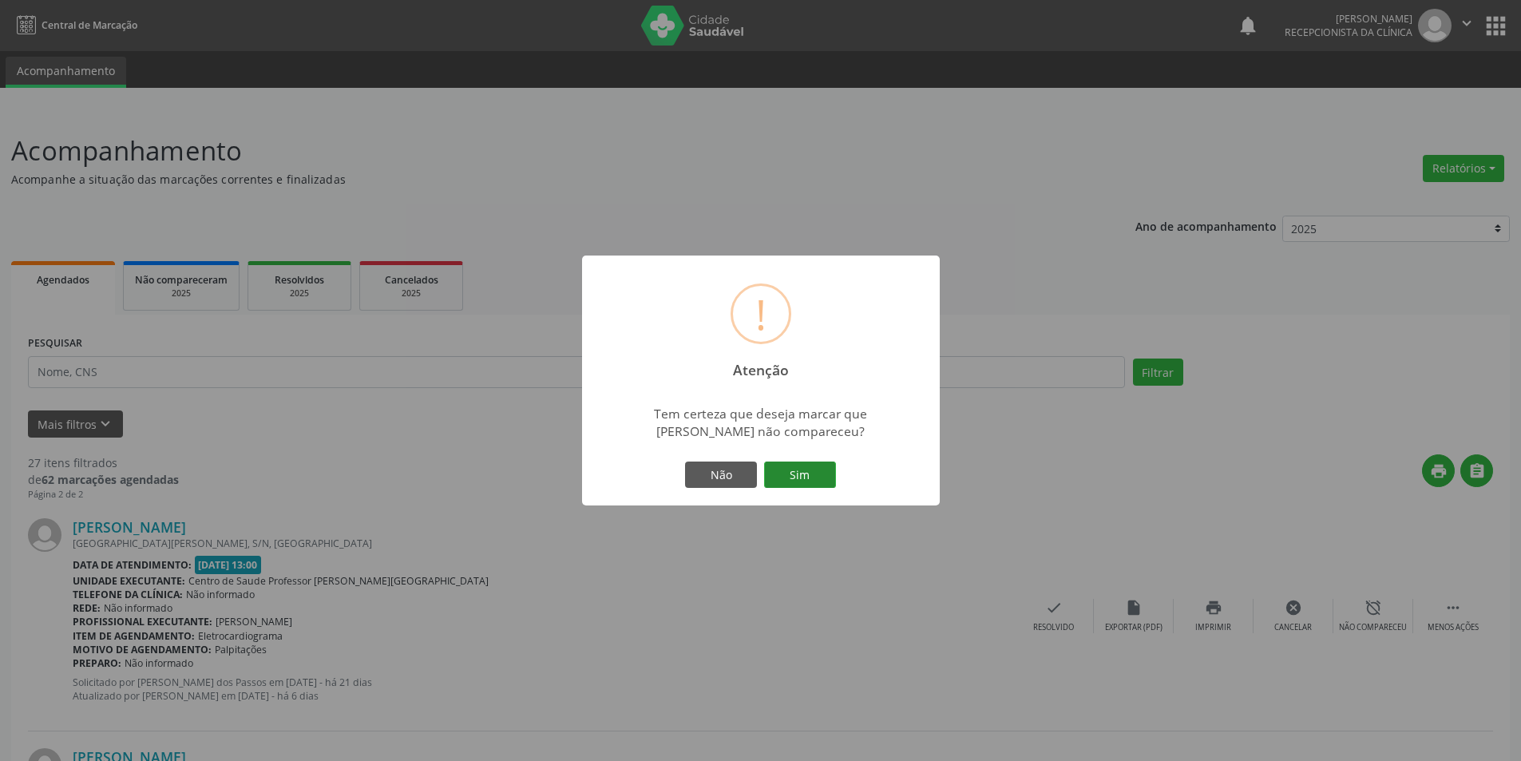
click at [834, 483] on button "Sim" at bounding box center [800, 474] width 72 height 27
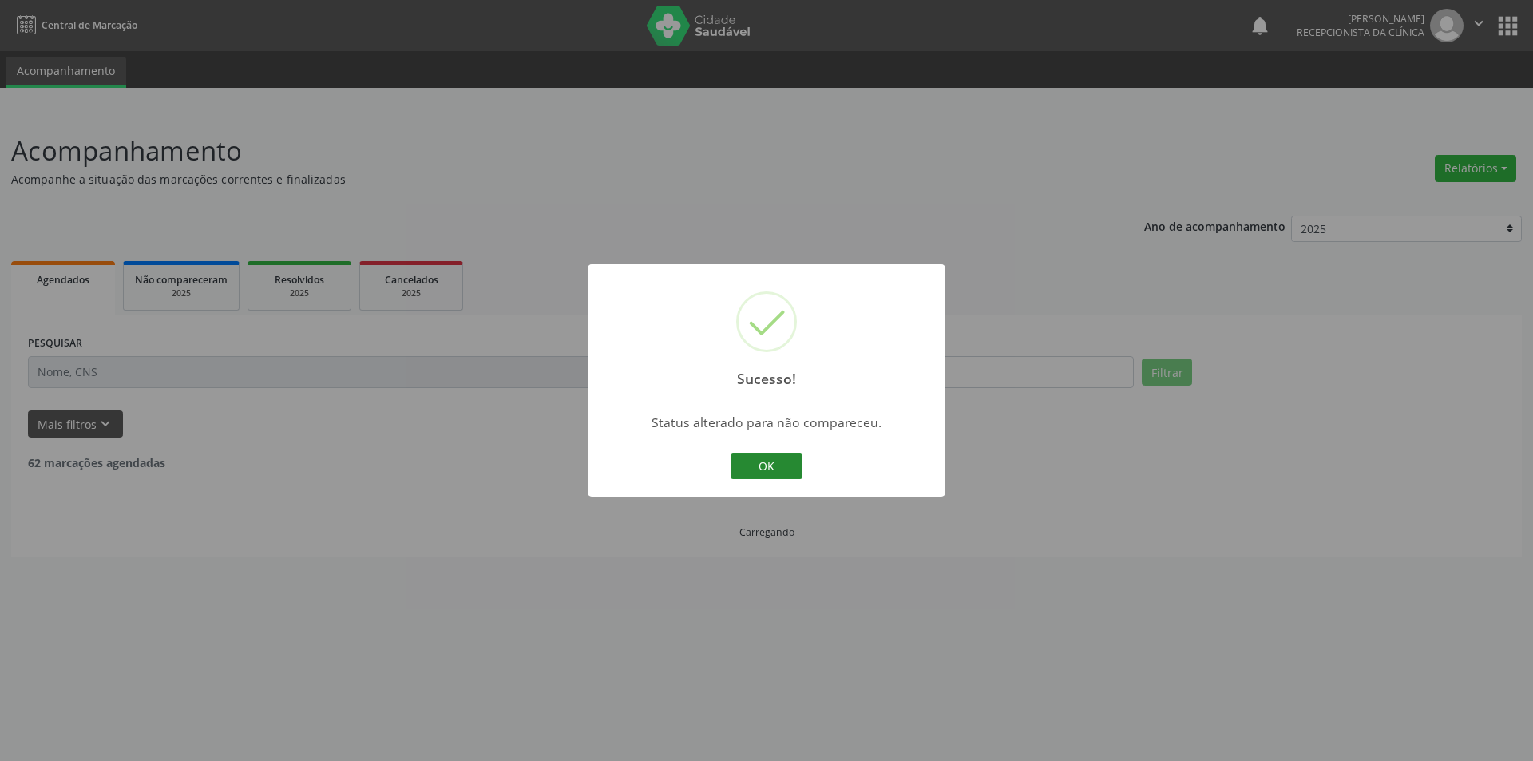
click at [789, 457] on button "OK" at bounding box center [767, 466] width 72 height 27
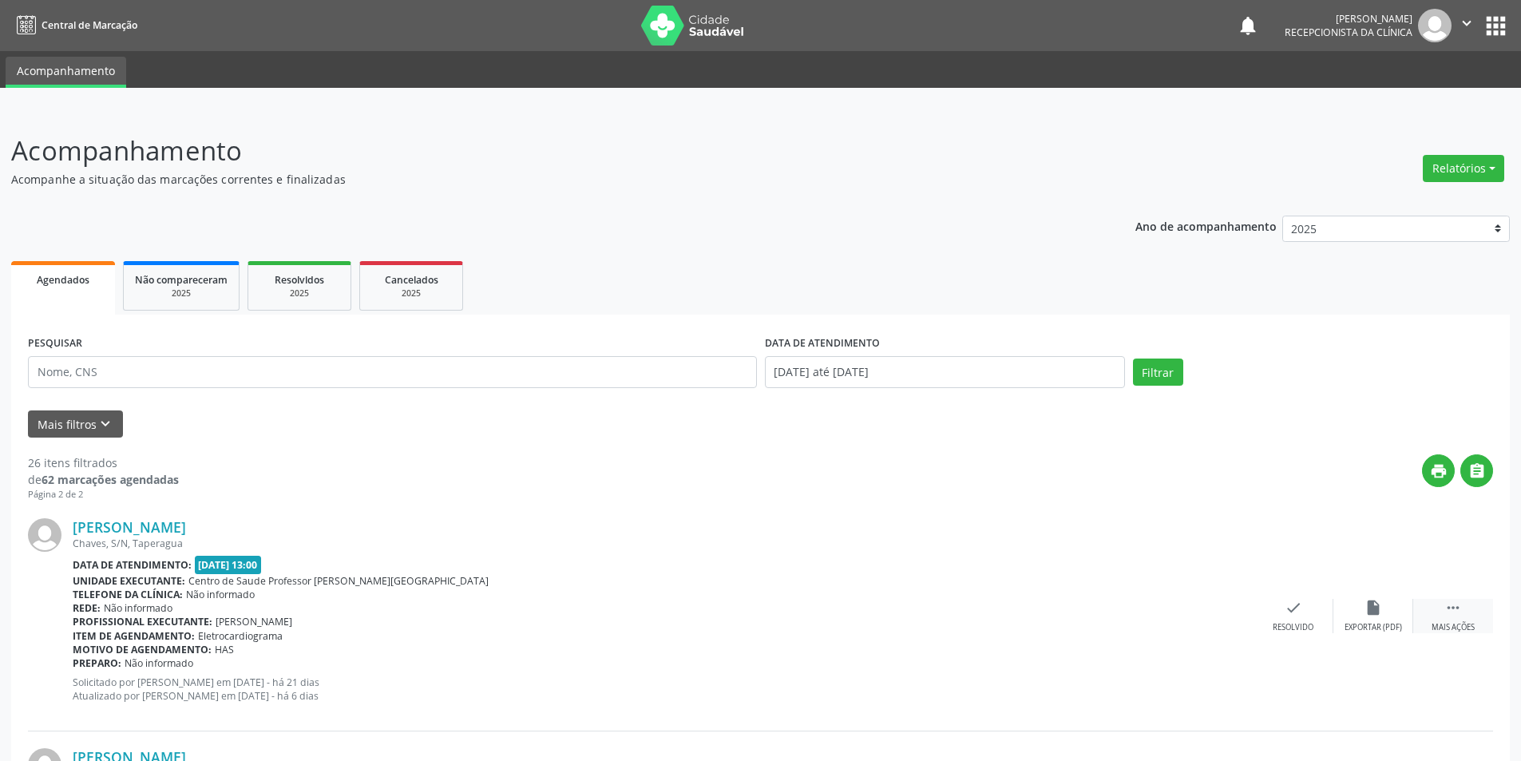
click at [1468, 624] on div "Mais ações" at bounding box center [1453, 627] width 43 height 11
click at [1380, 623] on div "Não compareceu" at bounding box center [1373, 627] width 68 height 11
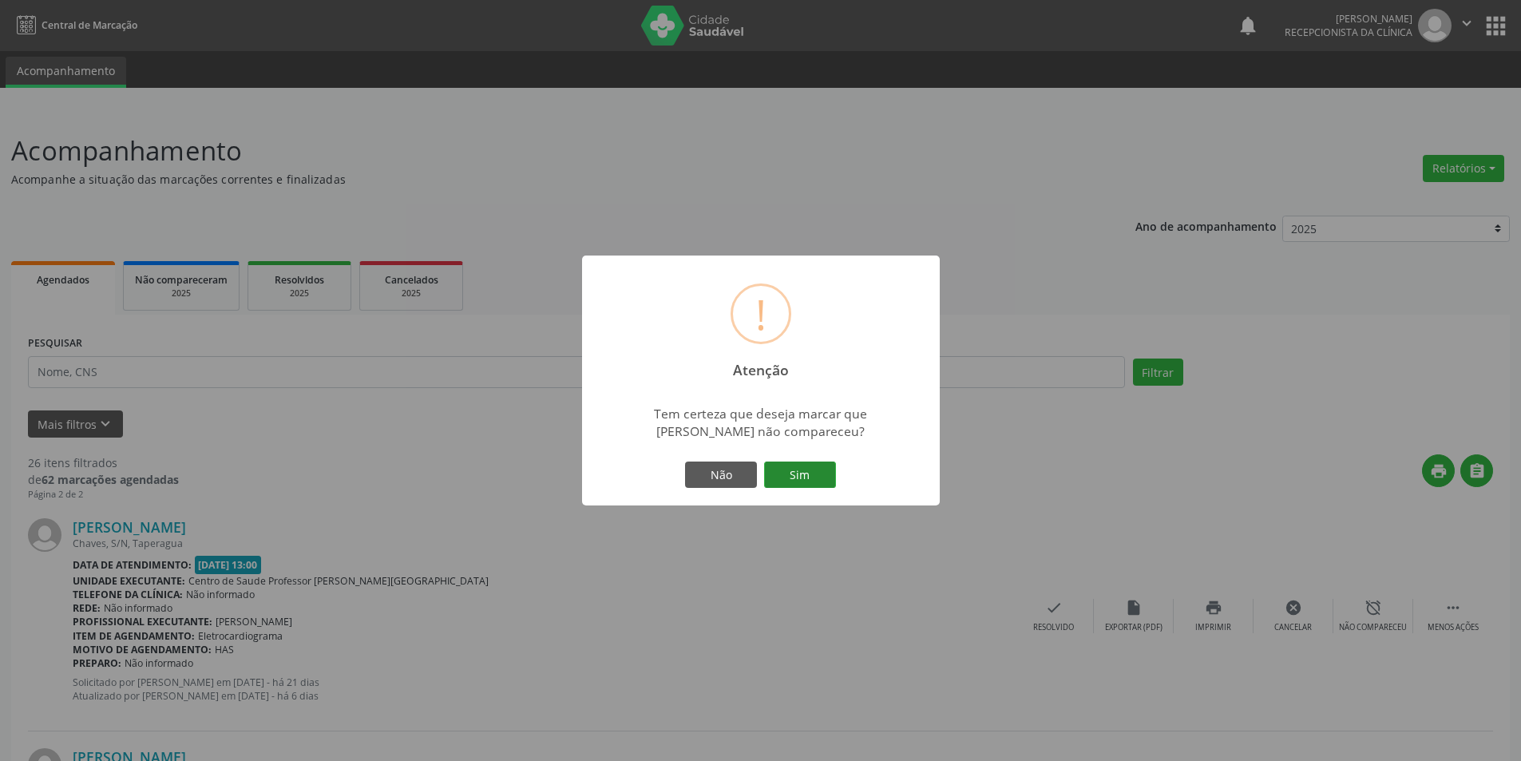
click at [801, 469] on button "Sim" at bounding box center [800, 474] width 72 height 27
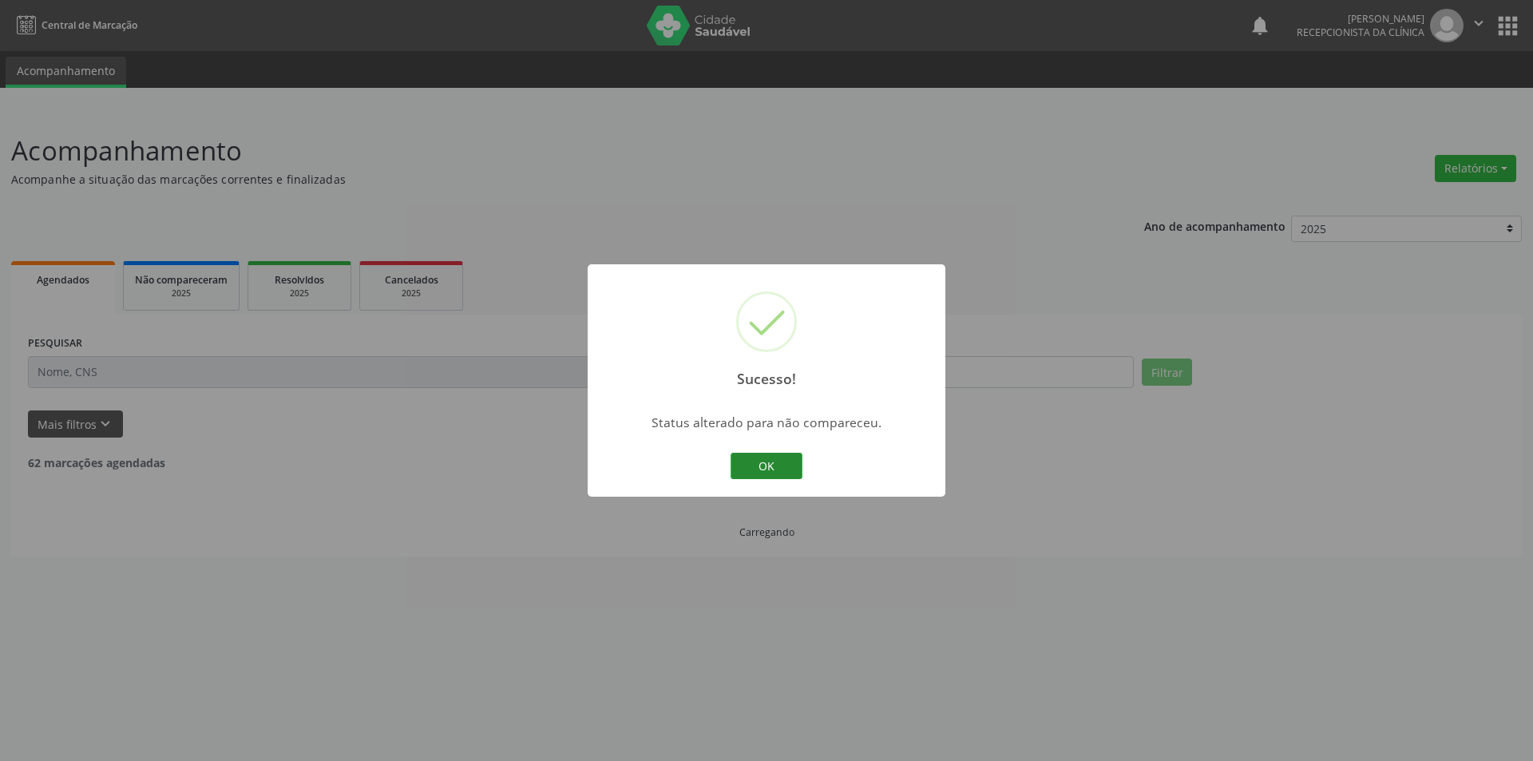
click at [776, 470] on button "OK" at bounding box center [767, 466] width 72 height 27
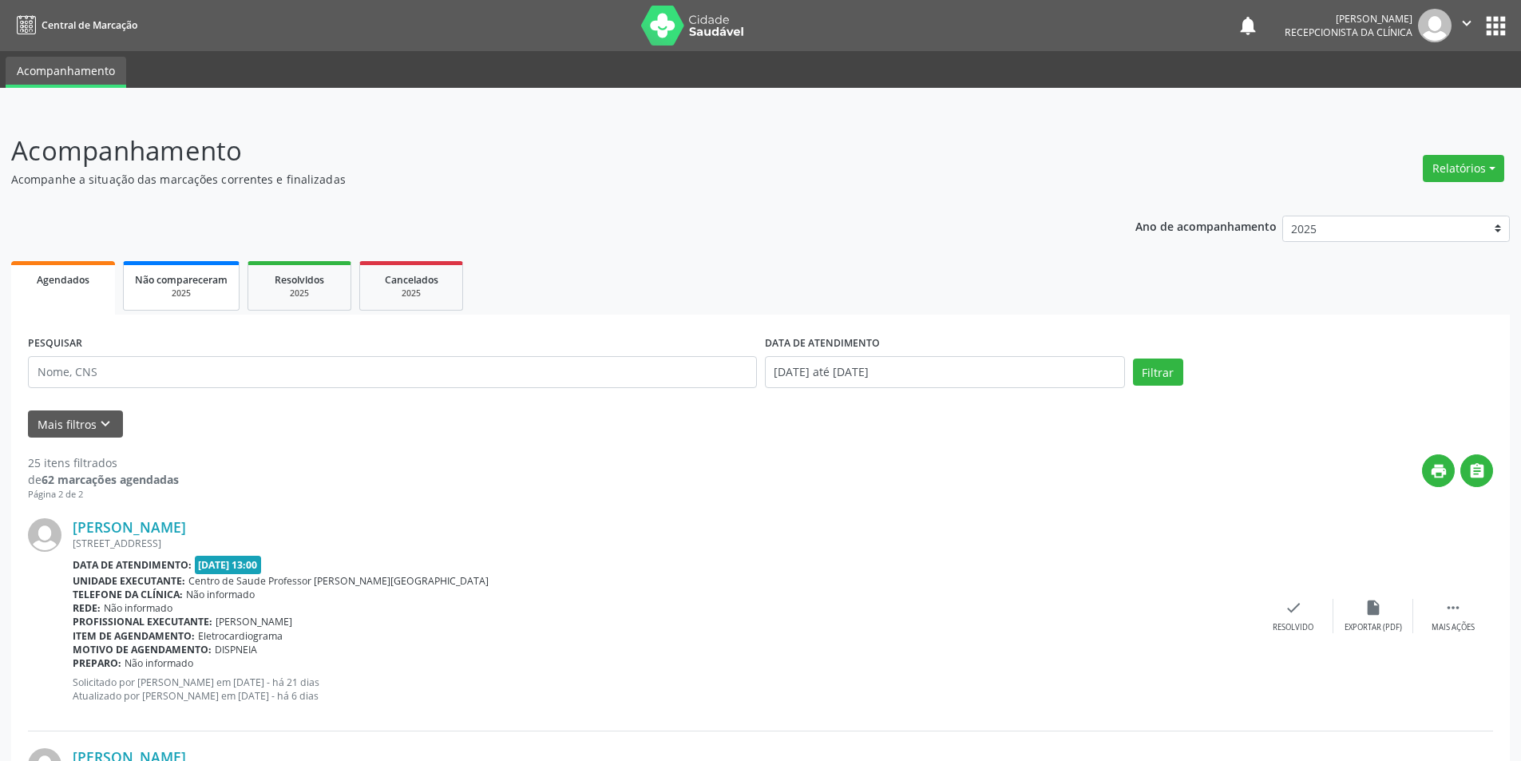
click at [164, 281] on span "Não compareceram" at bounding box center [181, 280] width 93 height 14
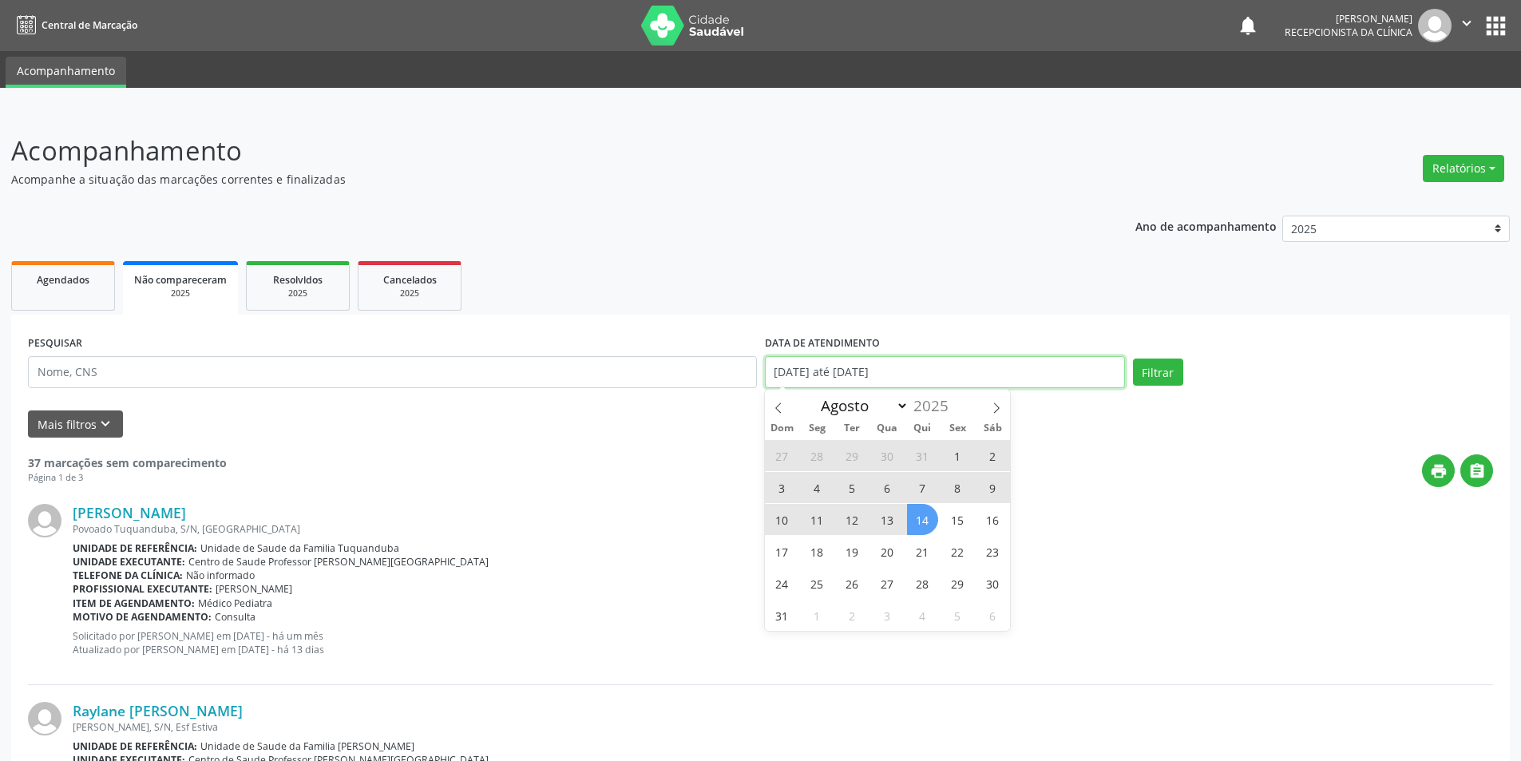
click at [982, 375] on input "[DATE] até [DATE]" at bounding box center [945, 372] width 360 height 32
click at [892, 519] on span "13" at bounding box center [887, 519] width 31 height 31
type input "[DATE]"
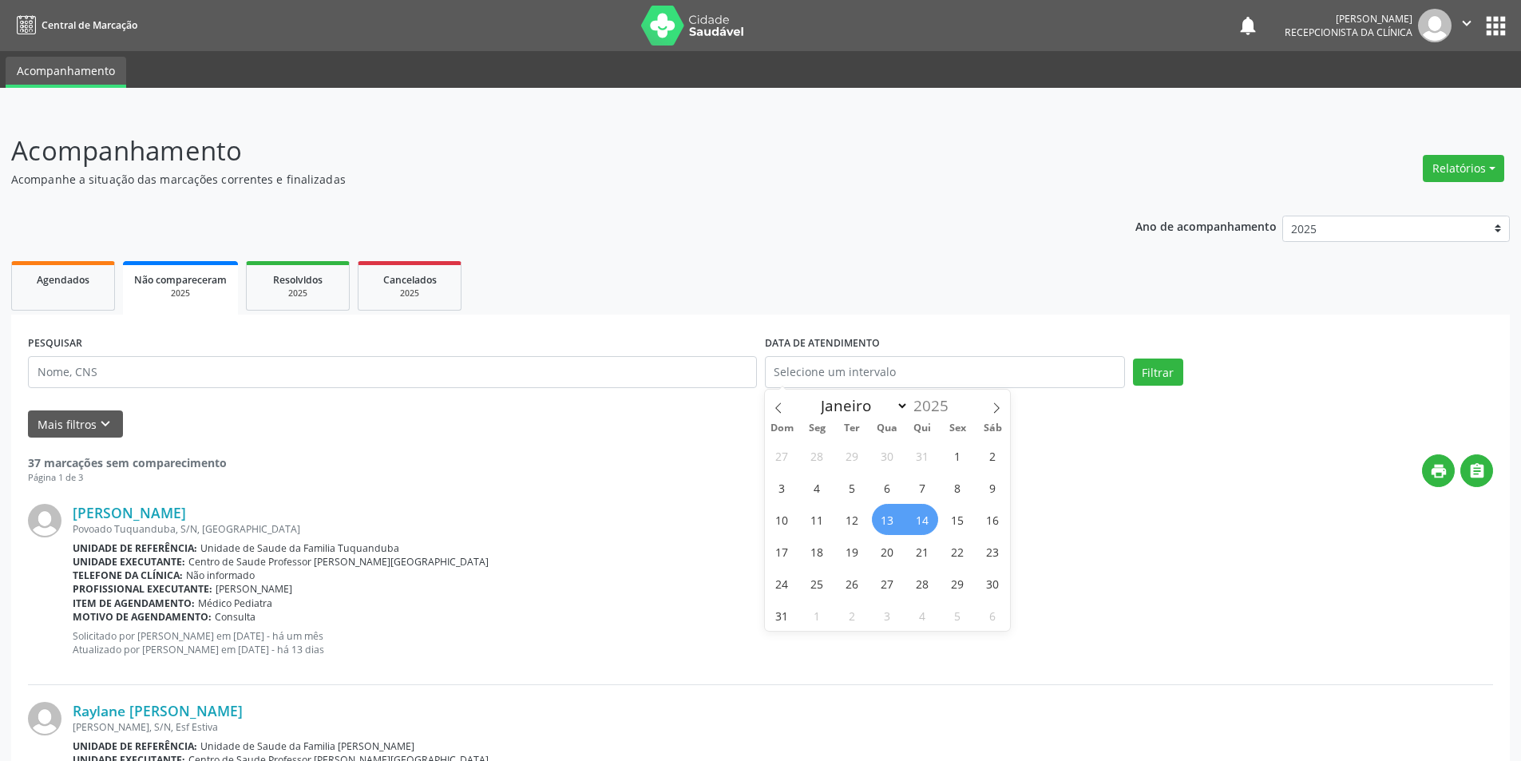
select select "7"
click at [1125, 497] on div "[PERSON_NAME] Povoado Tuquanduba, S/N, [GEOGRAPHIC_DATA] Unidade de referência:…" at bounding box center [760, 586] width 1465 height 198
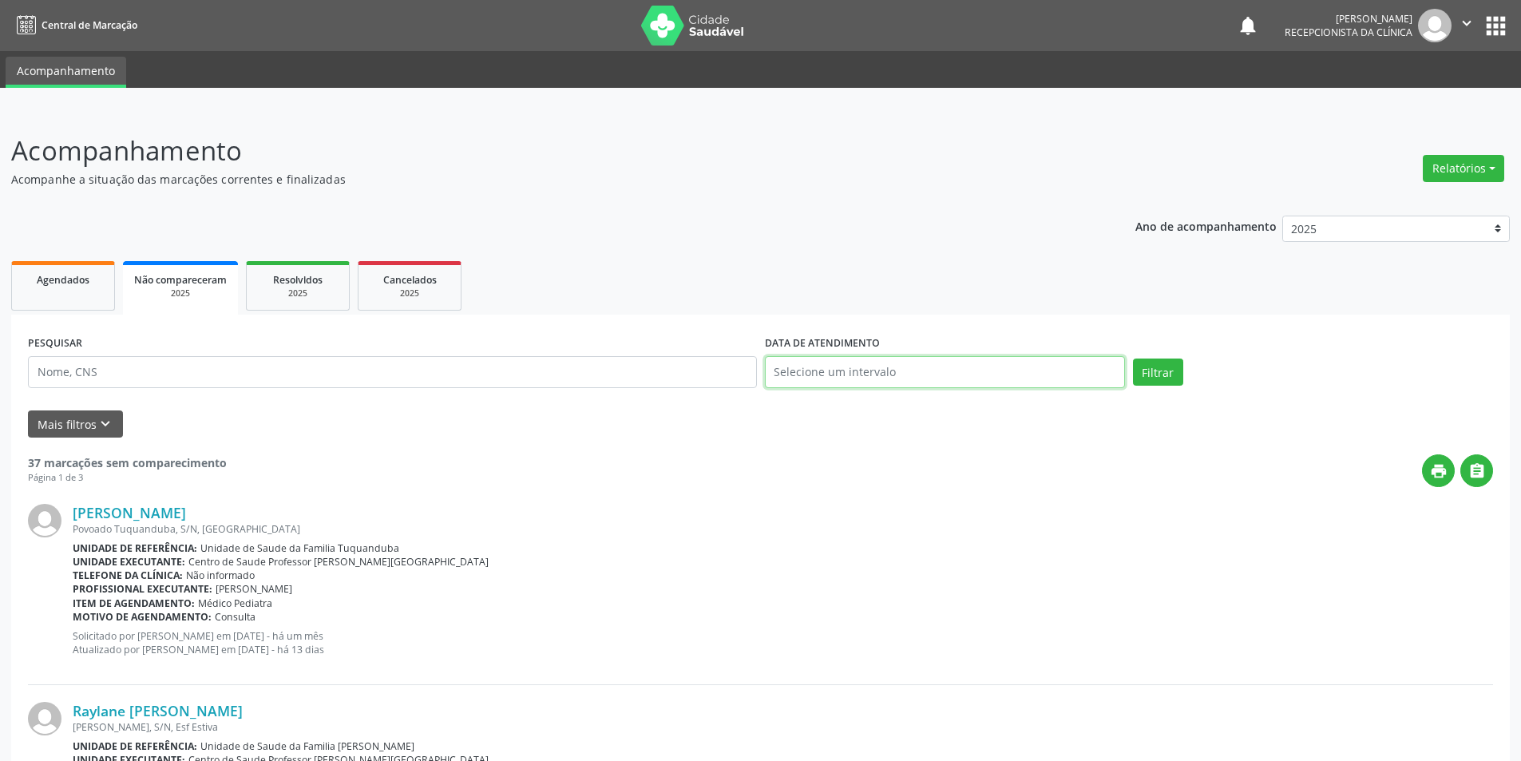
click at [1012, 379] on input "text" at bounding box center [945, 372] width 360 height 32
click at [888, 527] on span "13" at bounding box center [887, 519] width 31 height 31
type input "[DATE]"
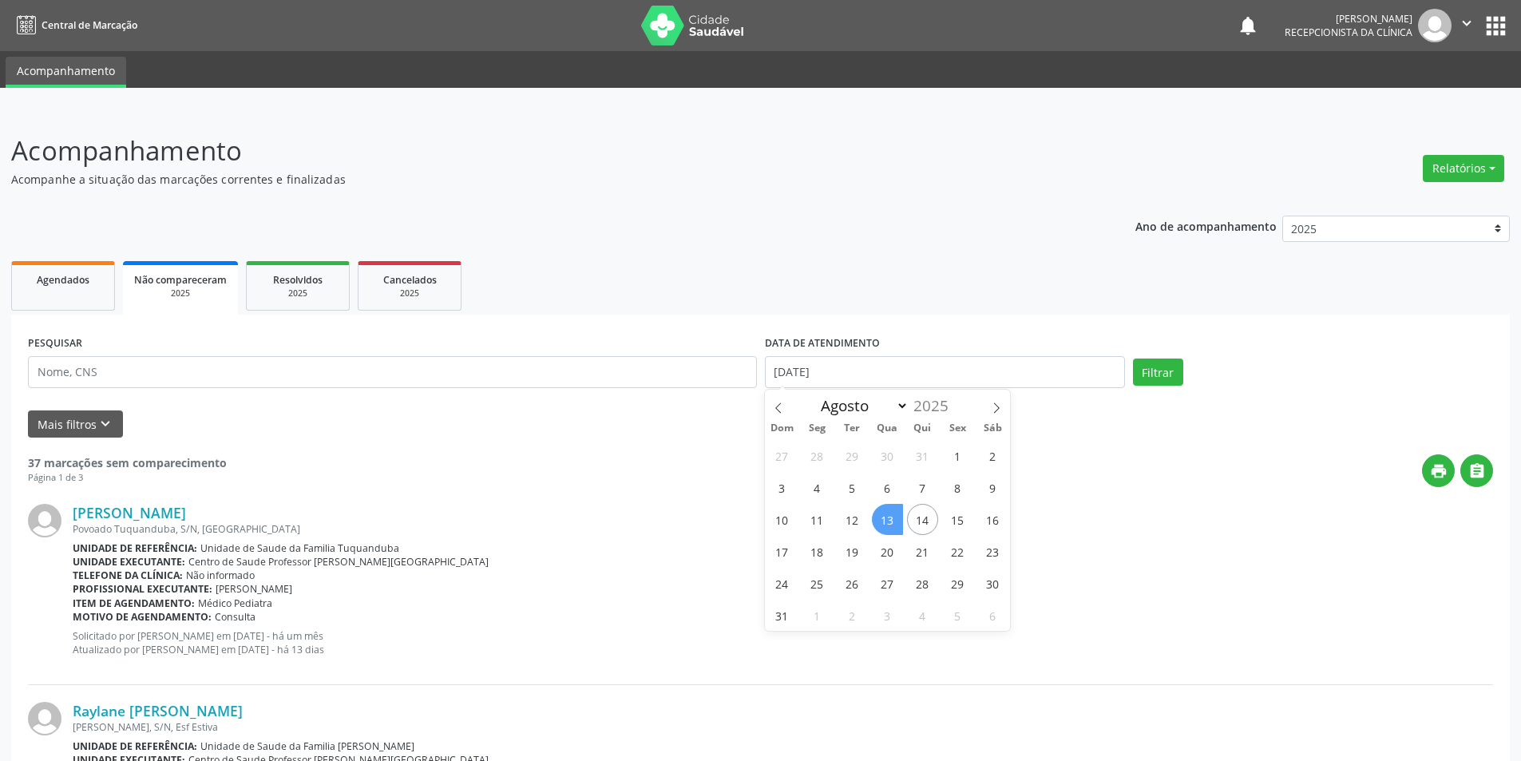
click at [885, 517] on span "13" at bounding box center [887, 519] width 31 height 31
click at [889, 377] on input "[DATE]" at bounding box center [945, 372] width 360 height 32
click at [1086, 521] on div "[PERSON_NAME]" at bounding box center [783, 513] width 1420 height 18
click at [1162, 369] on button "Filtrar" at bounding box center [1158, 371] width 50 height 27
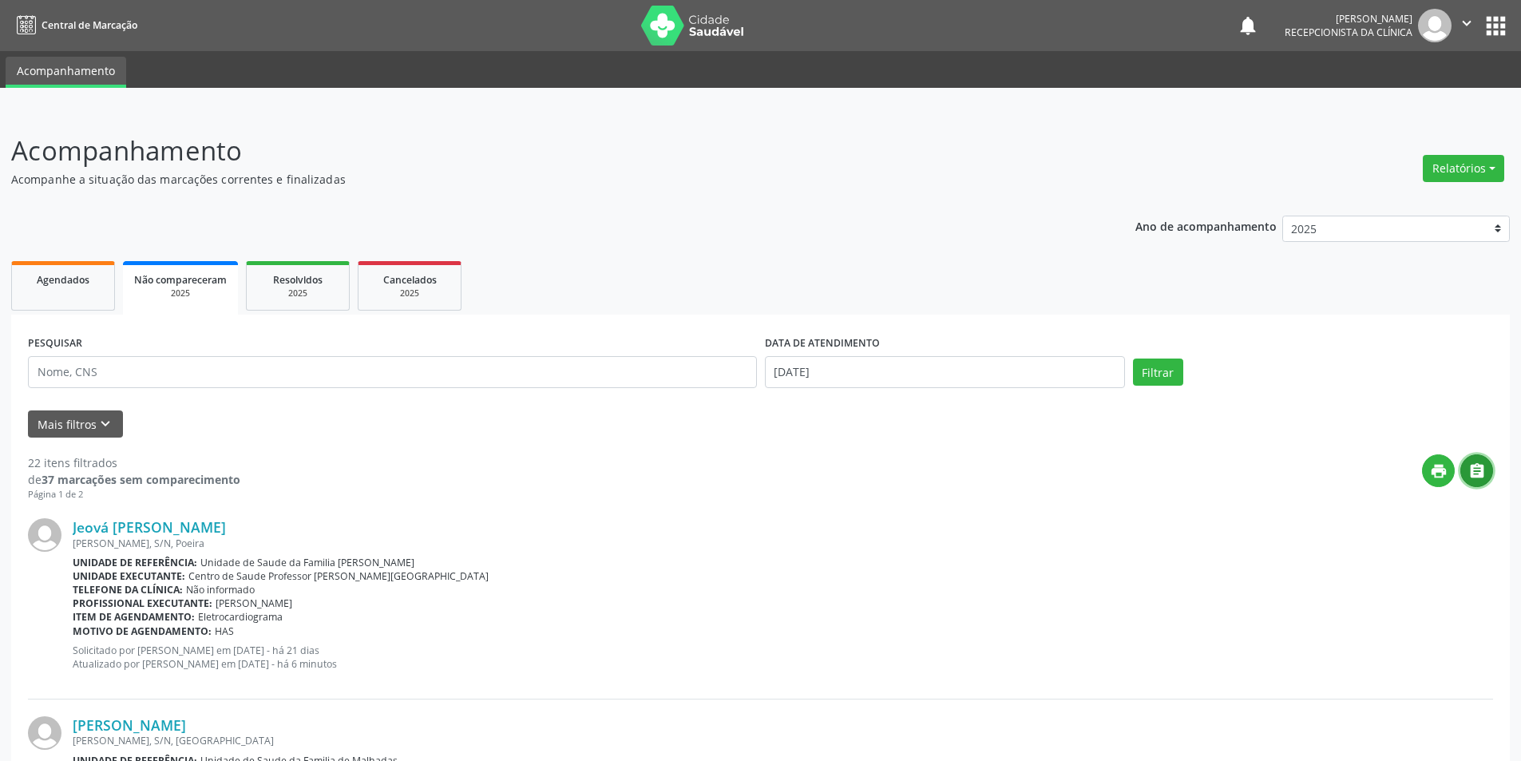
click at [1468, 468] on icon "" at bounding box center [1477, 471] width 18 height 18
click at [234, 561] on span "Unidade de Saude da Familia [PERSON_NAME]" at bounding box center [307, 563] width 214 height 14
click at [354, 561] on span "Unidade de Saude da Familia [PERSON_NAME]" at bounding box center [307, 563] width 214 height 14
click at [373, 573] on span "Centro de Saude Professor [PERSON_NAME][GEOGRAPHIC_DATA]" at bounding box center [338, 576] width 300 height 14
click at [157, 524] on link "Jeová [PERSON_NAME]" at bounding box center [149, 527] width 153 height 18
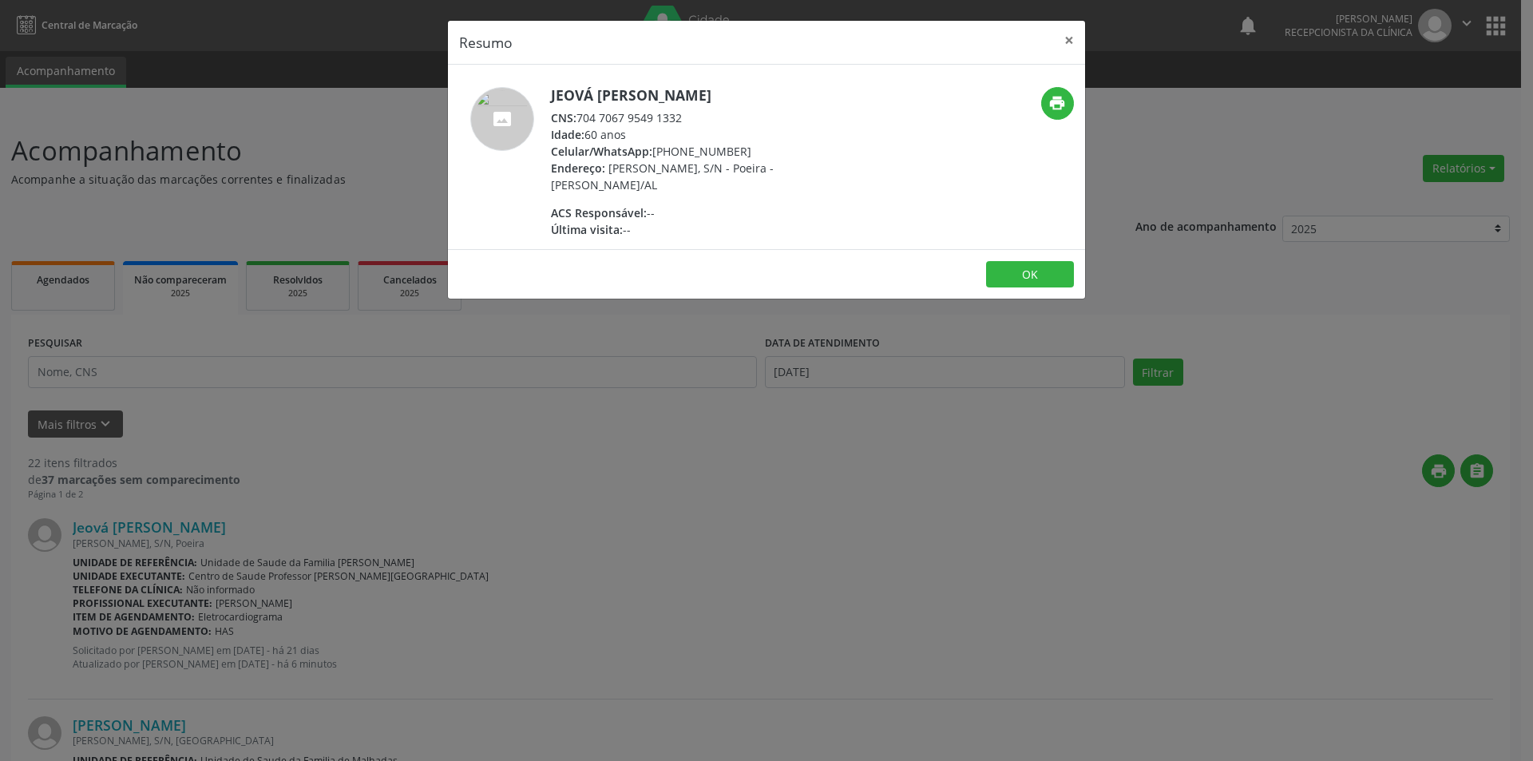
click at [1040, 473] on div "Resumo × Jeová [PERSON_NAME] CNS: 704 7067 9549 1332 Idade: 60 anos Celular/Wha…" at bounding box center [766, 380] width 1533 height 761
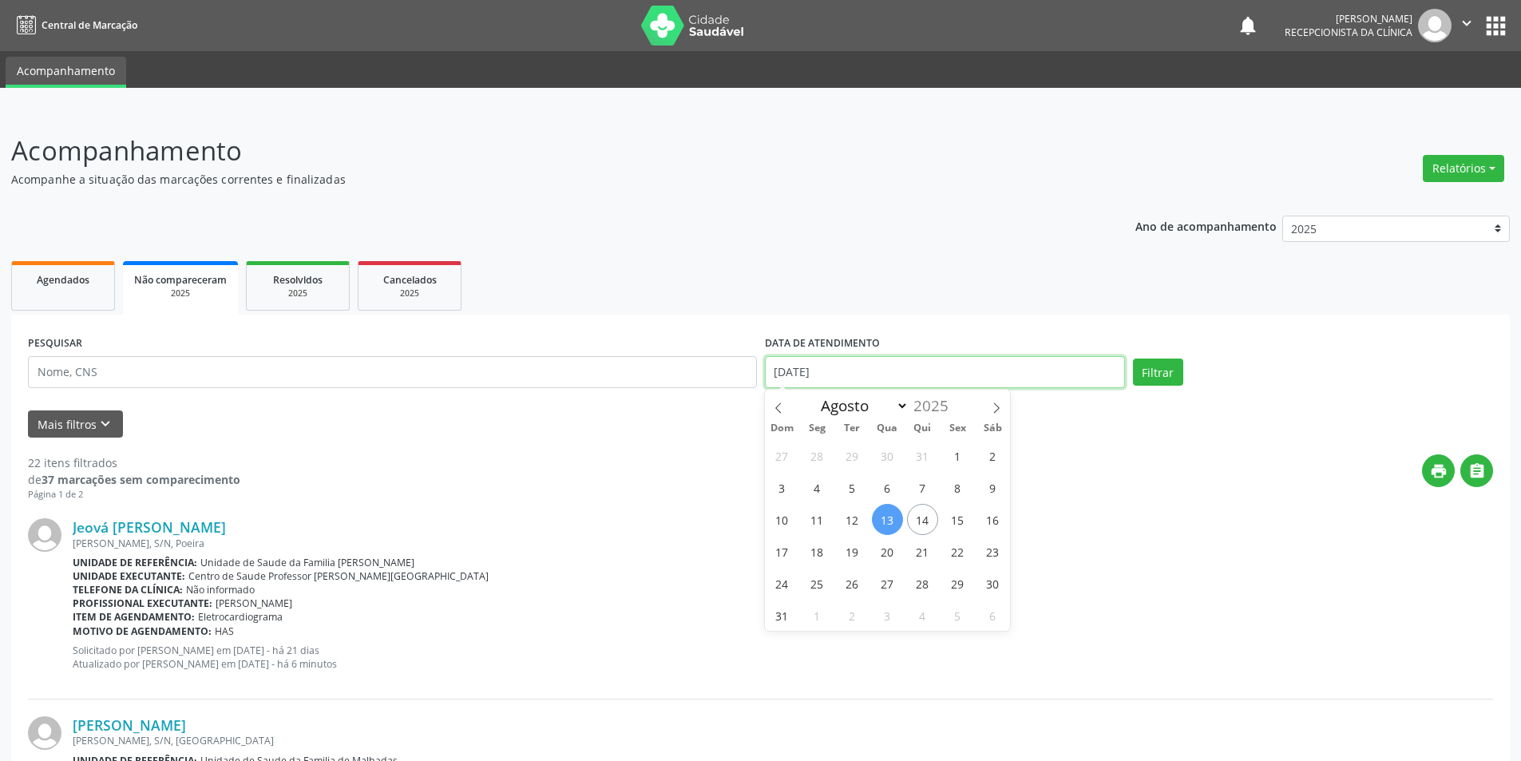
click at [874, 374] on input "[DATE]" at bounding box center [945, 372] width 360 height 32
click at [849, 527] on span "12" at bounding box center [852, 519] width 31 height 31
type input "12/08/2025"
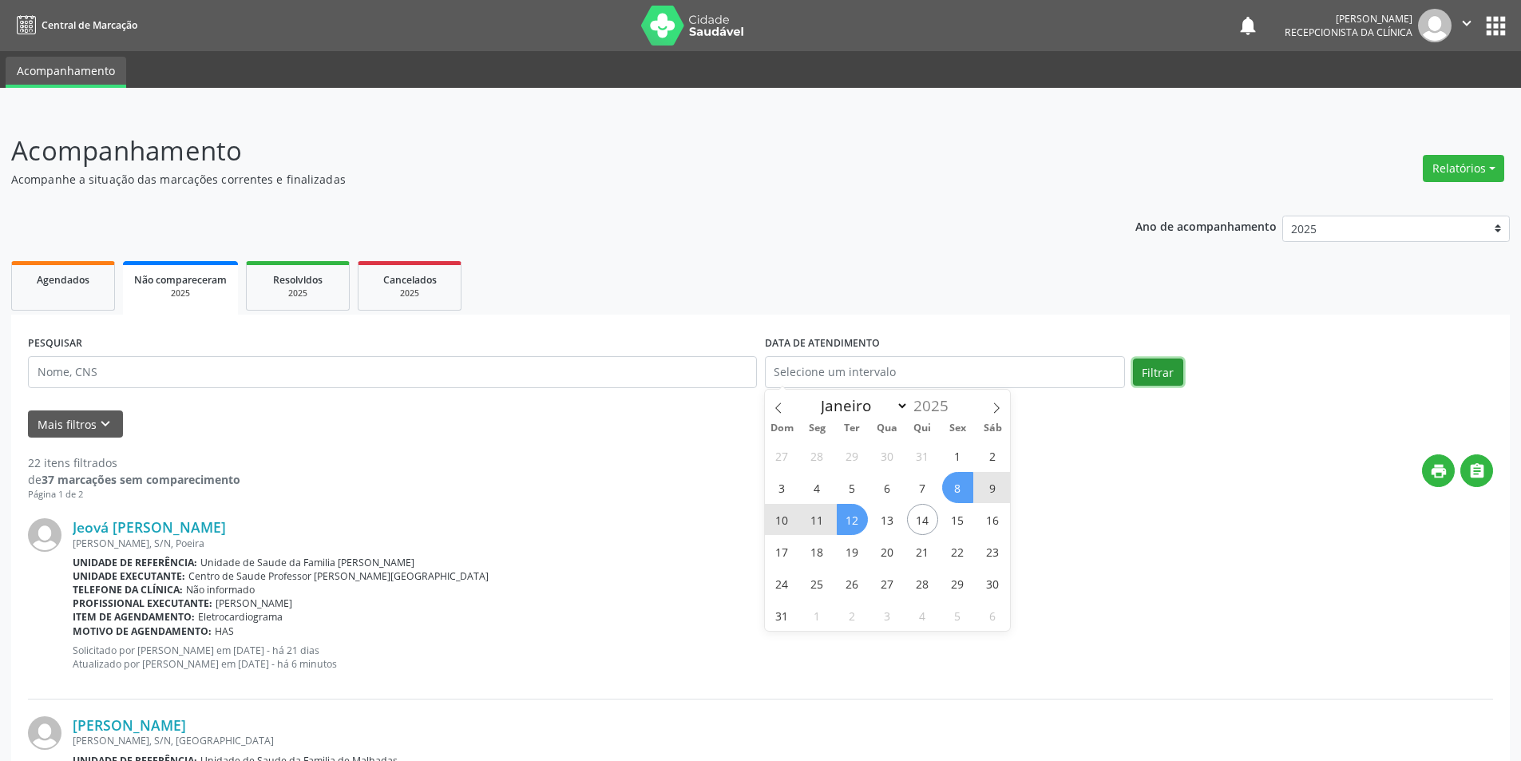
click at [1157, 372] on button "Filtrar" at bounding box center [1158, 371] width 50 height 27
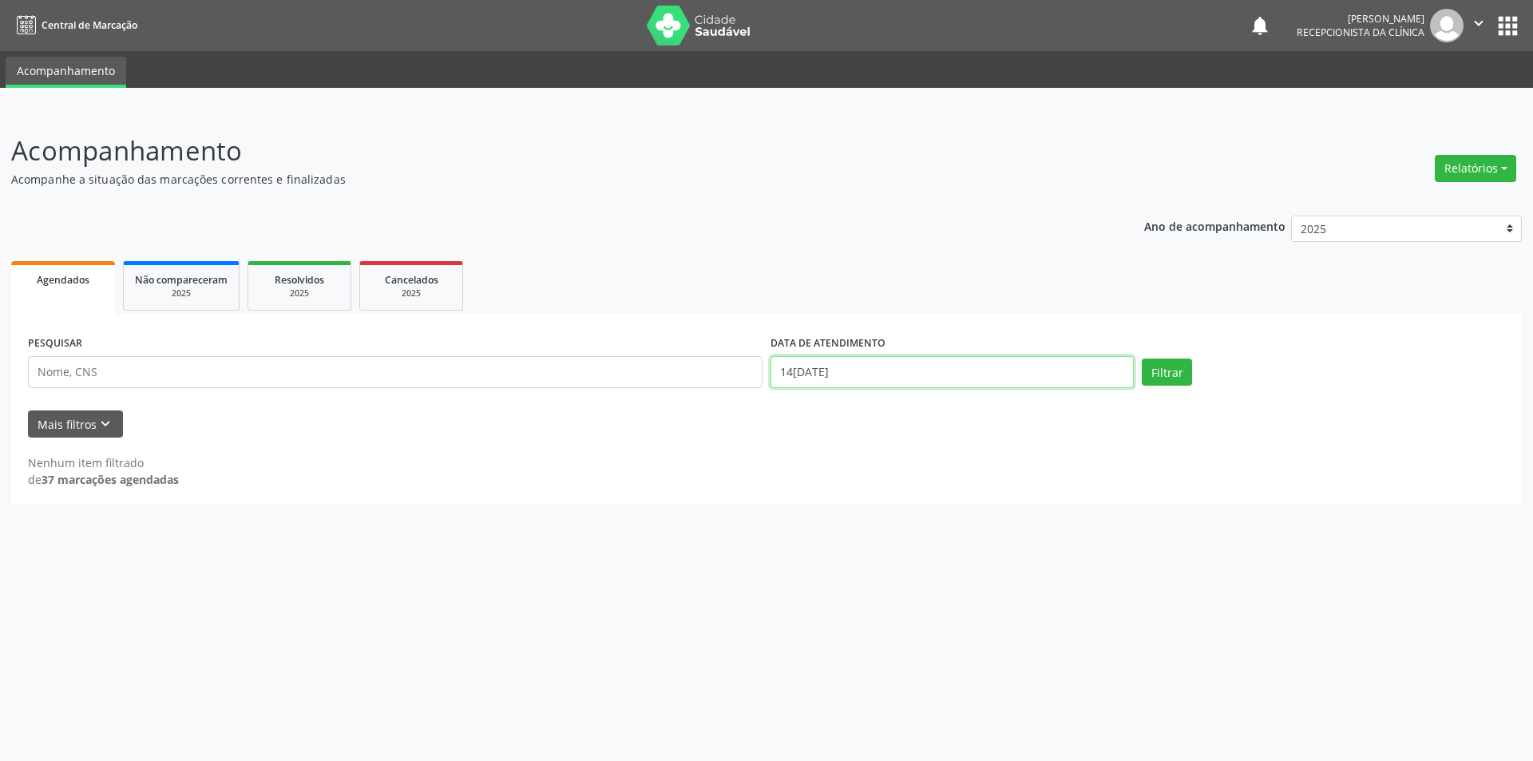
click at [887, 375] on input "14/08/2025" at bounding box center [951, 372] width 363 height 32
click at [848, 521] on span "12" at bounding box center [852, 519] width 31 height 31
type input "12/08/2025"
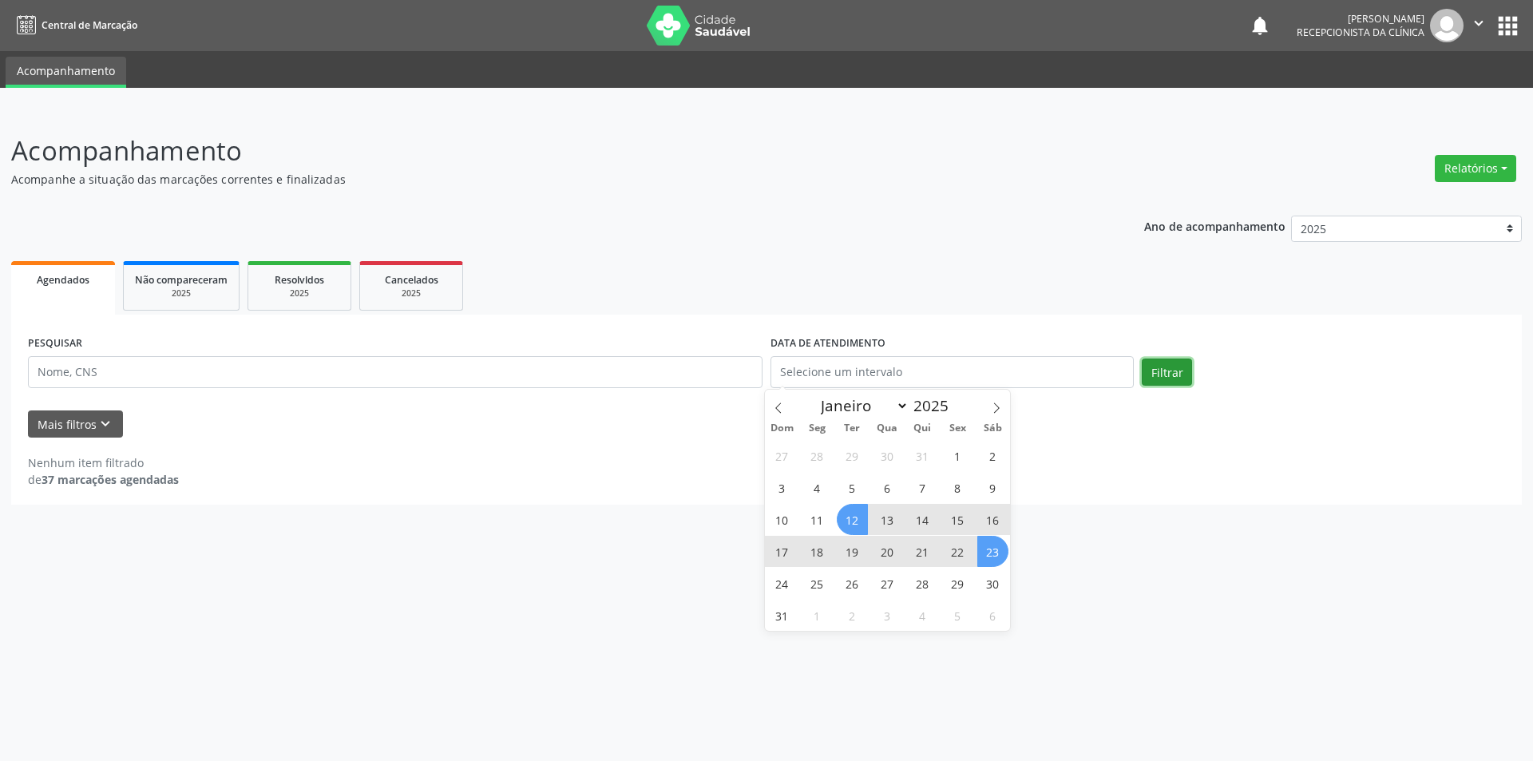
click at [1171, 358] on button "Filtrar" at bounding box center [1167, 371] width 50 height 27
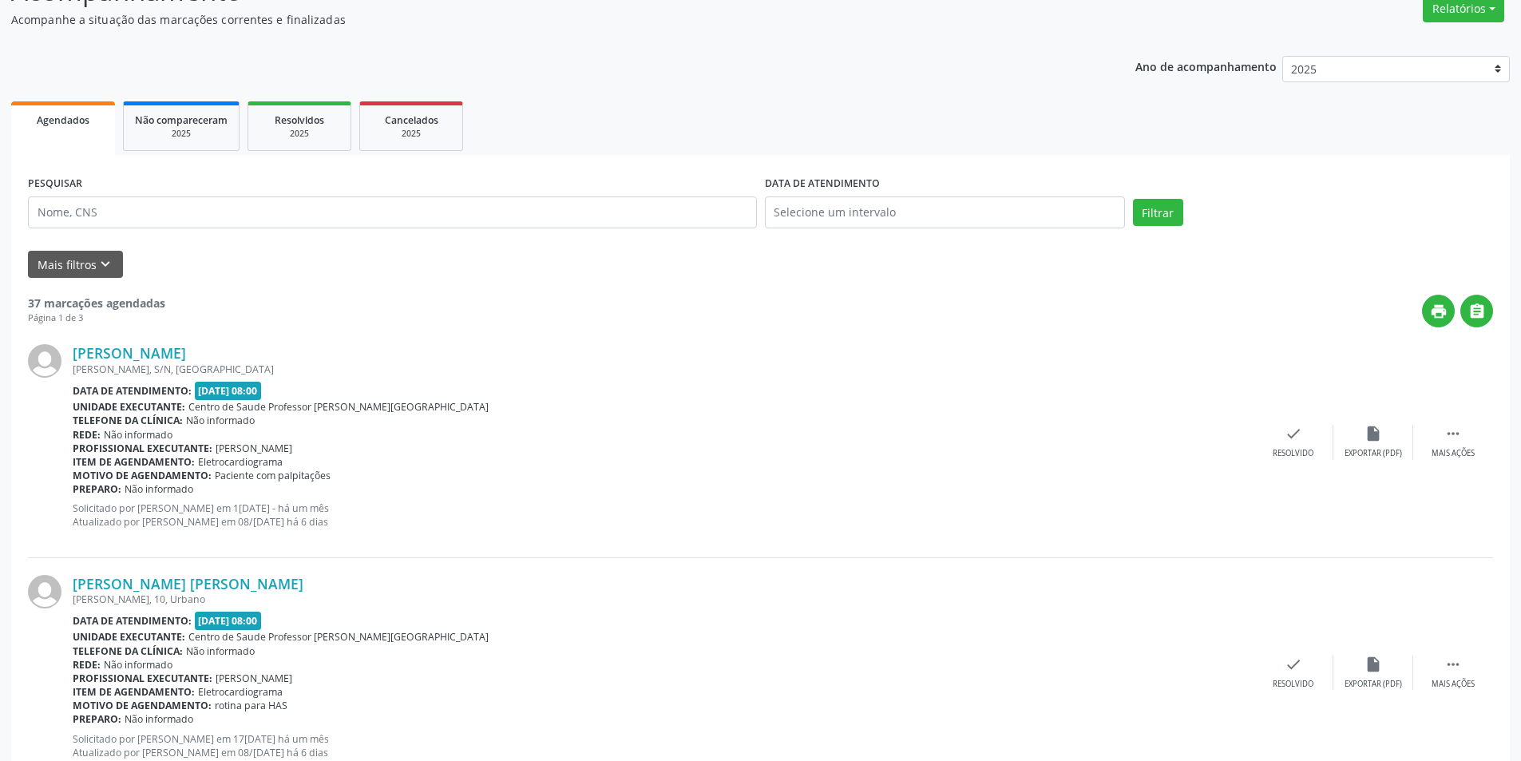
scroll to position [80, 0]
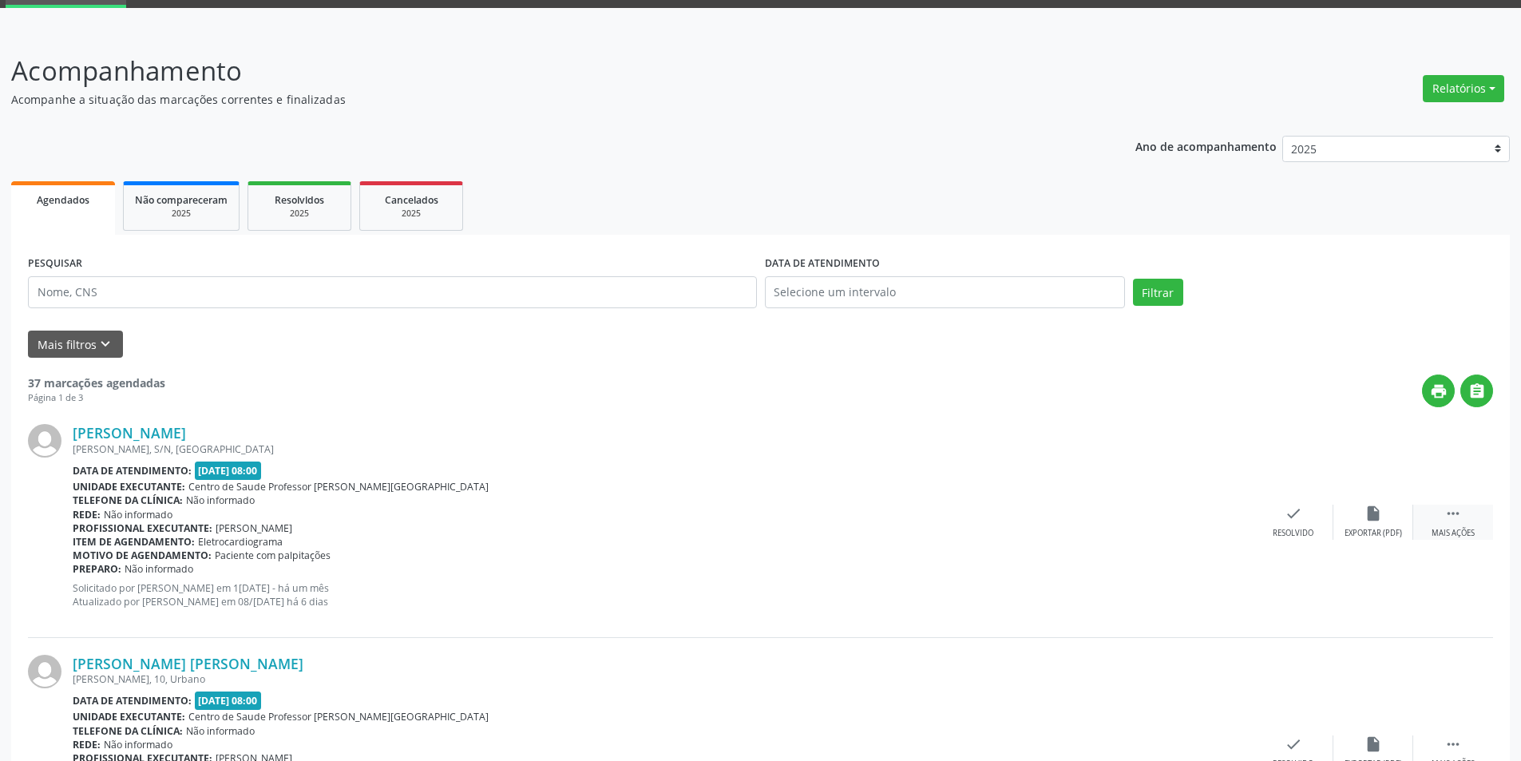
click at [1457, 529] on div "Mais ações" at bounding box center [1453, 533] width 43 height 11
click at [1377, 535] on div "Não compareceu" at bounding box center [1373, 533] width 68 height 11
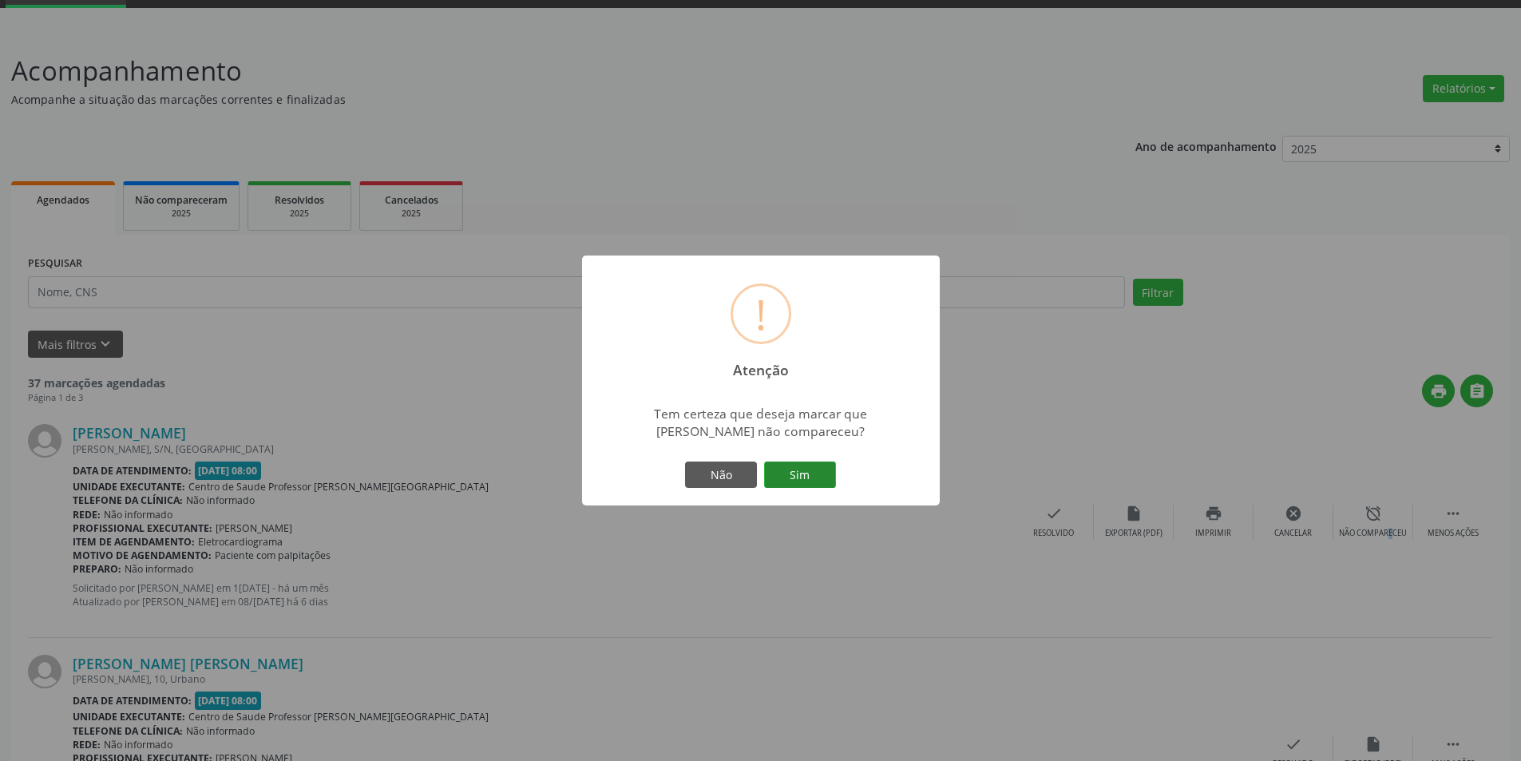
click at [814, 477] on button "Sim" at bounding box center [800, 474] width 72 height 27
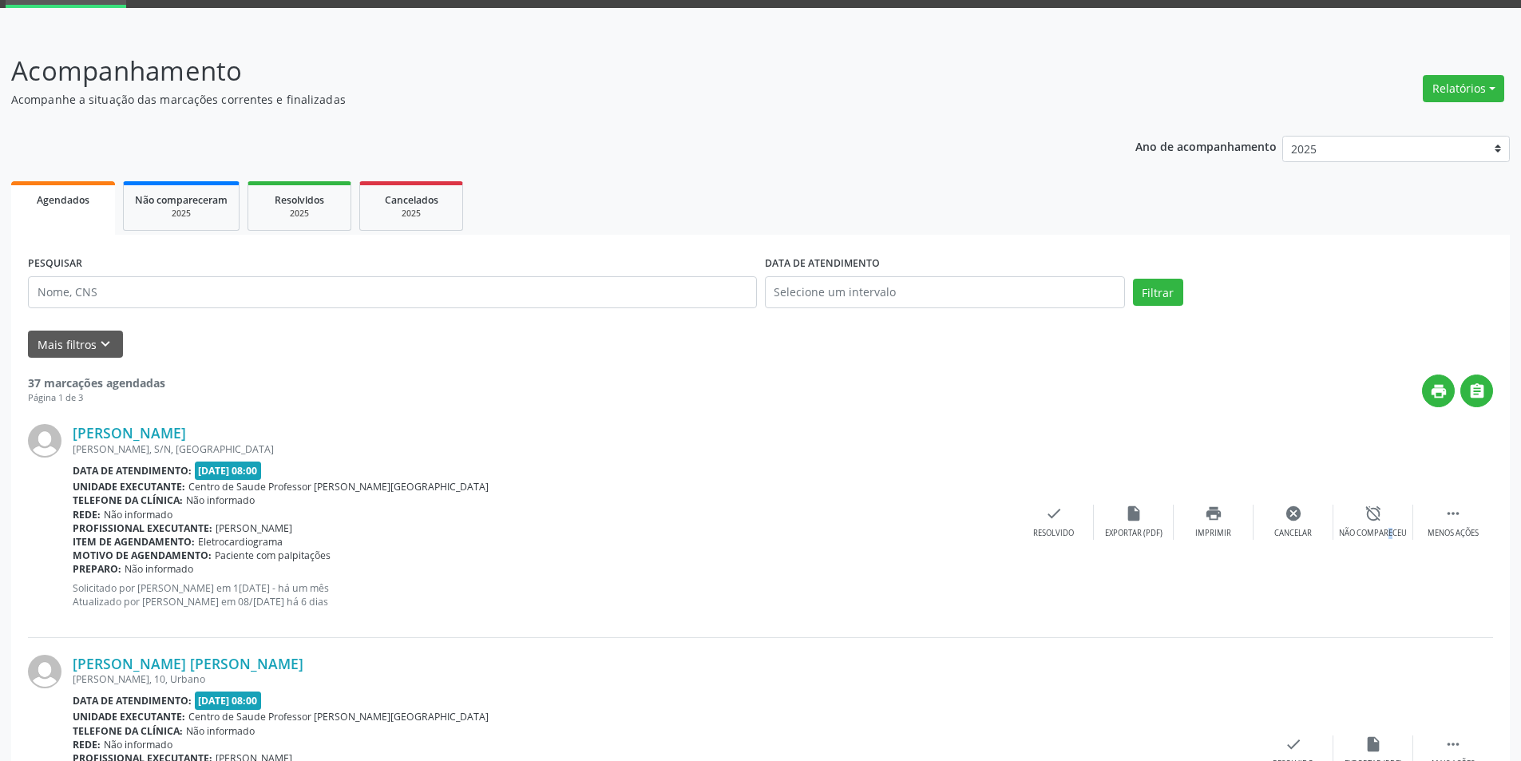
scroll to position [0, 0]
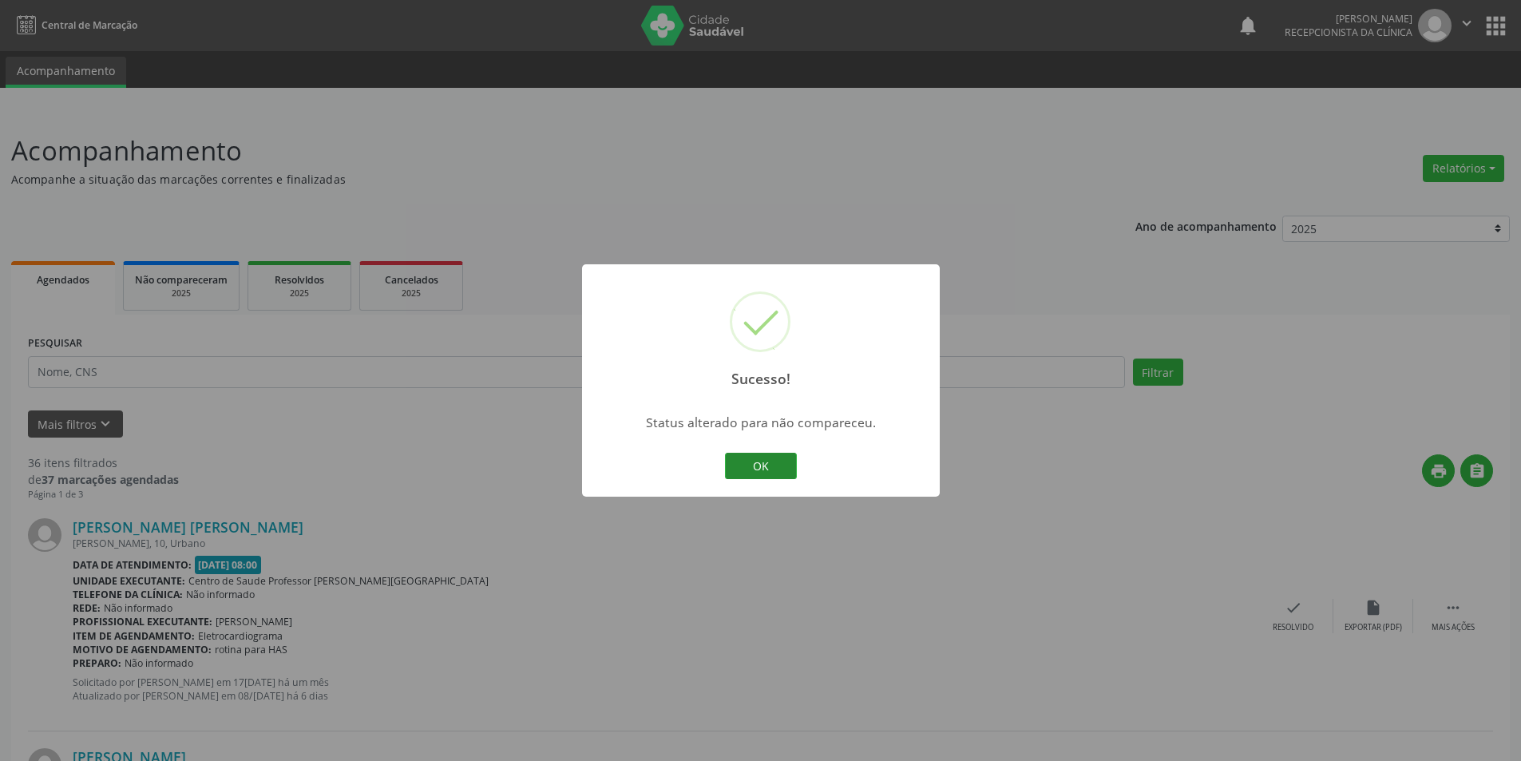
click at [772, 454] on button "OK" at bounding box center [761, 466] width 72 height 27
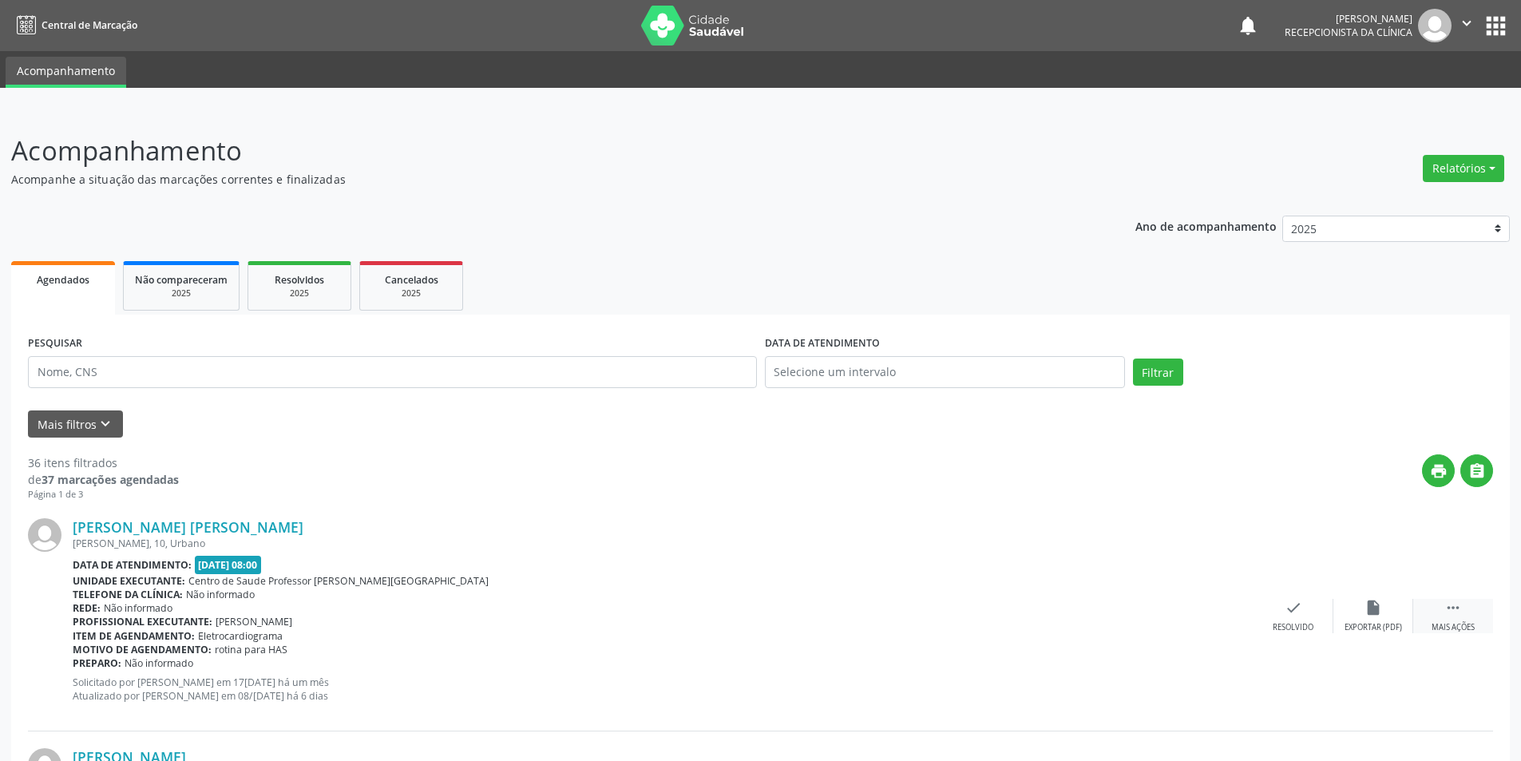
click at [1454, 617] on div " Mais ações" at bounding box center [1453, 616] width 80 height 34
click at [1355, 615] on div "alarm_off Não compareceu" at bounding box center [1373, 616] width 80 height 34
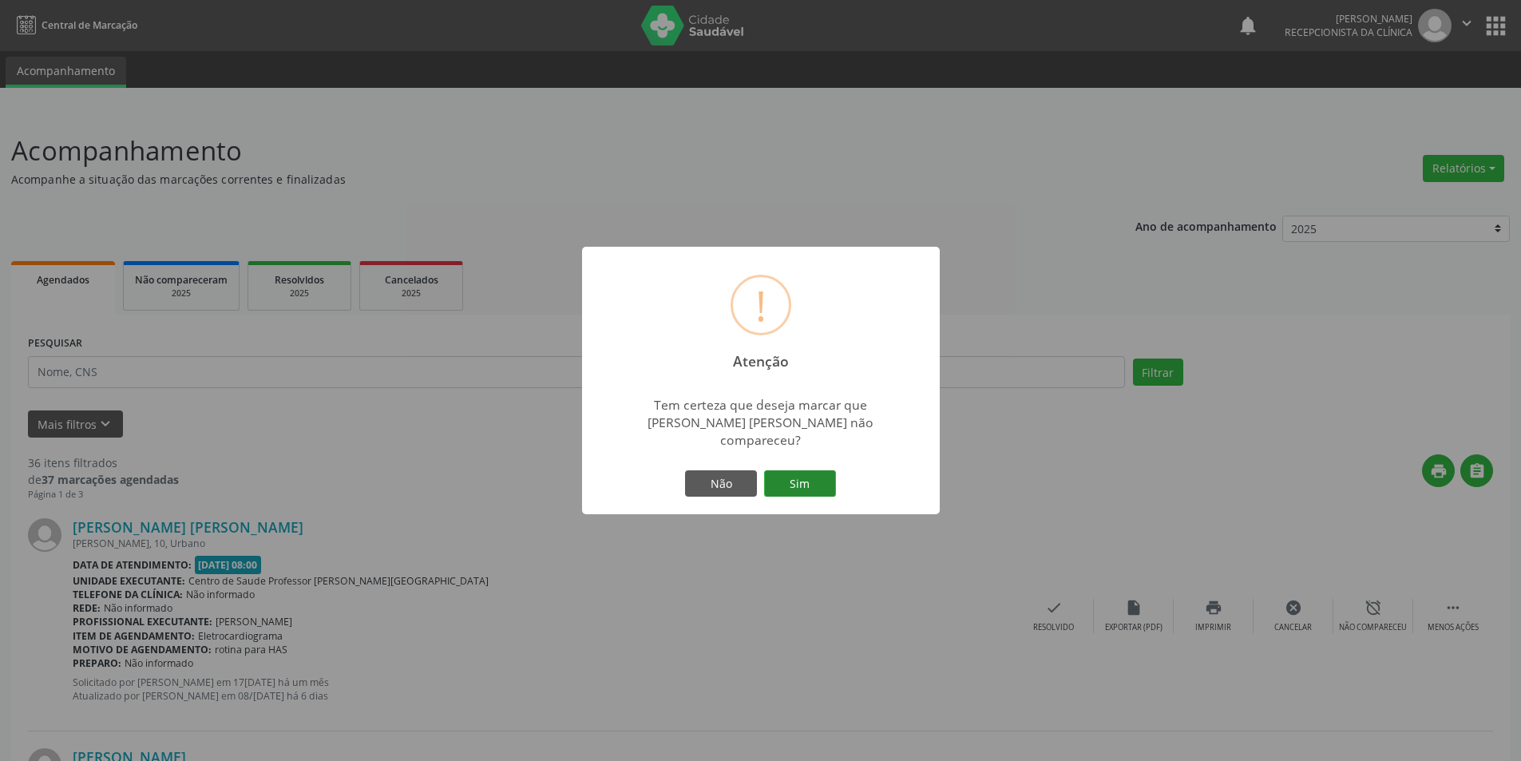
click at [806, 470] on button "Sim" at bounding box center [800, 483] width 72 height 27
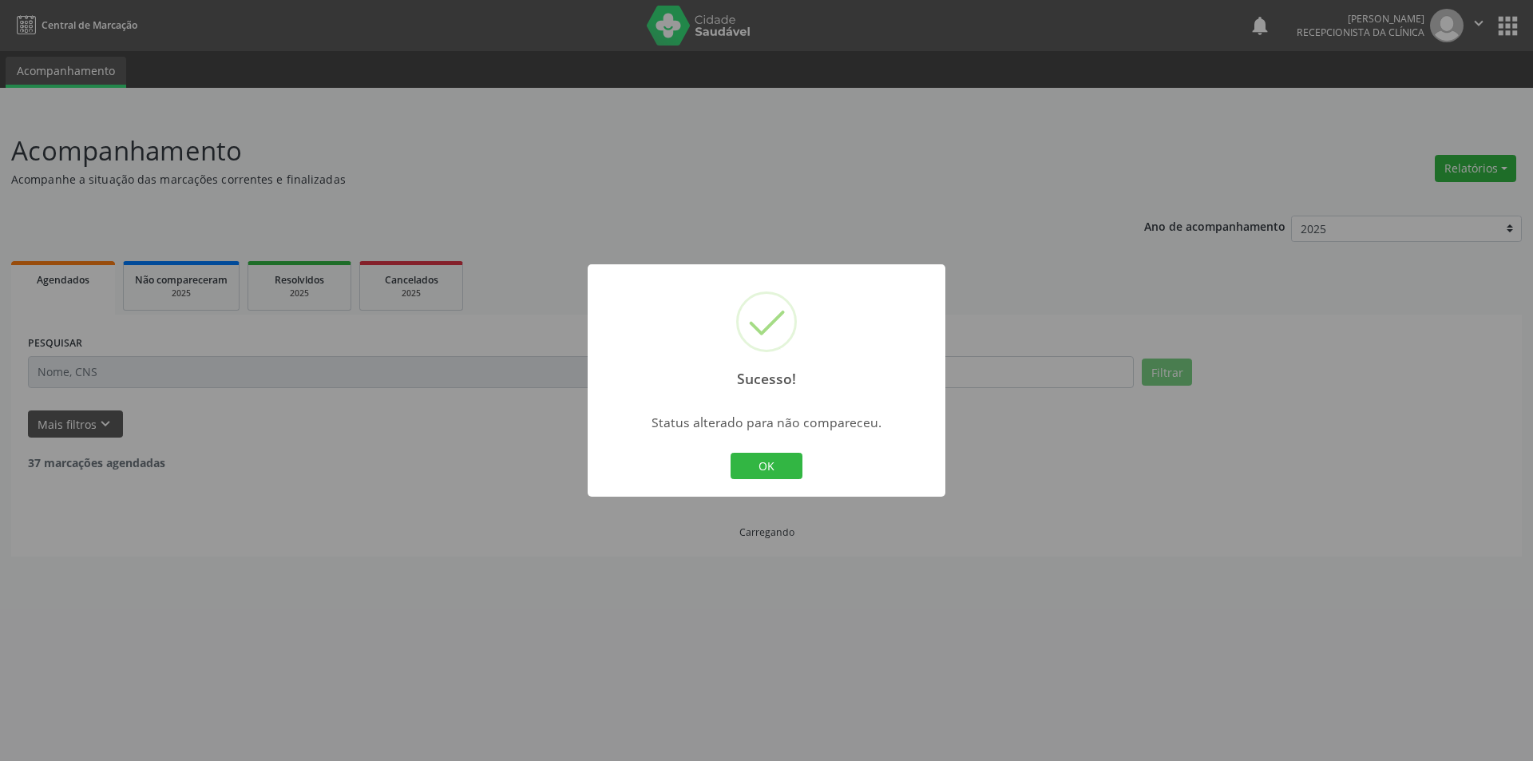
click at [743, 470] on button "OK" at bounding box center [767, 466] width 72 height 27
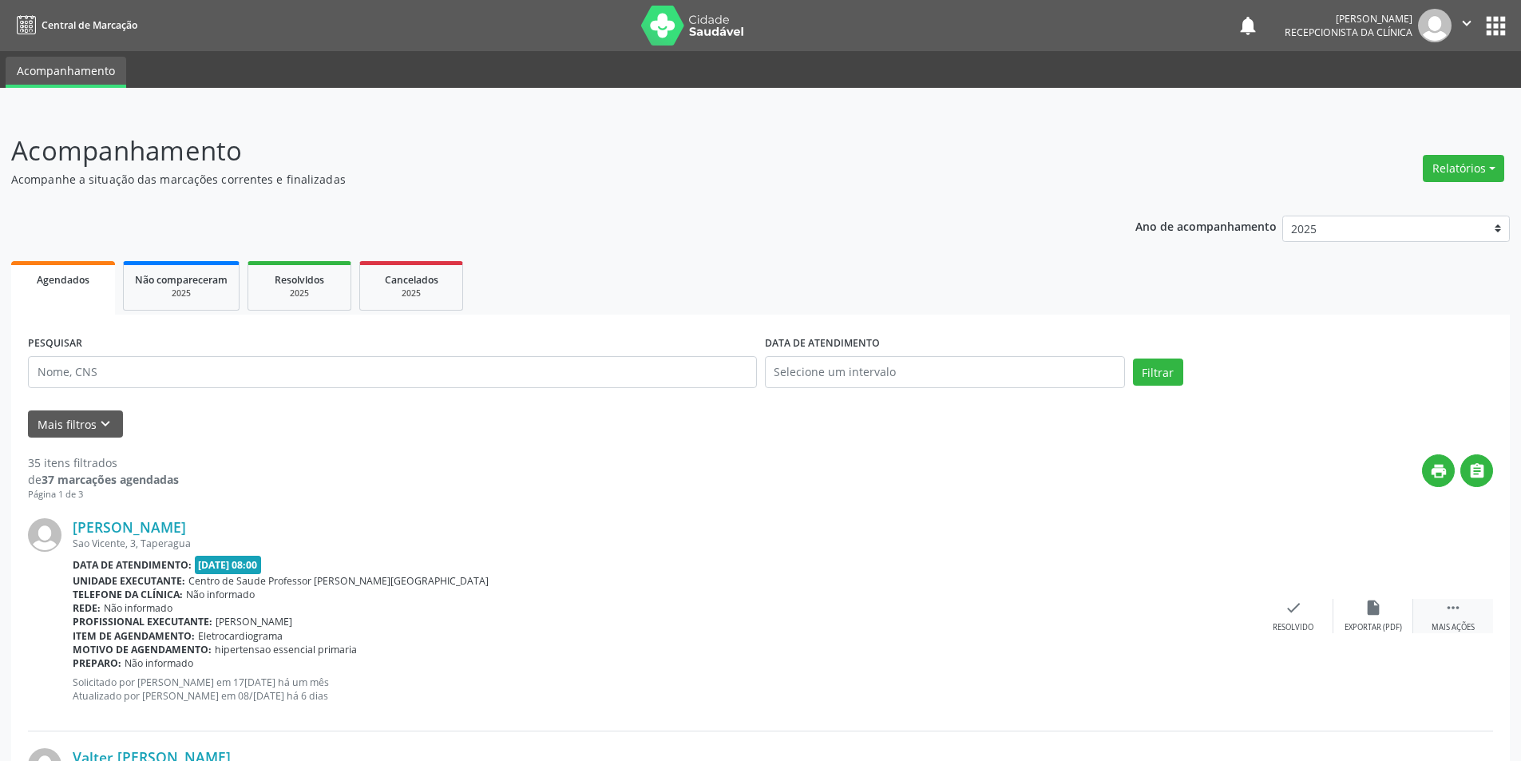
click at [1447, 625] on div "Mais ações" at bounding box center [1453, 627] width 43 height 11
click at [1367, 618] on div "alarm_off Não compareceu" at bounding box center [1373, 616] width 80 height 34
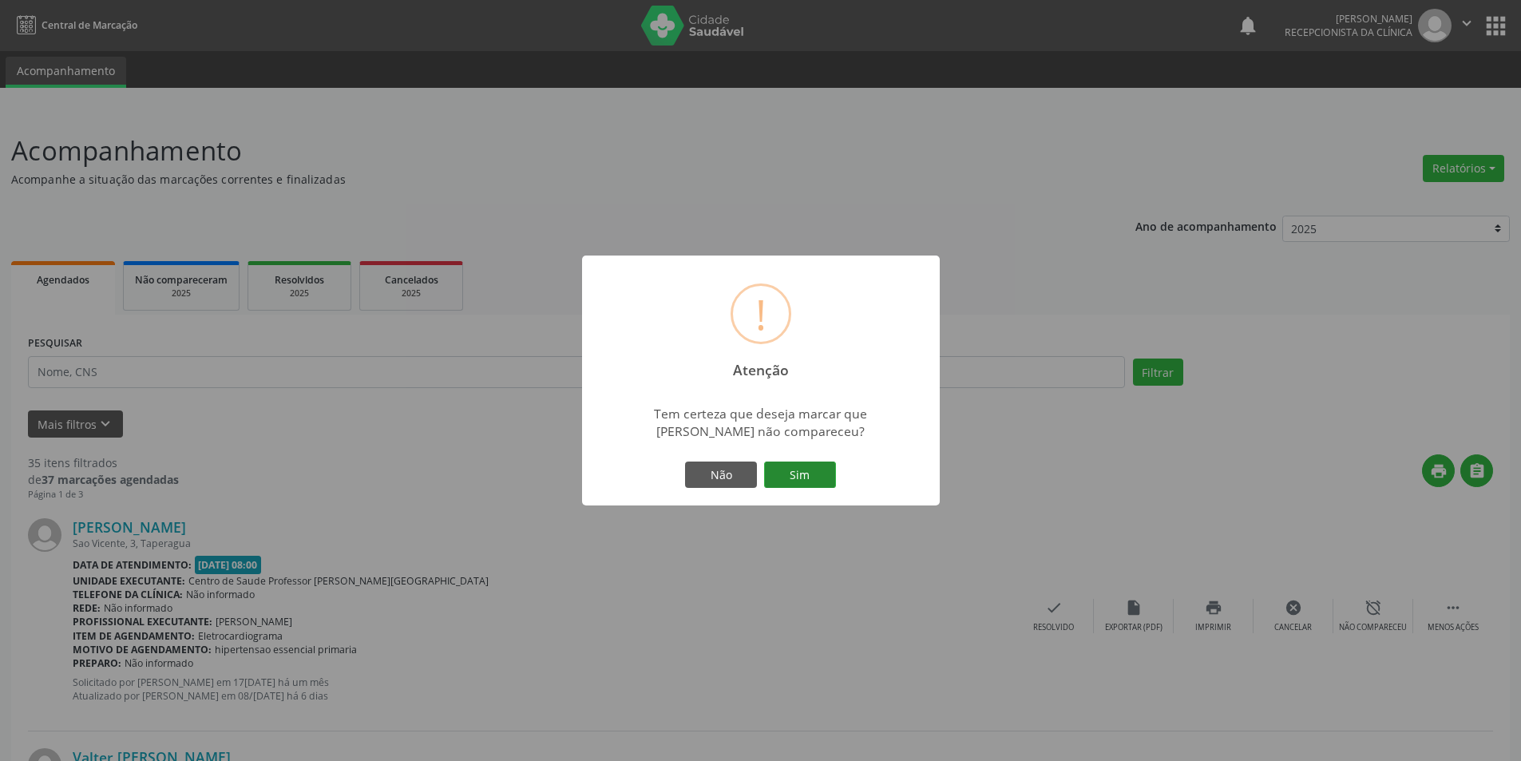
click at [822, 478] on button "Sim" at bounding box center [800, 474] width 72 height 27
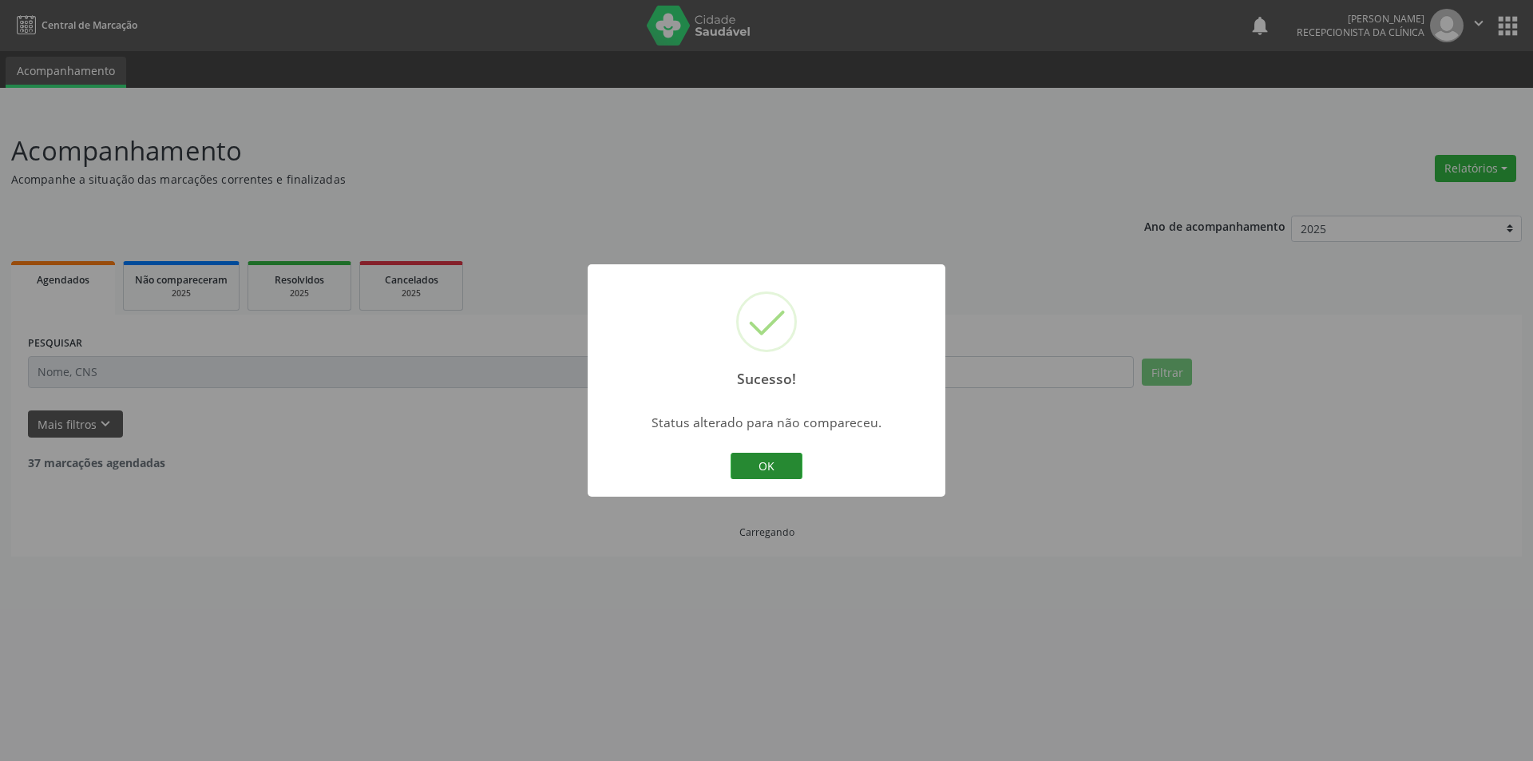
click at [798, 468] on button "OK" at bounding box center [767, 466] width 72 height 27
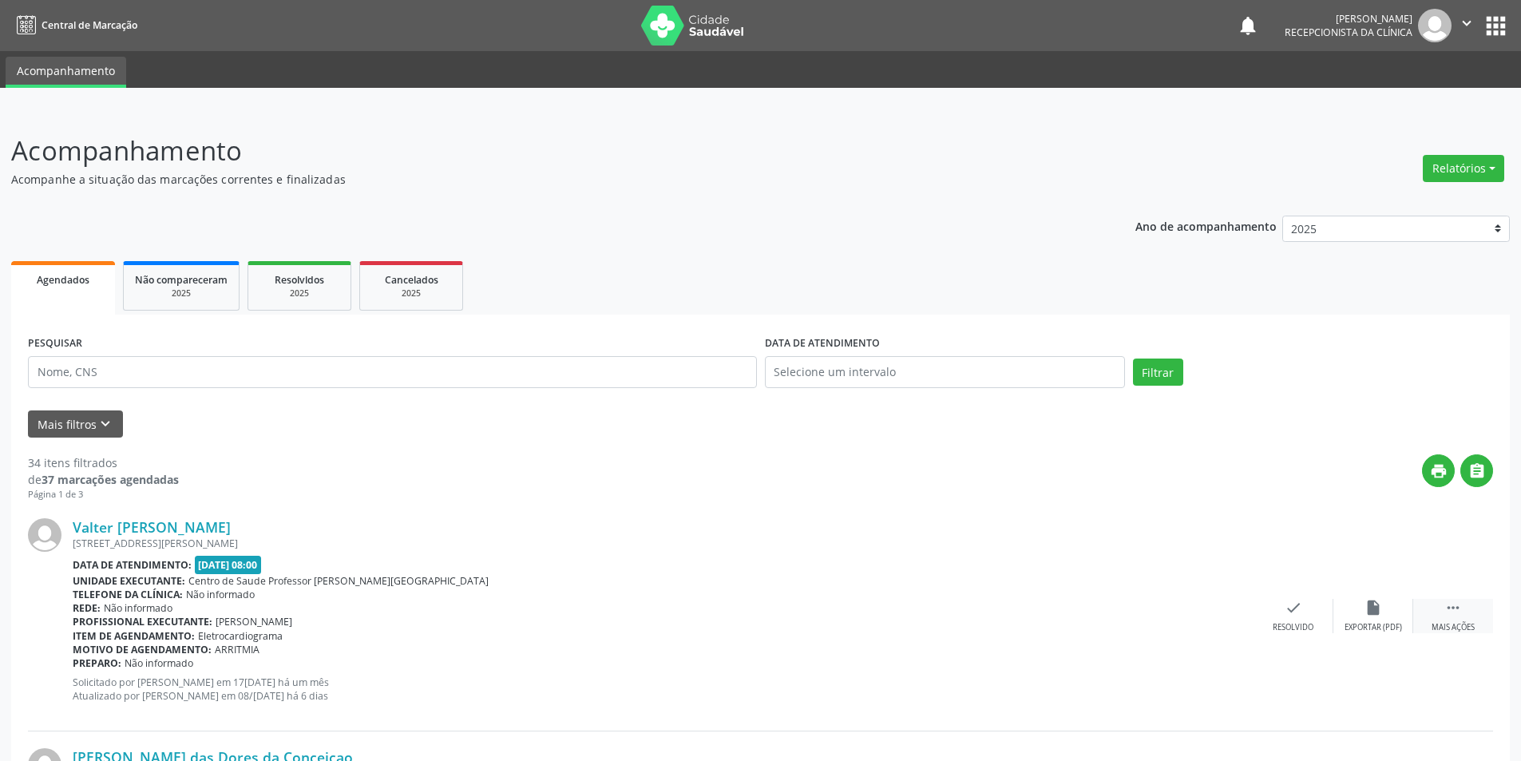
click at [1441, 620] on div " Mais ações" at bounding box center [1453, 616] width 80 height 34
click at [1372, 622] on div "Não compareceu" at bounding box center [1373, 627] width 68 height 11
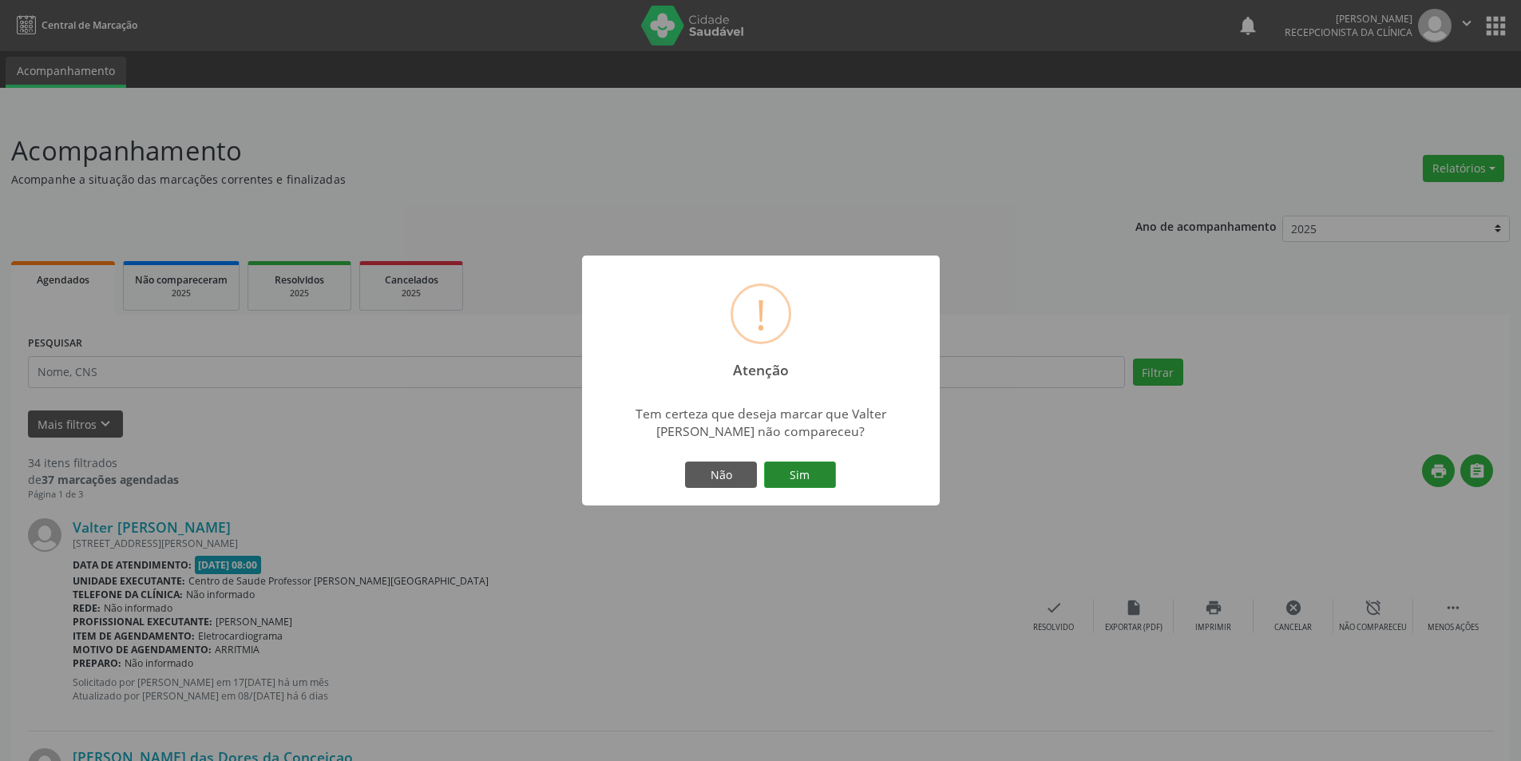
click at [798, 477] on button "Sim" at bounding box center [800, 474] width 72 height 27
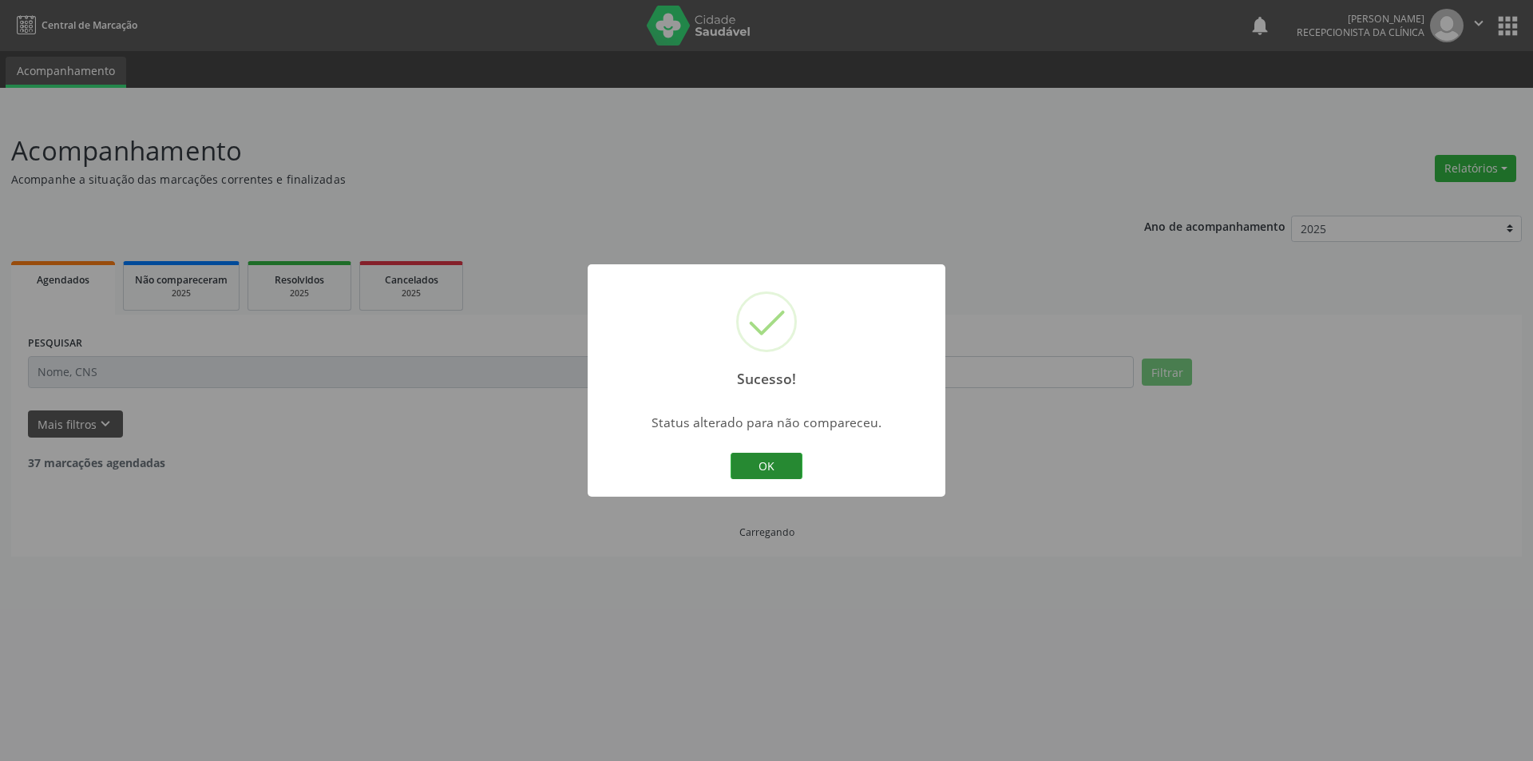
click at [774, 468] on button "OK" at bounding box center [767, 466] width 72 height 27
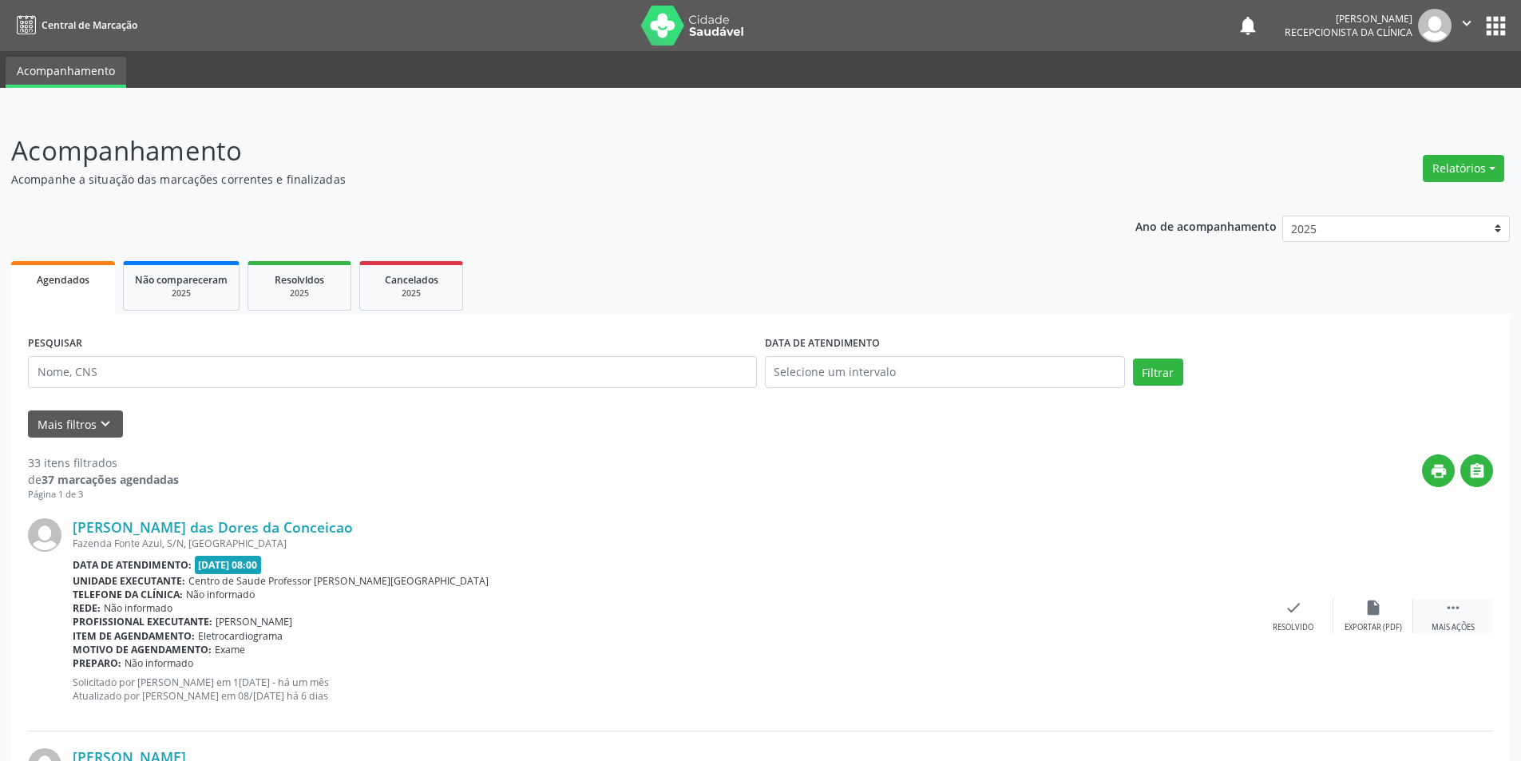
click at [1451, 616] on icon "" at bounding box center [1453, 608] width 18 height 18
click at [1374, 608] on icon "alarm_off" at bounding box center [1373, 608] width 18 height 18
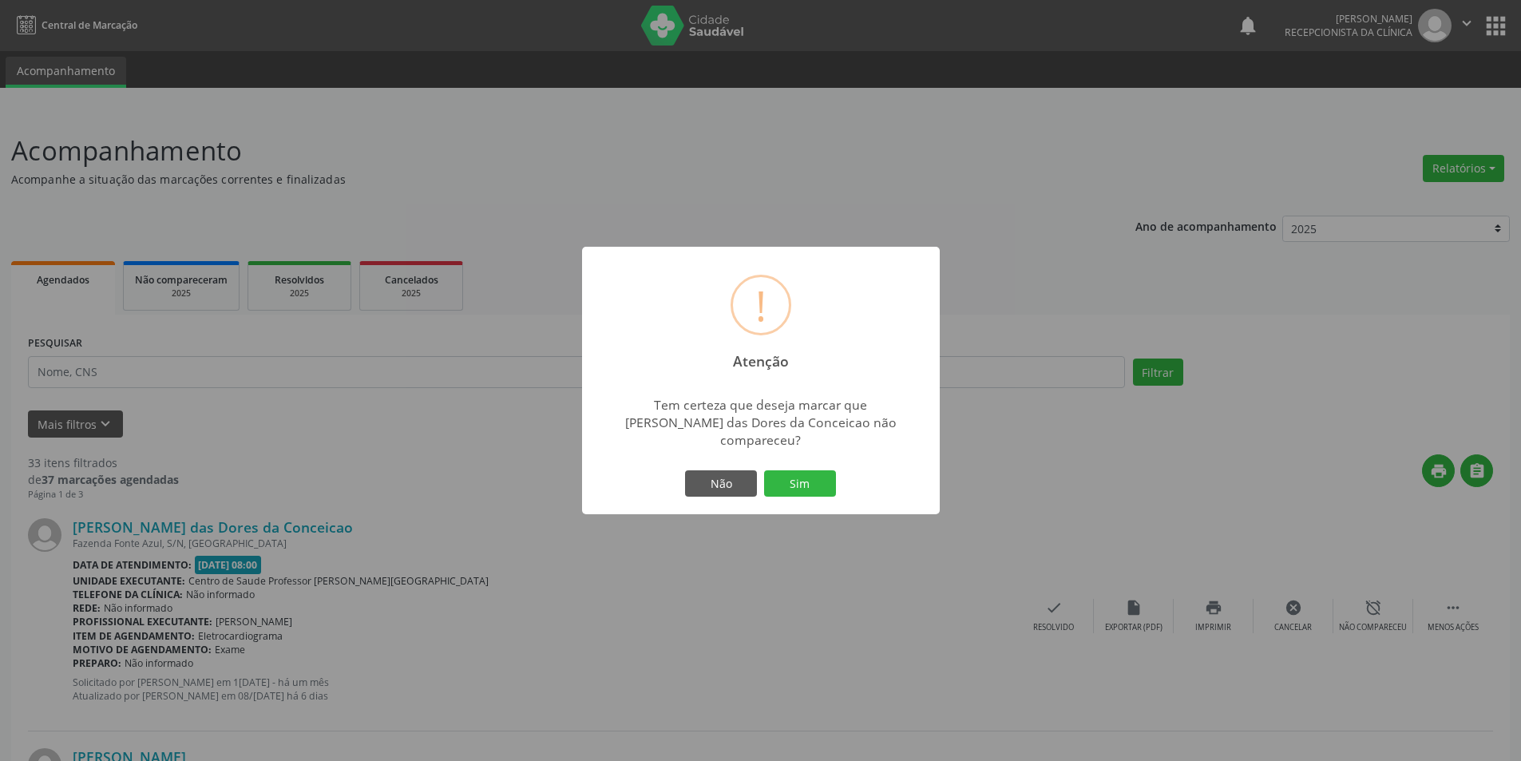
click at [779, 491] on div "Não Sim" at bounding box center [761, 484] width 158 height 34
click at [791, 476] on button "Sim" at bounding box center [800, 483] width 72 height 27
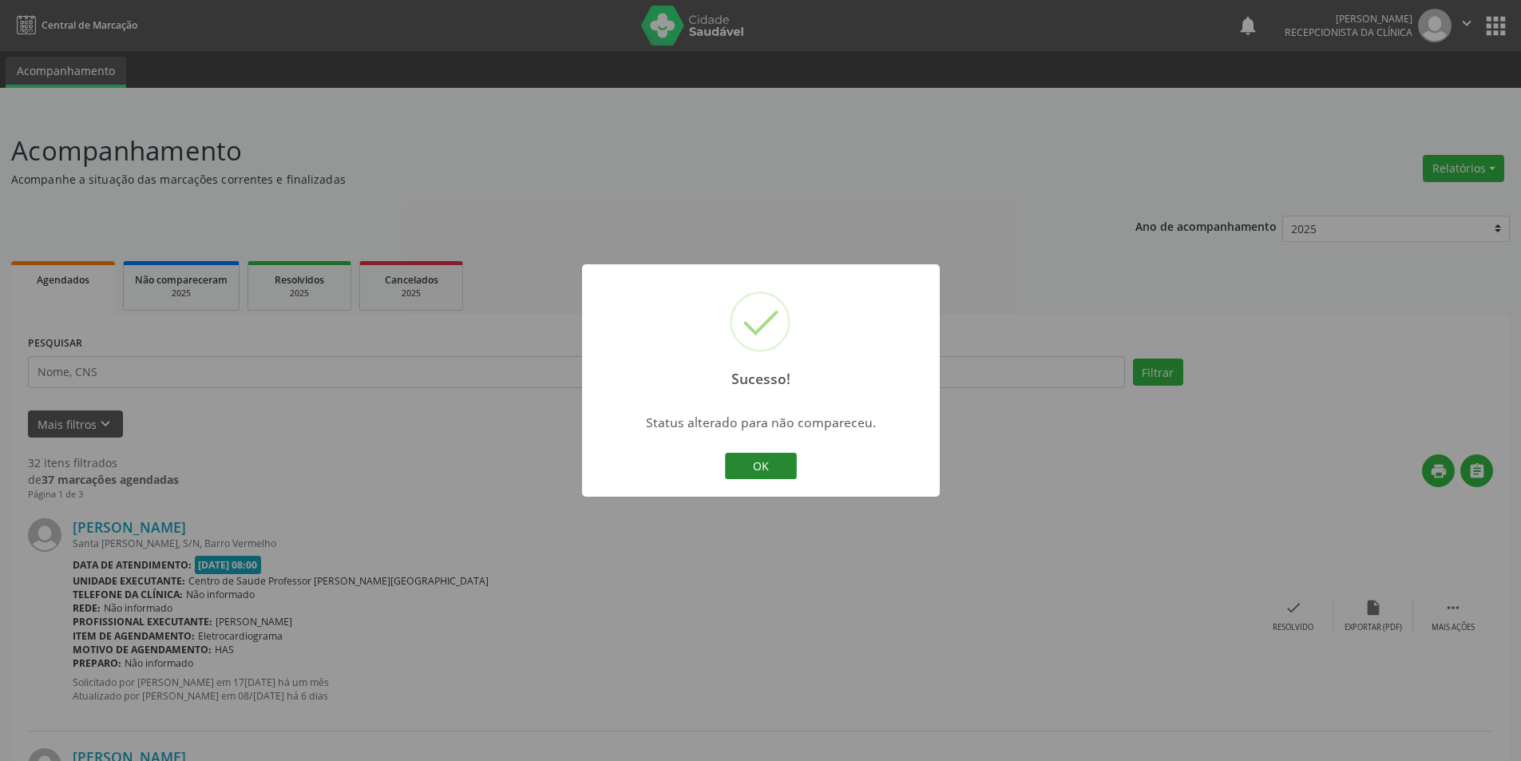
click at [787, 461] on button "OK" at bounding box center [761, 466] width 72 height 27
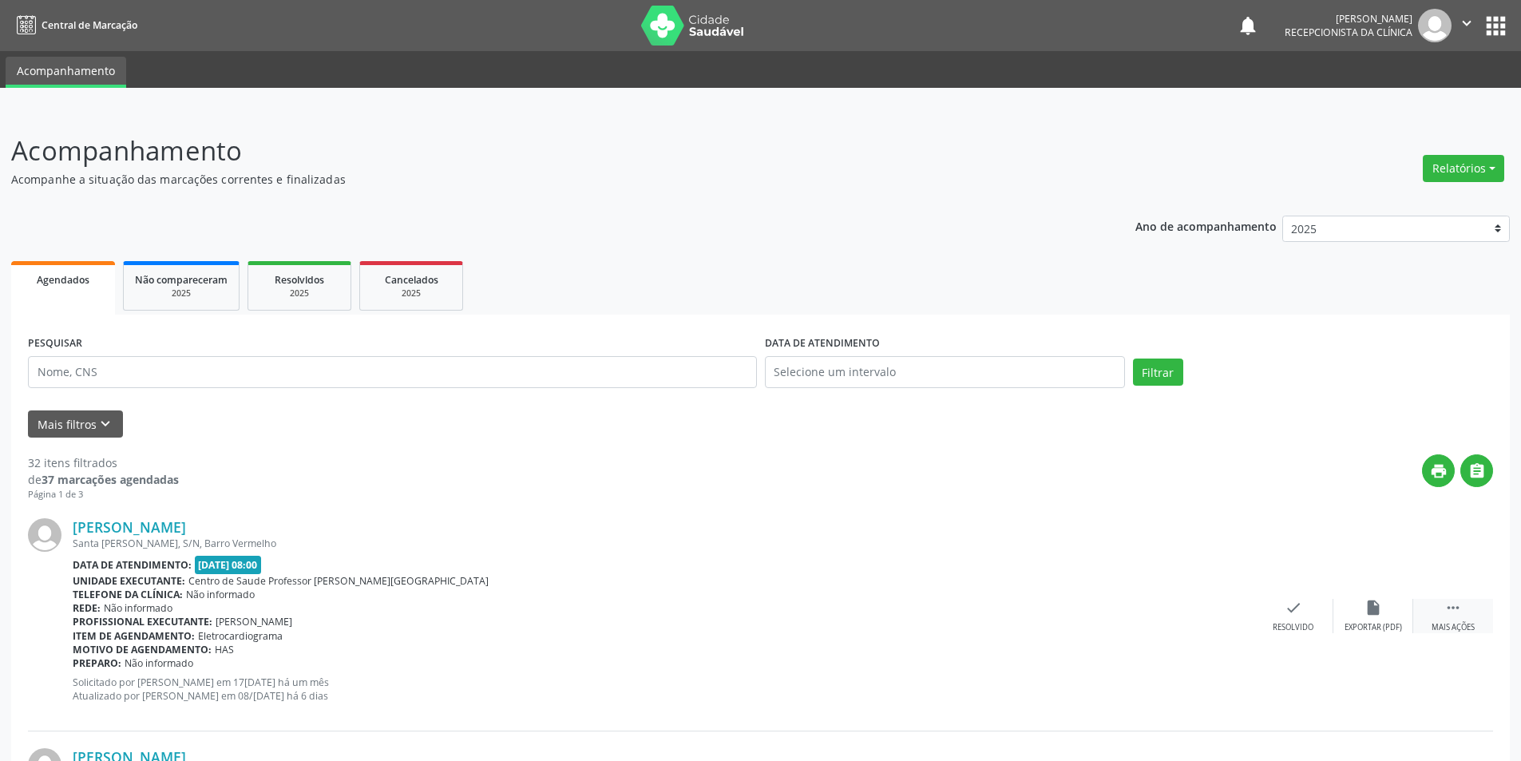
click at [1462, 624] on div "Mais ações" at bounding box center [1453, 627] width 43 height 11
click at [1372, 615] on icon "alarm_off" at bounding box center [1373, 608] width 18 height 18
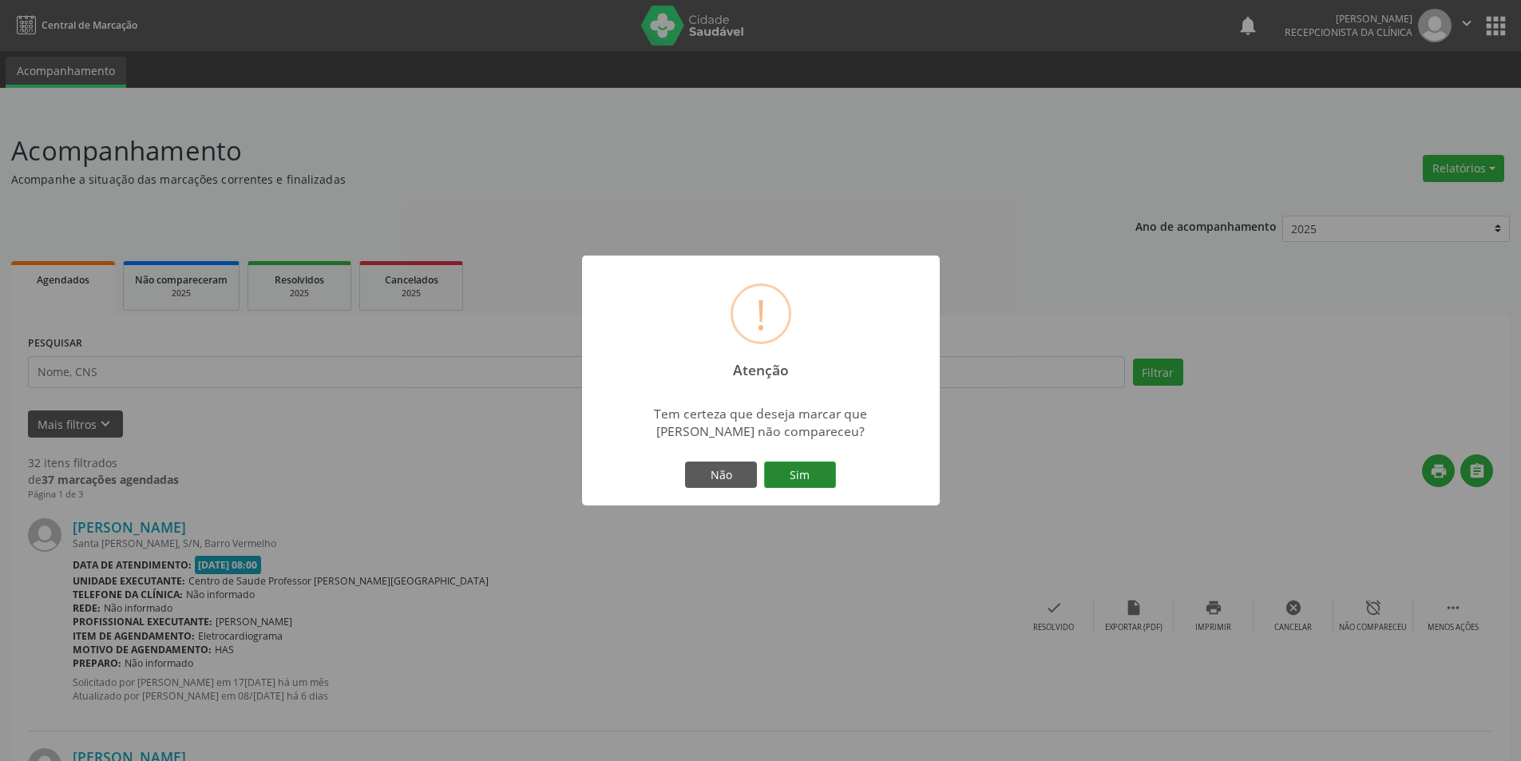
click at [782, 465] on button "Sim" at bounding box center [800, 474] width 72 height 27
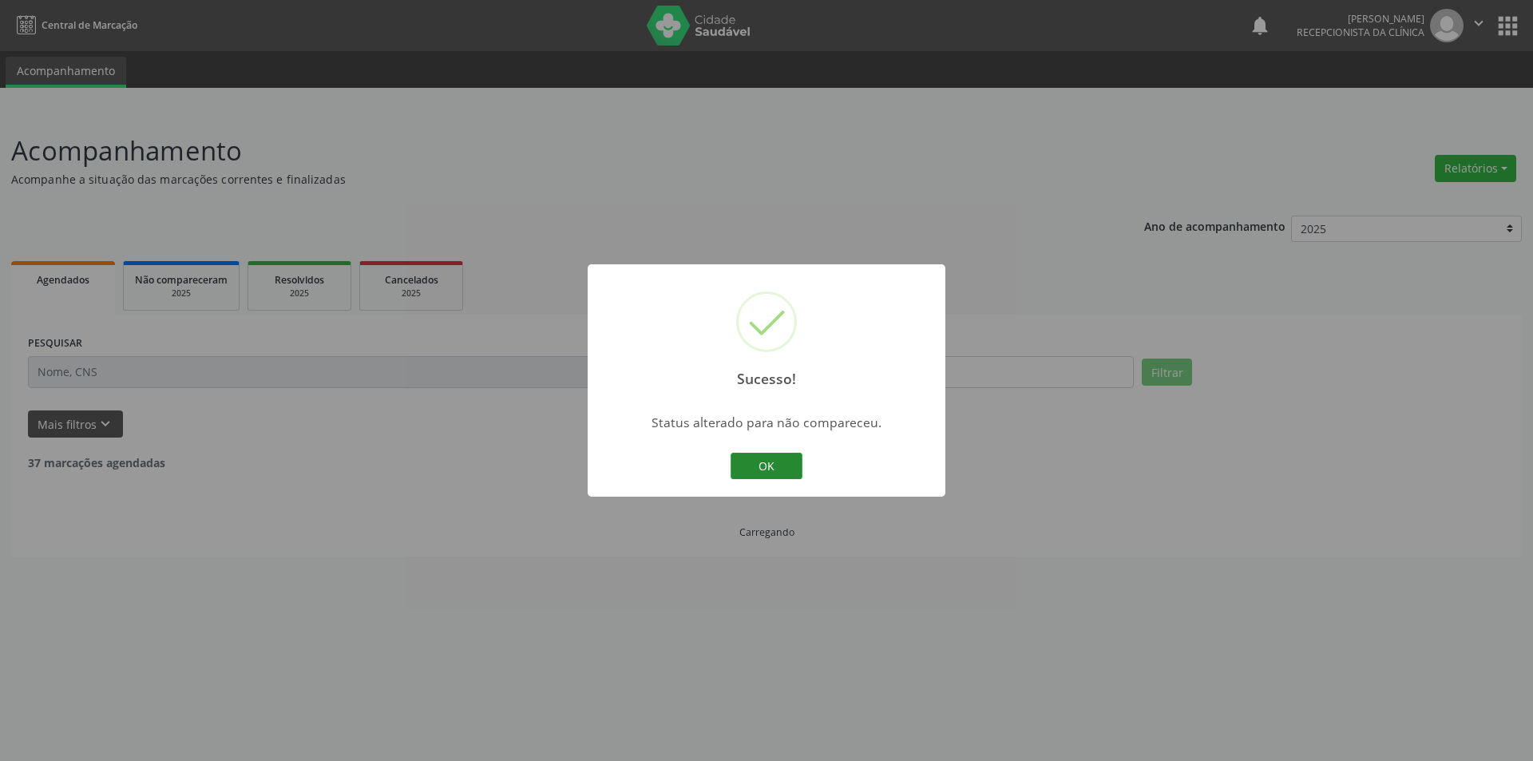
click at [738, 473] on button "OK" at bounding box center [767, 466] width 72 height 27
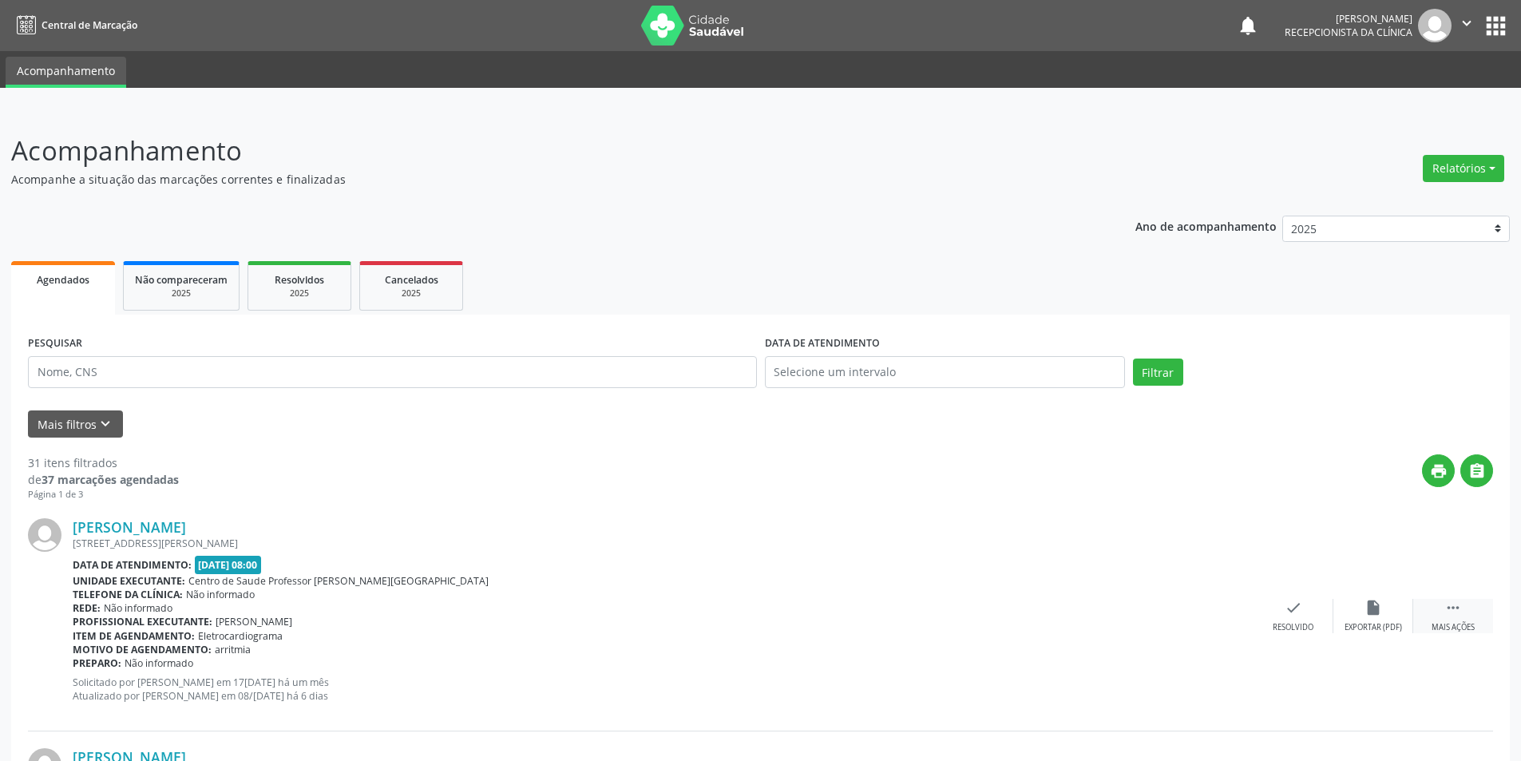
drag, startPoint x: 1464, startPoint y: 618, endPoint x: 1384, endPoint y: 595, distance: 83.1
click at [1463, 618] on div " Mais ações" at bounding box center [1453, 616] width 80 height 34
click at [1384, 625] on div "Não compareceu" at bounding box center [1373, 627] width 68 height 11
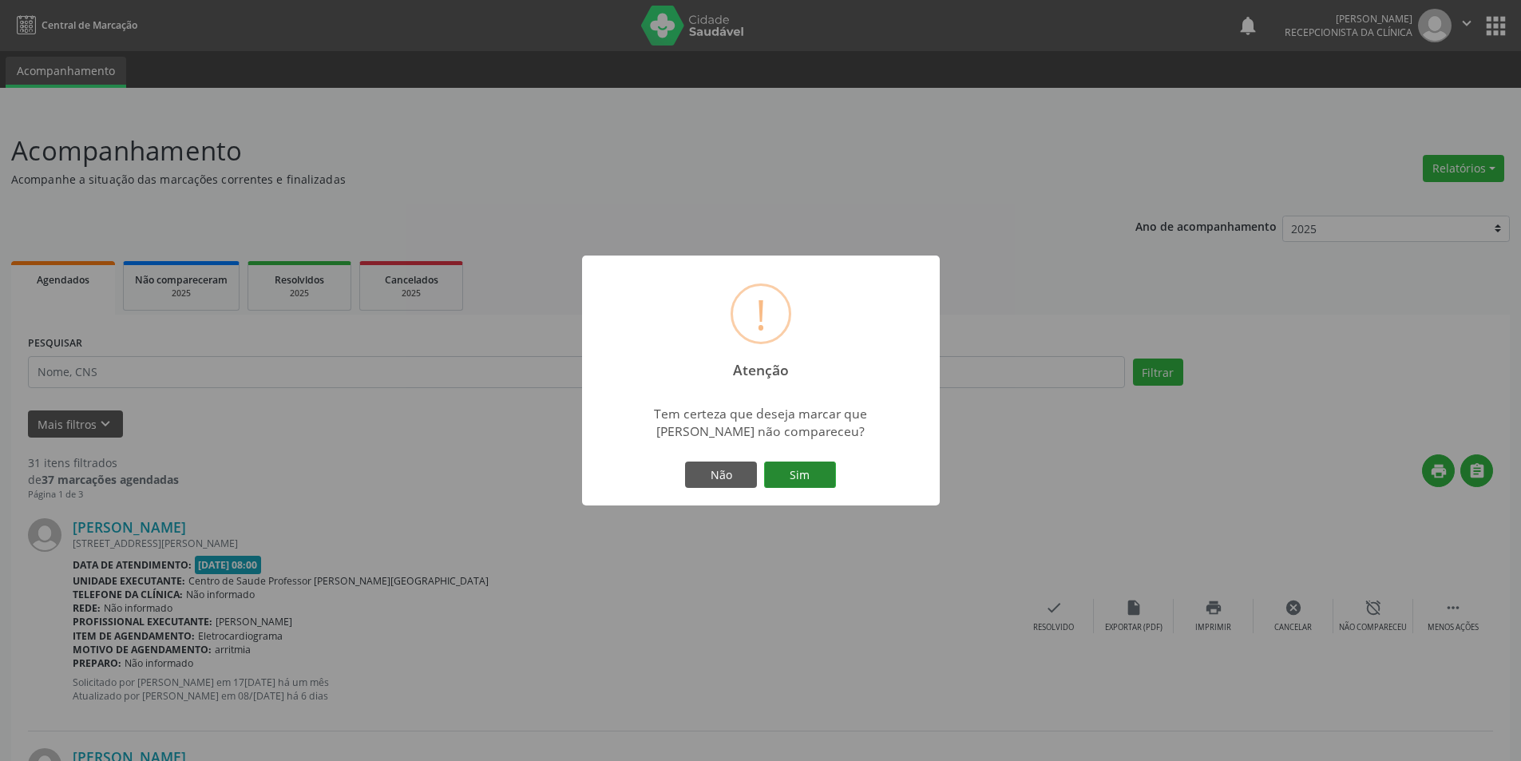
click at [815, 477] on button "Sim" at bounding box center [800, 474] width 72 height 27
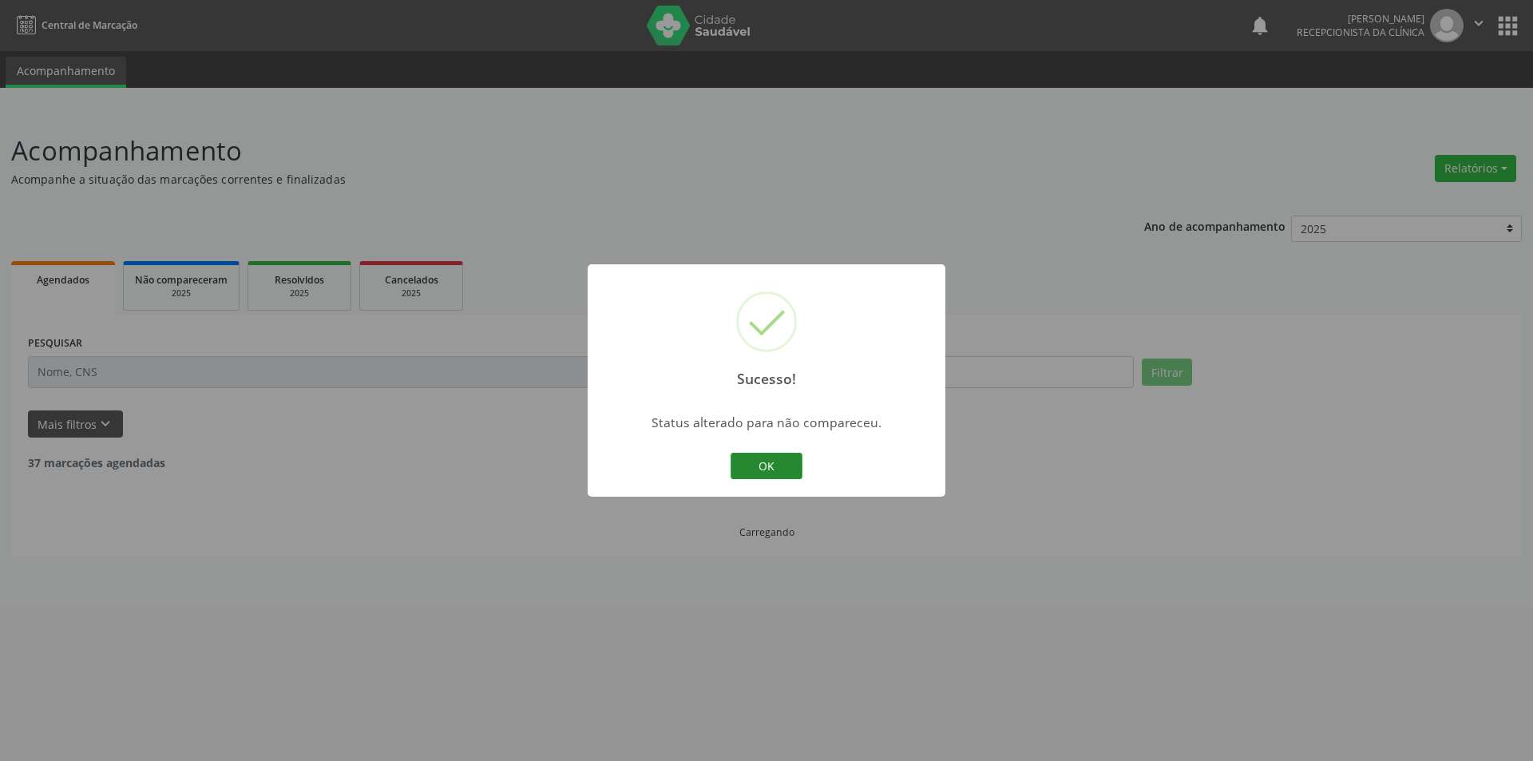
click at [781, 465] on button "OK" at bounding box center [767, 466] width 72 height 27
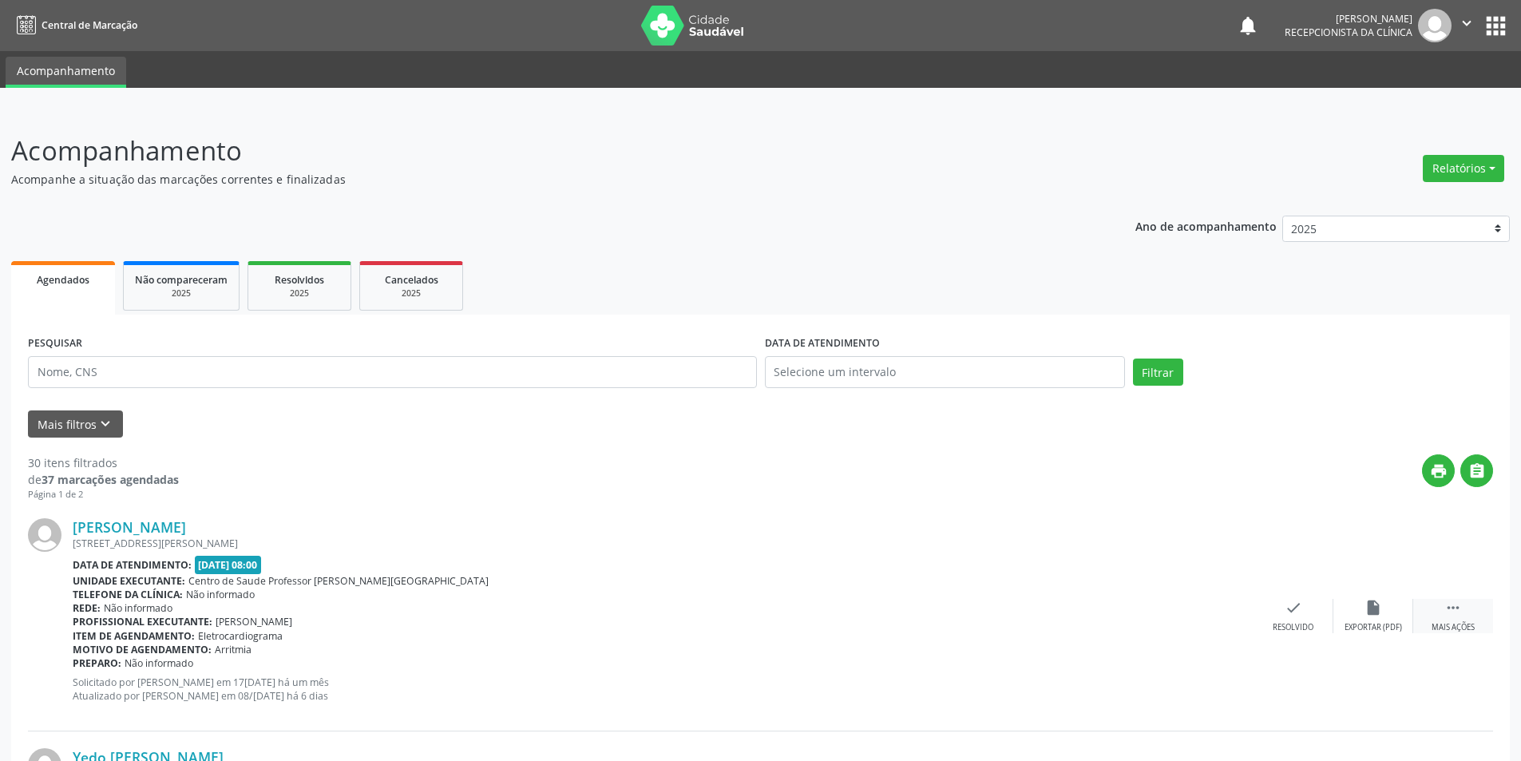
click at [1467, 624] on div "Mais ações" at bounding box center [1453, 627] width 43 height 11
click at [1384, 624] on div "Não compareceu" at bounding box center [1373, 627] width 68 height 11
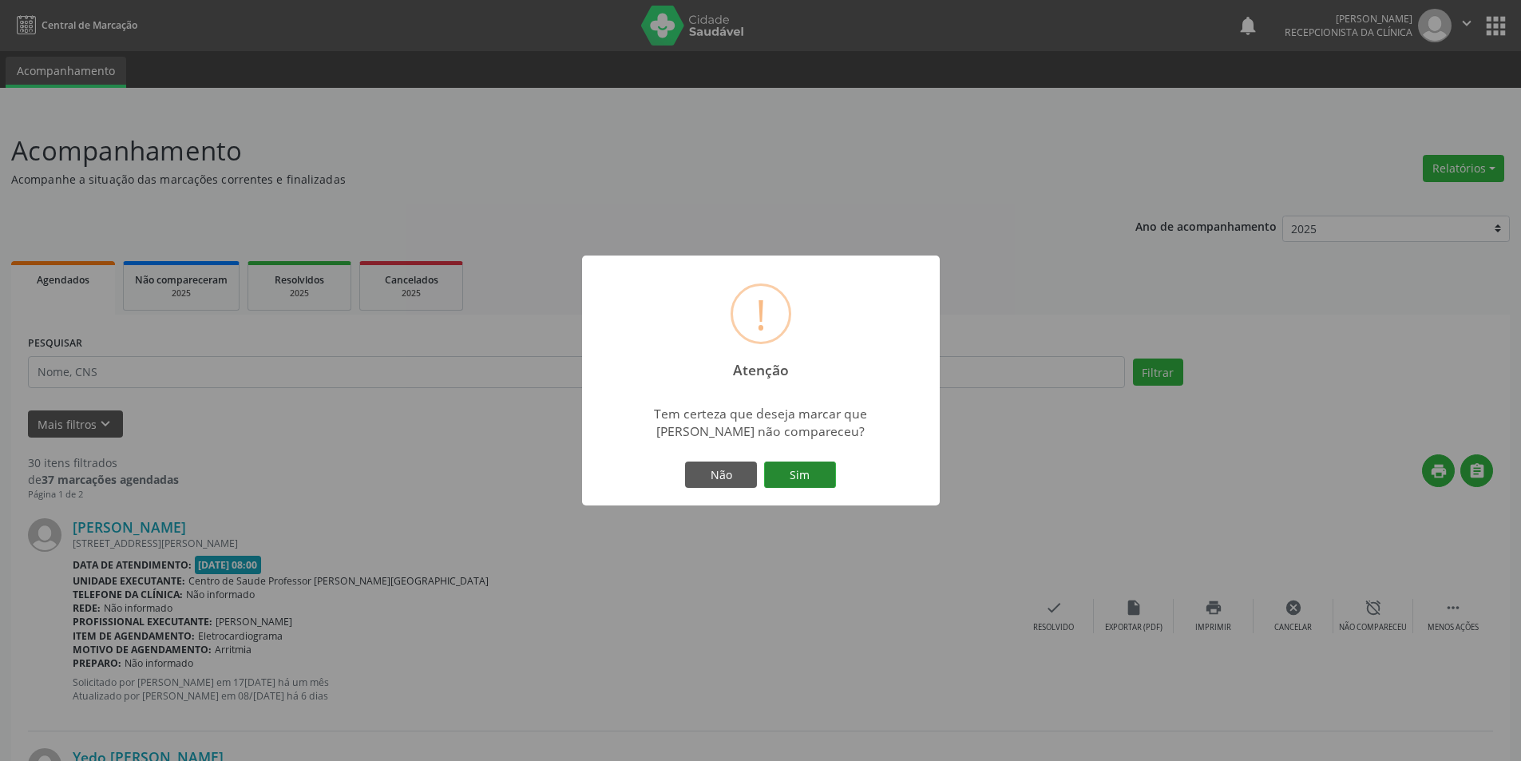
click at [814, 473] on button "Sim" at bounding box center [800, 474] width 72 height 27
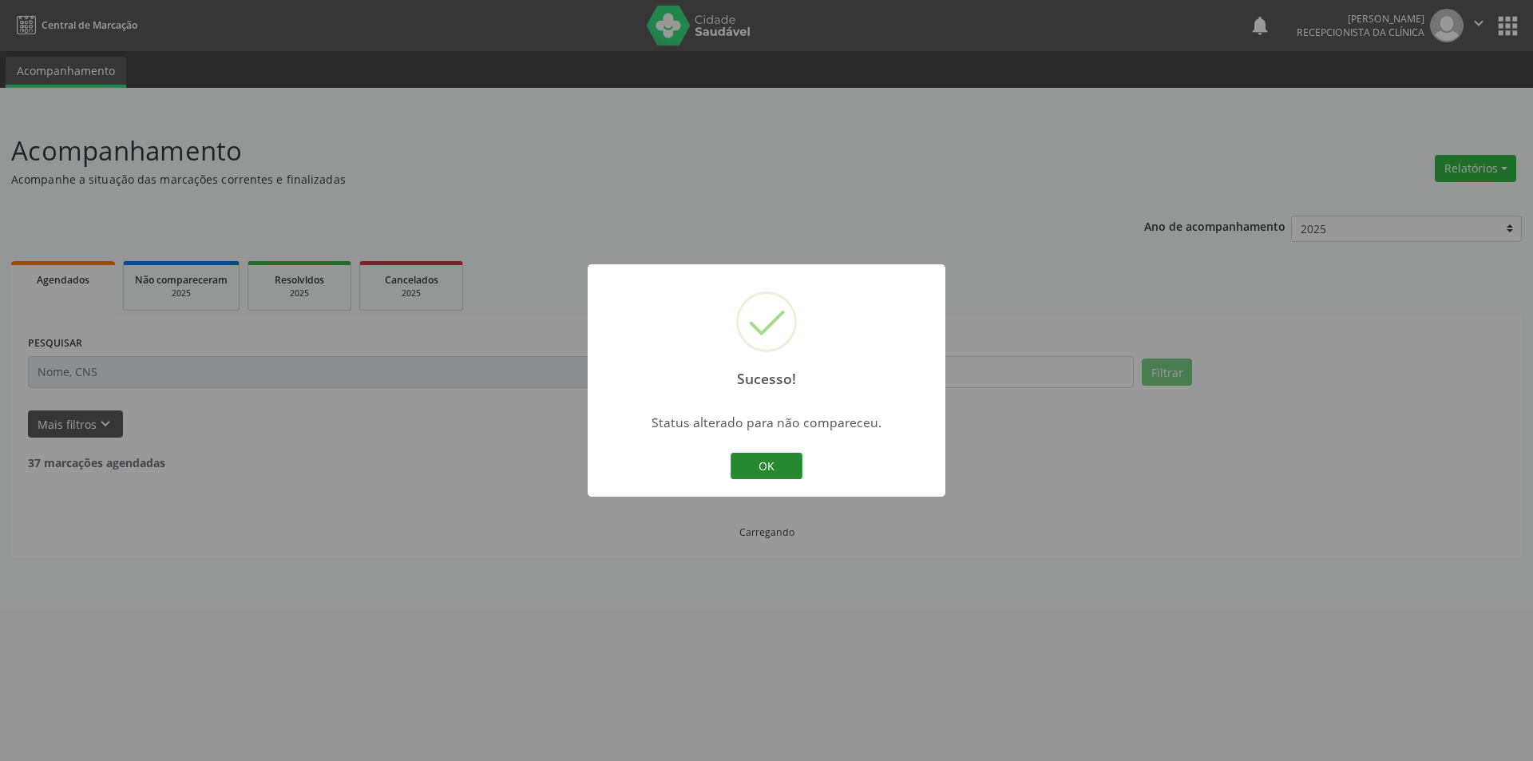
click at [792, 467] on button "OK" at bounding box center [767, 466] width 72 height 27
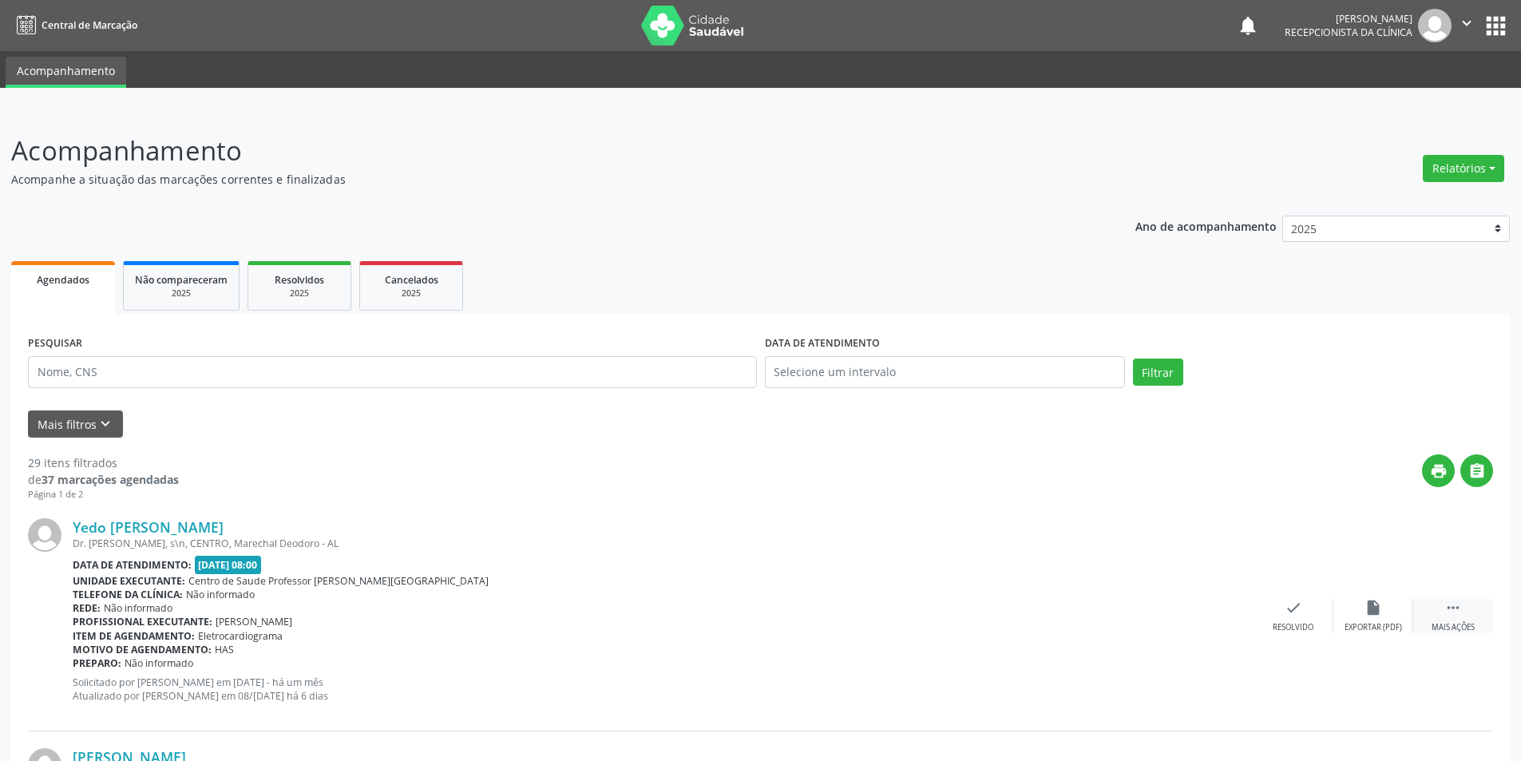
click at [1460, 618] on div " Mais ações" at bounding box center [1453, 616] width 80 height 34
click at [1396, 619] on div "alarm_off Não compareceu" at bounding box center [1373, 616] width 80 height 34
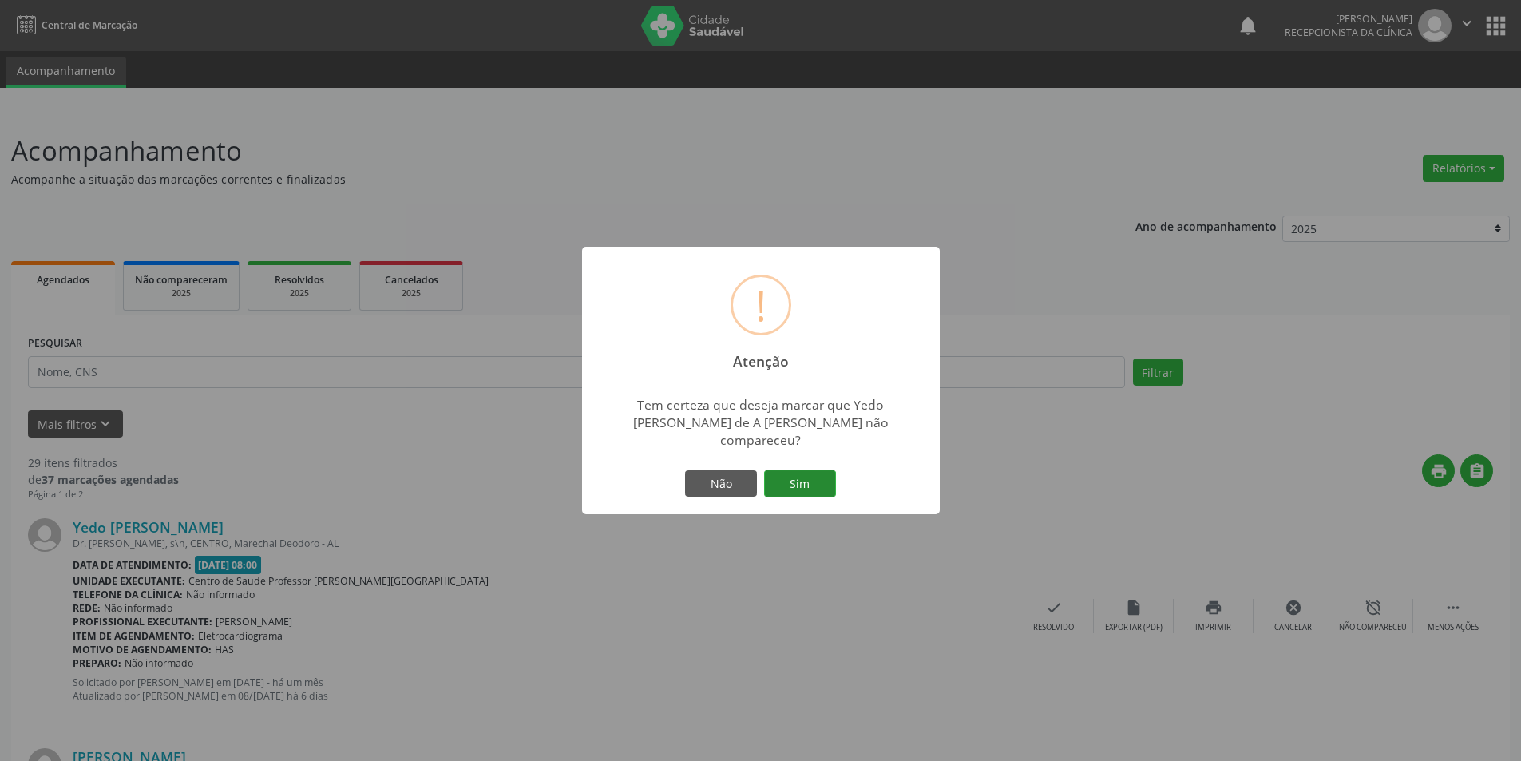
click at [814, 485] on button "Sim" at bounding box center [800, 483] width 72 height 27
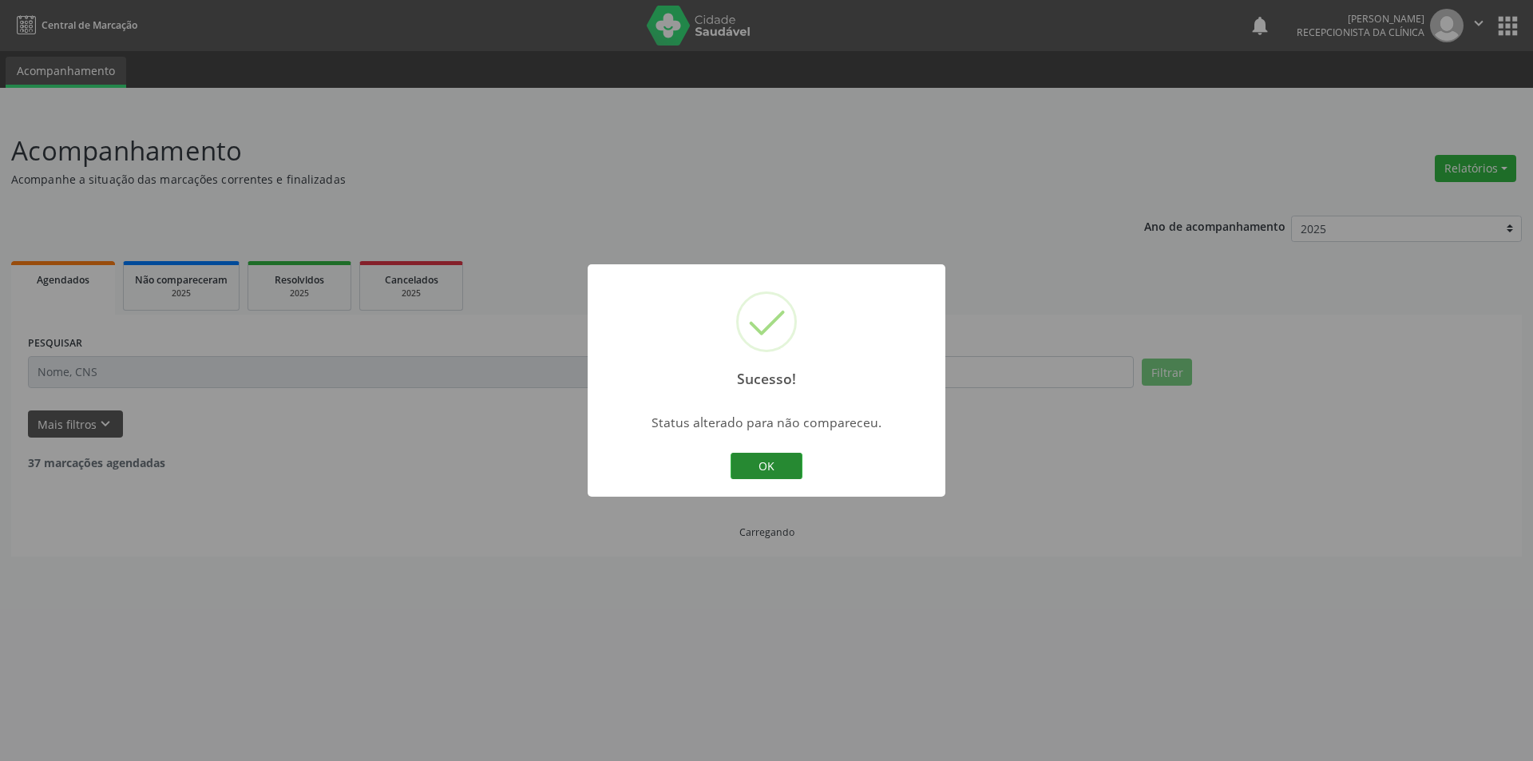
click at [778, 469] on button "OK" at bounding box center [767, 466] width 72 height 27
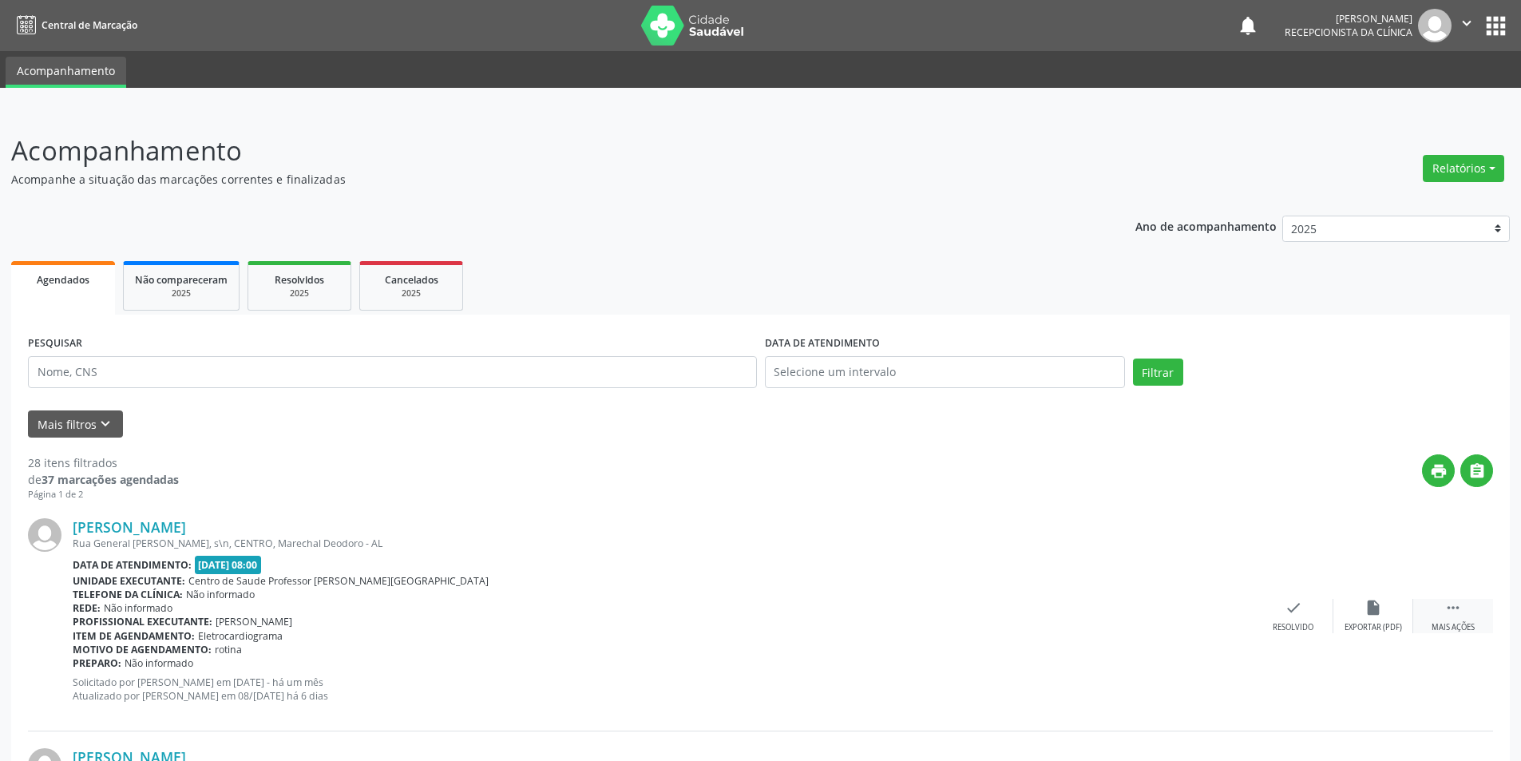
click at [1437, 614] on div " Mais ações" at bounding box center [1453, 616] width 80 height 34
click at [1368, 608] on icon "alarm_off" at bounding box center [1373, 608] width 18 height 18
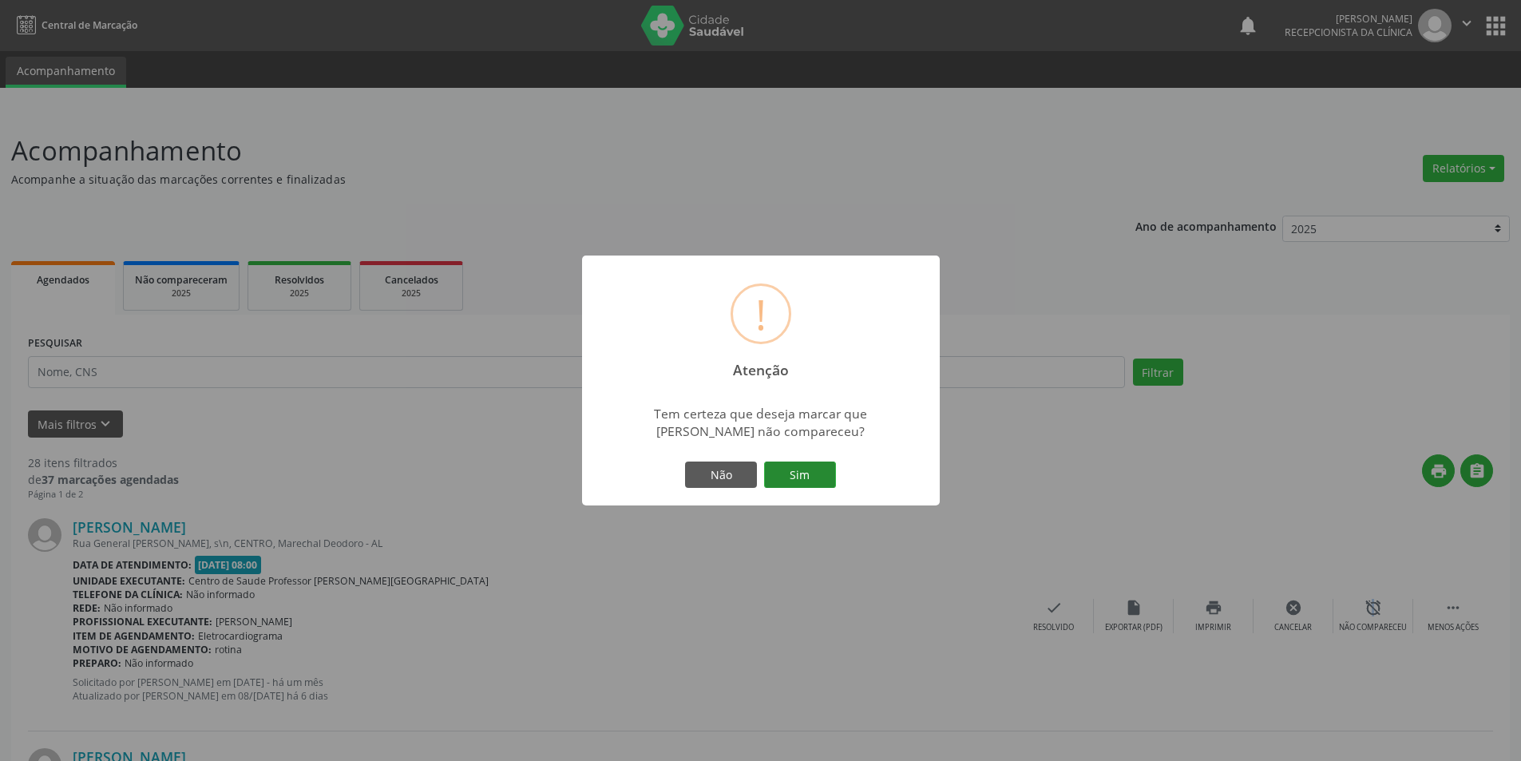
click at [799, 473] on button "Sim" at bounding box center [800, 474] width 72 height 27
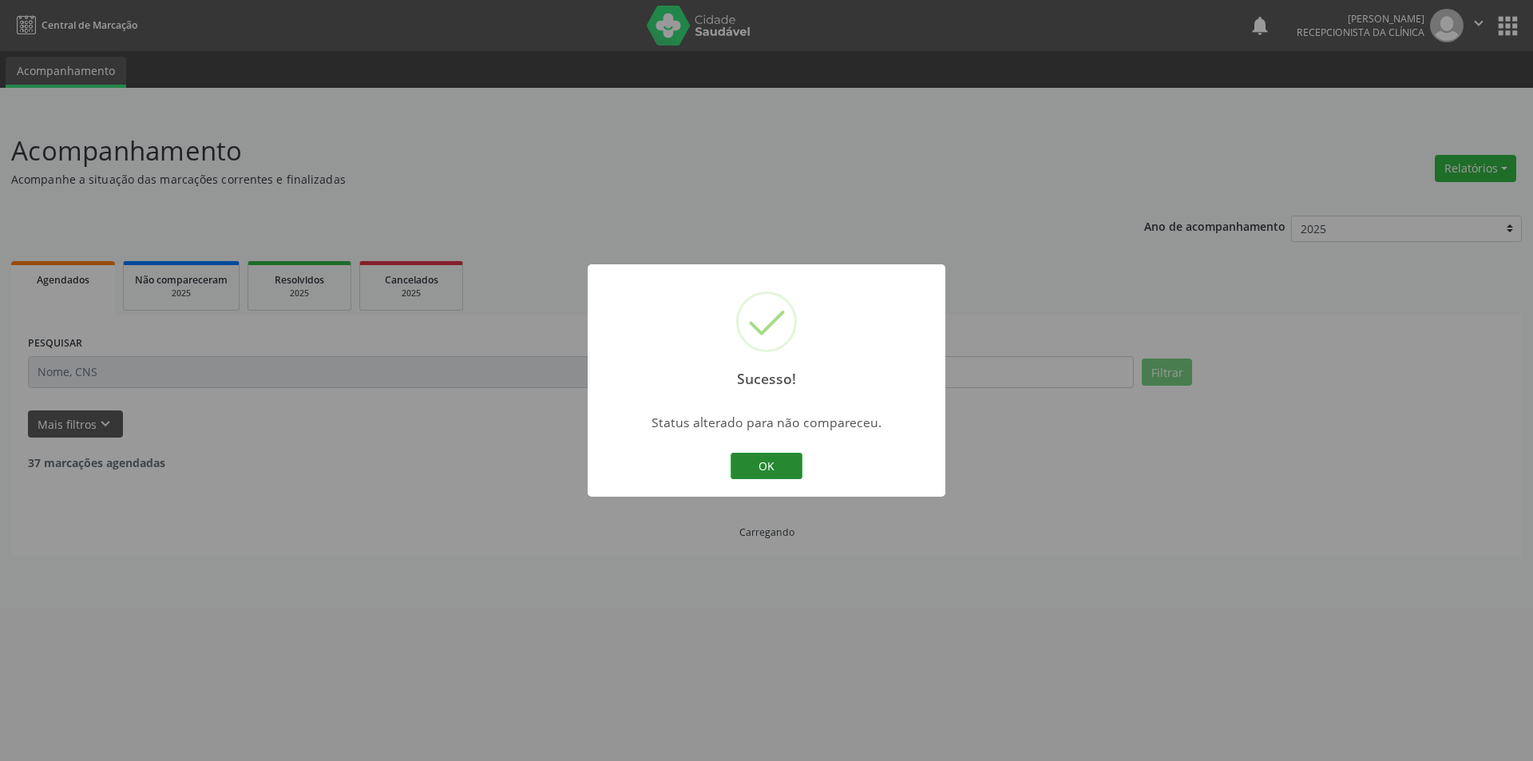
click at [781, 461] on button "OK" at bounding box center [767, 466] width 72 height 27
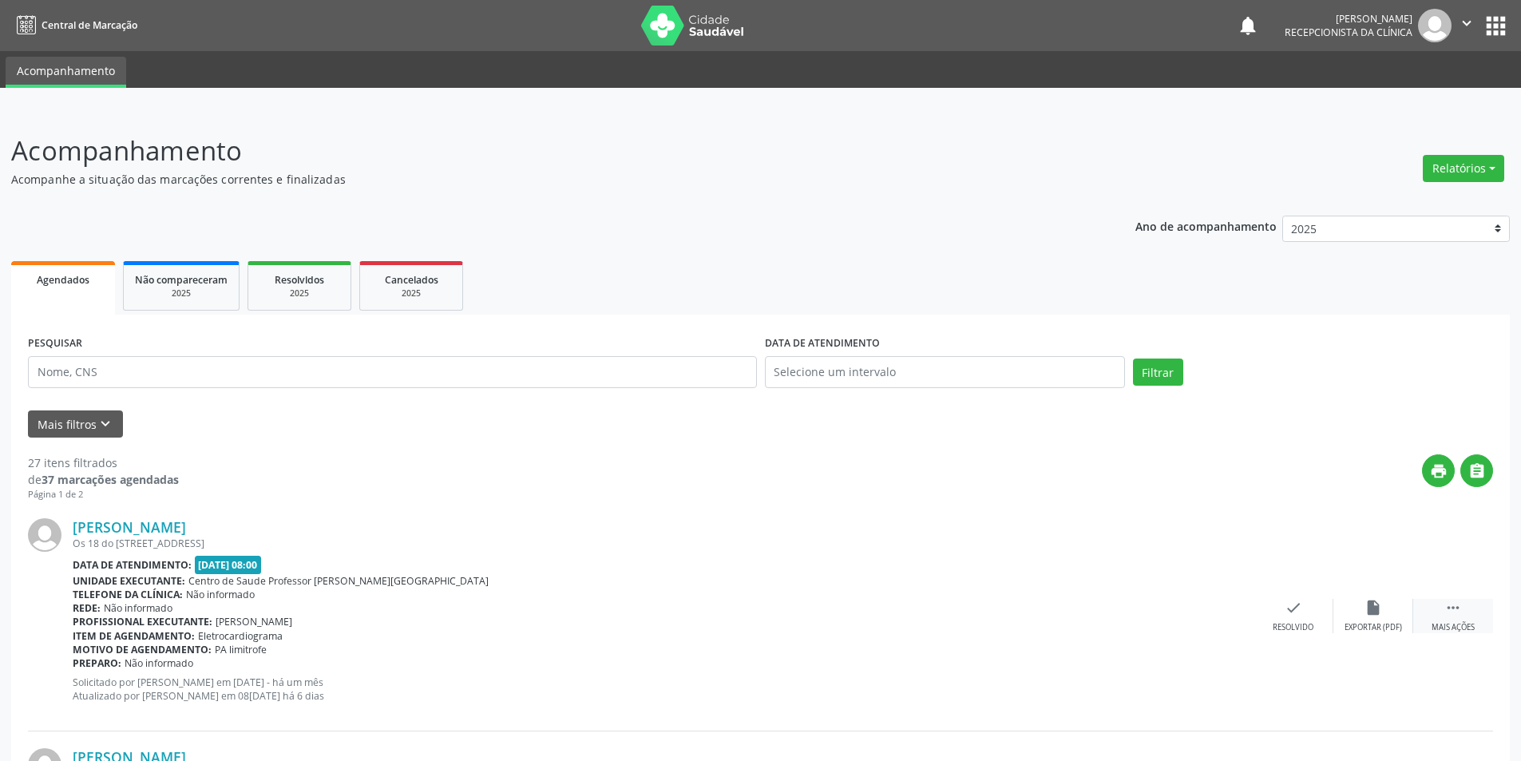
click at [1453, 618] on div " Mais ações" at bounding box center [1453, 616] width 80 height 34
click at [1401, 604] on div "alarm_off Não compareceu" at bounding box center [1373, 616] width 80 height 34
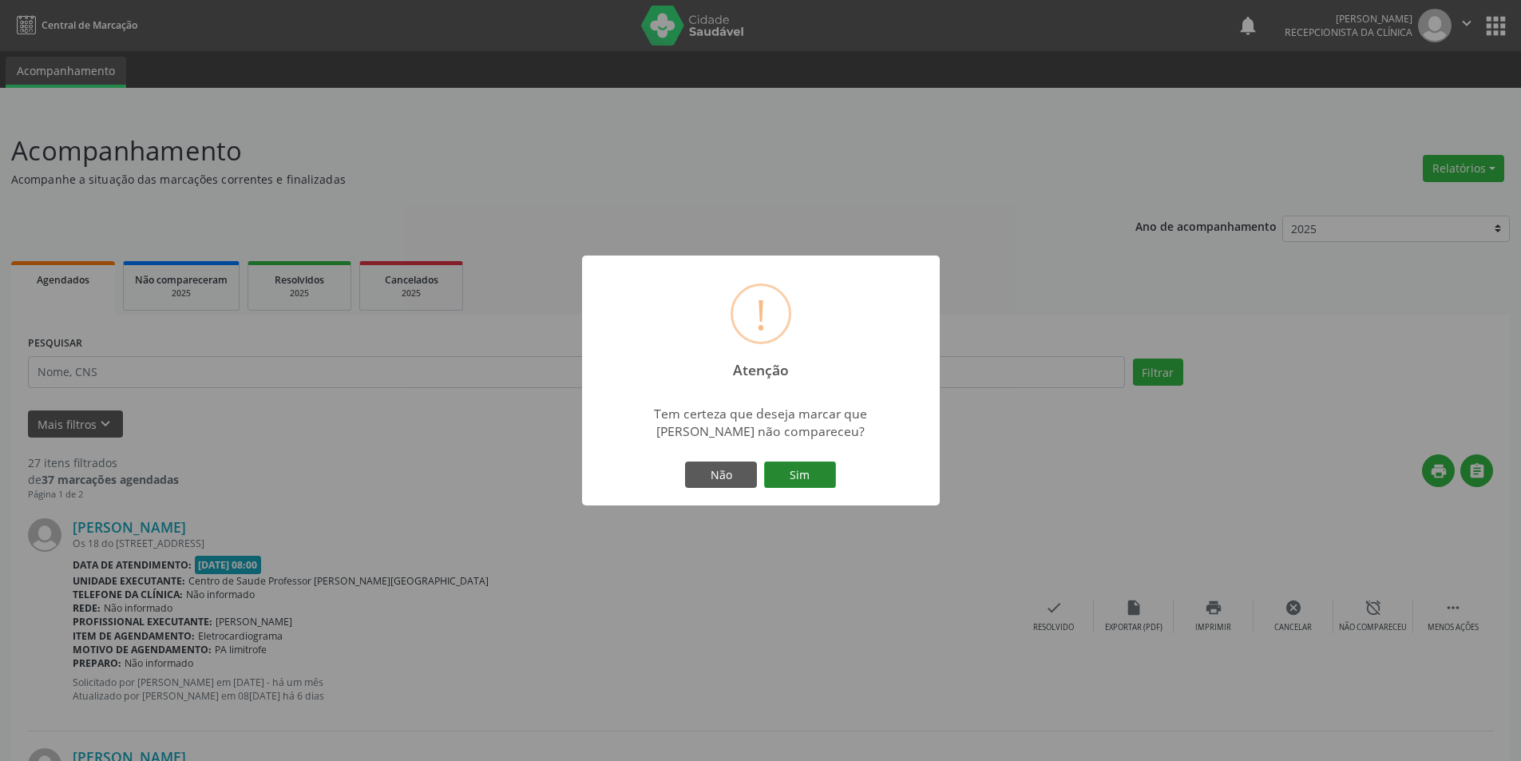
click at [783, 467] on button "Sim" at bounding box center [800, 474] width 72 height 27
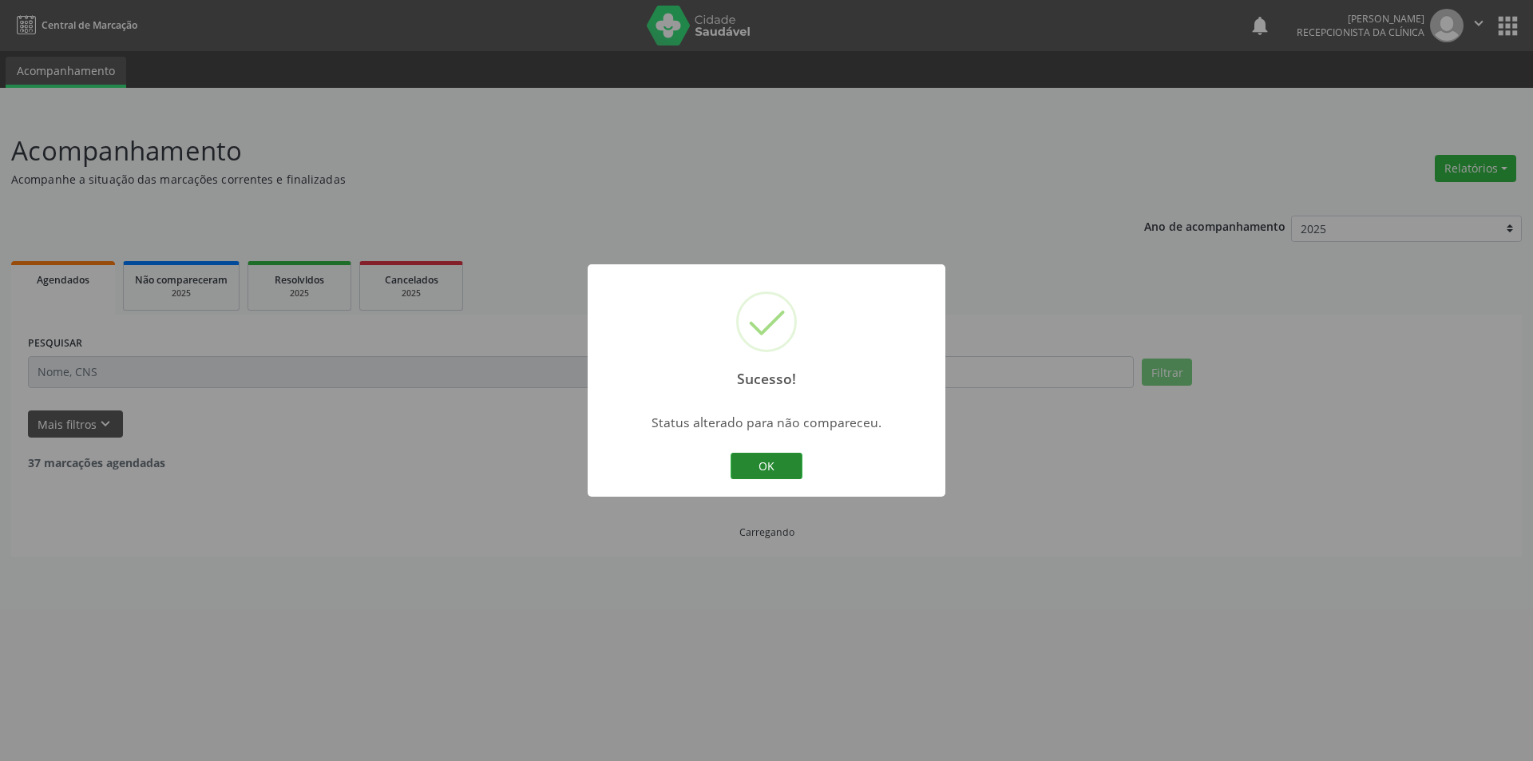
click at [732, 460] on button "OK" at bounding box center [767, 466] width 72 height 27
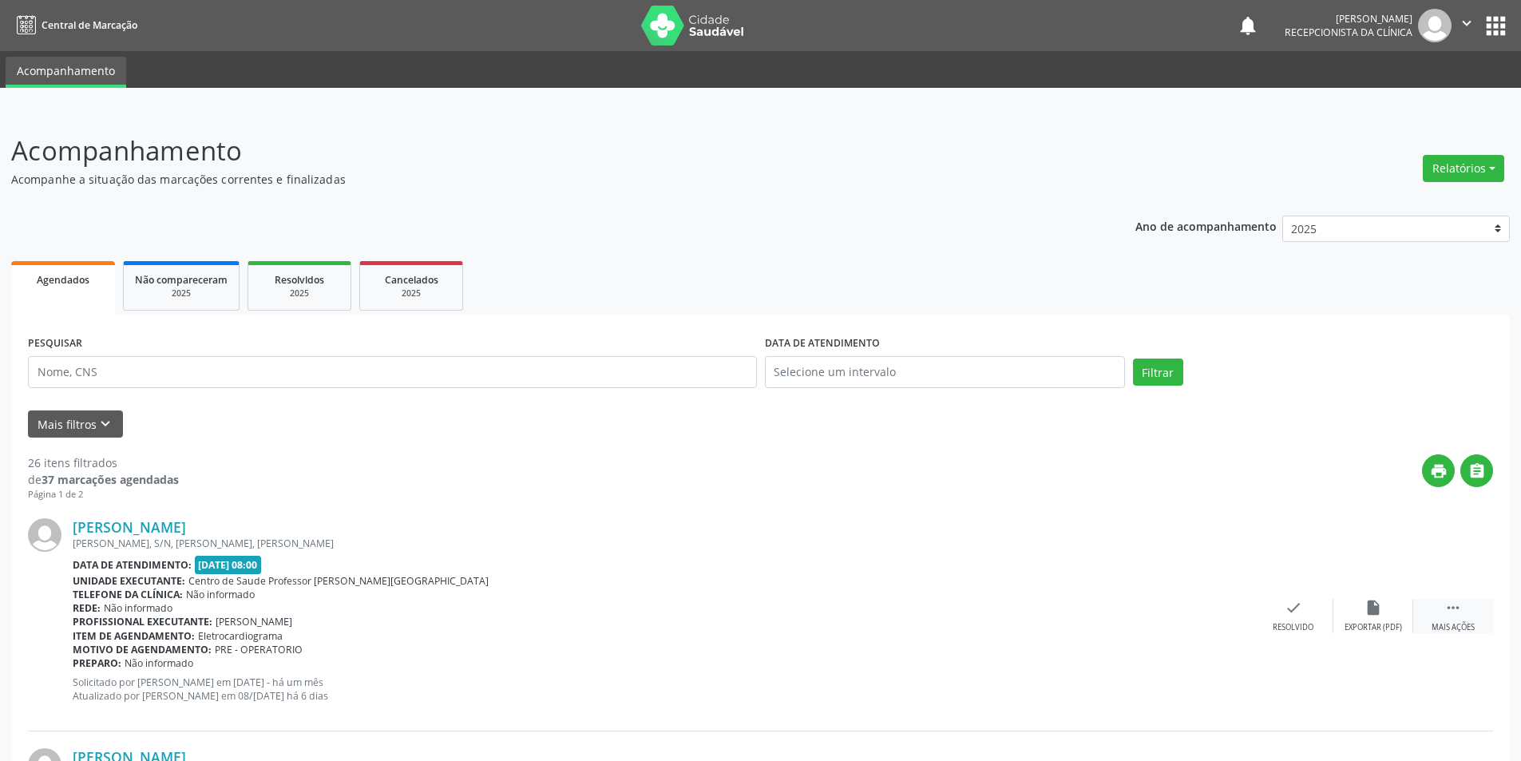
click at [1443, 620] on div " Mais ações" at bounding box center [1453, 616] width 80 height 34
click at [1363, 615] on div "alarm_off Não compareceu" at bounding box center [1373, 616] width 80 height 34
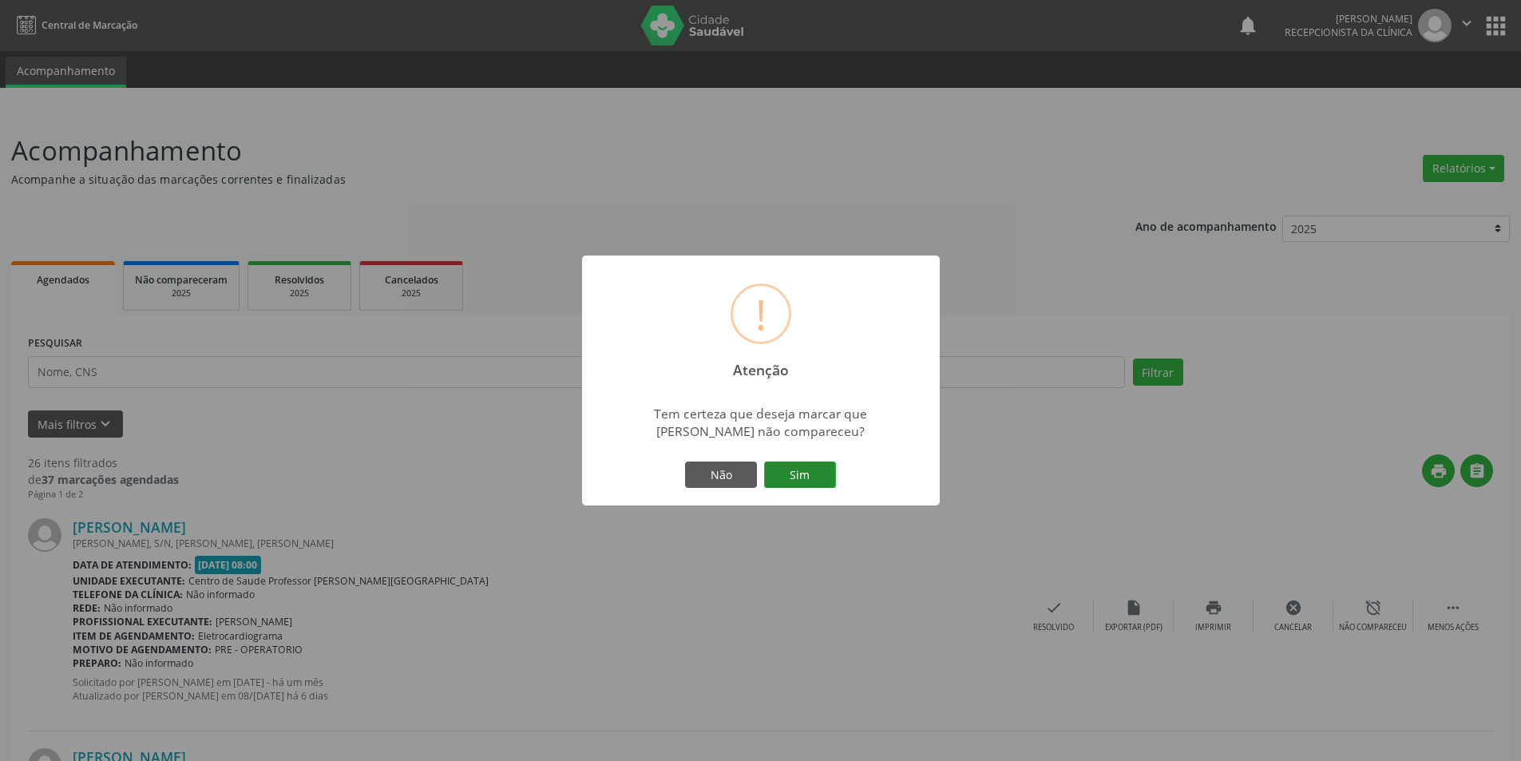
click at [807, 472] on button "Sim" at bounding box center [800, 474] width 72 height 27
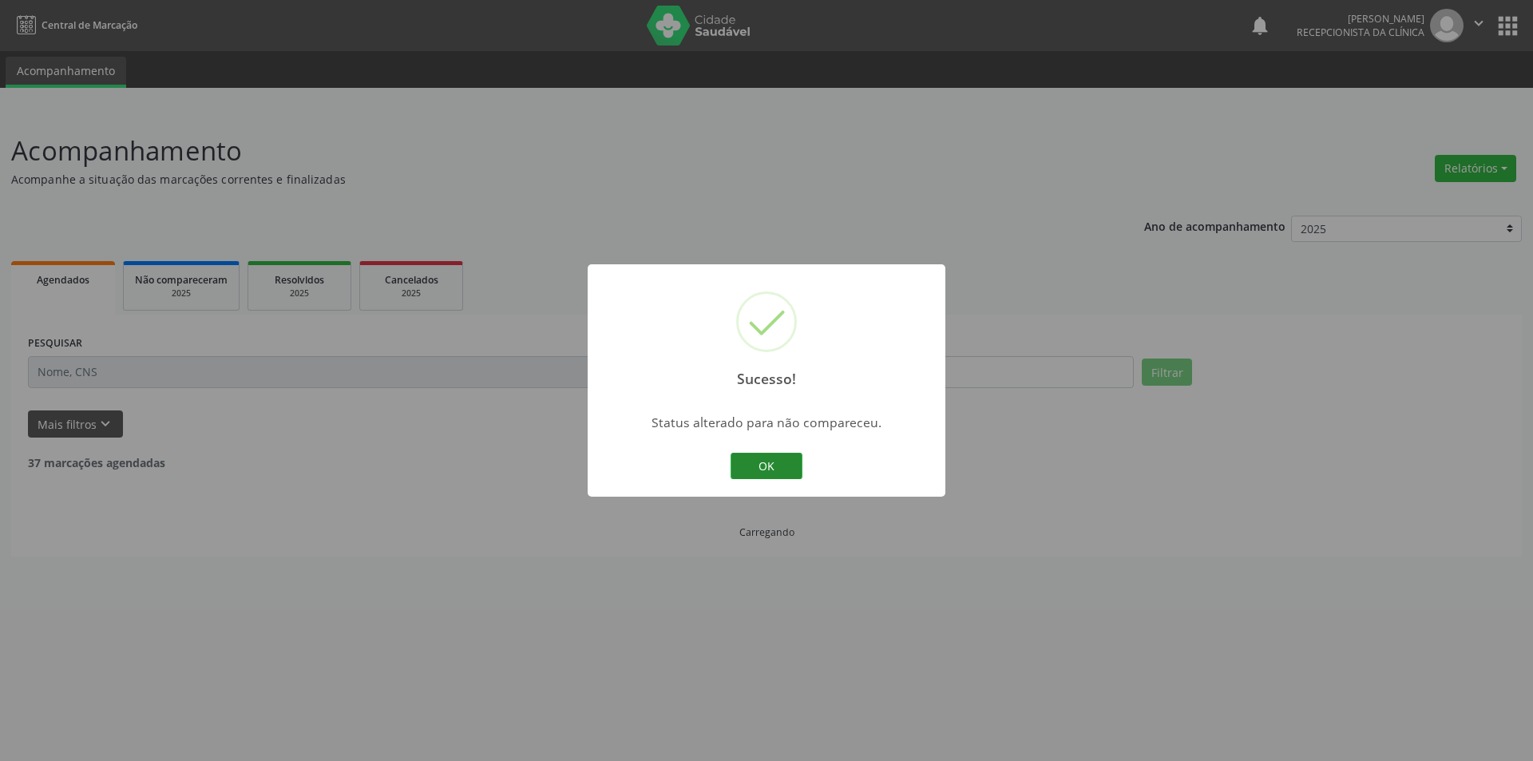
click at [758, 466] on button "OK" at bounding box center [767, 466] width 72 height 27
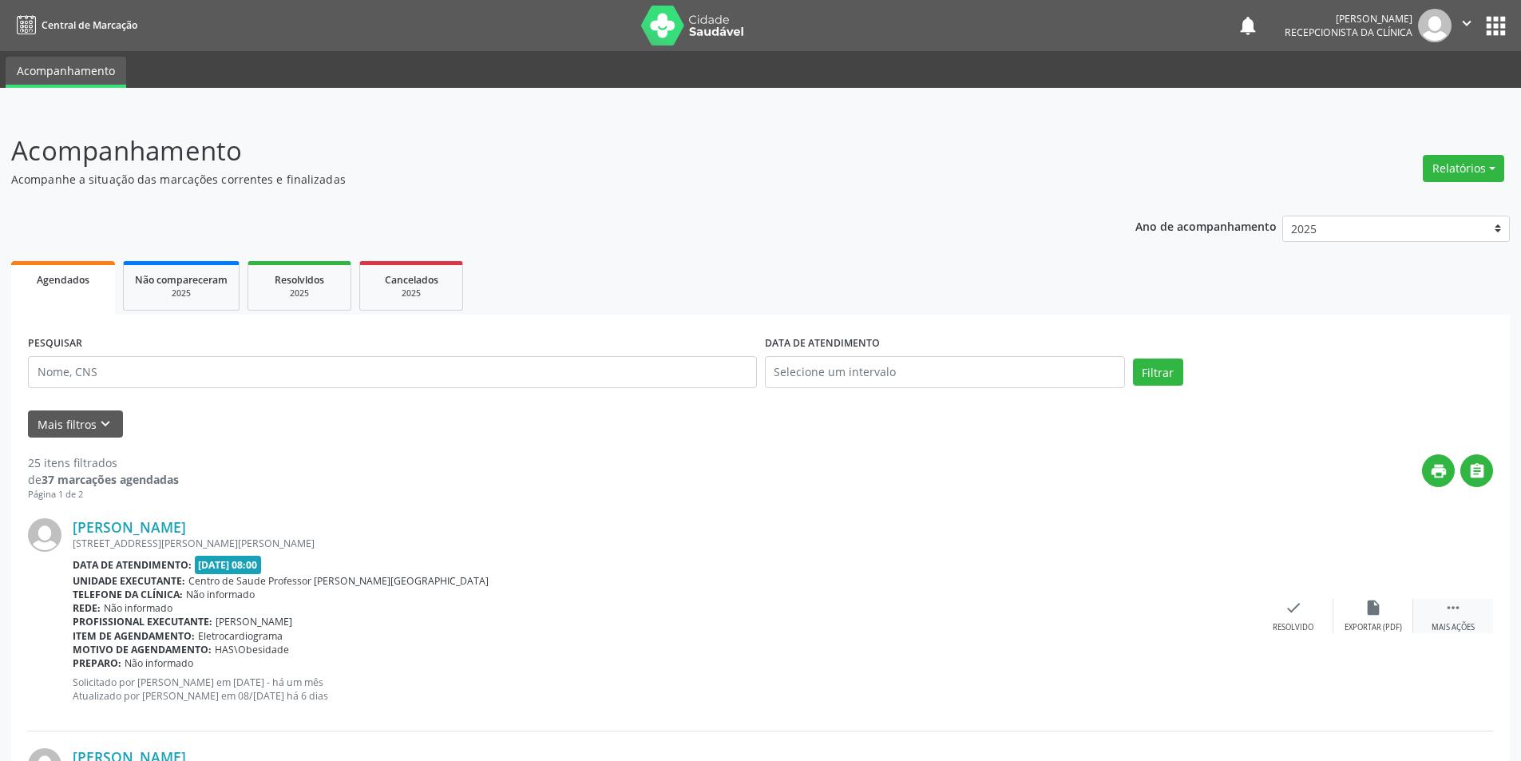
click at [1455, 629] on div "Mais ações" at bounding box center [1453, 627] width 43 height 11
click at [1404, 616] on div "alarm_off Não compareceu" at bounding box center [1373, 616] width 80 height 34
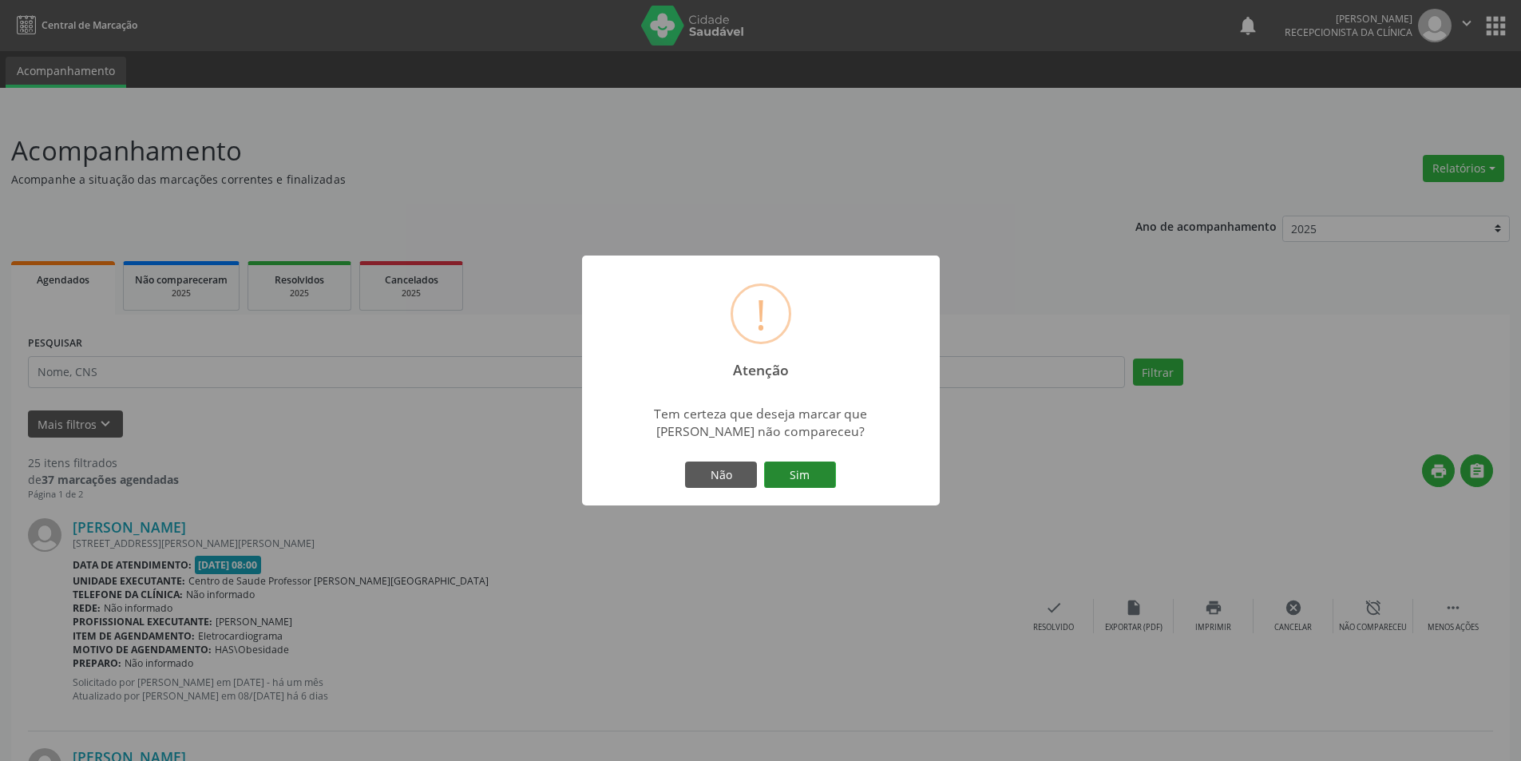
click at [830, 473] on button "Sim" at bounding box center [800, 474] width 72 height 27
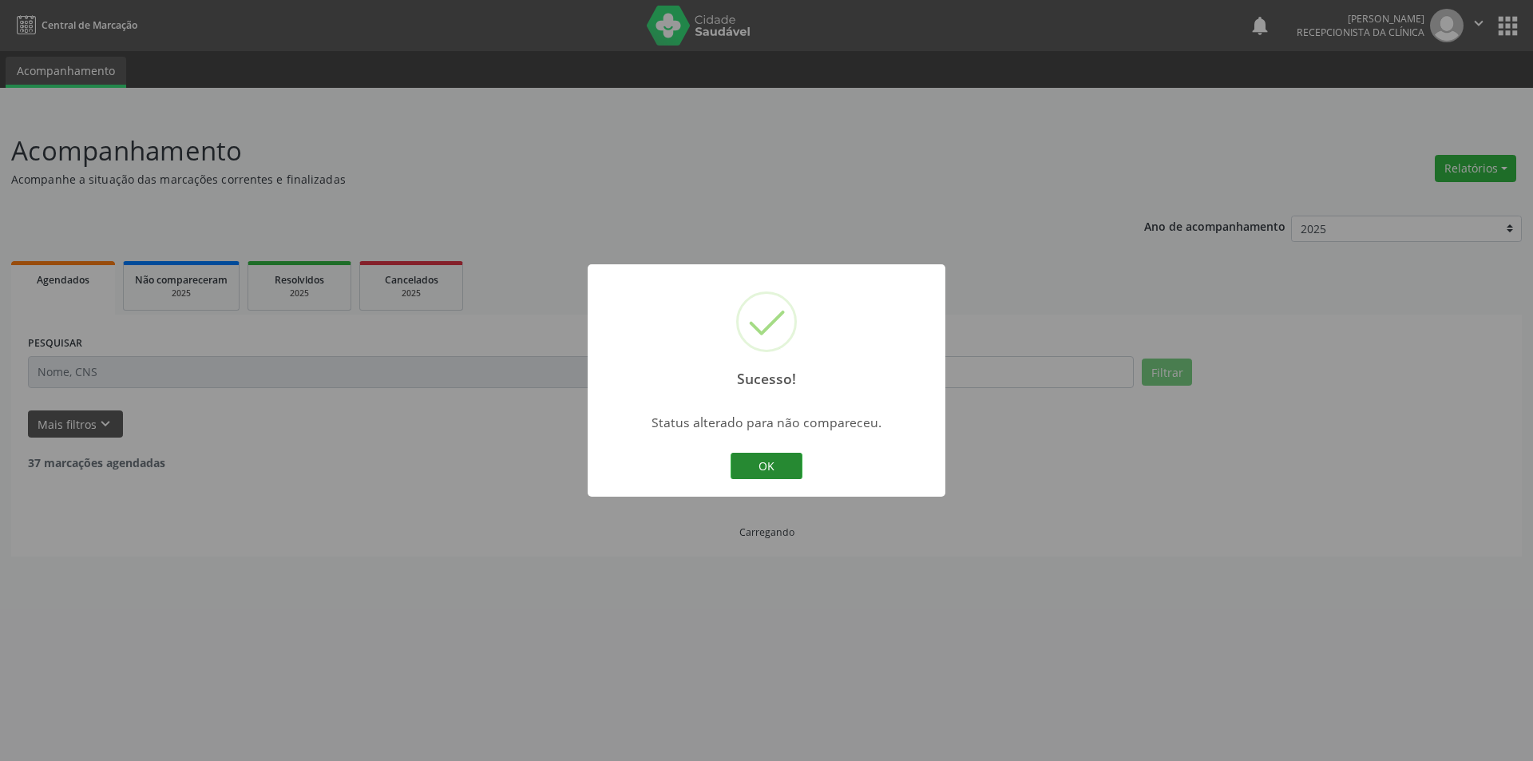
click at [770, 459] on button "OK" at bounding box center [767, 466] width 72 height 27
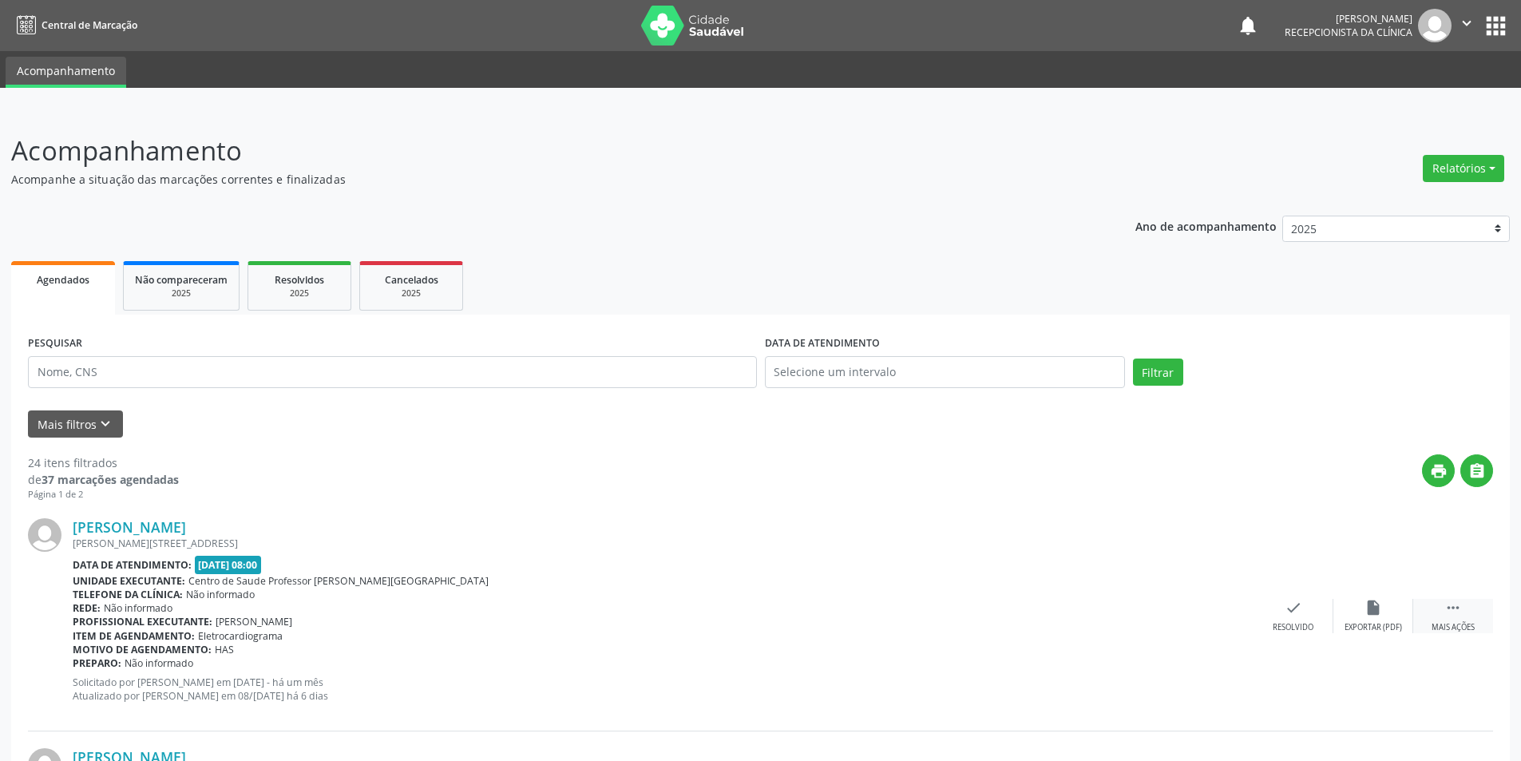
click at [1447, 625] on div "Mais ações" at bounding box center [1453, 627] width 43 height 11
click at [1360, 616] on div "alarm_off Não compareceu" at bounding box center [1373, 616] width 80 height 34
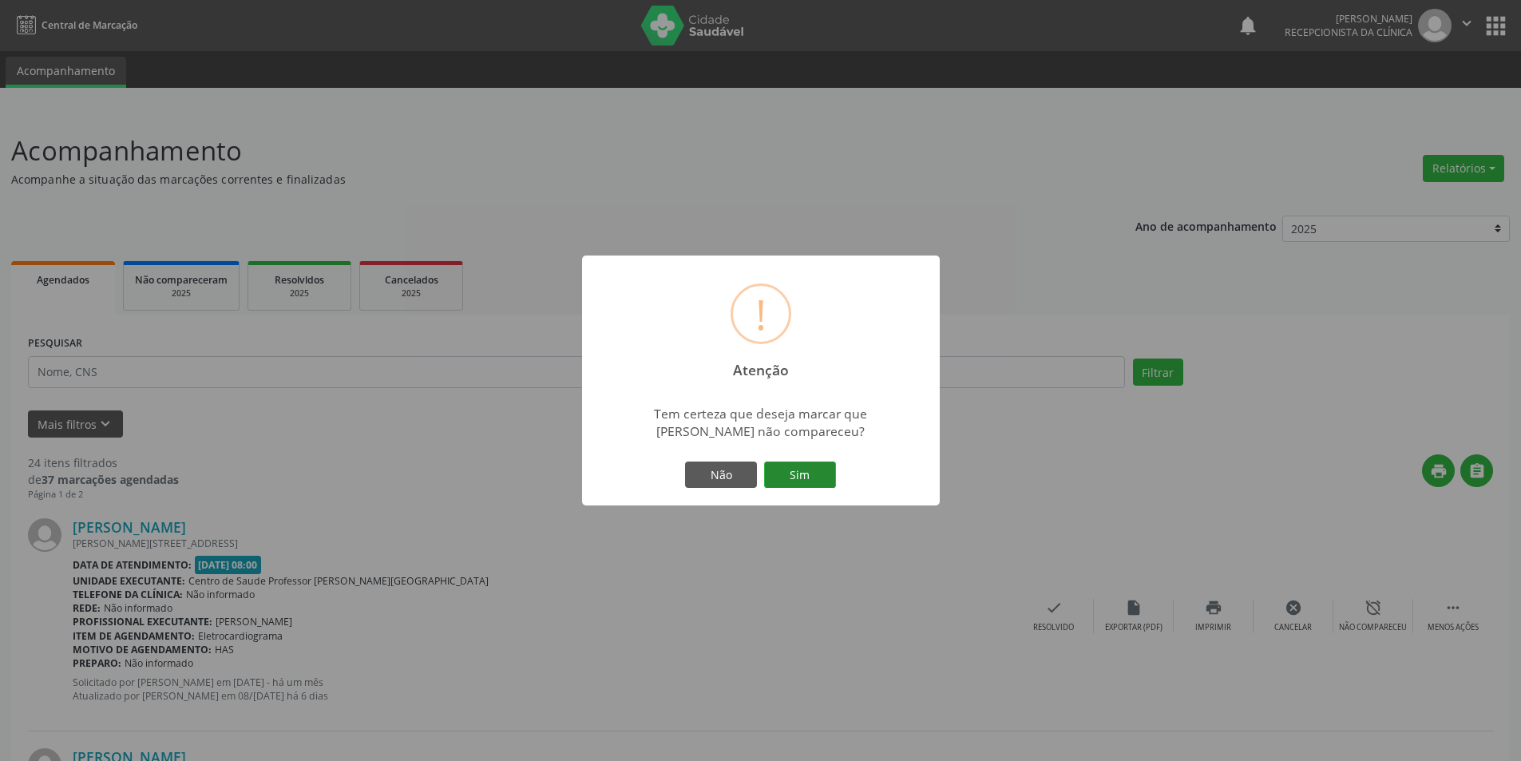
click at [818, 478] on button "Sim" at bounding box center [800, 474] width 72 height 27
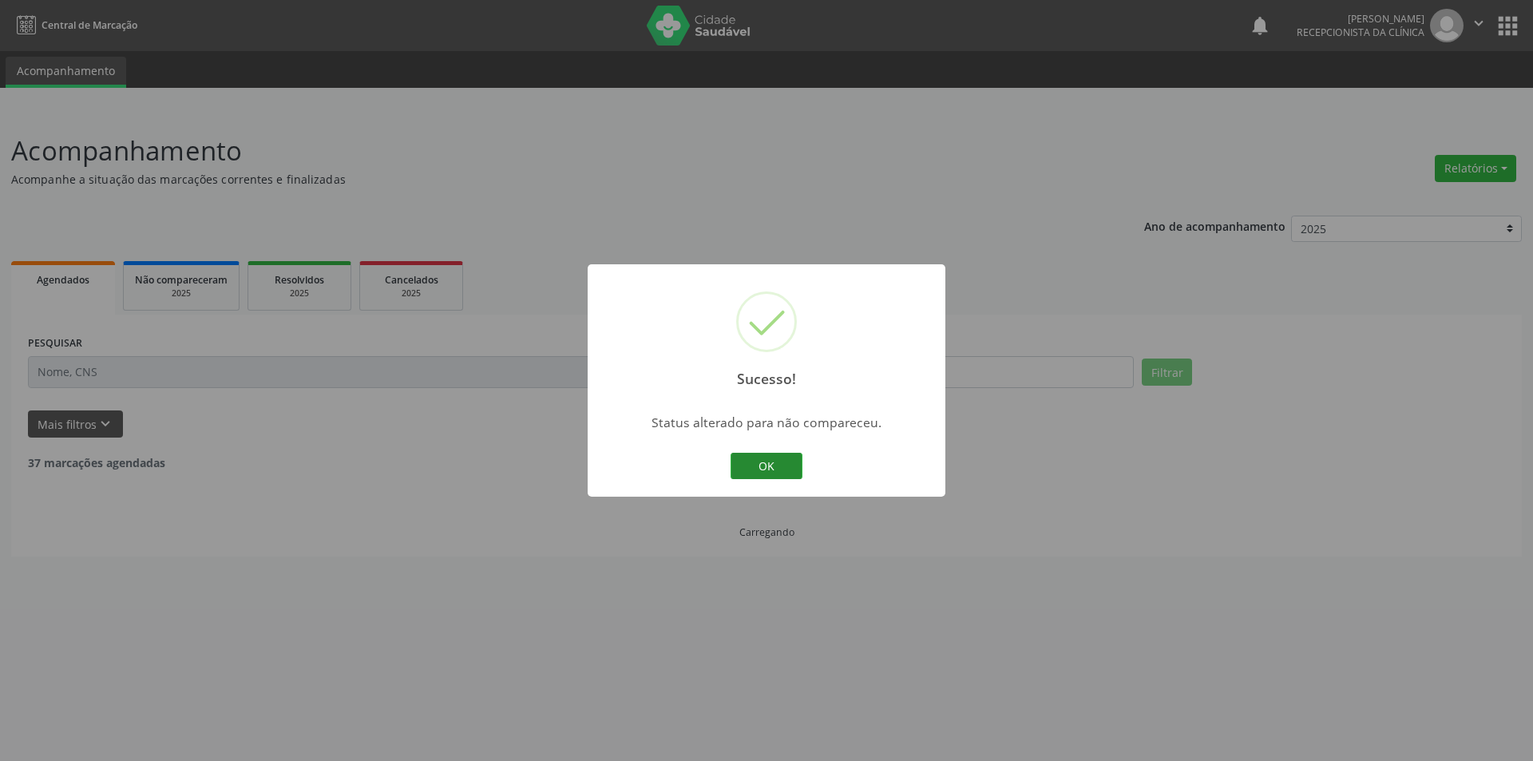
click at [756, 459] on button "OK" at bounding box center [767, 466] width 72 height 27
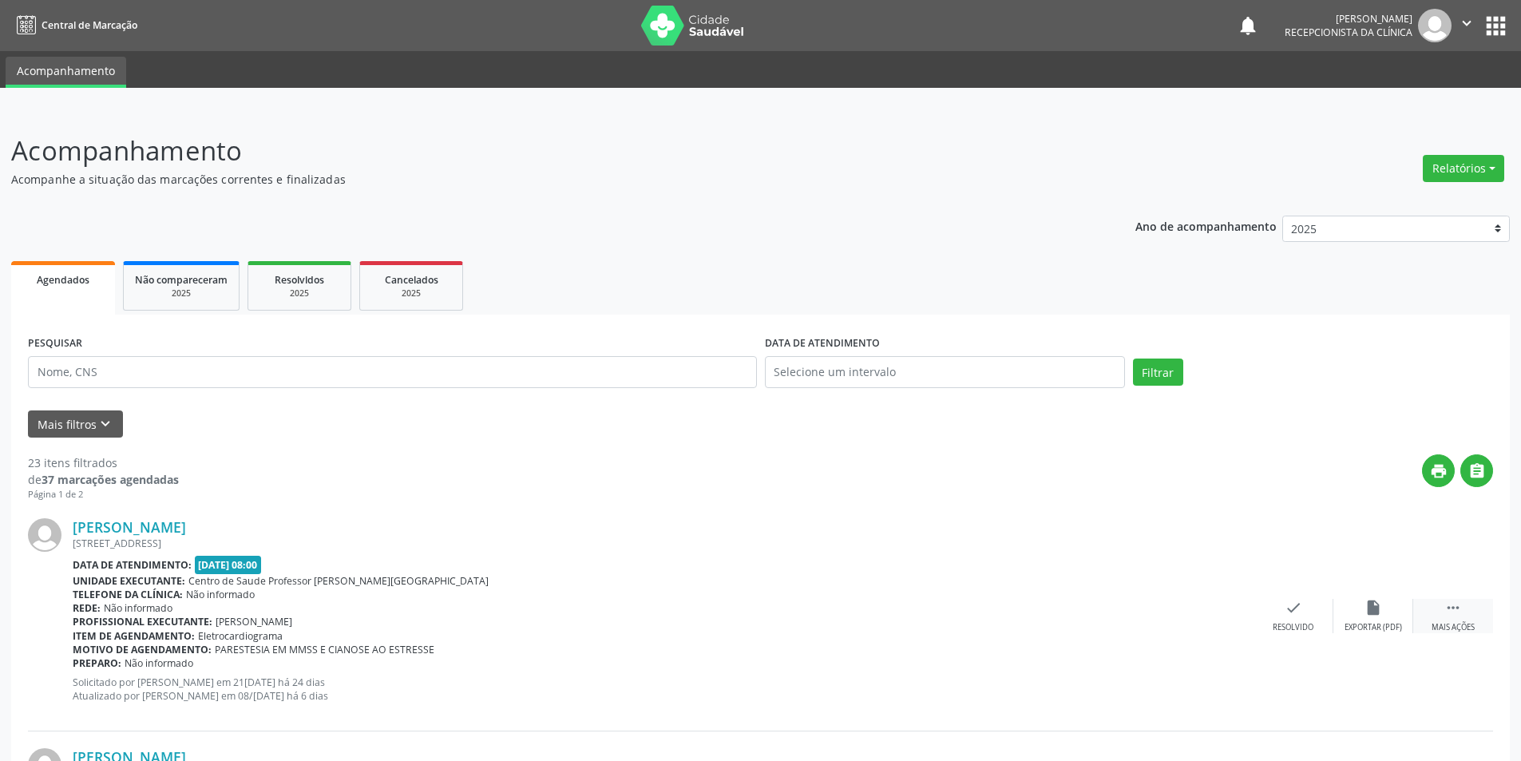
click at [1479, 620] on div " Mais ações" at bounding box center [1453, 616] width 80 height 34
click at [1369, 615] on icon "alarm_off" at bounding box center [1373, 608] width 18 height 18
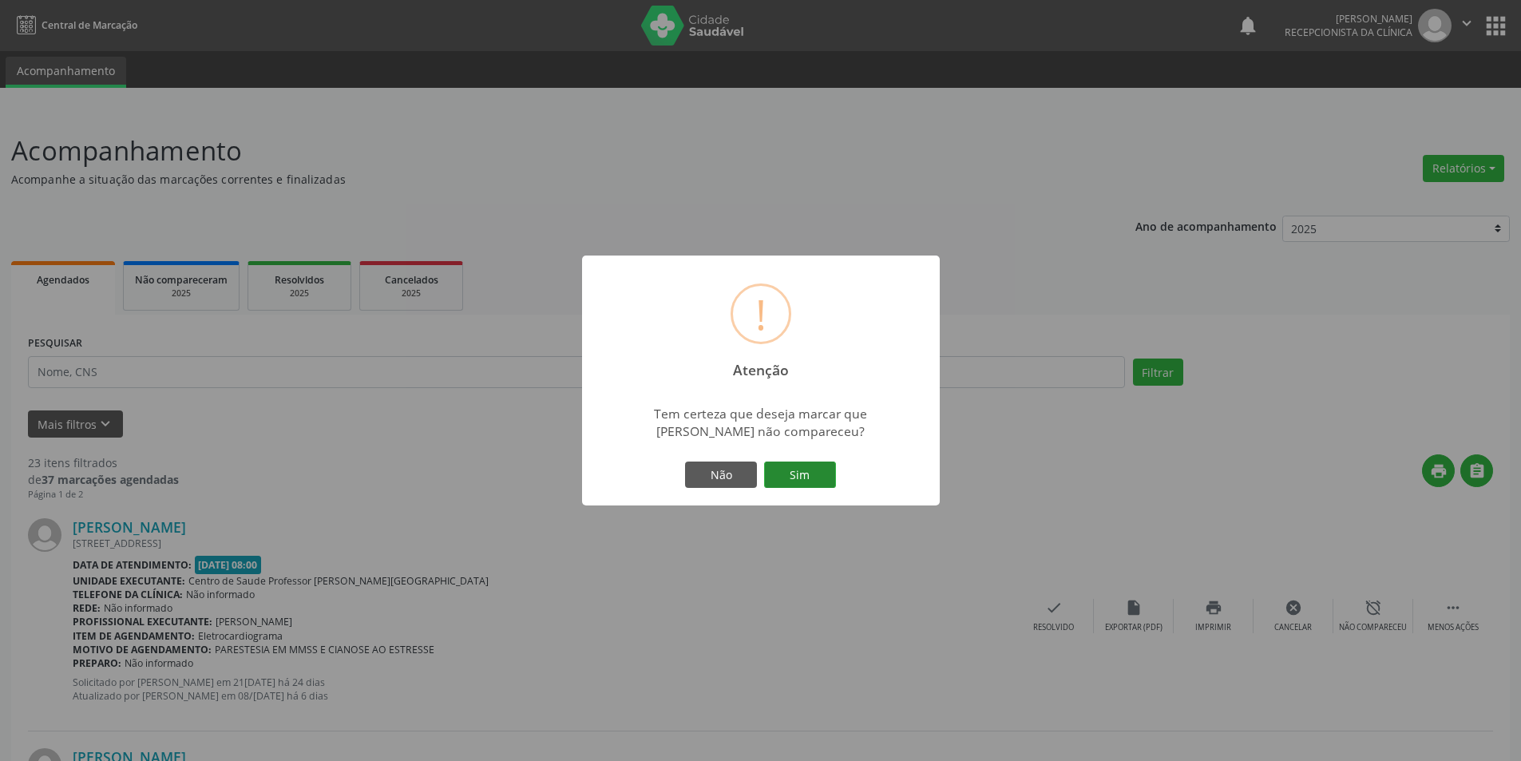
click at [814, 468] on button "Sim" at bounding box center [800, 474] width 72 height 27
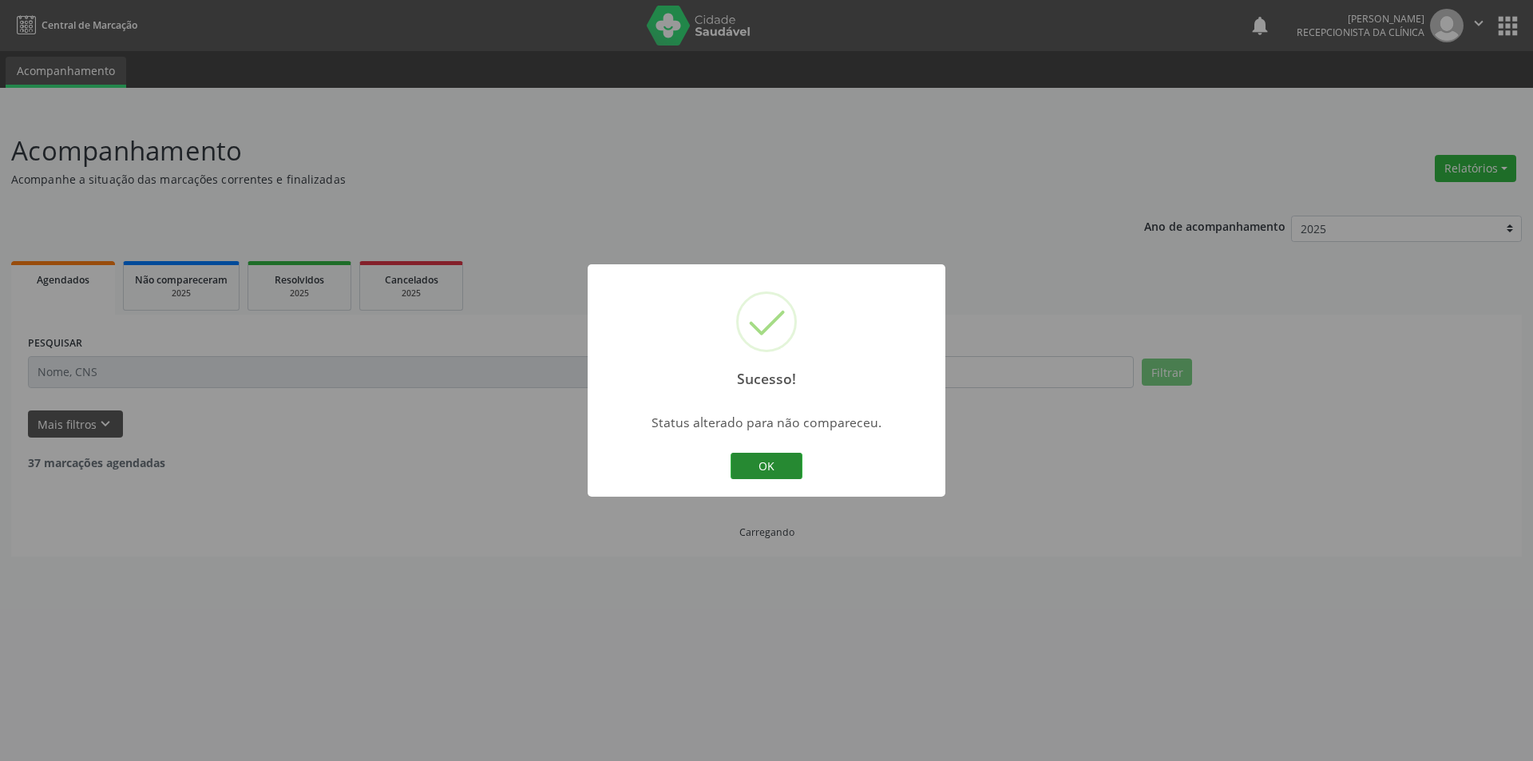
click at [742, 463] on button "OK" at bounding box center [767, 466] width 72 height 27
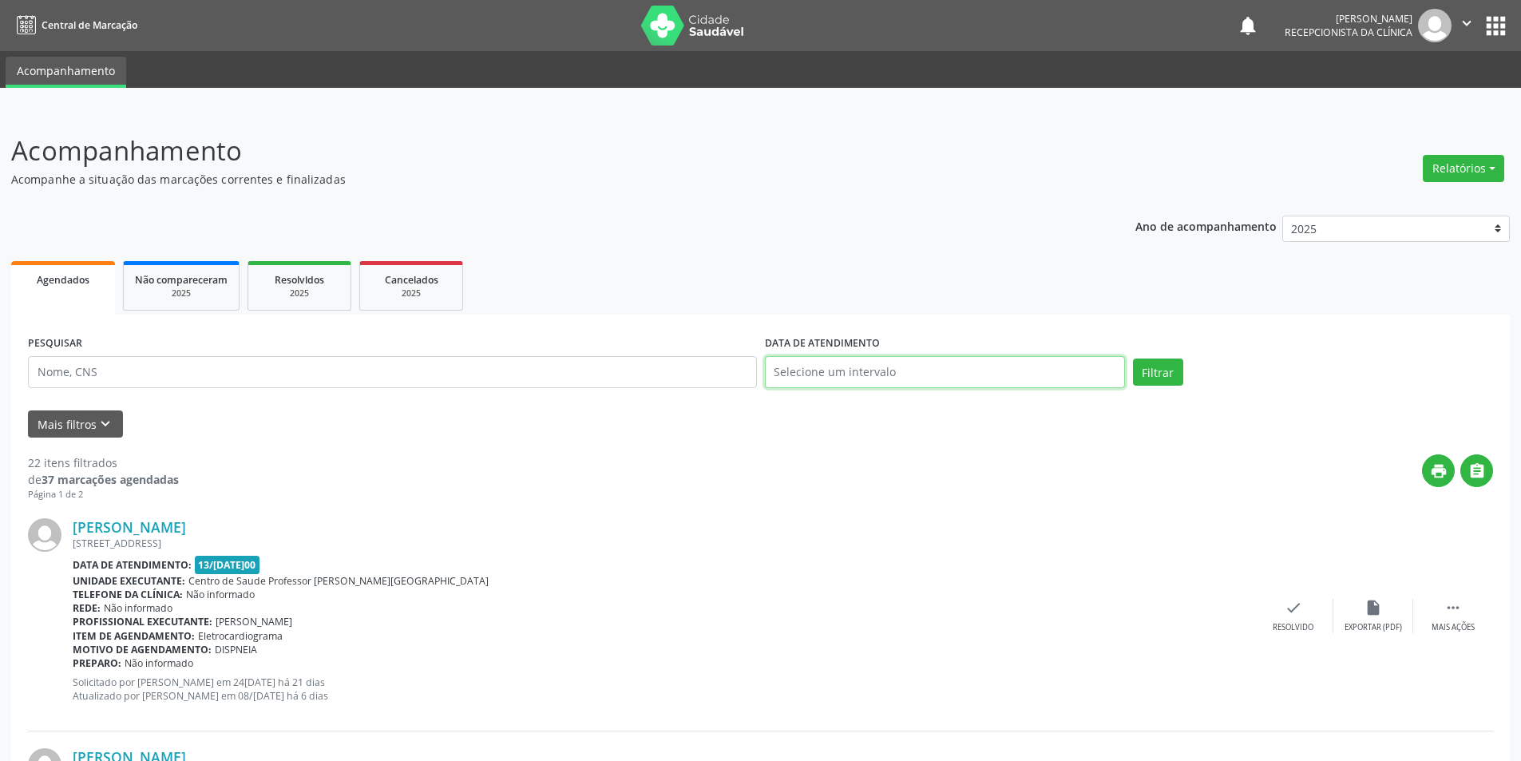
click at [1081, 372] on input "text" at bounding box center [945, 372] width 360 height 32
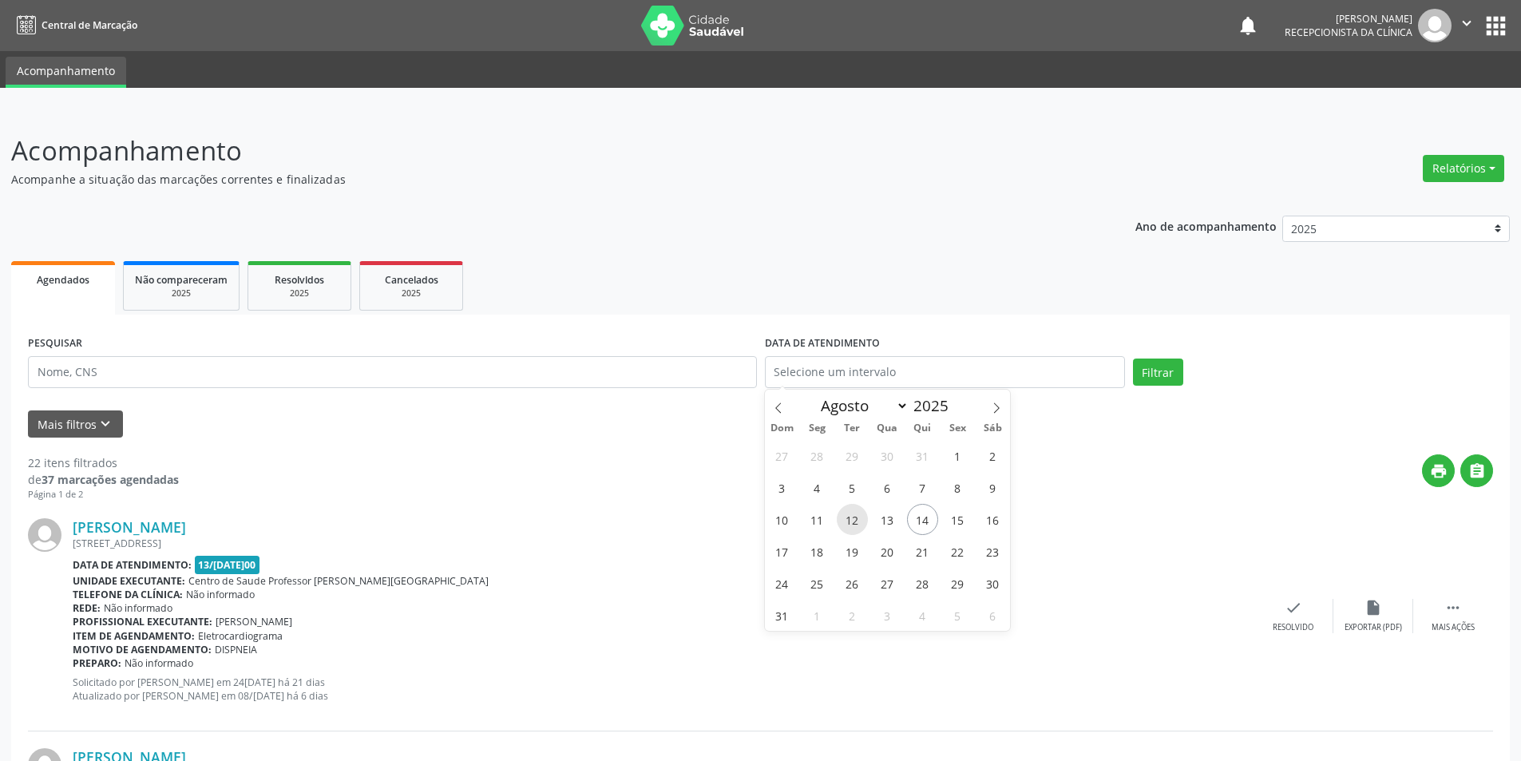
click at [856, 525] on span "12" at bounding box center [852, 519] width 31 height 31
type input "12/08/2025"
click at [99, 417] on icon "keyboard_arrow_down" at bounding box center [106, 424] width 18 height 18
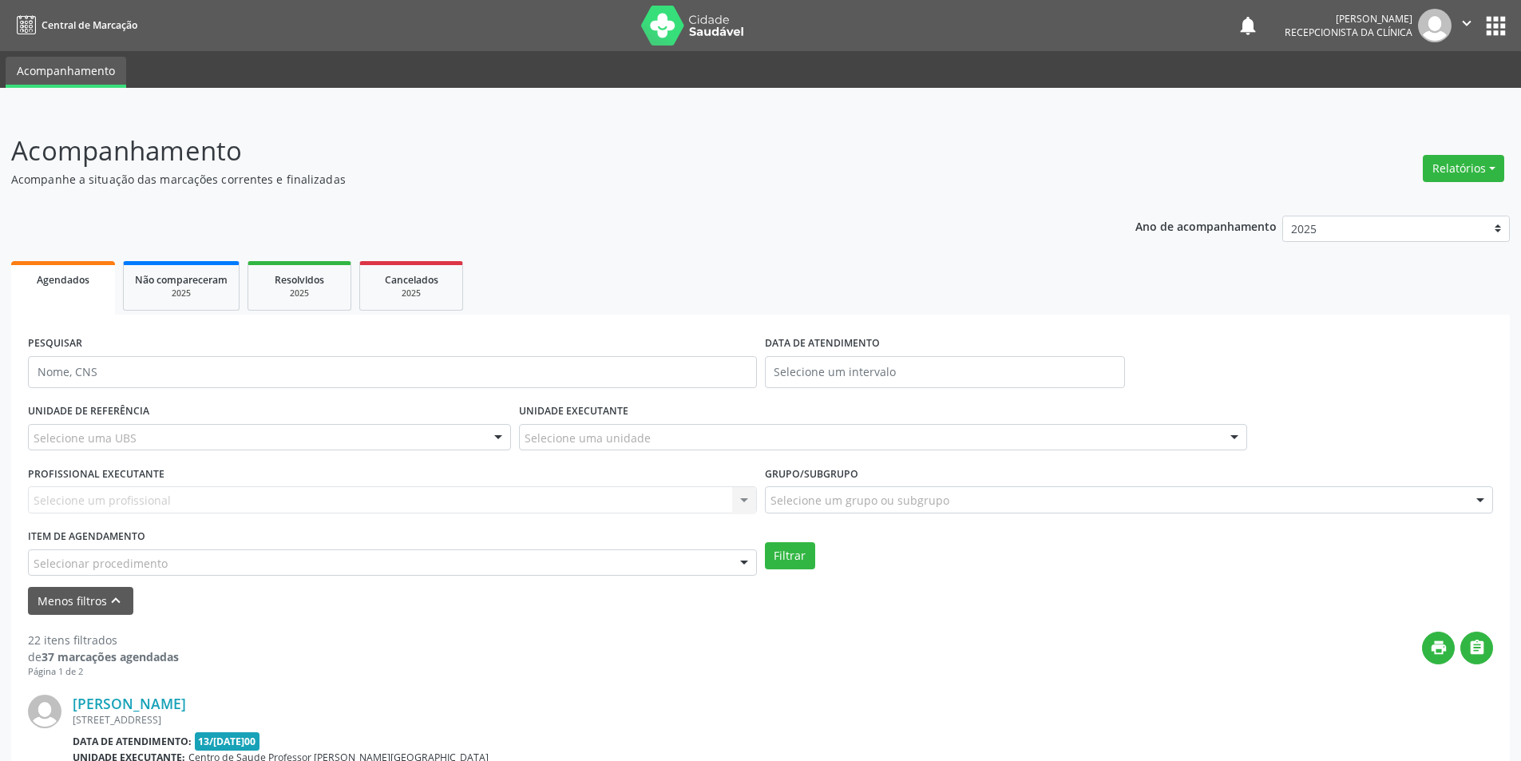
click at [167, 499] on div "Selecione um profissional Nenhum resultado encontrado para: " " Não há nenhuma …" at bounding box center [392, 499] width 729 height 27
click at [748, 501] on div "Selecione um profissional Nenhum resultado encontrado para: " " Não há nenhuma …" at bounding box center [392, 499] width 729 height 27
click at [740, 501] on div "Selecione um profissional Nenhum resultado encontrado para: " " Não há nenhuma …" at bounding box center [392, 499] width 729 height 27
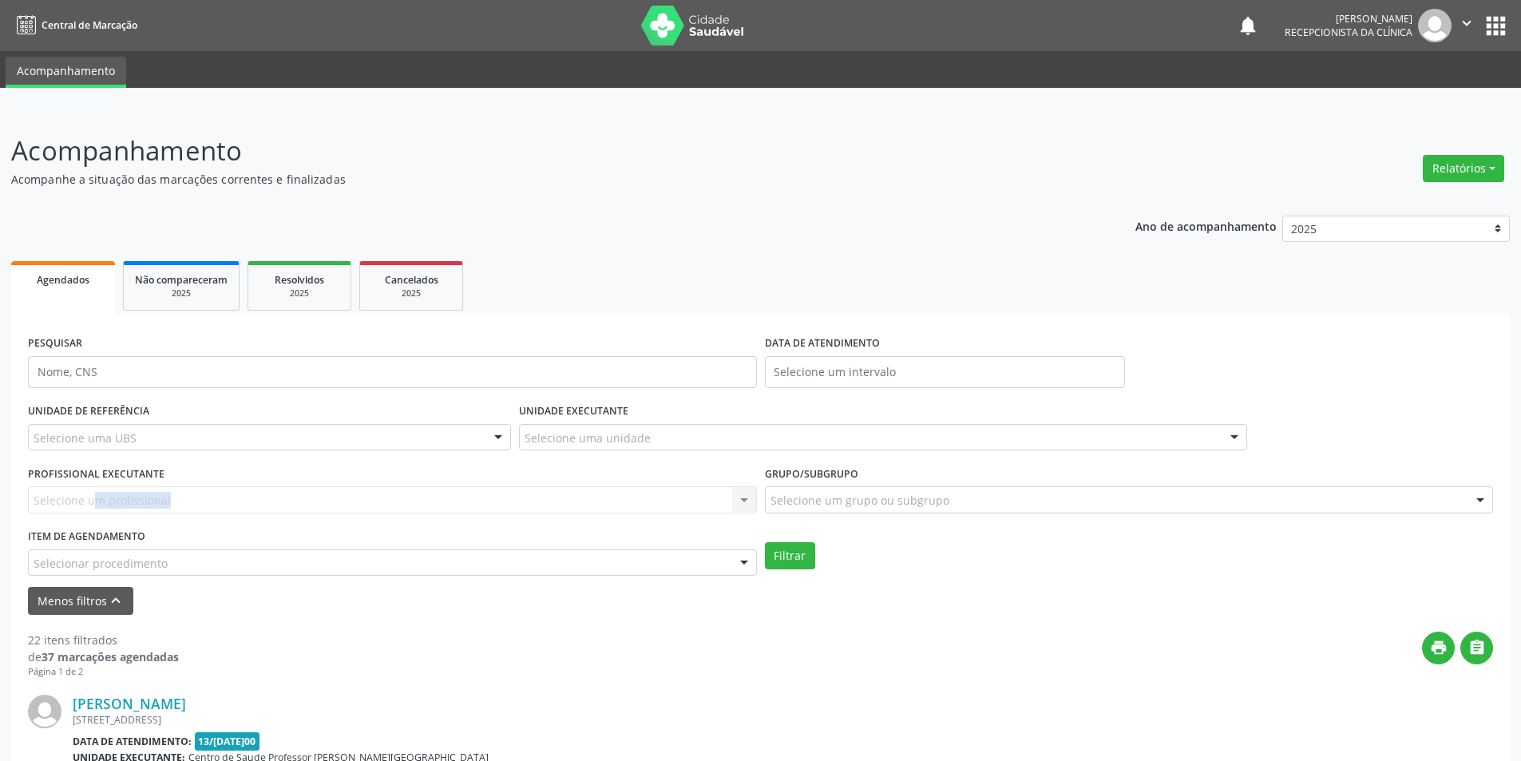
click at [740, 564] on div at bounding box center [744, 563] width 24 height 27
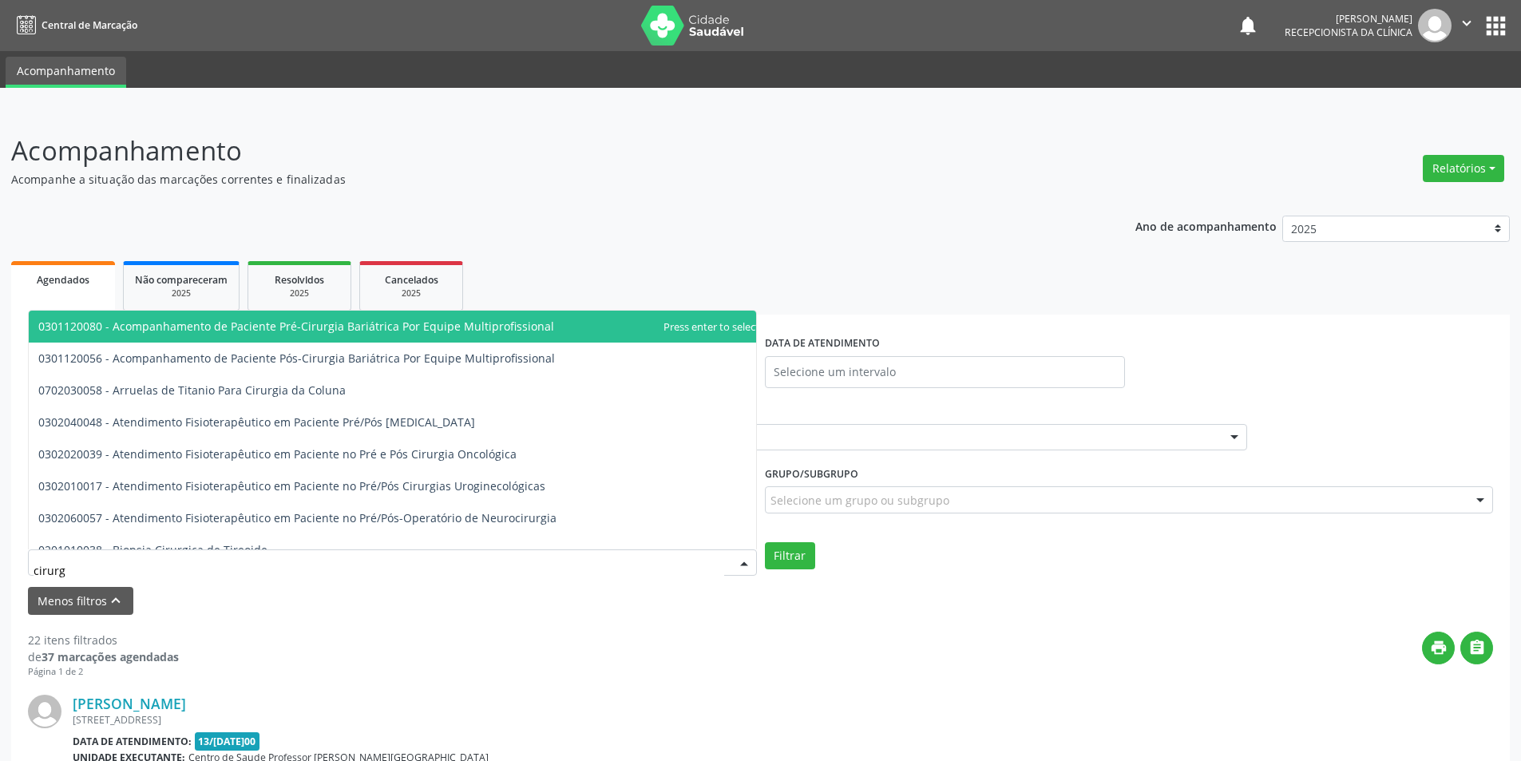
type input "cirurgi"
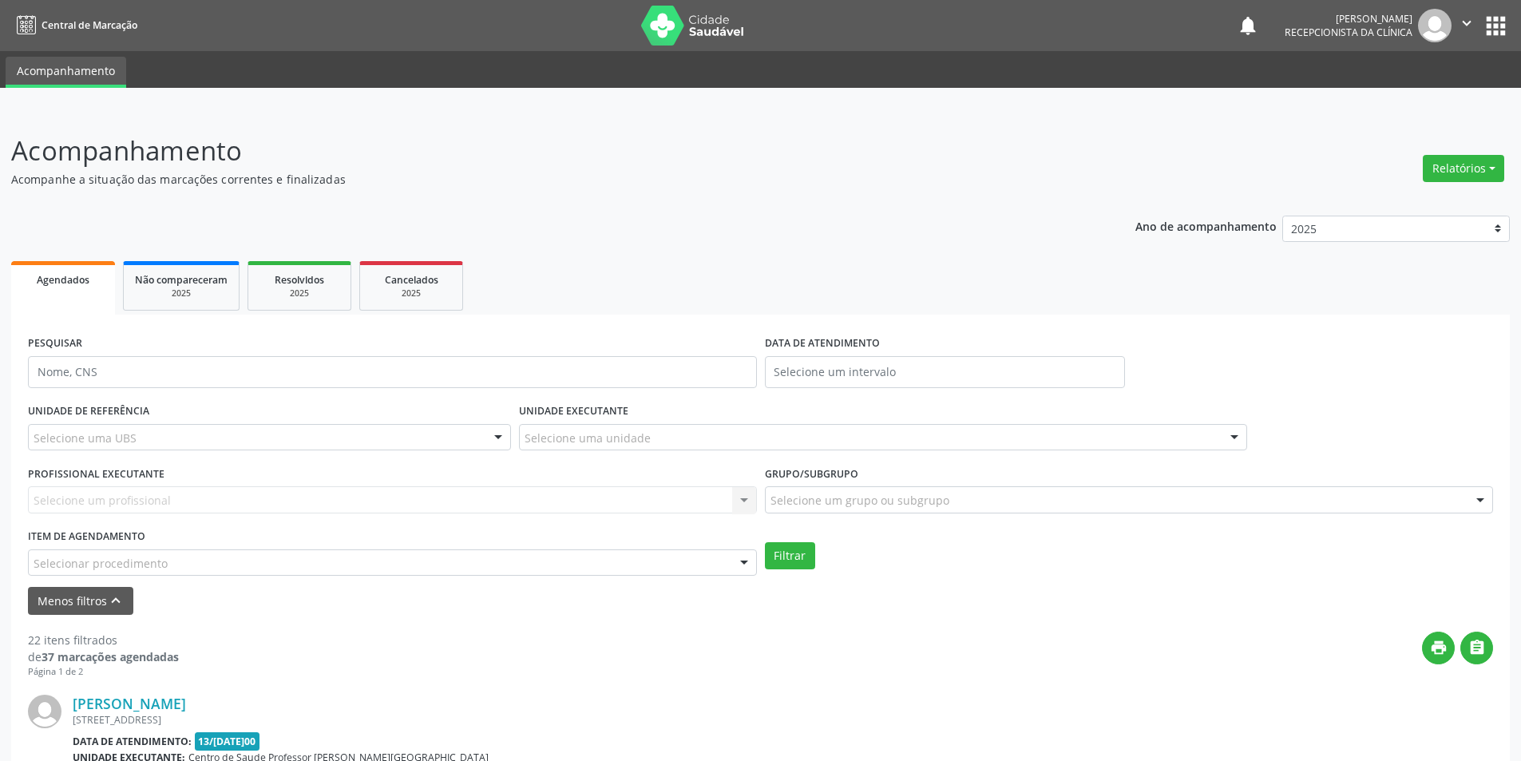
click at [172, 747] on b "Data de atendimento:" at bounding box center [132, 742] width 119 height 14
click at [315, 716] on div "[STREET_ADDRESS]" at bounding box center [663, 720] width 1181 height 14
click at [439, 726] on div "[STREET_ADDRESS]" at bounding box center [663, 720] width 1181 height 14
